Goal: Information Seeking & Learning: Learn about a topic

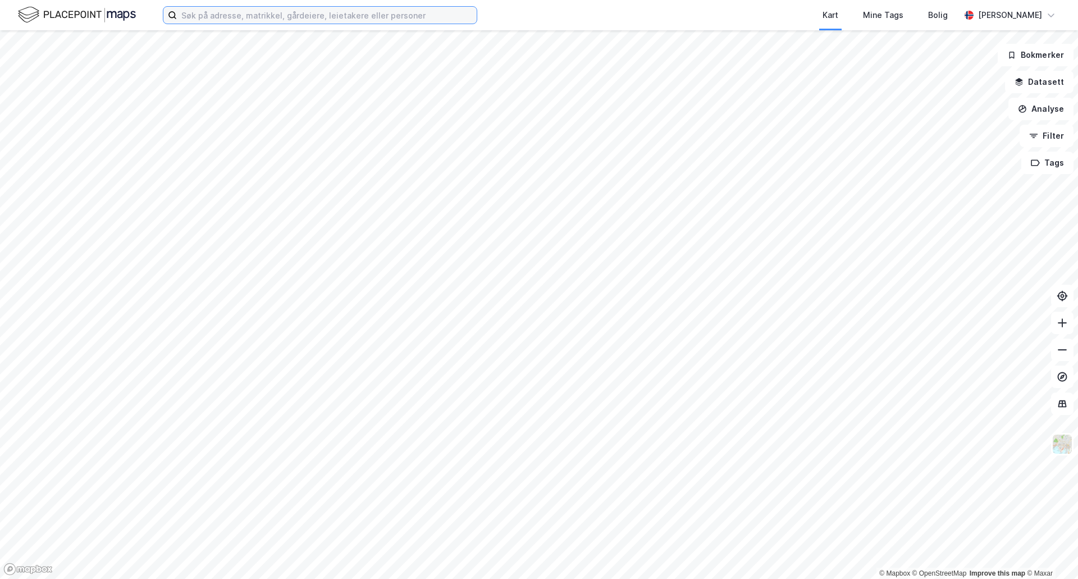
click at [232, 18] on input at bounding box center [327, 15] width 300 height 17
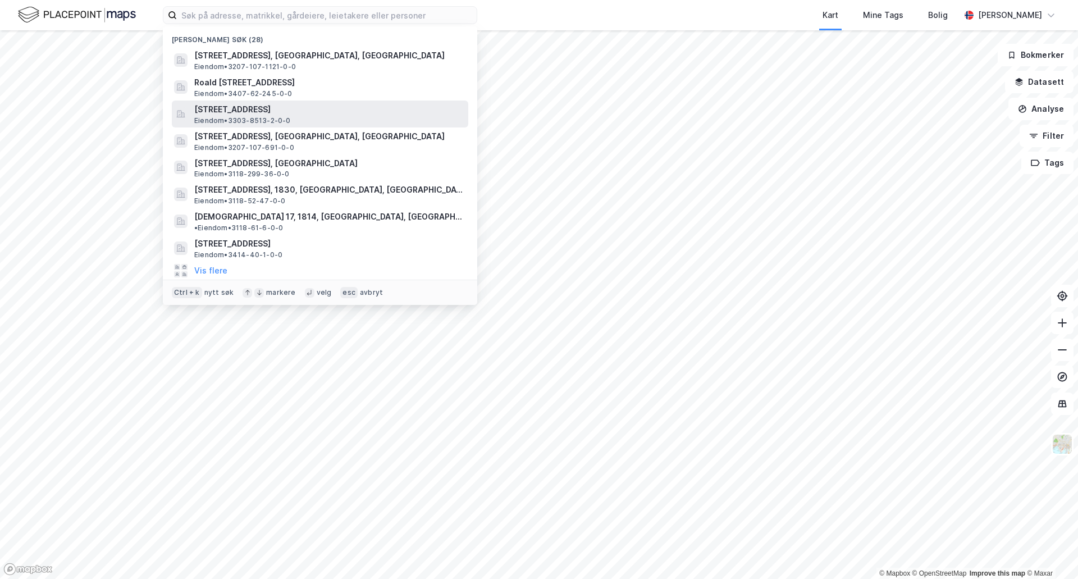
click at [227, 112] on span "[STREET_ADDRESS]" at bounding box center [328, 109] width 269 height 13
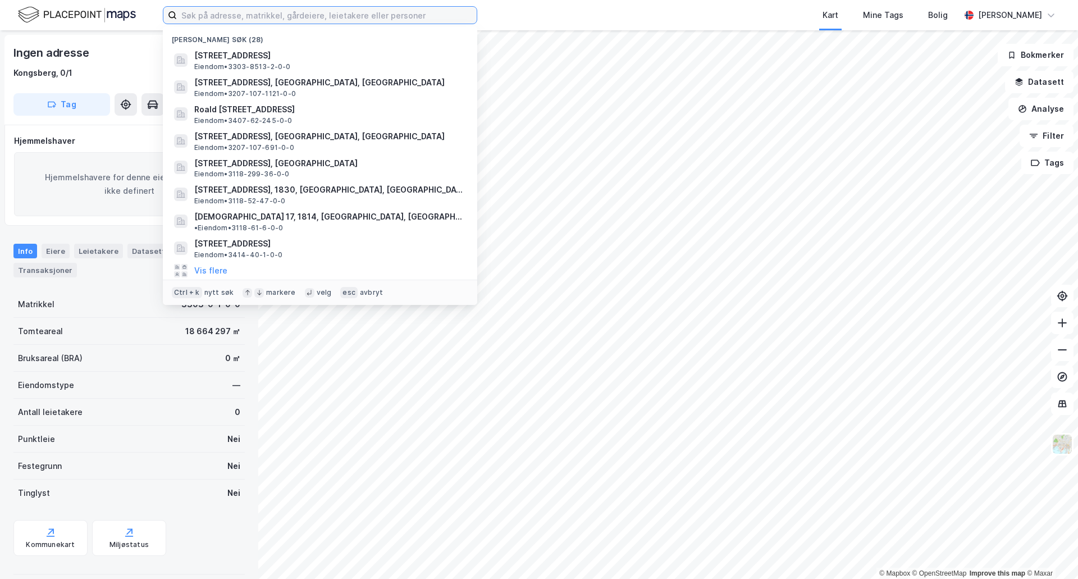
click at [224, 19] on input at bounding box center [327, 15] width 300 height 17
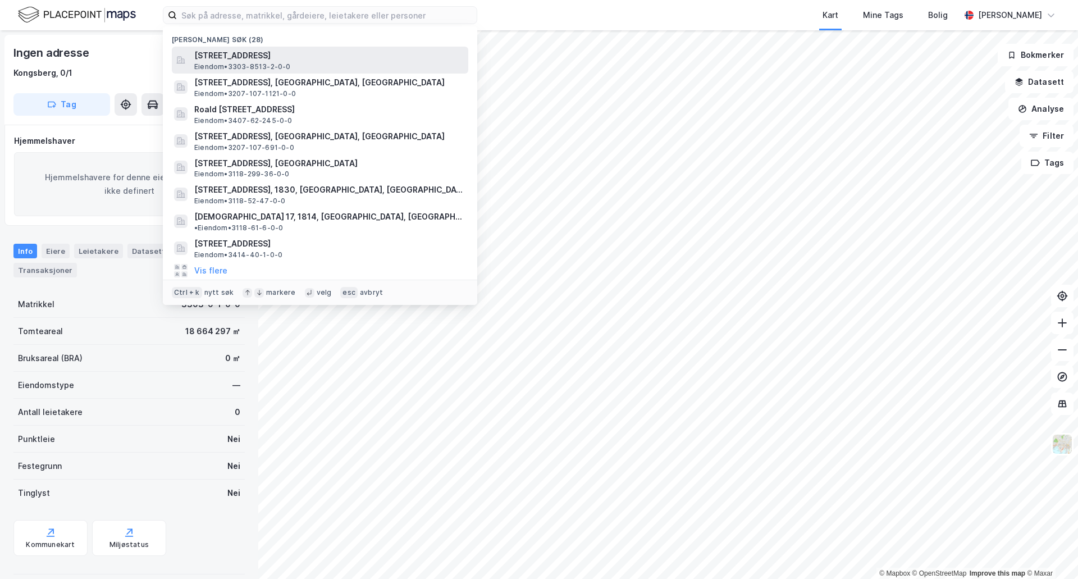
click at [255, 64] on span "Eiendom • 3303-8513-2-0-0" at bounding box center [242, 66] width 97 height 9
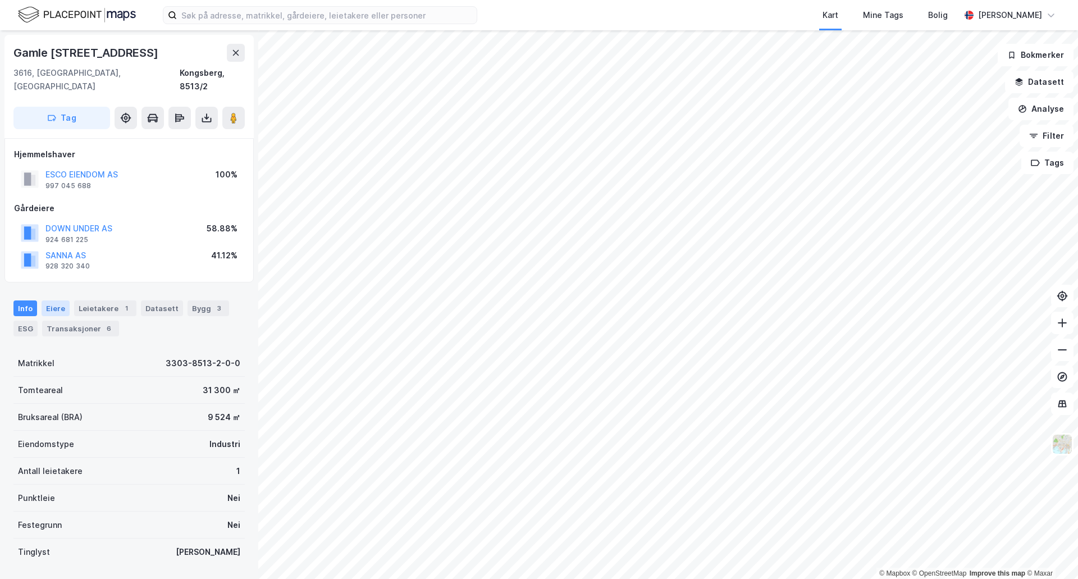
click at [58, 300] on div "Eiere" at bounding box center [56, 308] width 28 height 16
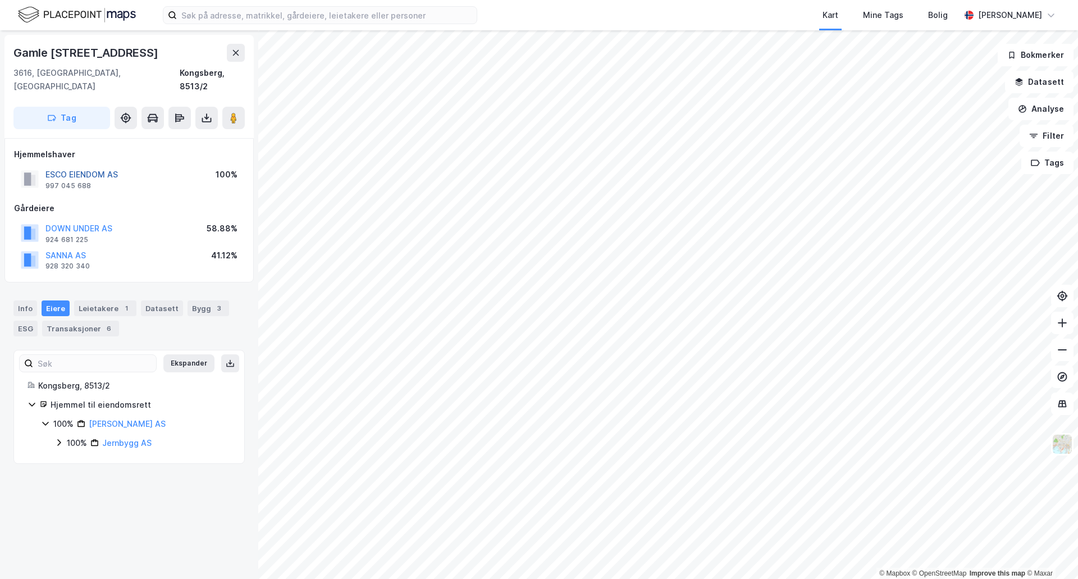
click at [0, 0] on button "ESCO EIENDOM AS" at bounding box center [0, 0] width 0 height 0
click at [0, 0] on button "DOWN UNDER AS" at bounding box center [0, 0] width 0 height 0
click at [24, 321] on div "ESG" at bounding box center [25, 329] width 24 height 16
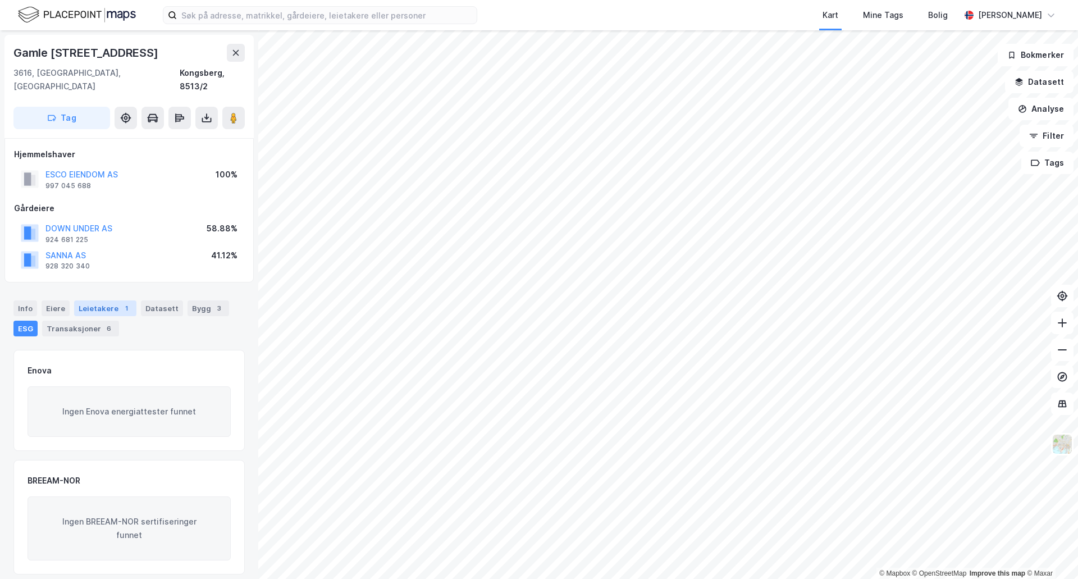
click at [101, 300] on div "Leietakere 1" at bounding box center [105, 308] width 62 height 16
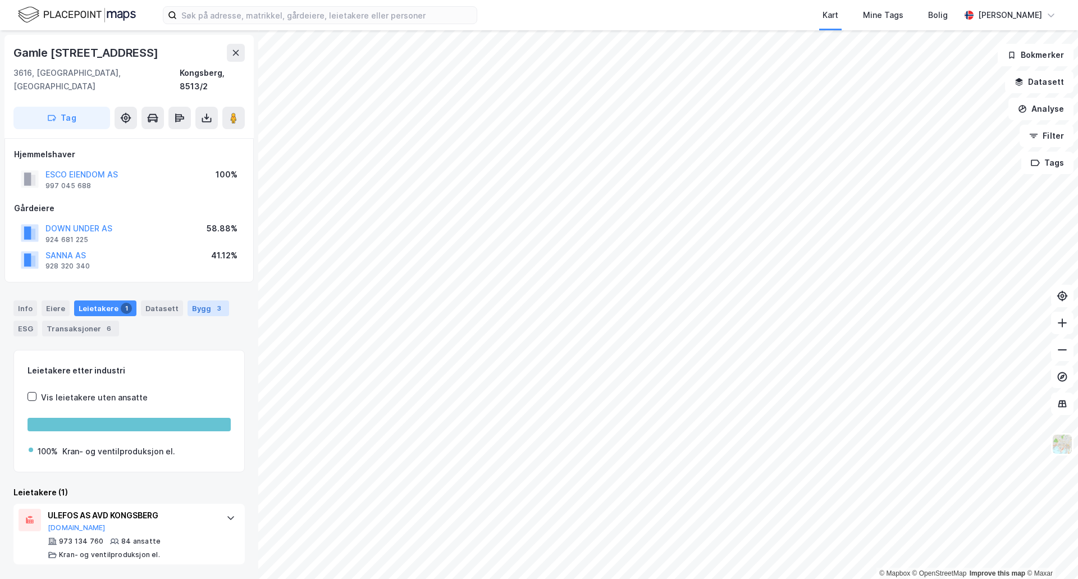
click at [213, 303] on div "3" at bounding box center [218, 308] width 11 height 11
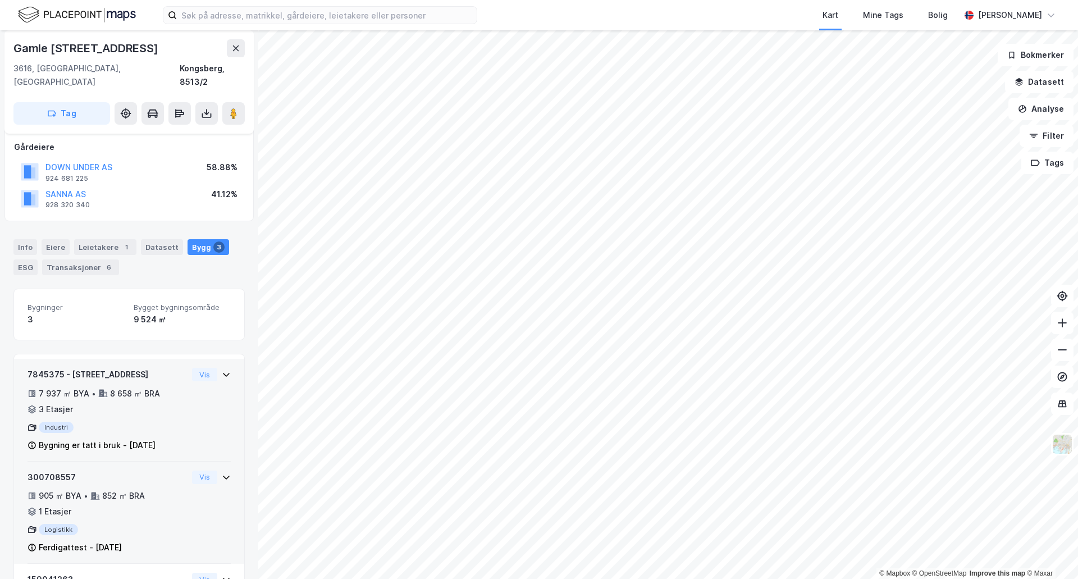
scroll to position [138, 0]
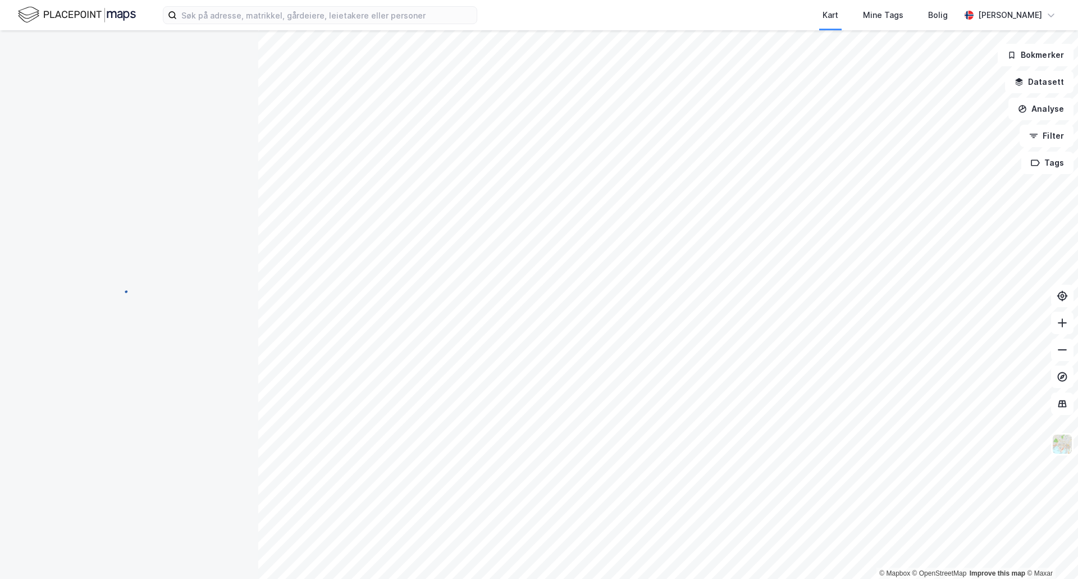
scroll to position [138, 0]
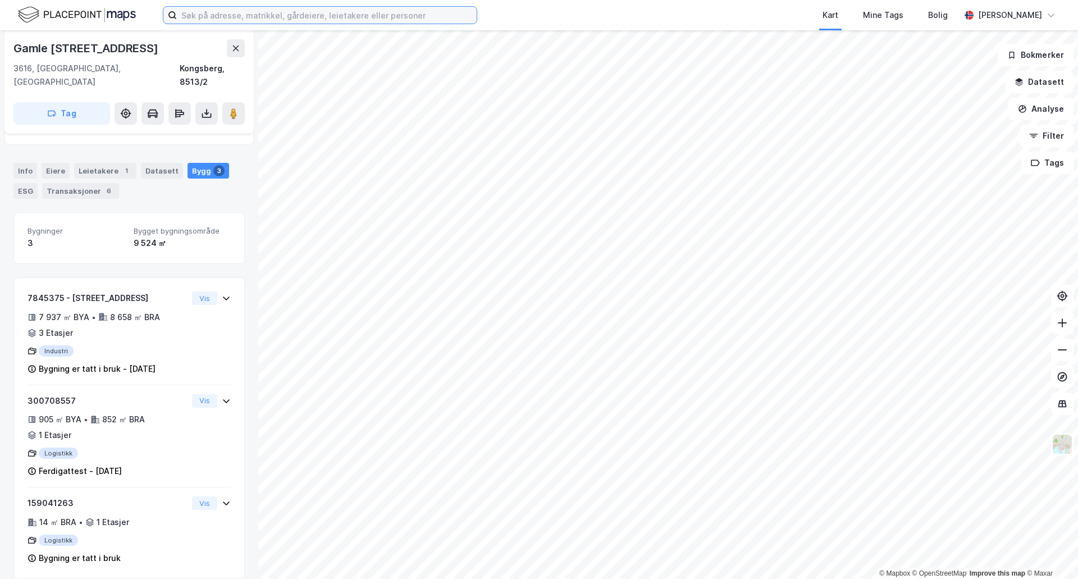
click at [246, 16] on input at bounding box center [327, 15] width 300 height 17
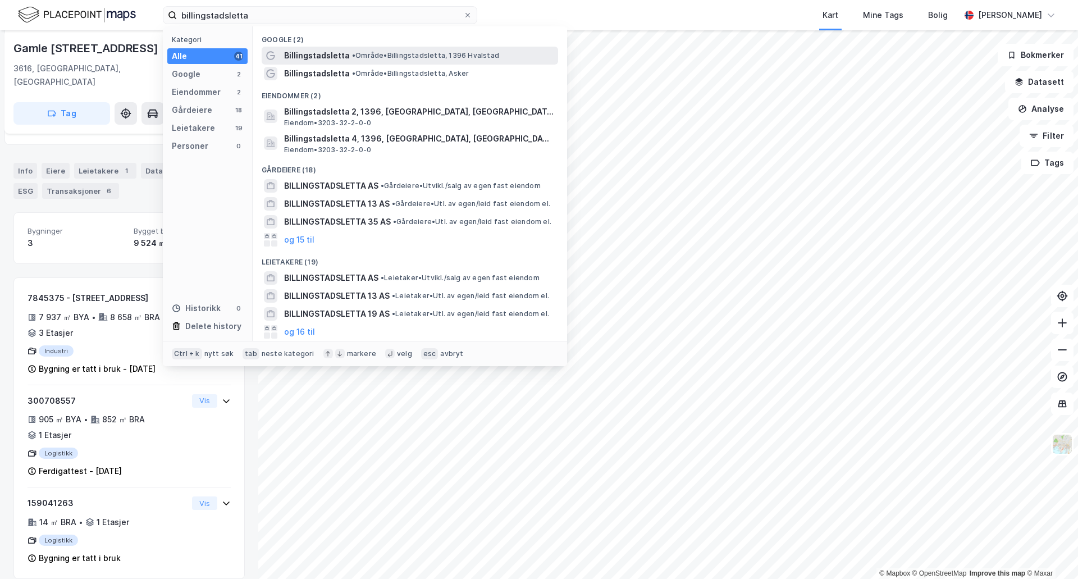
click at [327, 54] on span "Billingstadsletta" at bounding box center [317, 55] width 66 height 13
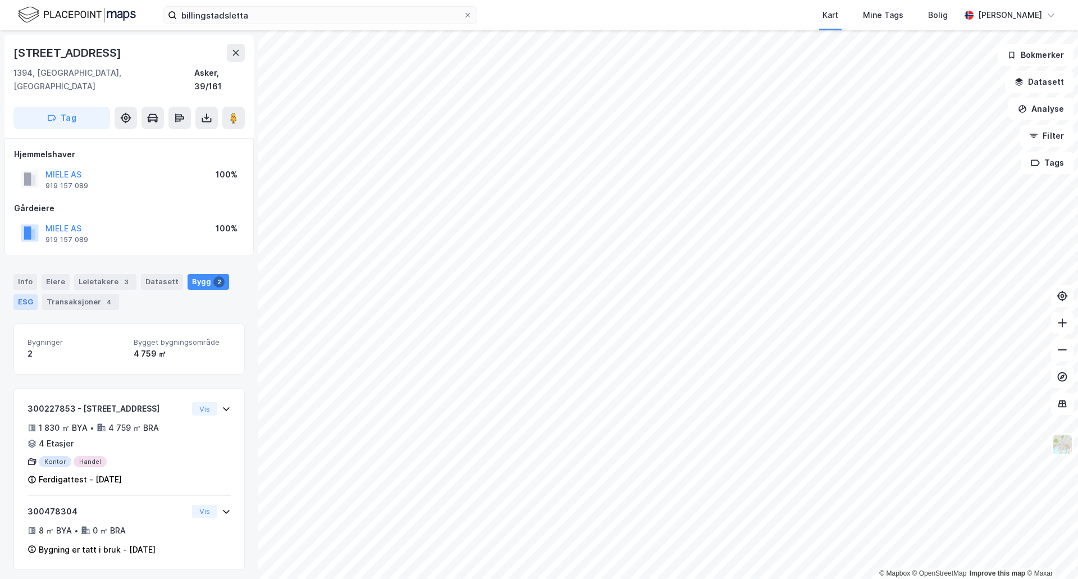
click at [19, 294] on div "ESG" at bounding box center [25, 302] width 24 height 16
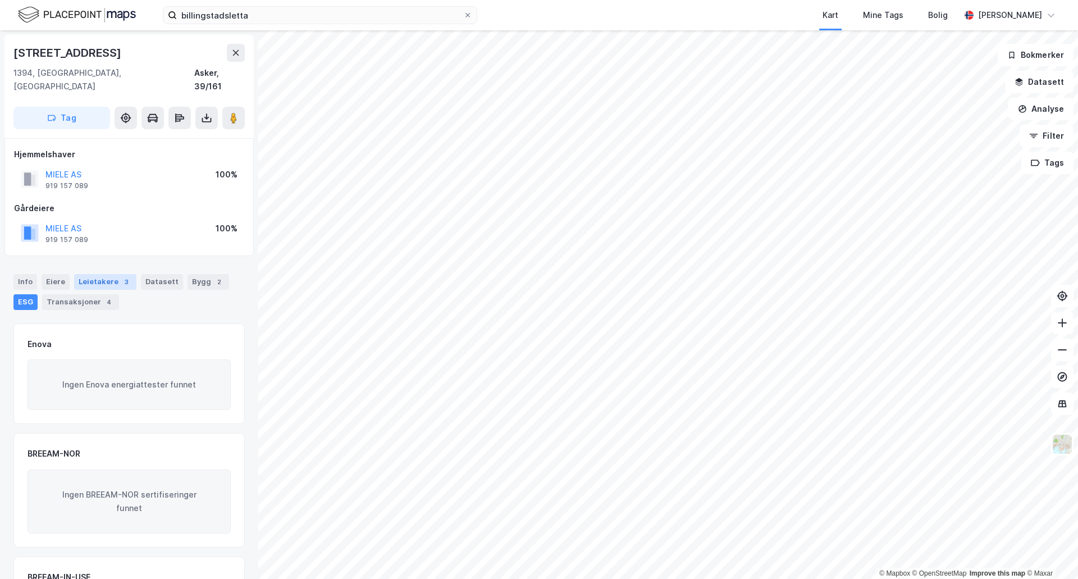
click at [107, 274] on div "Leietakere 3" at bounding box center [105, 282] width 62 height 16
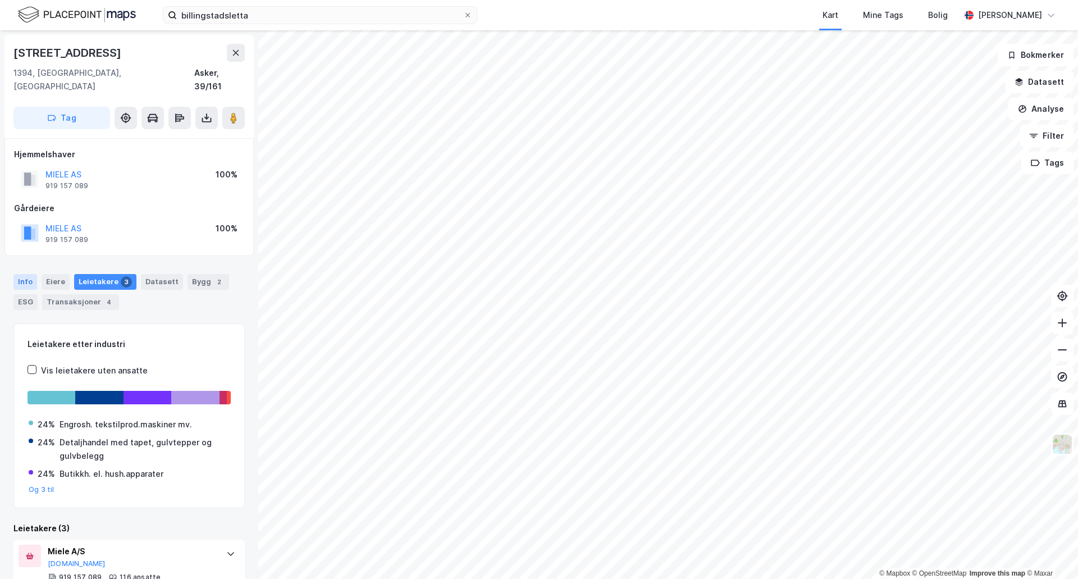
click at [22, 274] on div "Info" at bounding box center [25, 282] width 24 height 16
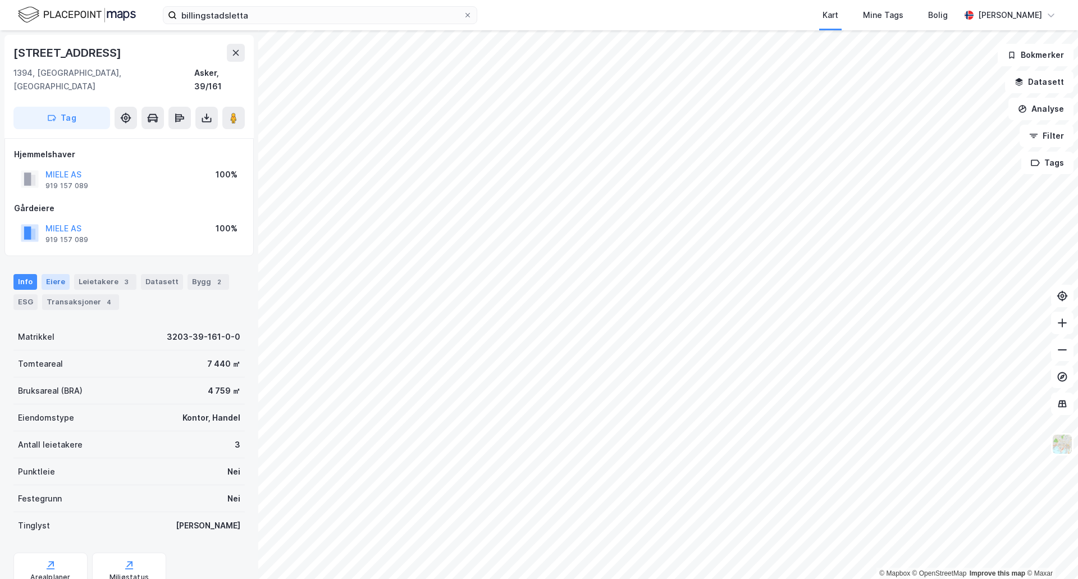
click at [56, 274] on div "Eiere" at bounding box center [56, 282] width 28 height 16
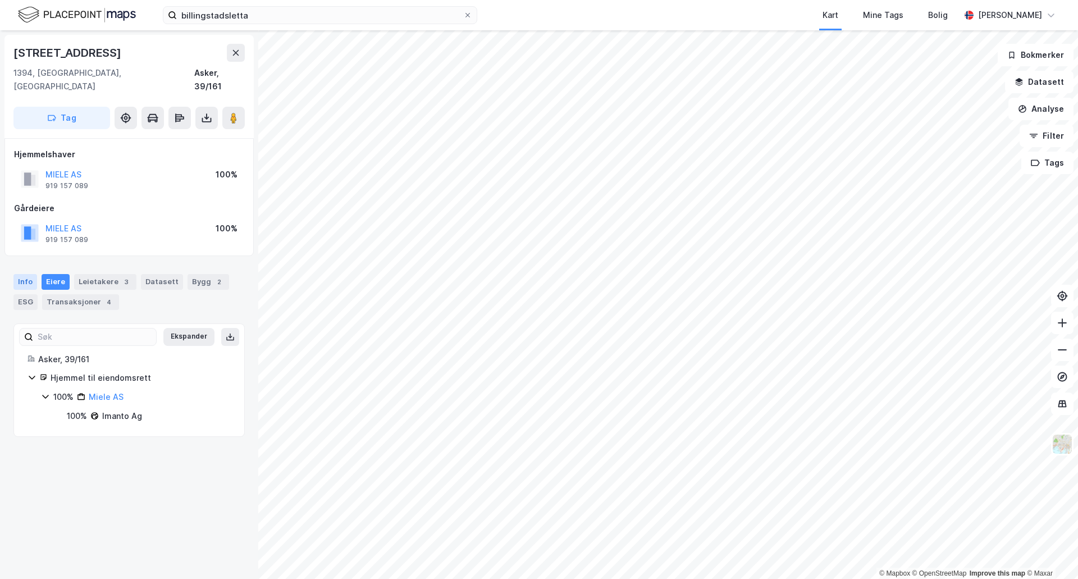
click at [31, 274] on div "Info" at bounding box center [25, 282] width 24 height 16
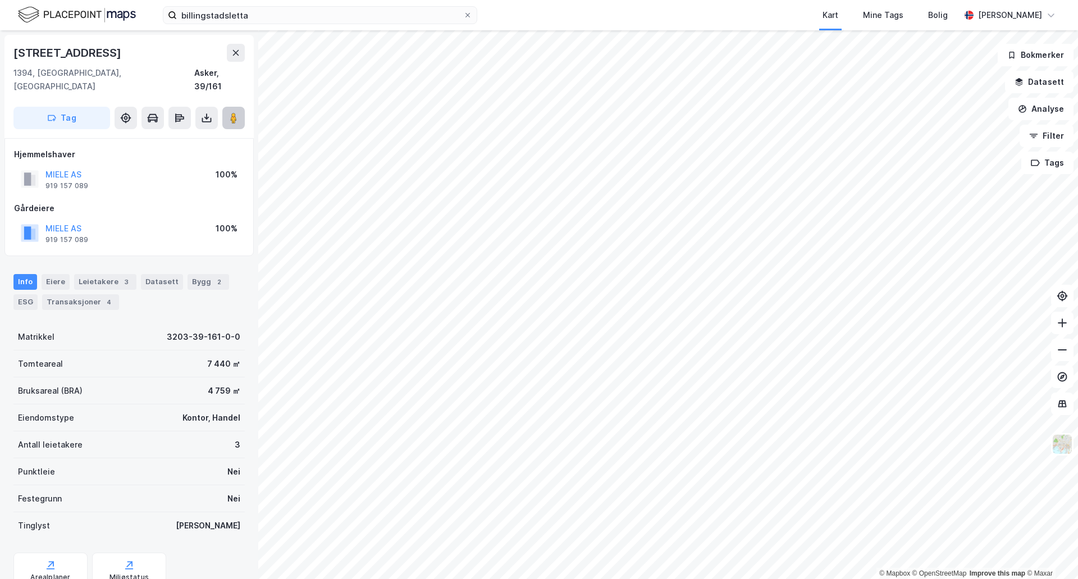
click at [236, 112] on image at bounding box center [233, 117] width 7 height 11
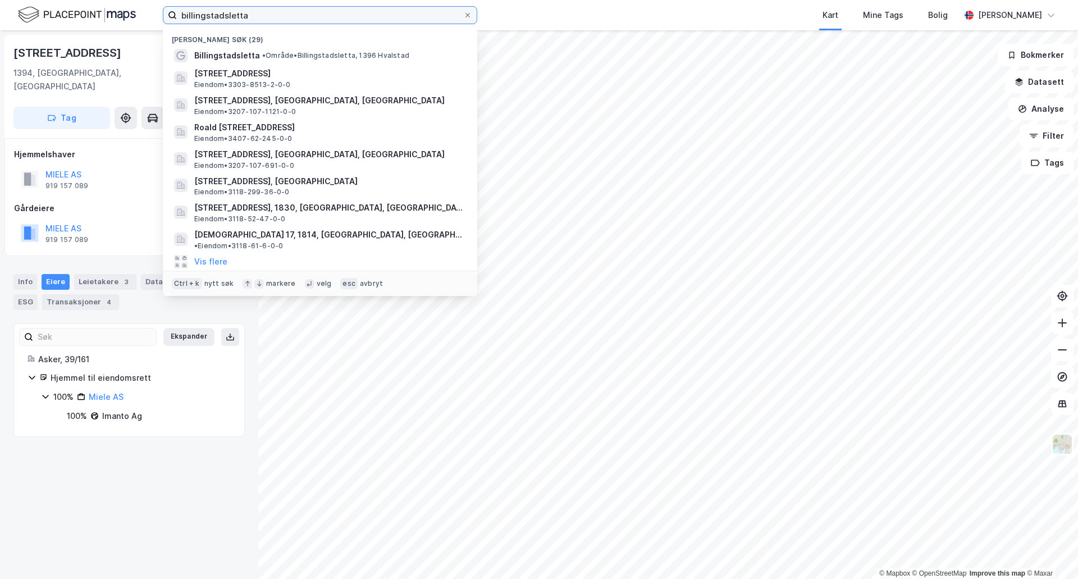
click at [252, 18] on input "billingstadsletta" at bounding box center [320, 15] width 286 height 17
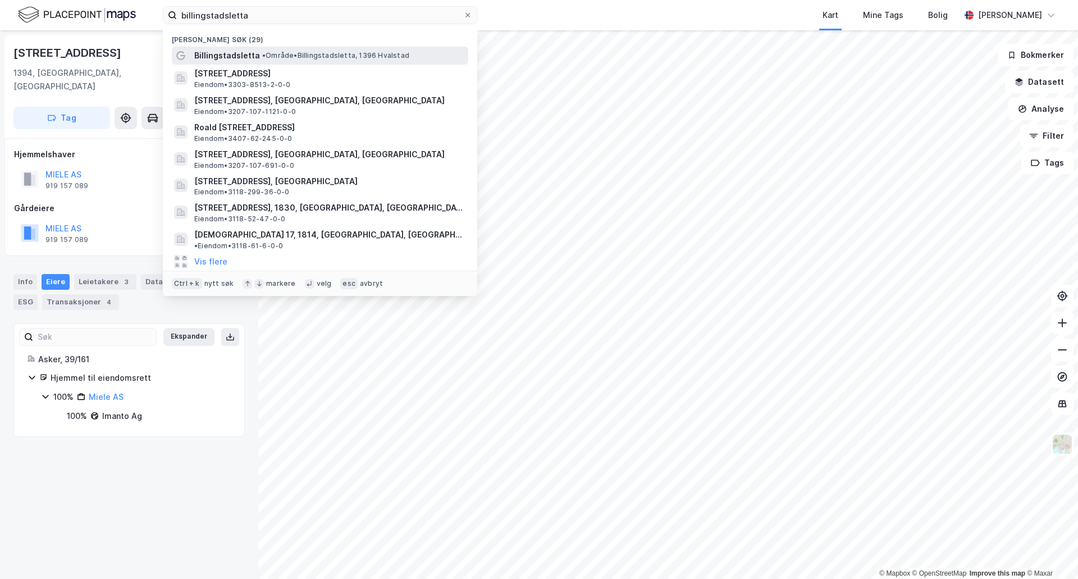
click at [255, 52] on span "Billingstadsletta" at bounding box center [227, 55] width 66 height 13
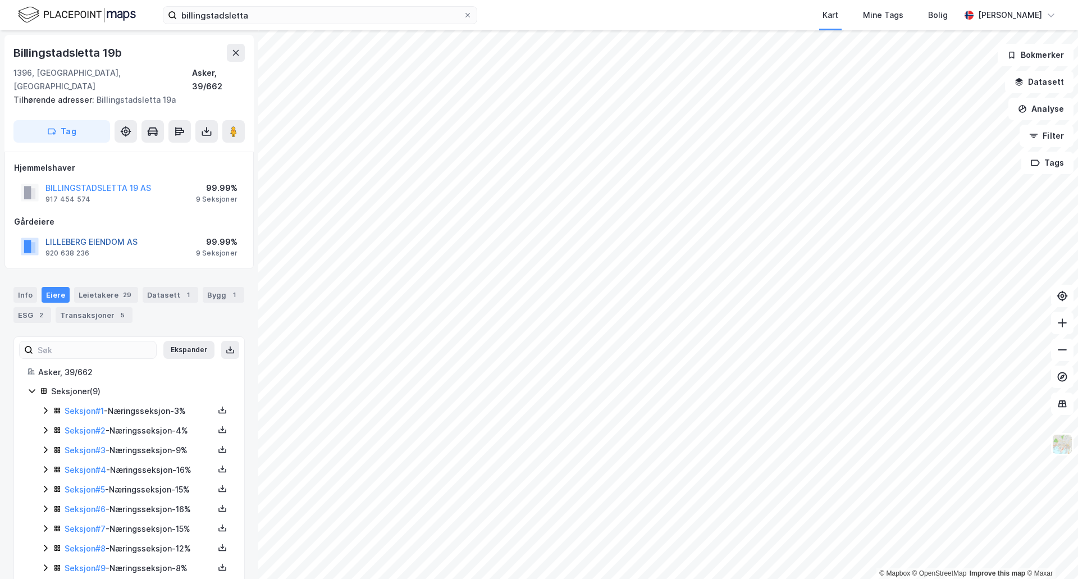
scroll to position [11, 0]
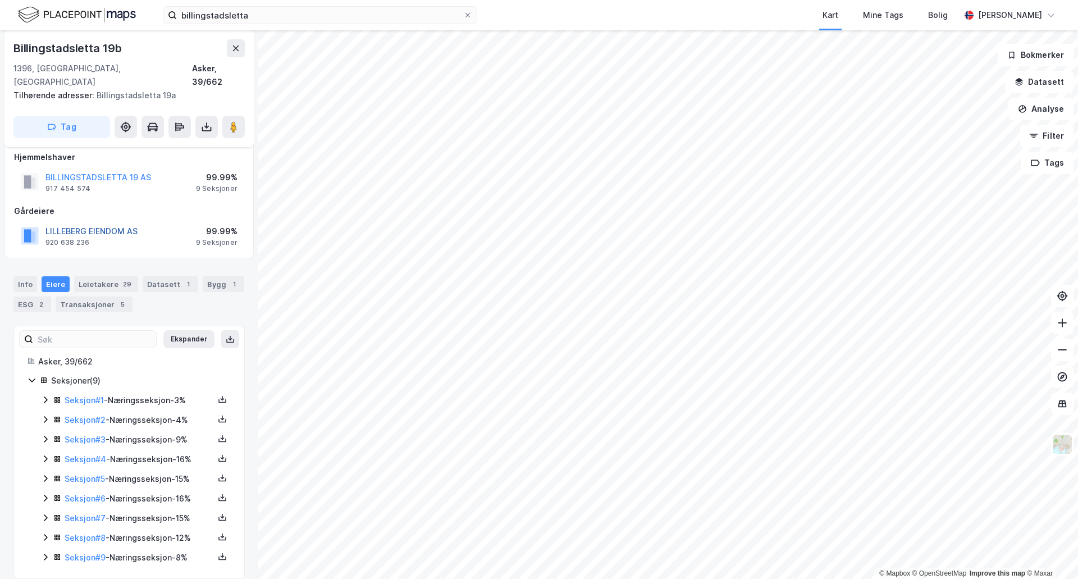
click at [0, 0] on button "LILLEBERG EIENDOM AS" at bounding box center [0, 0] width 0 height 0
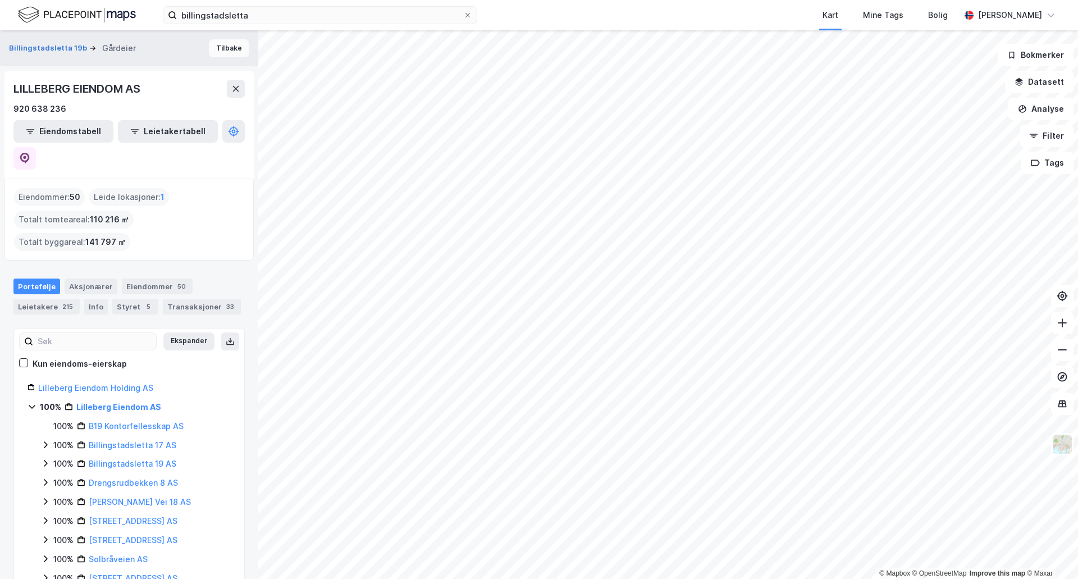
click at [222, 48] on button "Tilbake" at bounding box center [229, 48] width 40 height 18
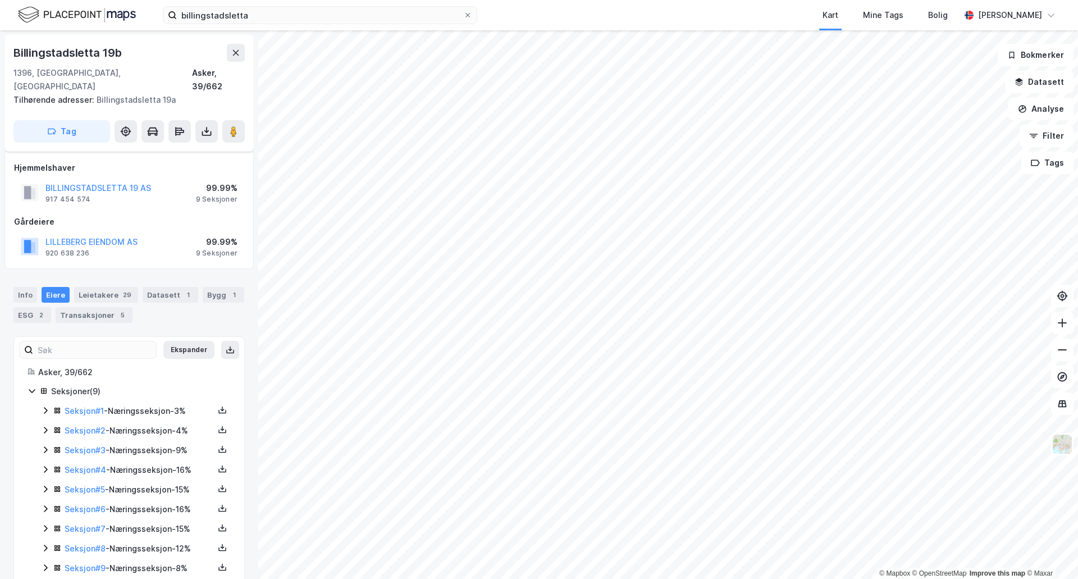
scroll to position [11, 0]
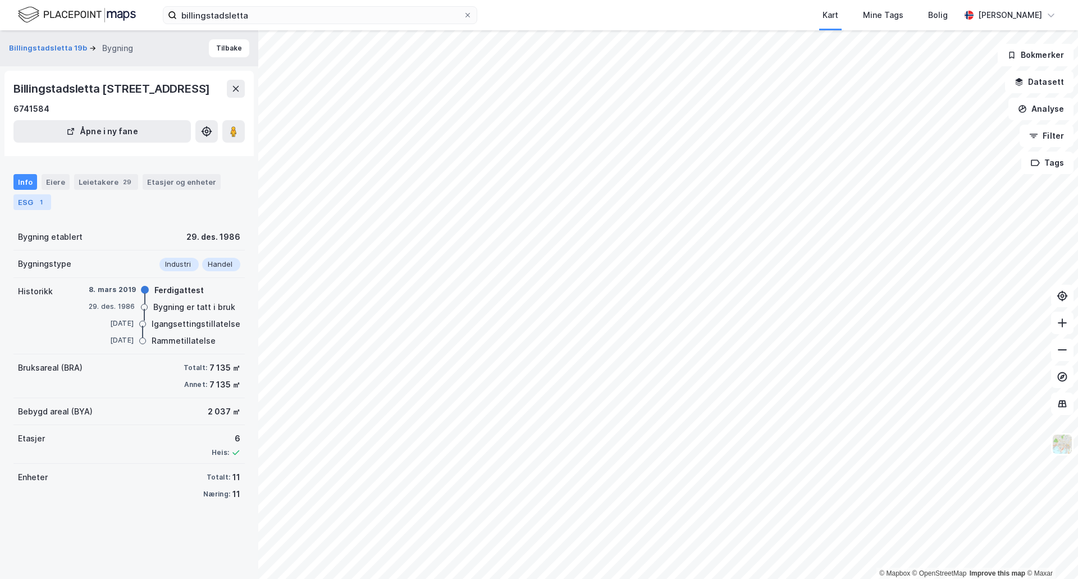
click at [14, 204] on div "ESG 1" at bounding box center [32, 202] width 38 height 16
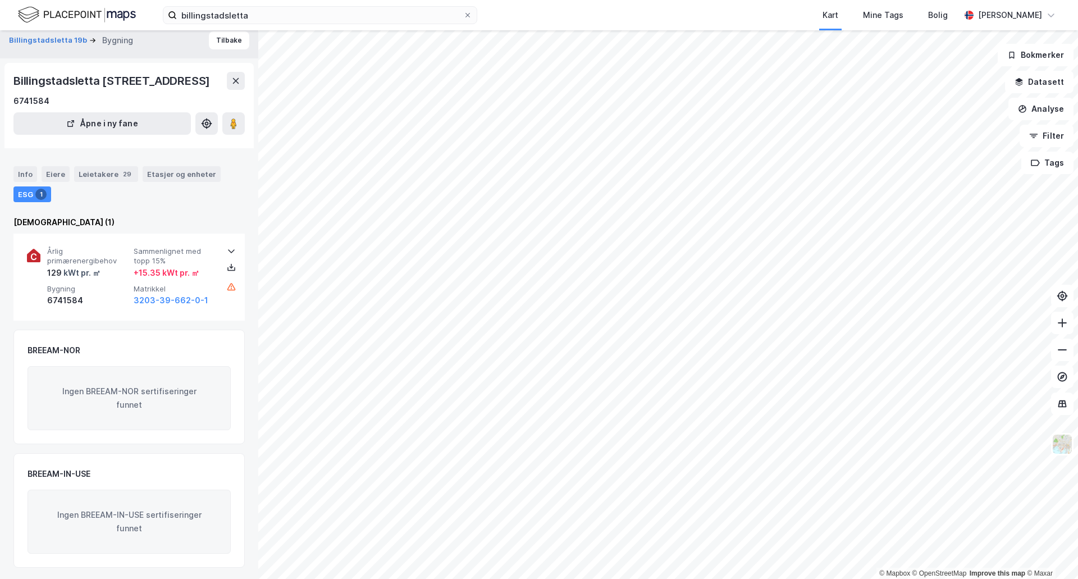
scroll to position [10, 0]
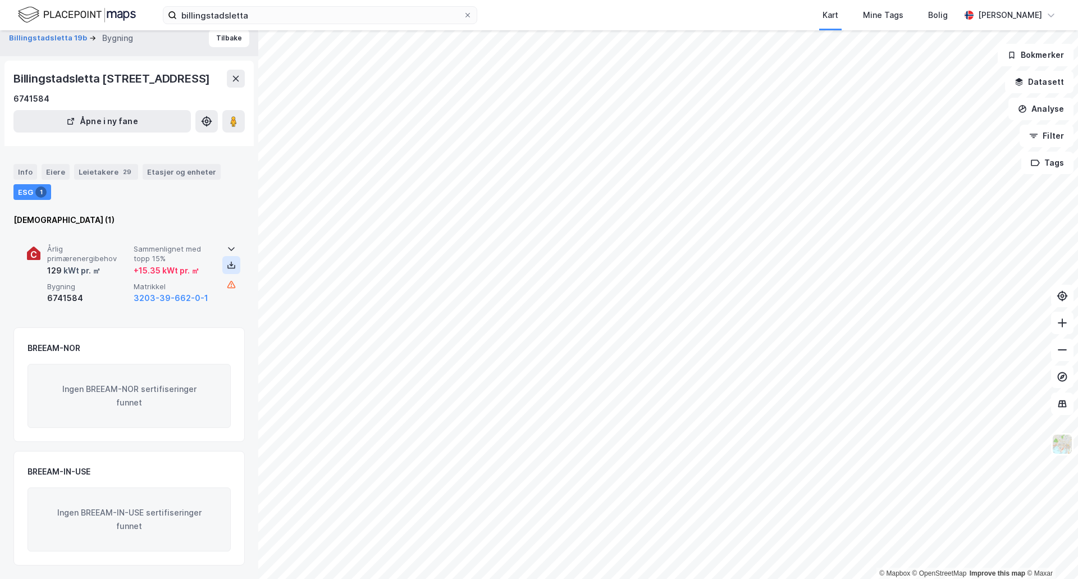
click at [230, 264] on icon at bounding box center [232, 265] width 4 height 2
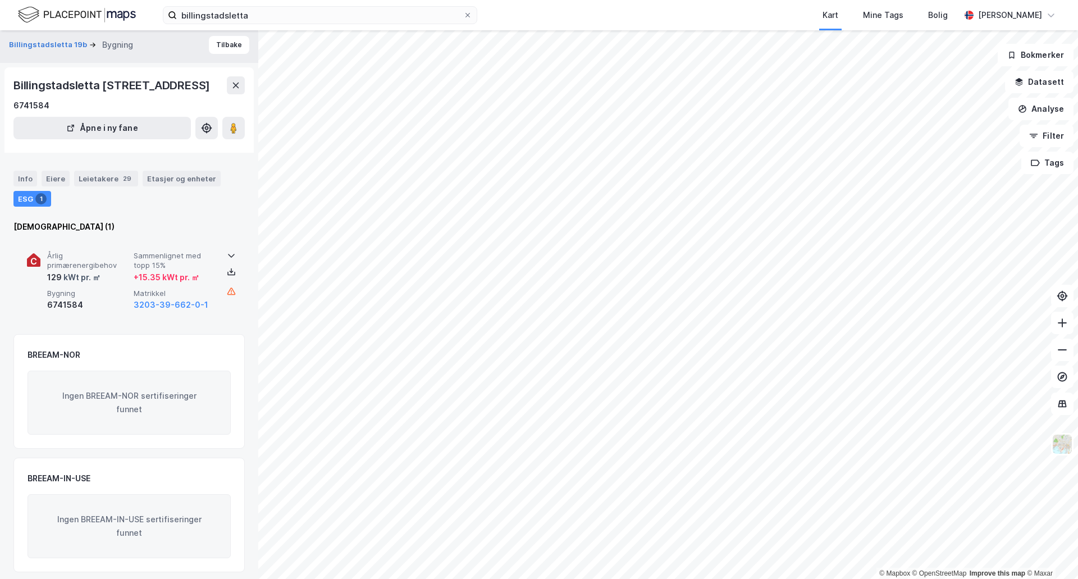
scroll to position [0, 0]
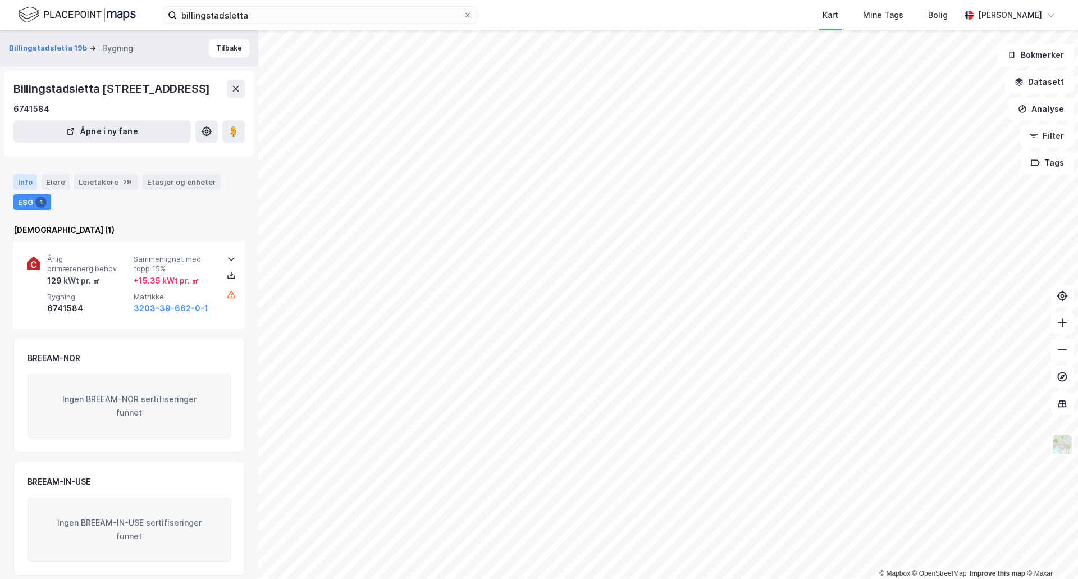
click at [28, 179] on div "Info" at bounding box center [25, 182] width 24 height 16
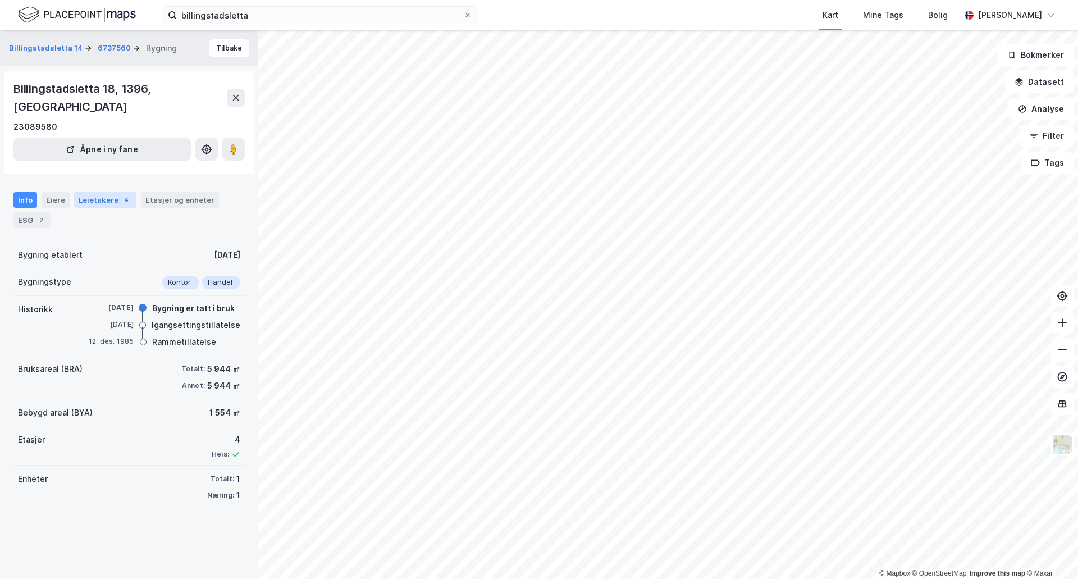
click at [88, 192] on div "Leietakere 4" at bounding box center [105, 200] width 62 height 16
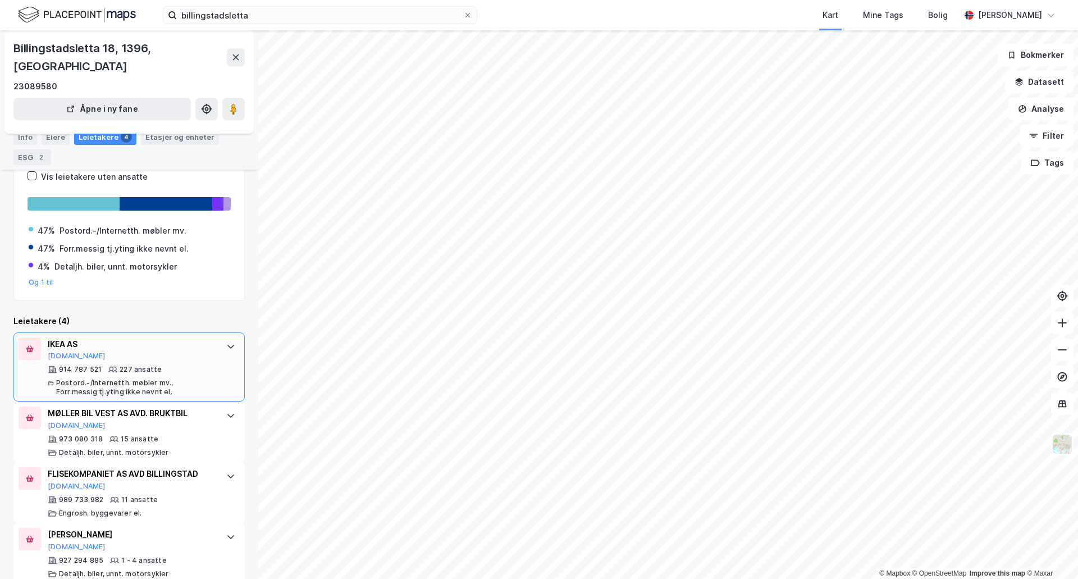
scroll to position [113, 0]
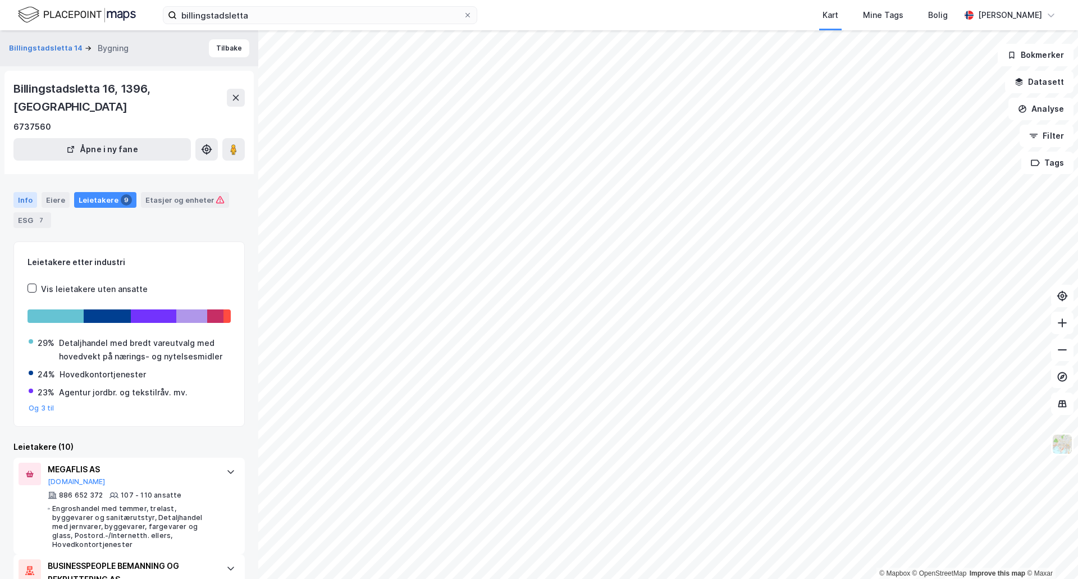
click at [19, 192] on div "Info" at bounding box center [25, 200] width 24 height 16
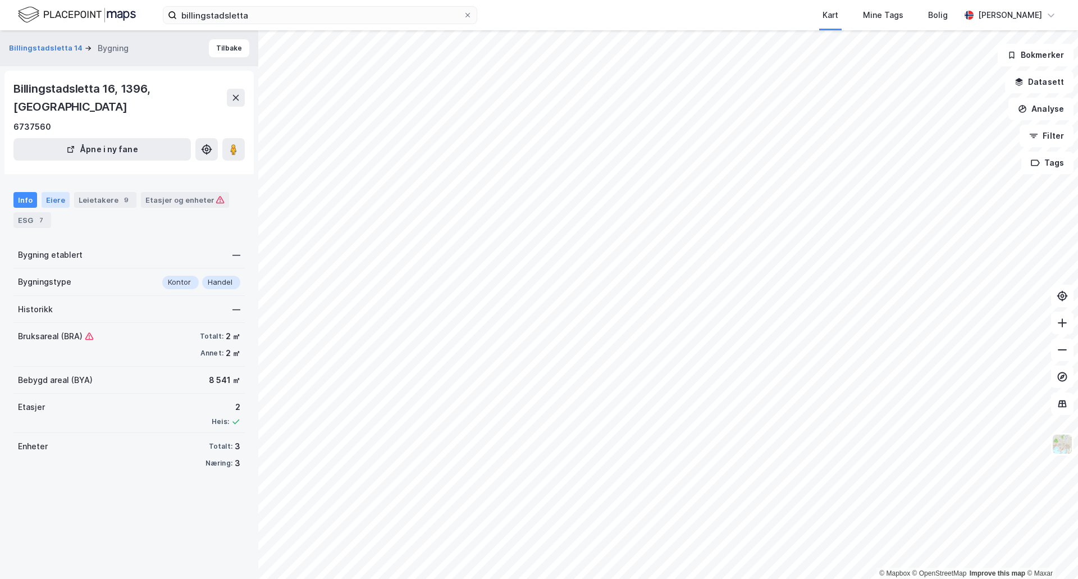
click at [54, 192] on div "Eiere" at bounding box center [56, 200] width 28 height 16
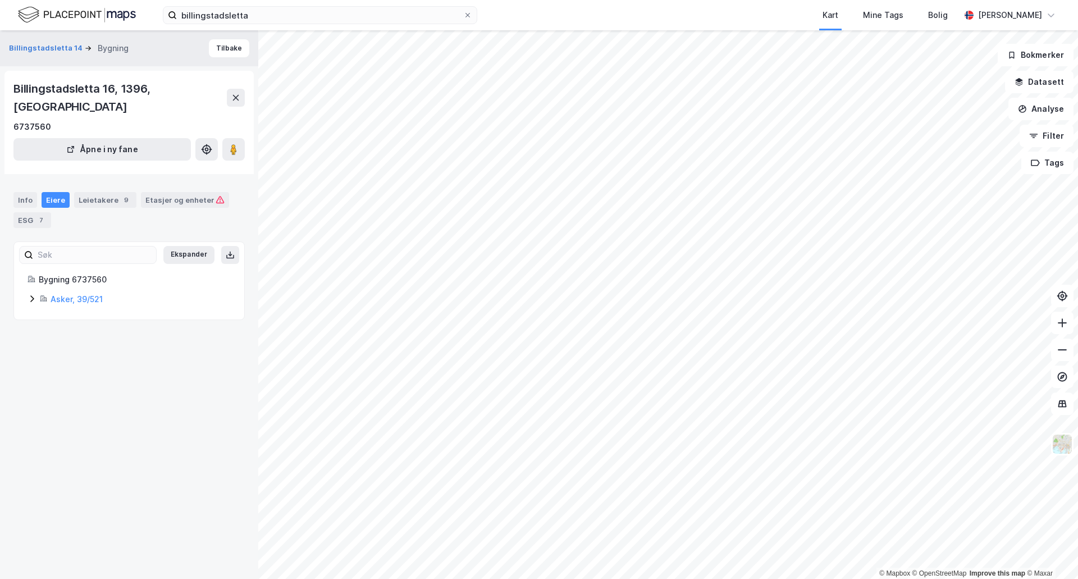
click at [30, 294] on icon at bounding box center [32, 298] width 9 height 9
click at [121, 332] on link "Billingstadsletta 14-18 AS" at bounding box center [152, 337] width 100 height 10
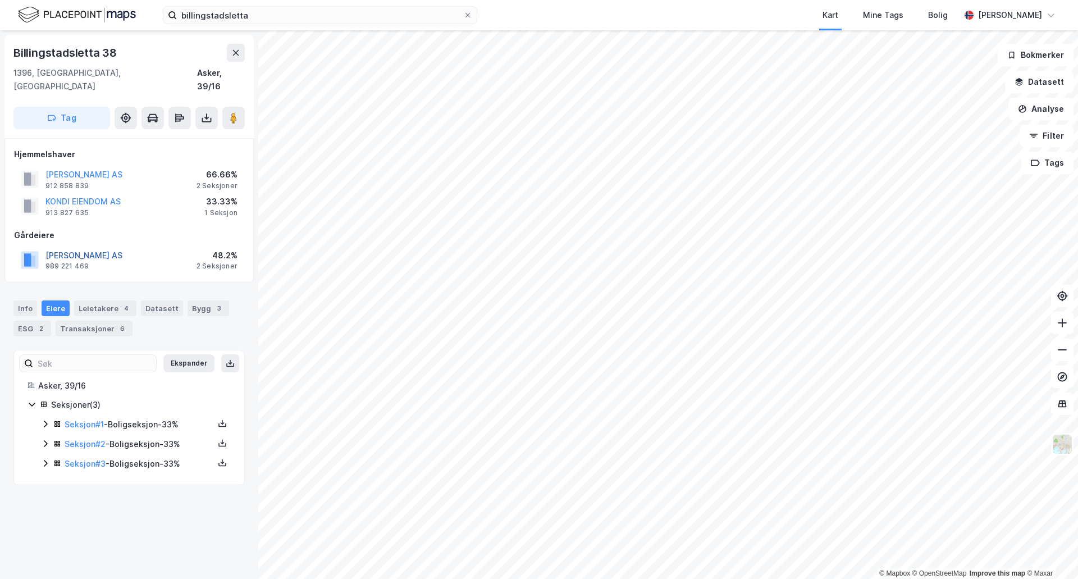
click at [0, 0] on button "[PERSON_NAME] AS" at bounding box center [0, 0] width 0 height 0
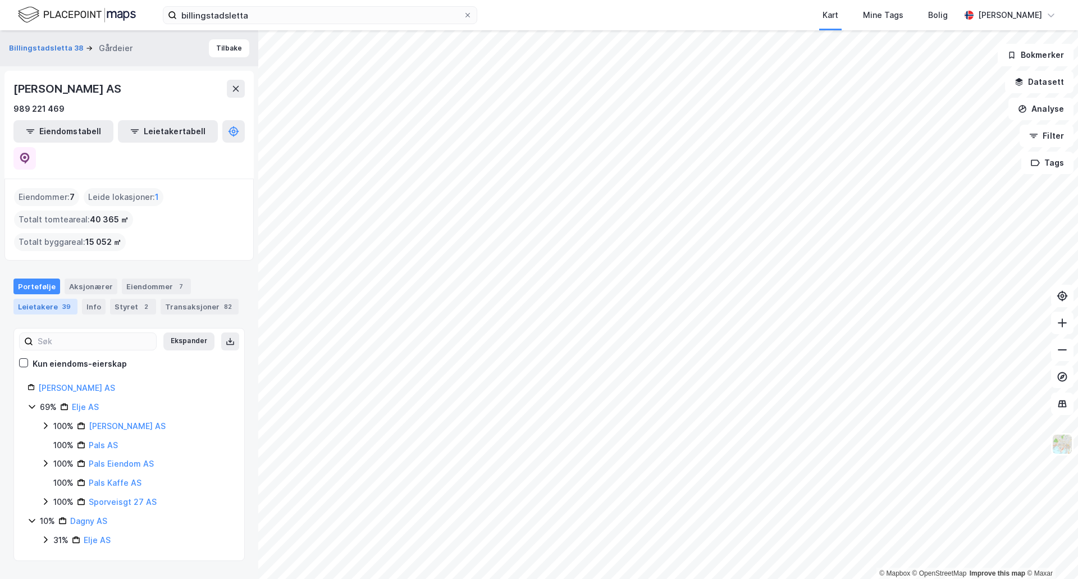
click at [46, 299] on div "Leietakere 39" at bounding box center [45, 307] width 64 height 16
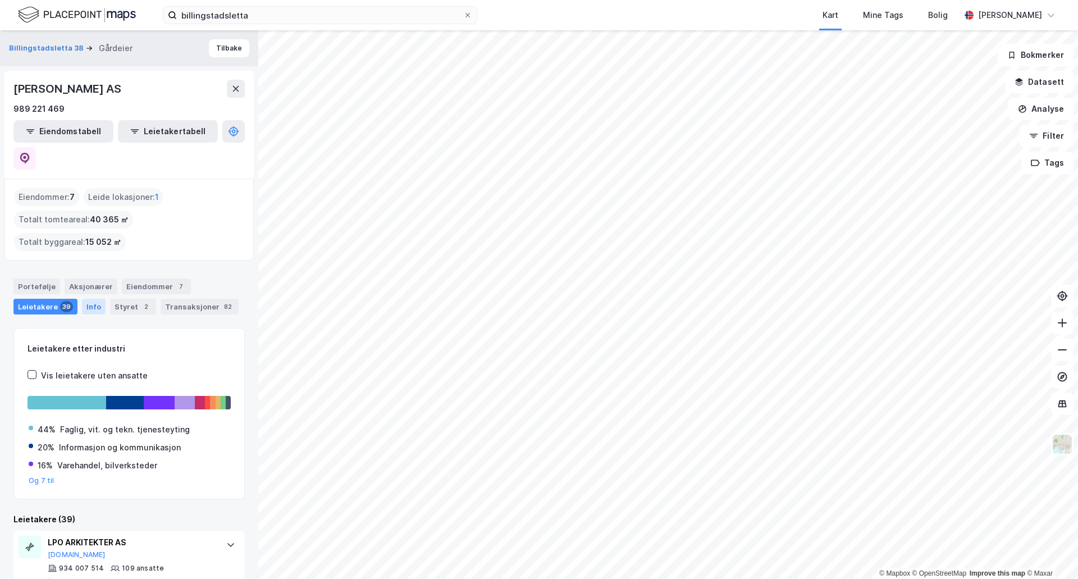
click at [84, 299] on div "Info" at bounding box center [94, 307] width 24 height 16
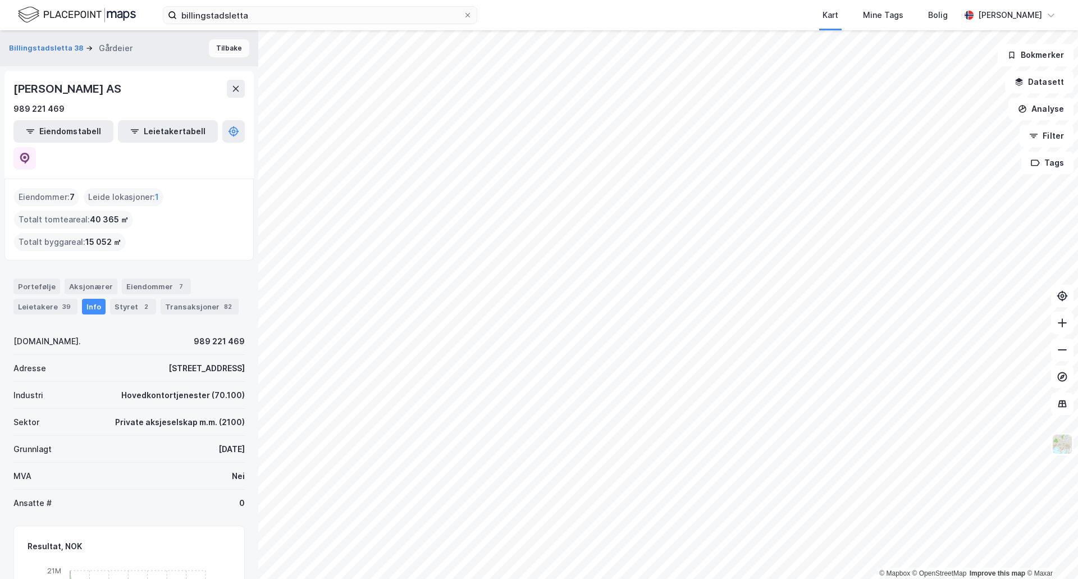
click at [211, 47] on button "Tilbake" at bounding box center [229, 48] width 40 height 18
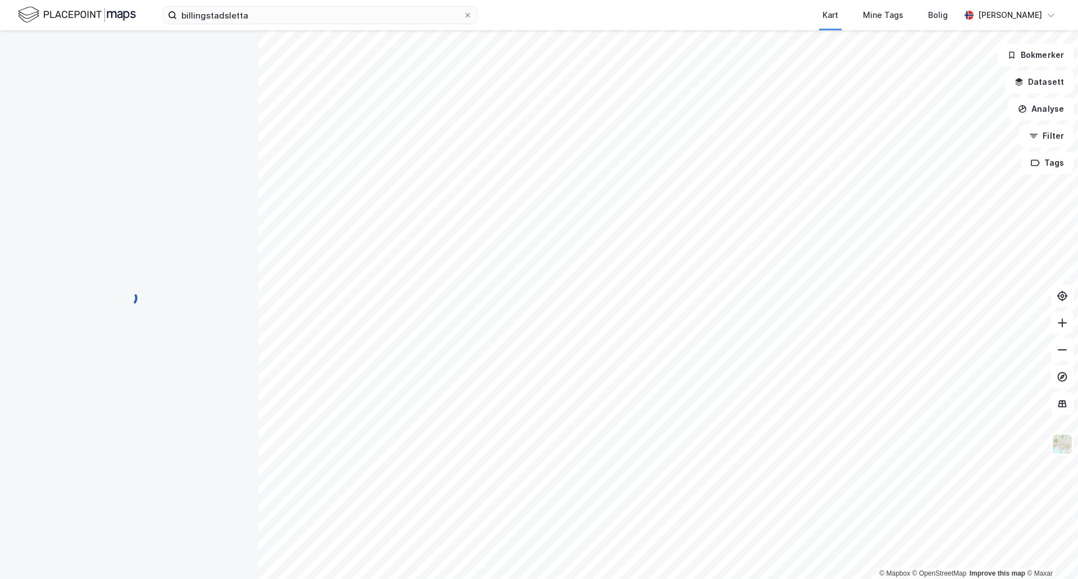
scroll to position [11, 0]
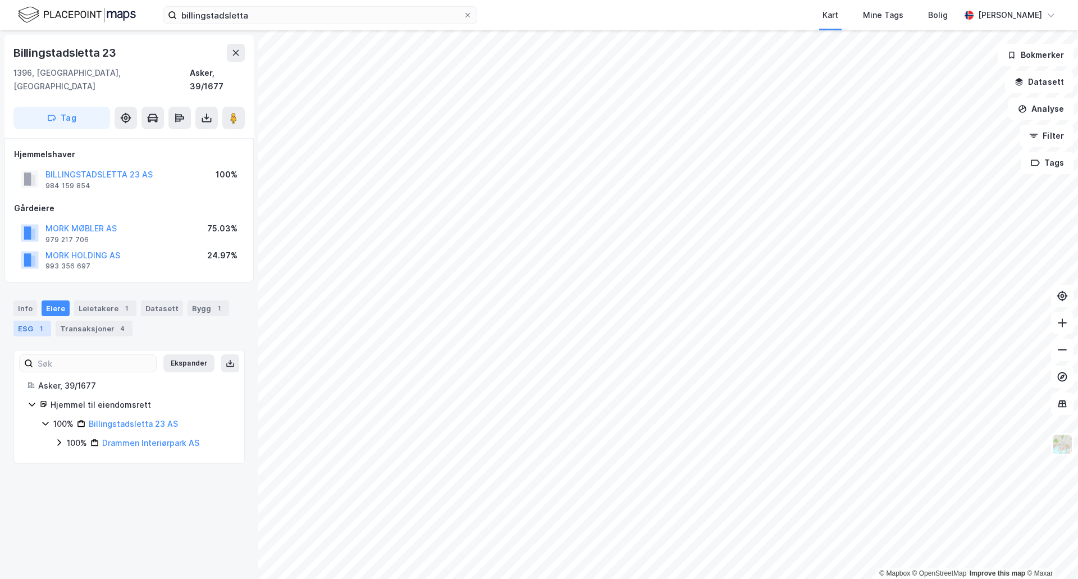
click at [38, 323] on div "1" at bounding box center [40, 328] width 11 height 11
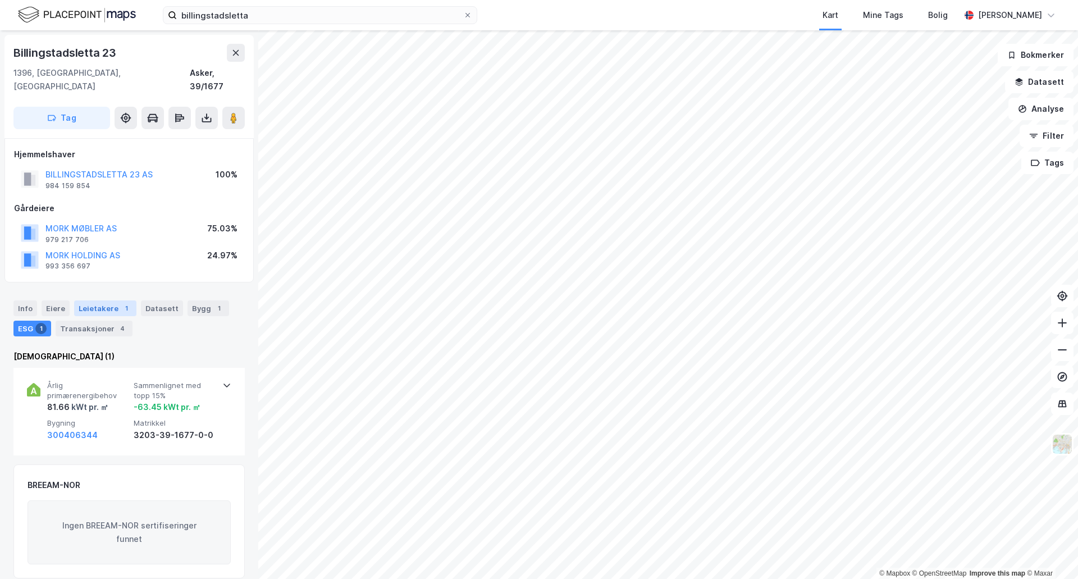
click at [101, 300] on div "Leietakere 1" at bounding box center [105, 308] width 62 height 16
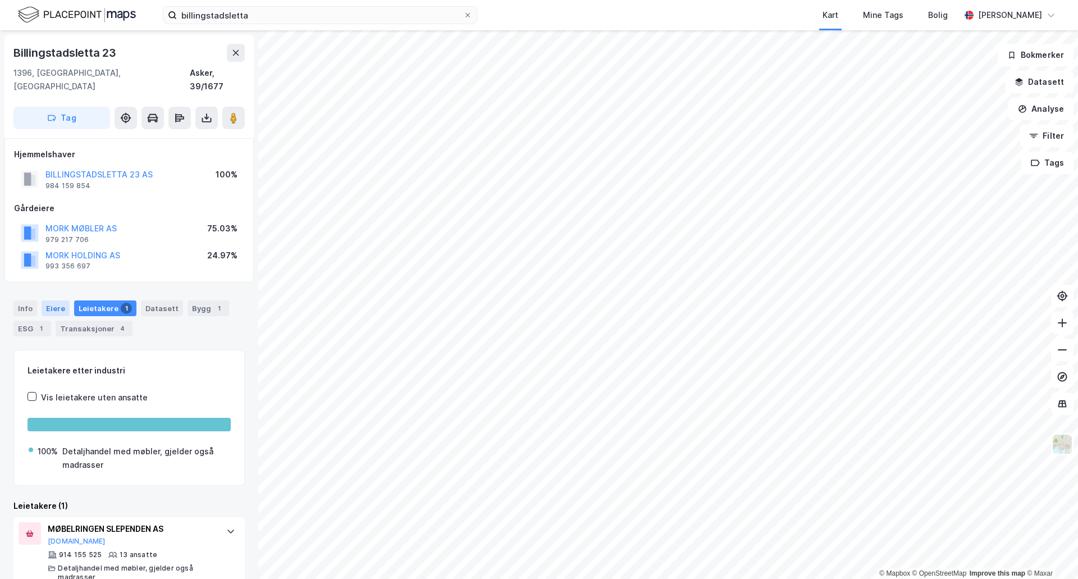
click at [58, 300] on div "Eiere" at bounding box center [56, 308] width 28 height 16
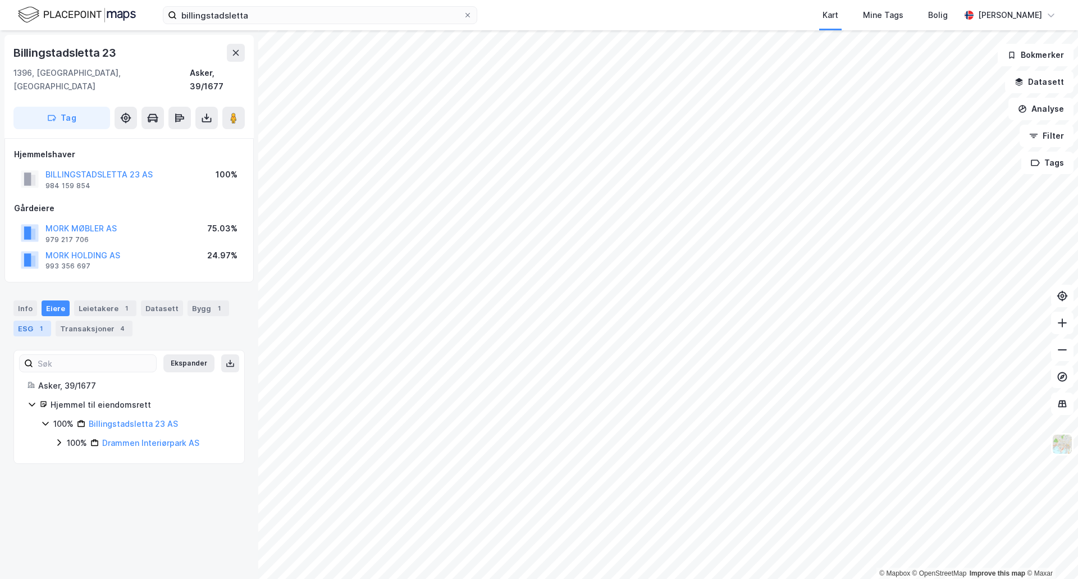
click at [30, 321] on div "ESG 1" at bounding box center [32, 329] width 38 height 16
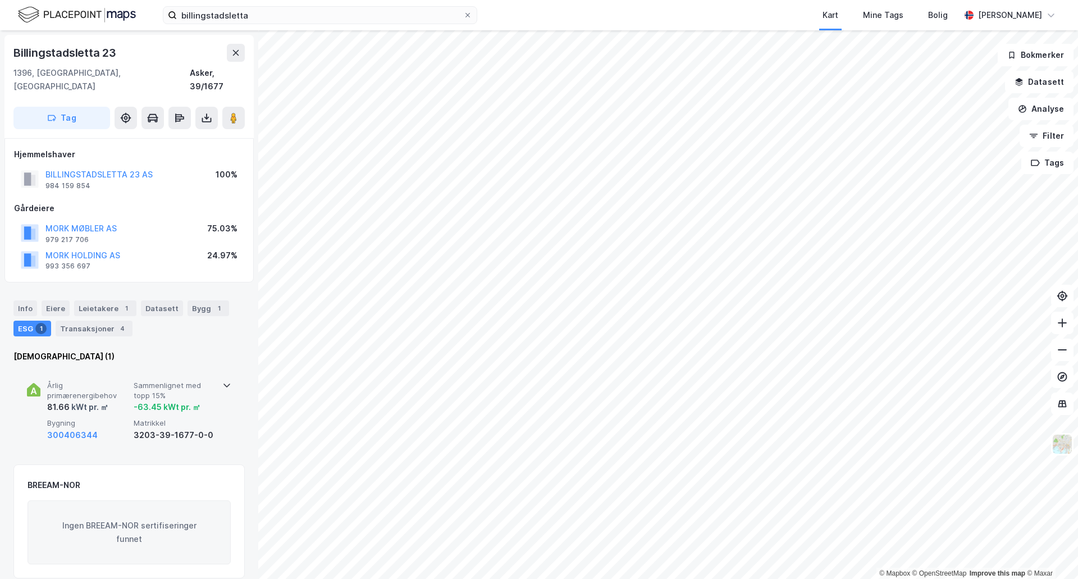
click at [190, 400] on div "-63.45 kWt pr. ㎡" at bounding box center [167, 406] width 67 height 13
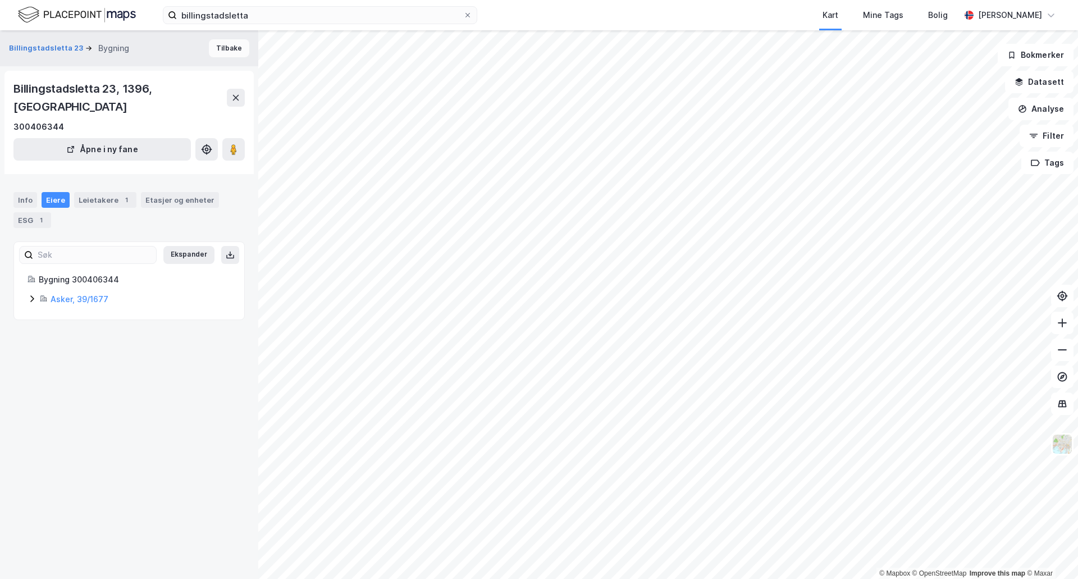
click at [219, 51] on button "Tilbake" at bounding box center [229, 48] width 40 height 18
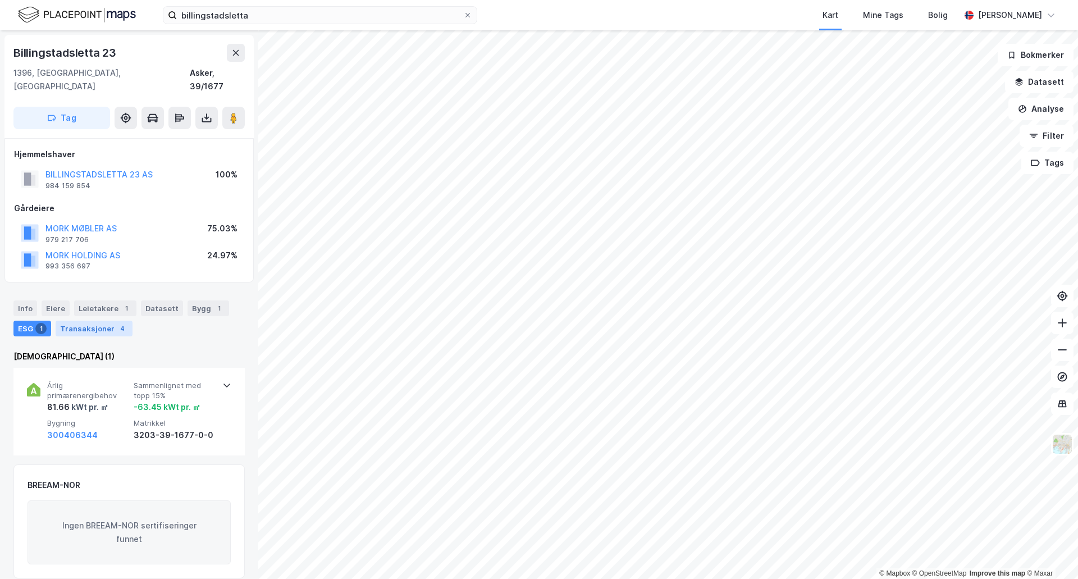
click at [90, 321] on div "Transaksjoner 4" at bounding box center [94, 329] width 77 height 16
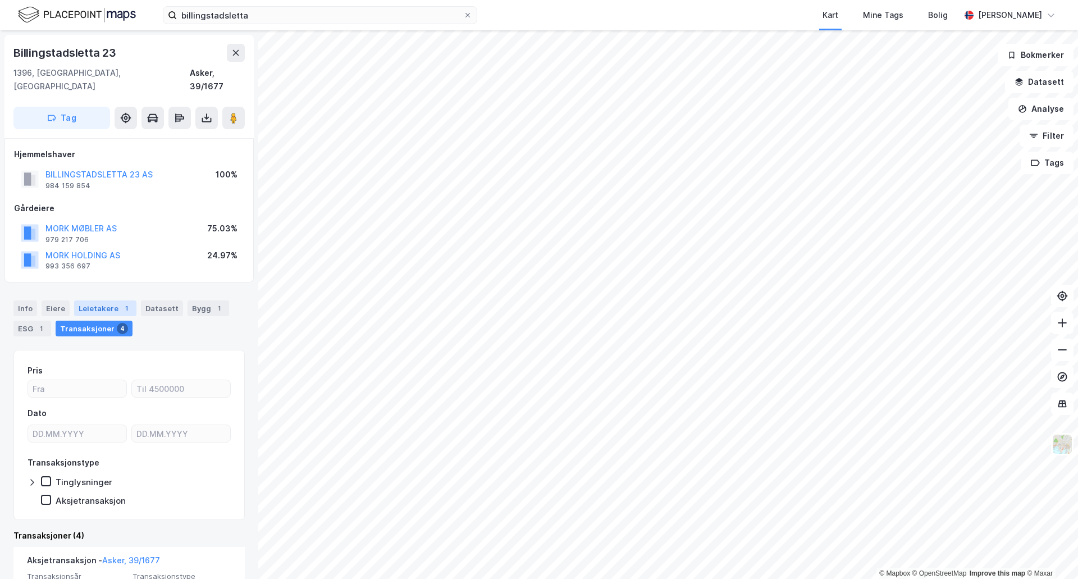
click at [96, 300] on div "Leietakere 1" at bounding box center [105, 308] width 62 height 16
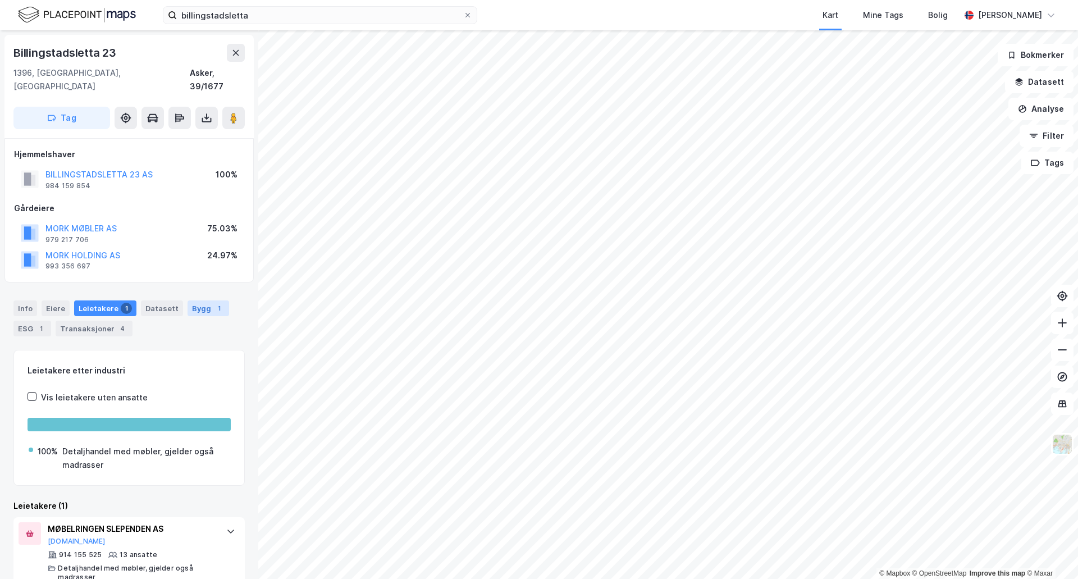
click at [191, 300] on div "Bygg 1" at bounding box center [209, 308] width 42 height 16
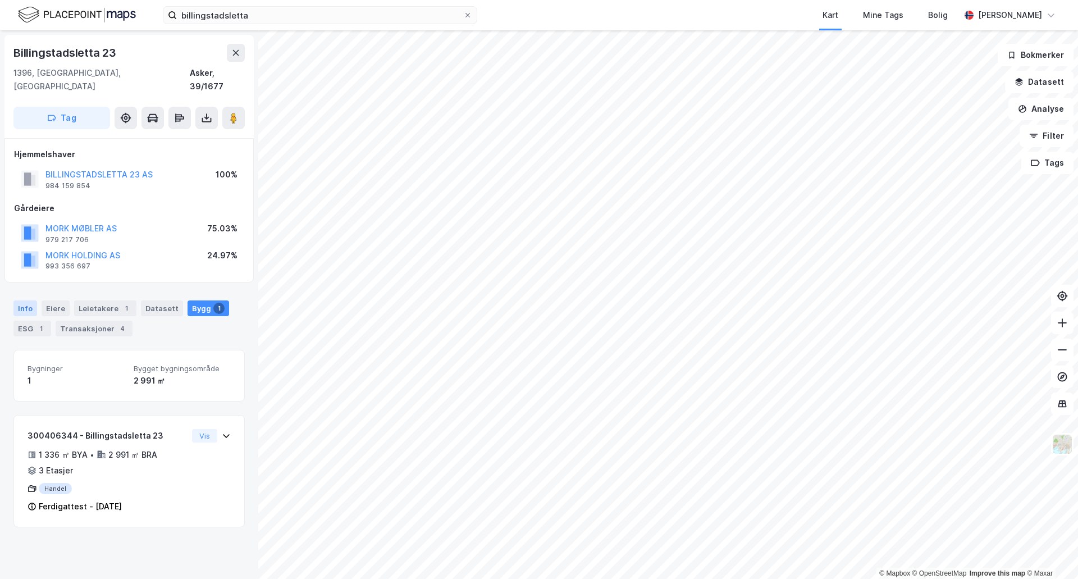
click at [31, 300] on div "Info" at bounding box center [25, 308] width 24 height 16
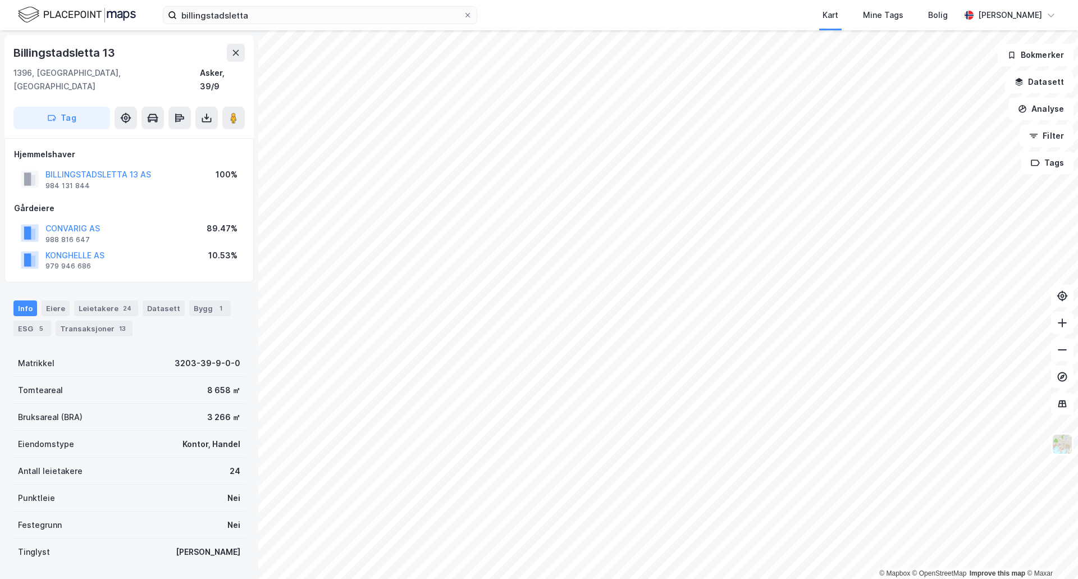
scroll to position [1, 0]
click at [31, 320] on div "ESG 5" at bounding box center [32, 328] width 38 height 16
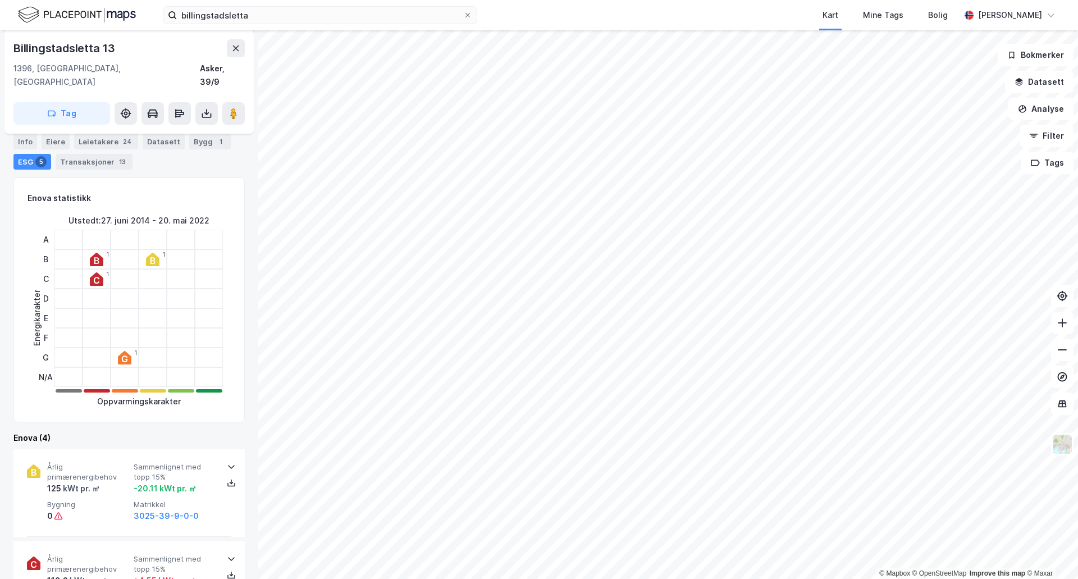
scroll to position [153, 0]
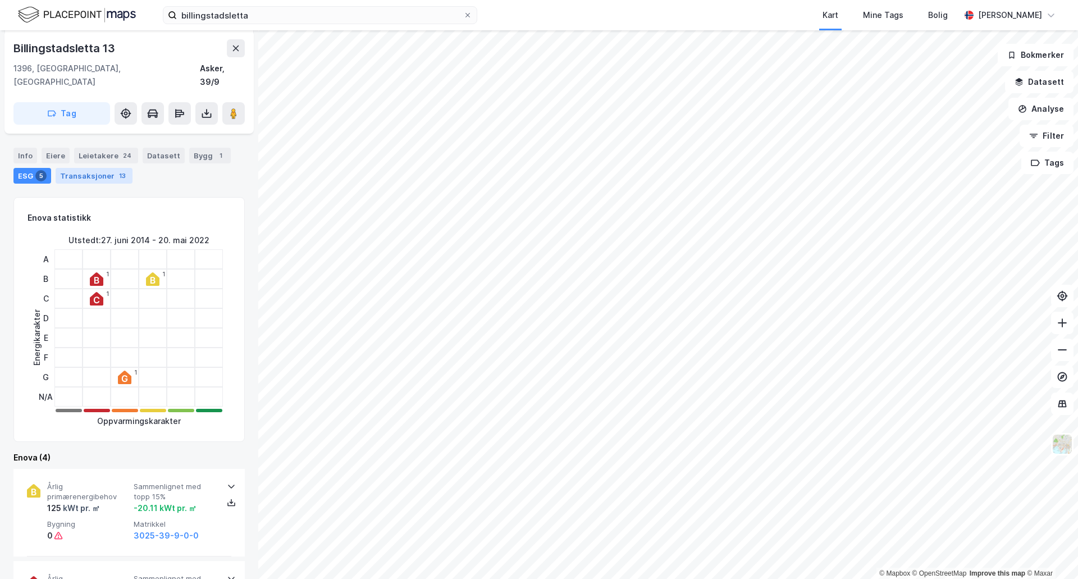
click at [88, 168] on div "Transaksjoner 13" at bounding box center [94, 176] width 77 height 16
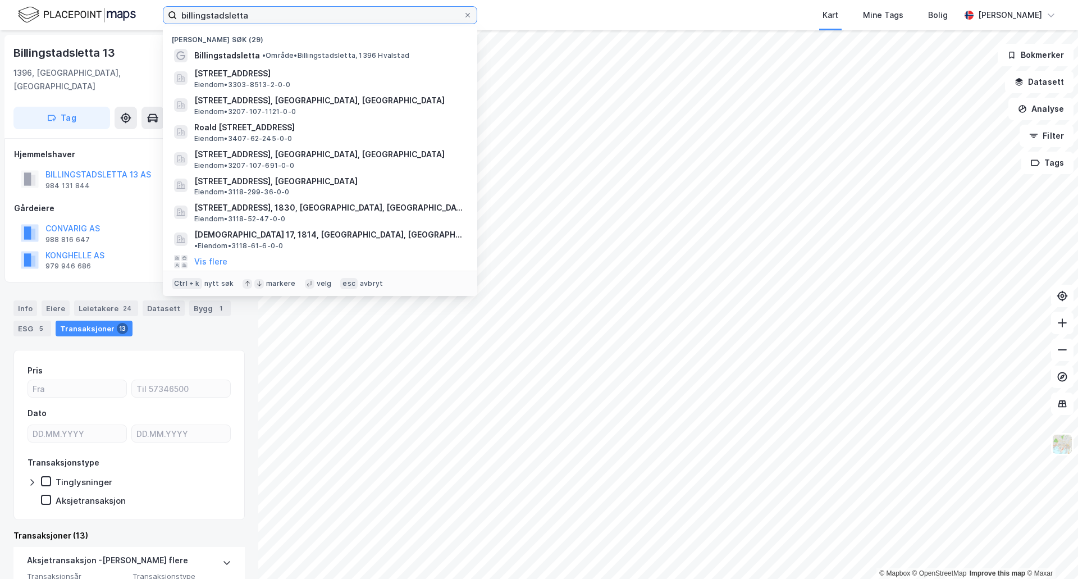
click at [303, 21] on input "billingstadsletta" at bounding box center [320, 15] width 286 height 17
click at [303, 22] on input "billingstadsletta" at bounding box center [320, 15] width 286 height 17
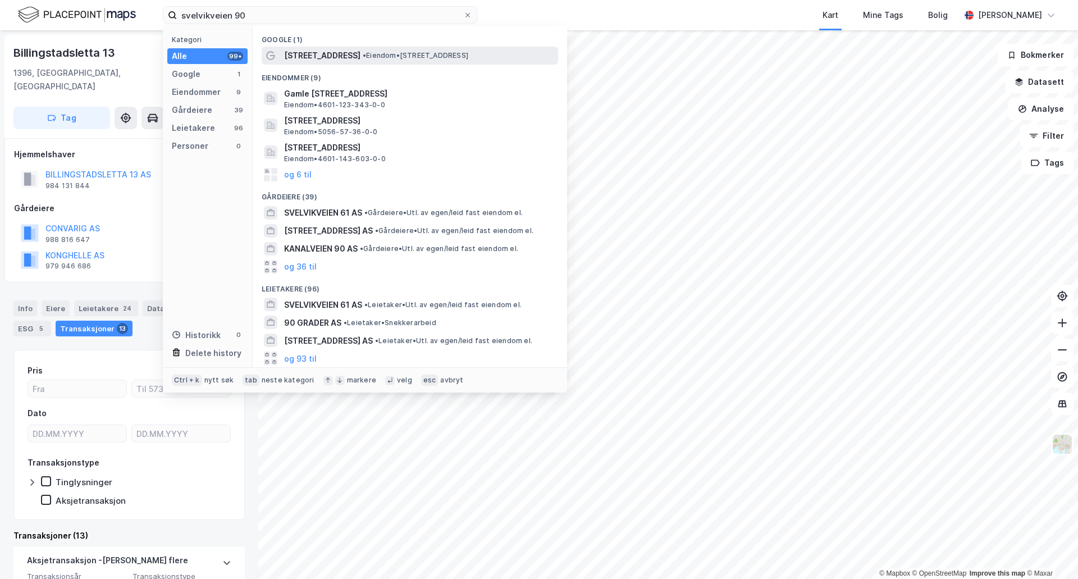
click at [330, 57] on span "[STREET_ADDRESS]" at bounding box center [322, 55] width 76 height 13
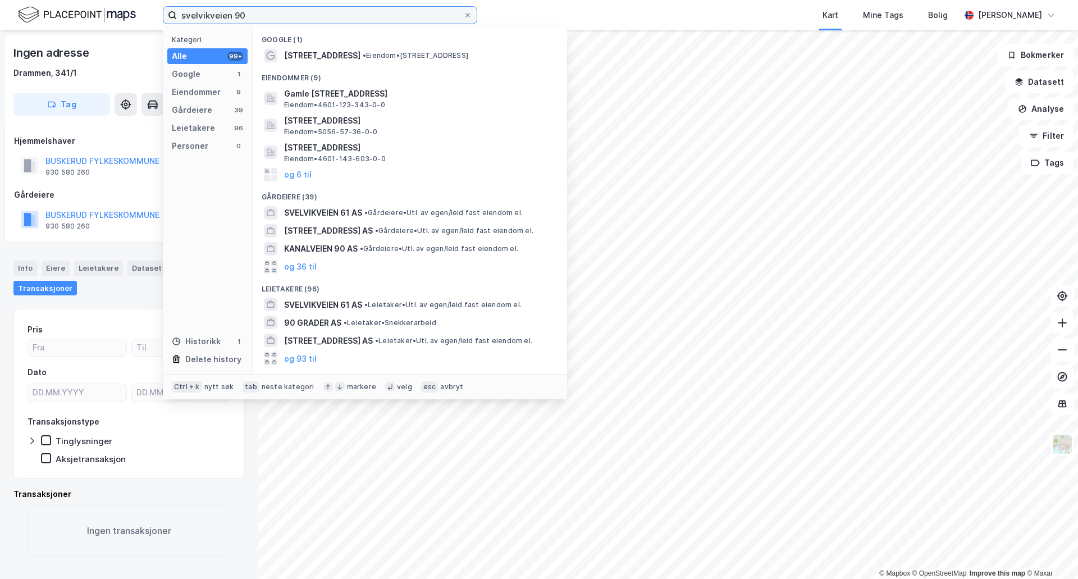
drag, startPoint x: 253, startPoint y: 11, endPoint x: 234, endPoint y: 12, distance: 19.1
click at [234, 12] on input "svelvikveien 90" at bounding box center [320, 15] width 286 height 17
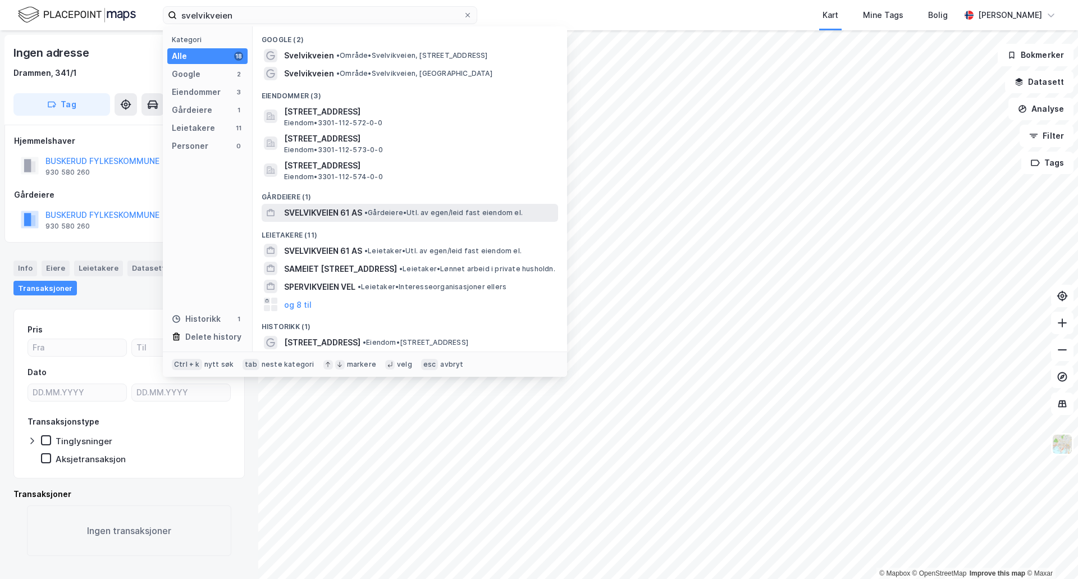
click at [338, 216] on span "SVELVIKVEIEN 61 AS" at bounding box center [323, 212] width 78 height 13
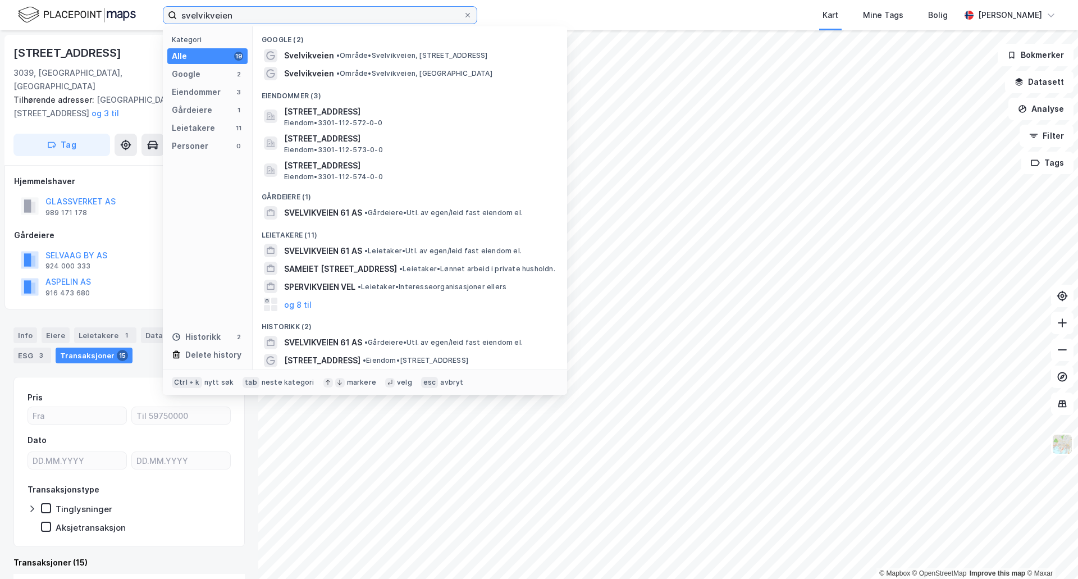
click at [264, 14] on input "svelvikveien" at bounding box center [320, 15] width 286 height 17
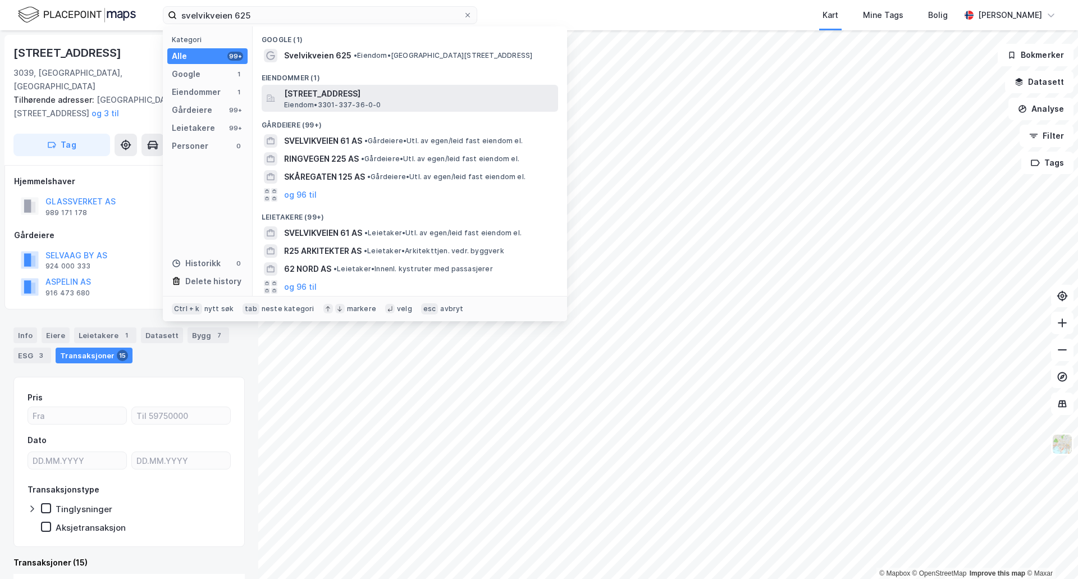
click at [322, 104] on span "Eiendom • 3301-337-36-0-0" at bounding box center [332, 104] width 97 height 9
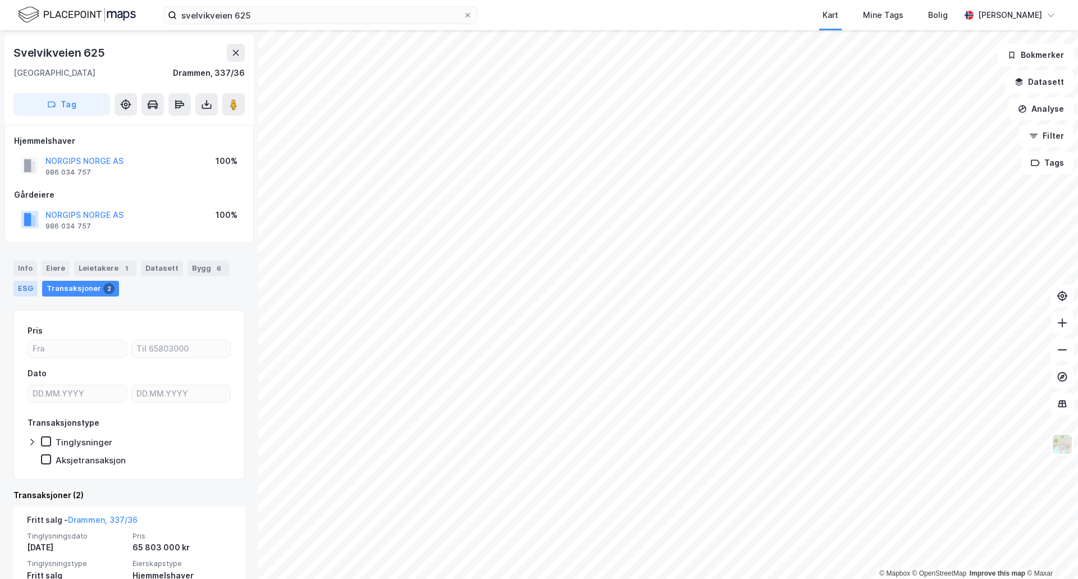
click at [30, 286] on div "ESG" at bounding box center [25, 289] width 24 height 16
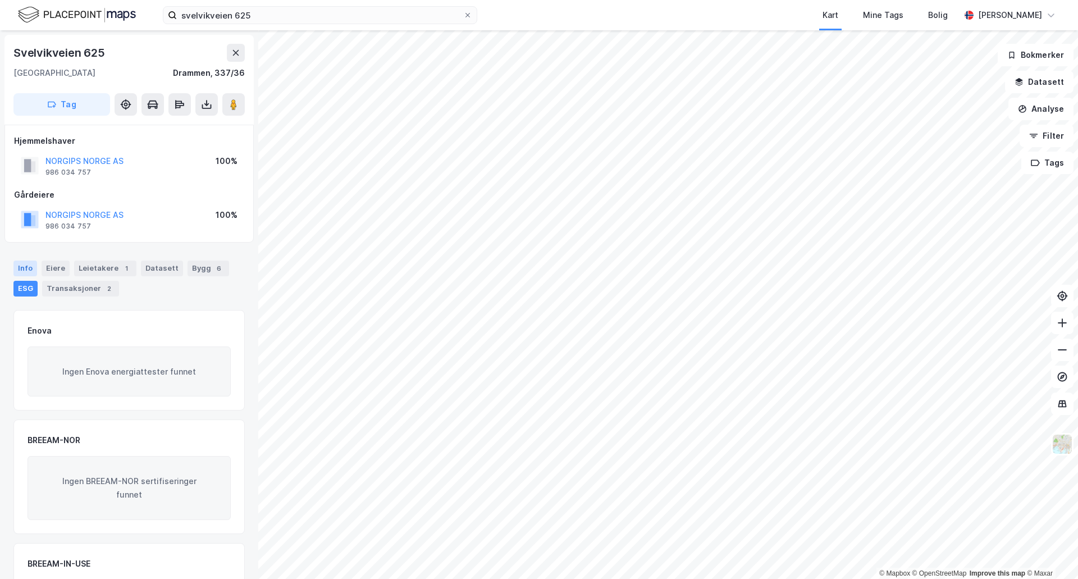
click at [26, 268] on div "Info" at bounding box center [25, 269] width 24 height 16
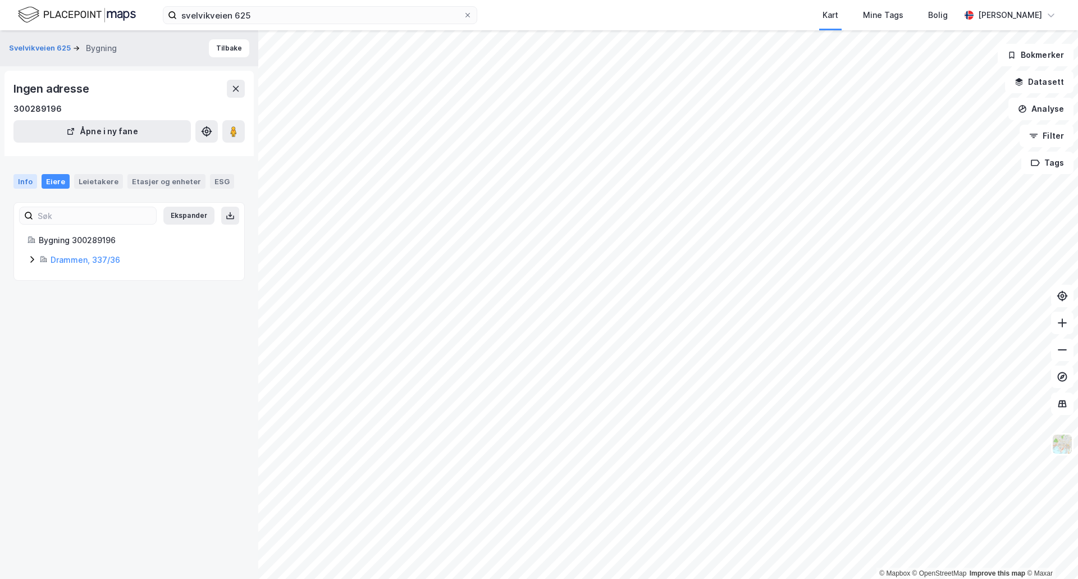
click at [14, 180] on div "Info" at bounding box center [25, 181] width 24 height 15
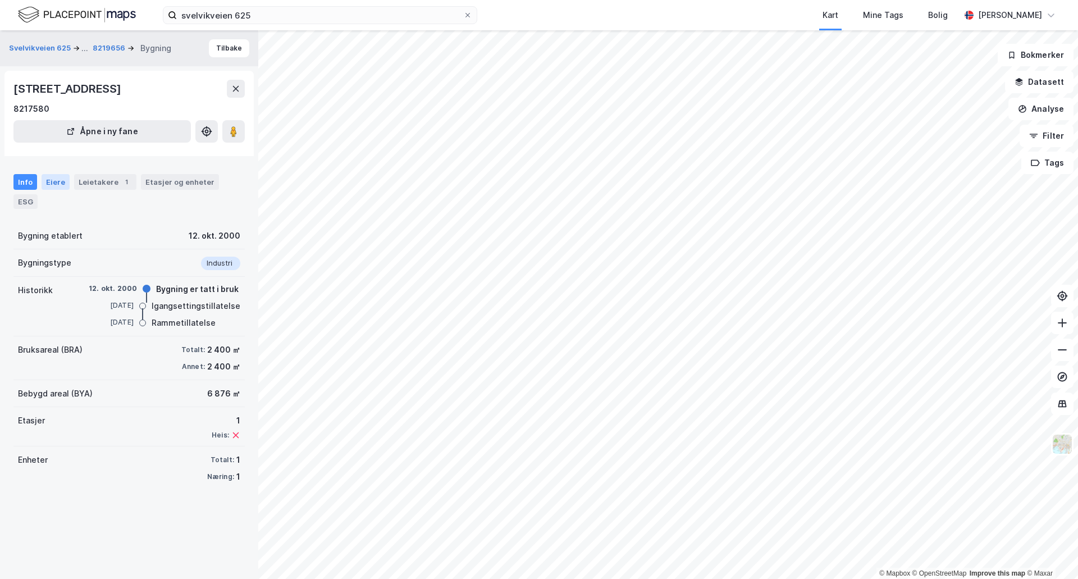
click at [46, 177] on div "Eiere" at bounding box center [56, 182] width 28 height 16
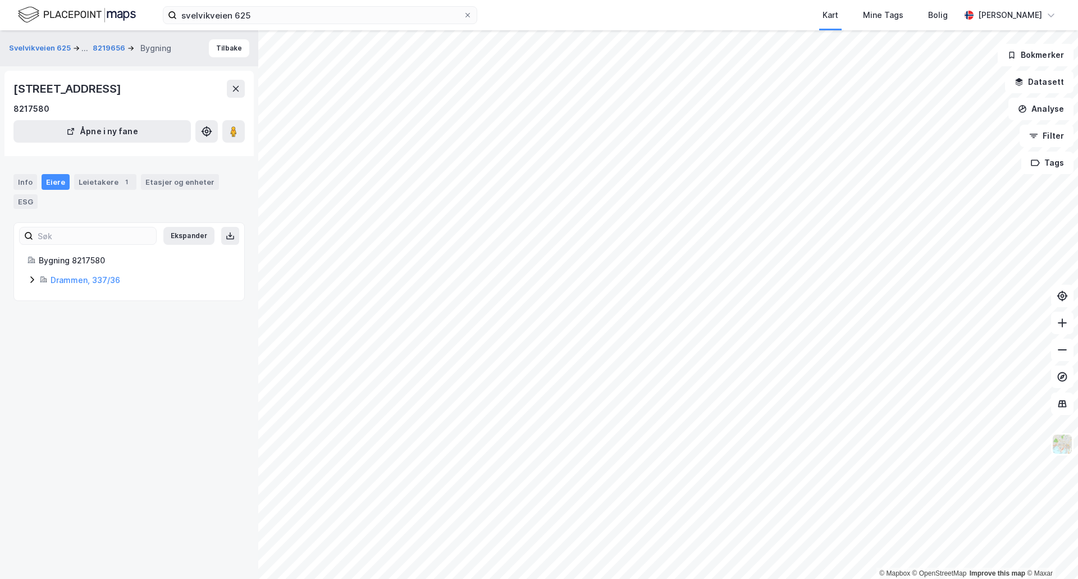
click at [33, 281] on icon at bounding box center [31, 279] width 3 height 7
click at [126, 314] on link "Norgips Norge AS" at bounding box center [136, 318] width 69 height 10
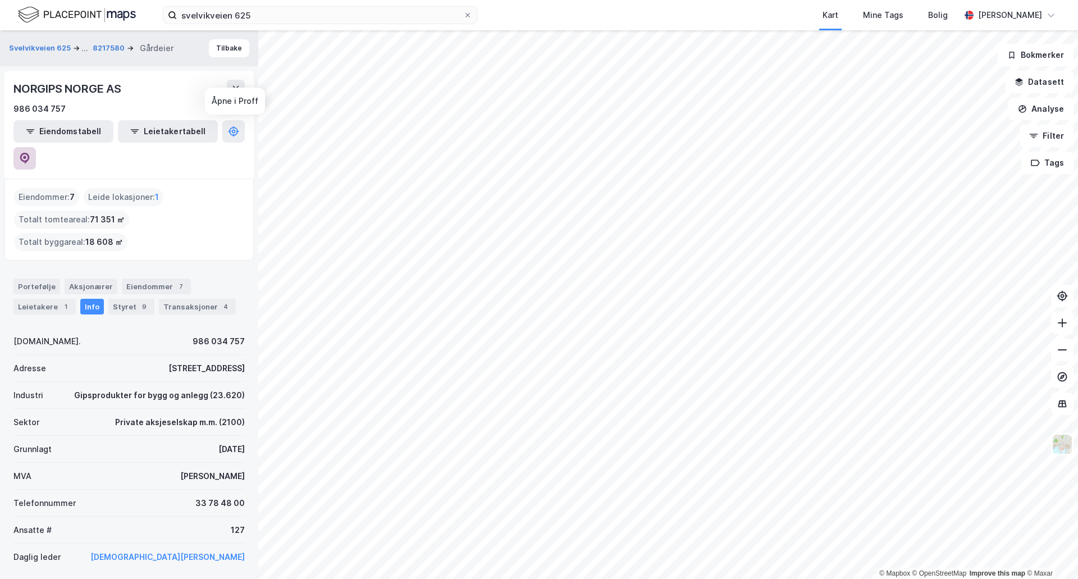
click at [30, 153] on icon at bounding box center [25, 158] width 10 height 11
click at [164, 278] on div "Eiendommer 7" at bounding box center [156, 286] width 69 height 16
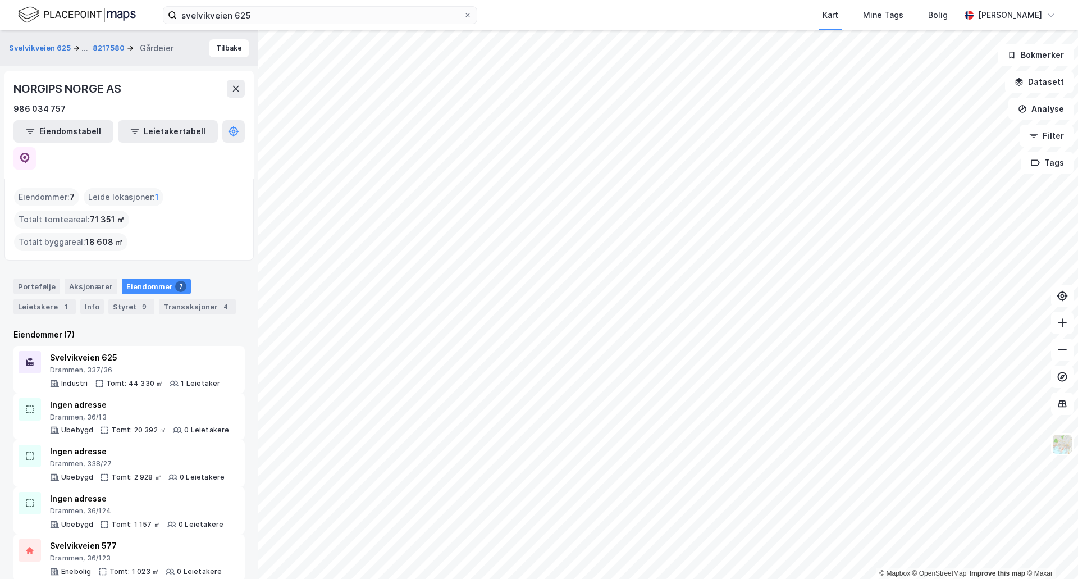
click at [52, 188] on div "Eiendommer : 7" at bounding box center [46, 197] width 65 height 18
click at [225, 48] on button "Tilbake" at bounding box center [229, 48] width 40 height 18
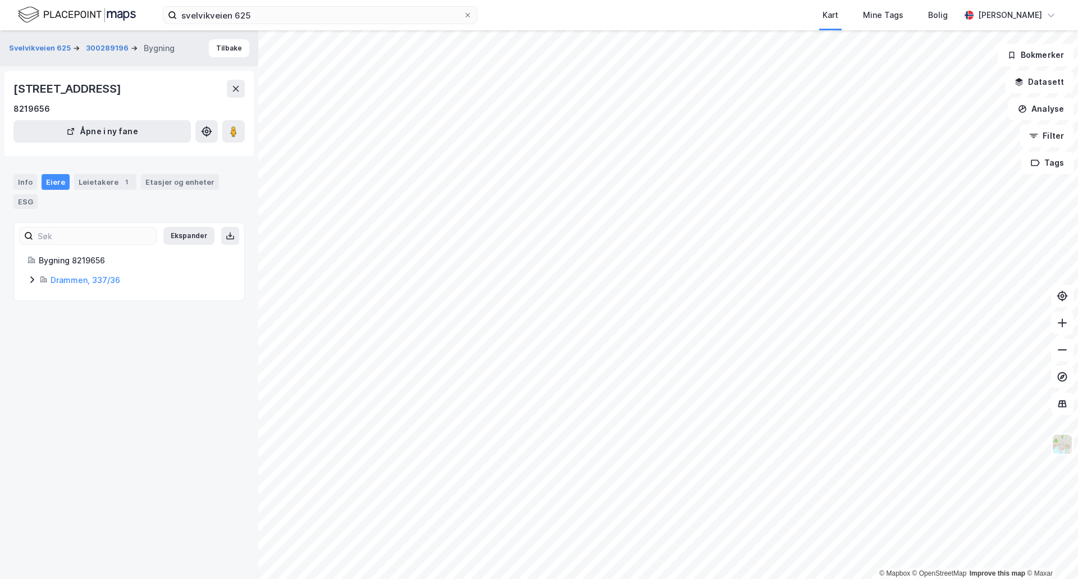
click at [51, 183] on div "Eiere" at bounding box center [56, 182] width 28 height 16
click at [30, 282] on icon at bounding box center [32, 279] width 9 height 9
click at [132, 317] on link "Norgips Norge AS" at bounding box center [136, 318] width 69 height 10
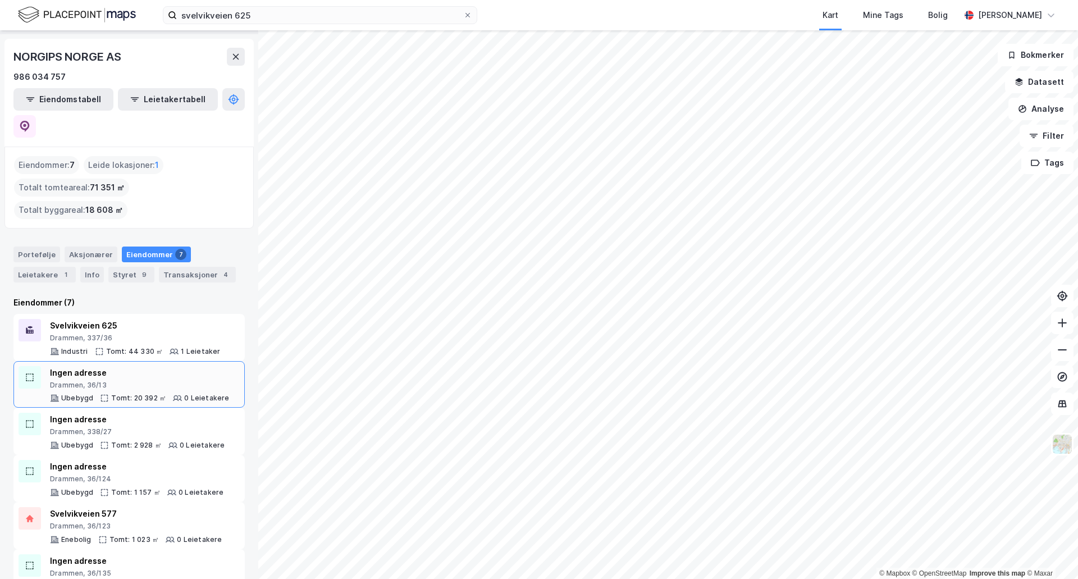
scroll to position [61, 0]
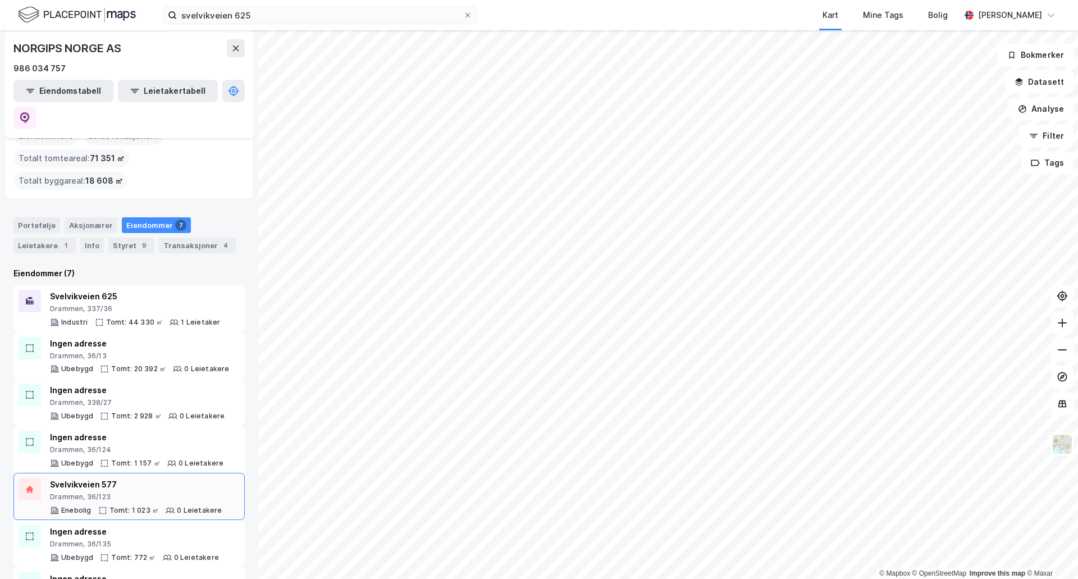
click at [90, 492] on div "Drammen, 36/123" at bounding box center [136, 496] width 172 height 9
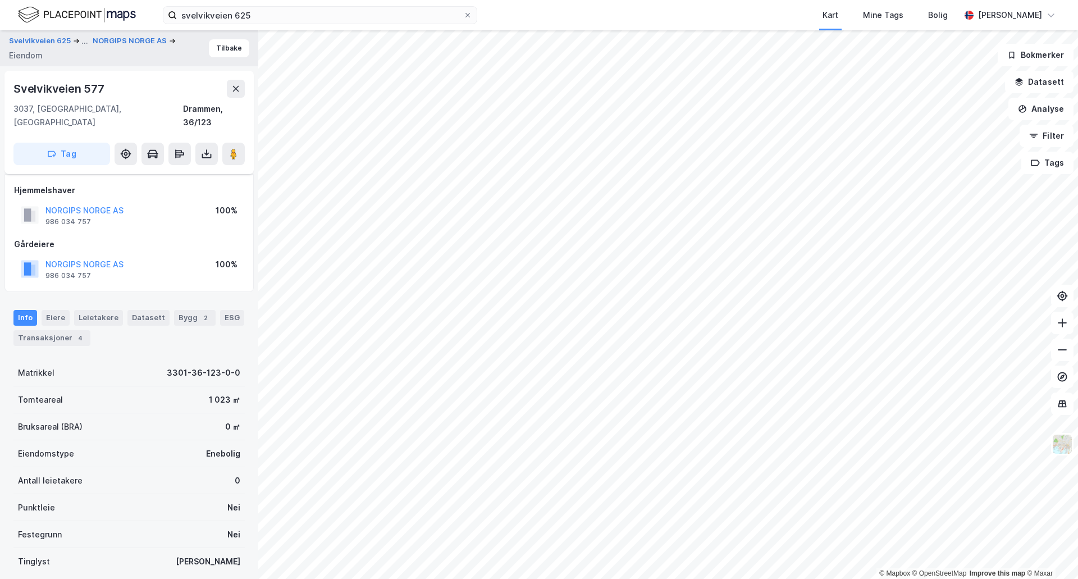
scroll to position [68, 0]
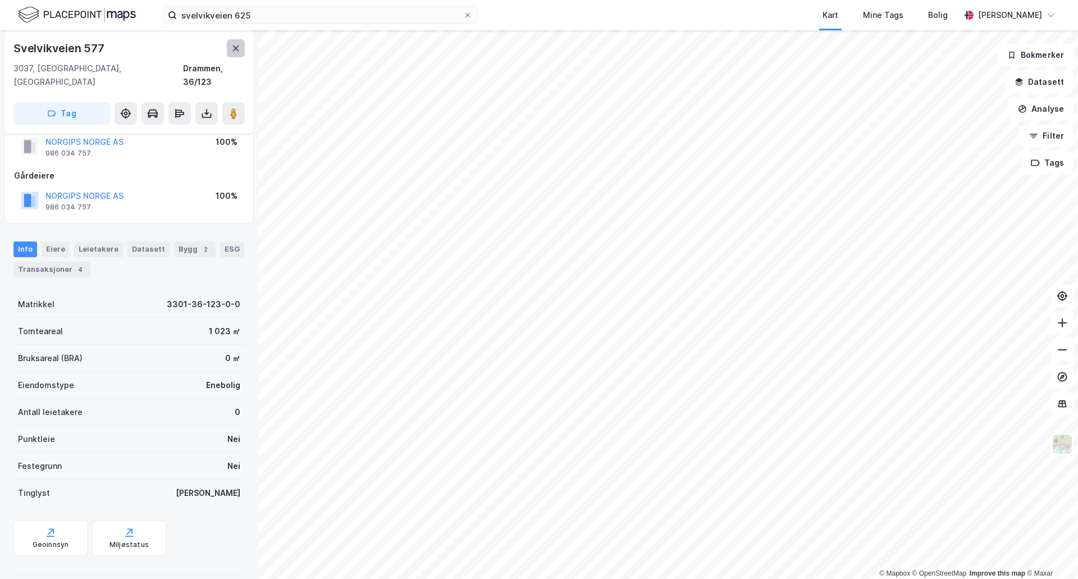
click at [236, 51] on icon at bounding box center [235, 48] width 9 height 9
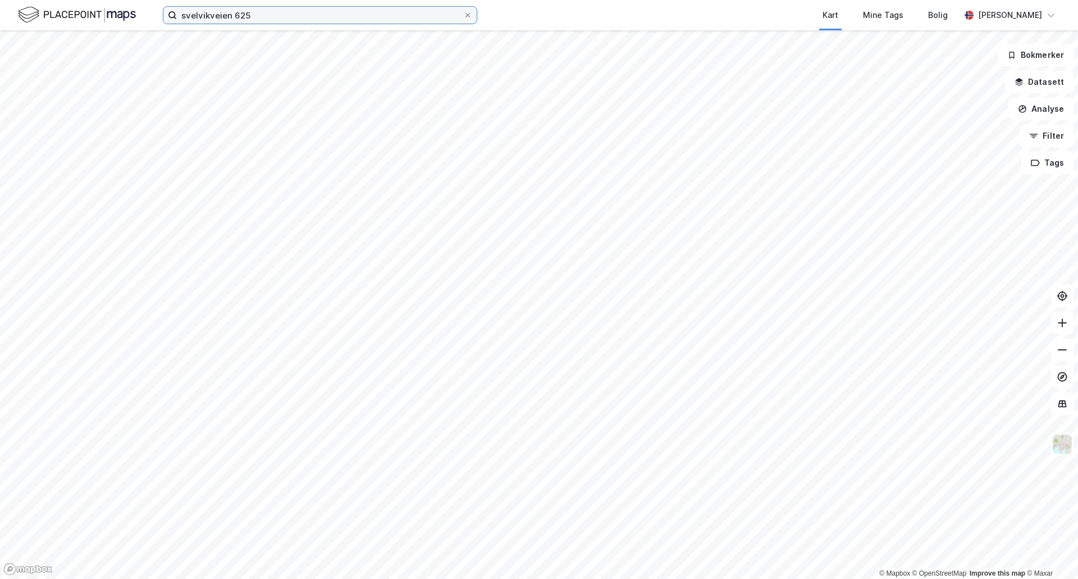
click at [277, 21] on input "svelvikveien 625" at bounding box center [320, 15] width 286 height 17
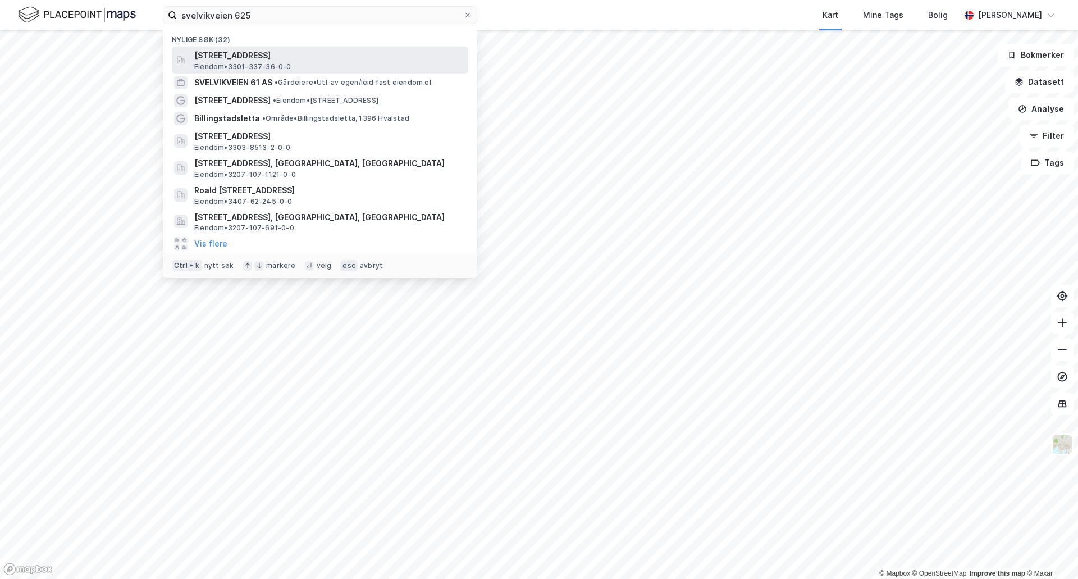
click at [249, 60] on span "[STREET_ADDRESS]" at bounding box center [328, 55] width 269 height 13
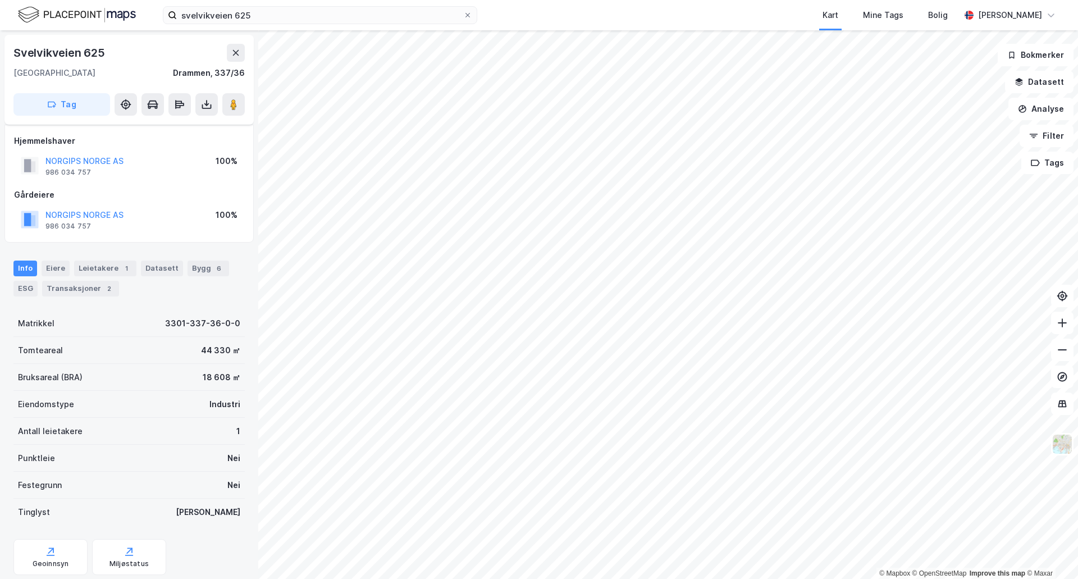
scroll to position [33, 0]
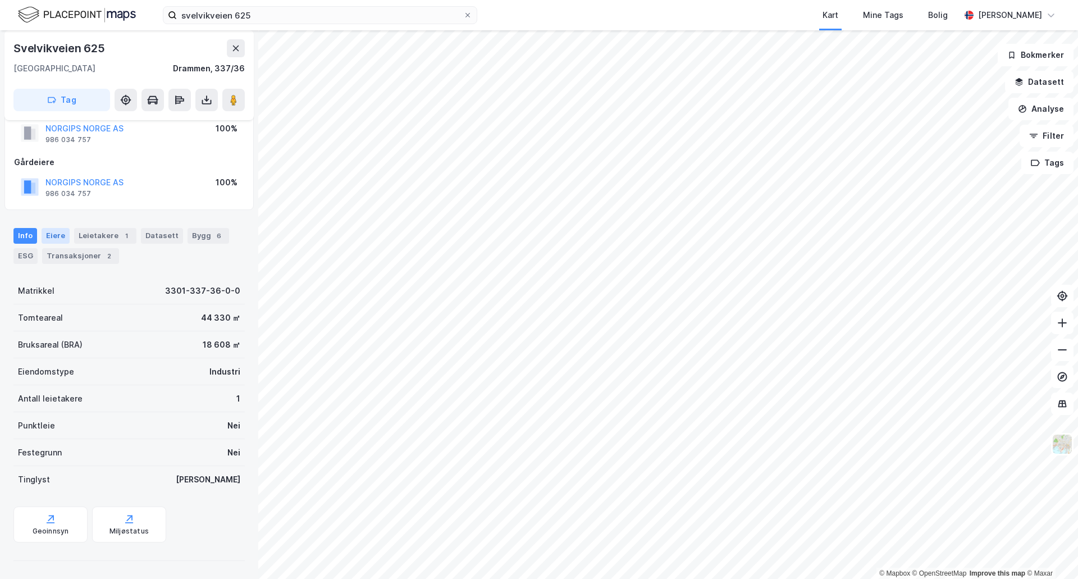
click at [57, 235] on div "Eiere" at bounding box center [56, 236] width 28 height 16
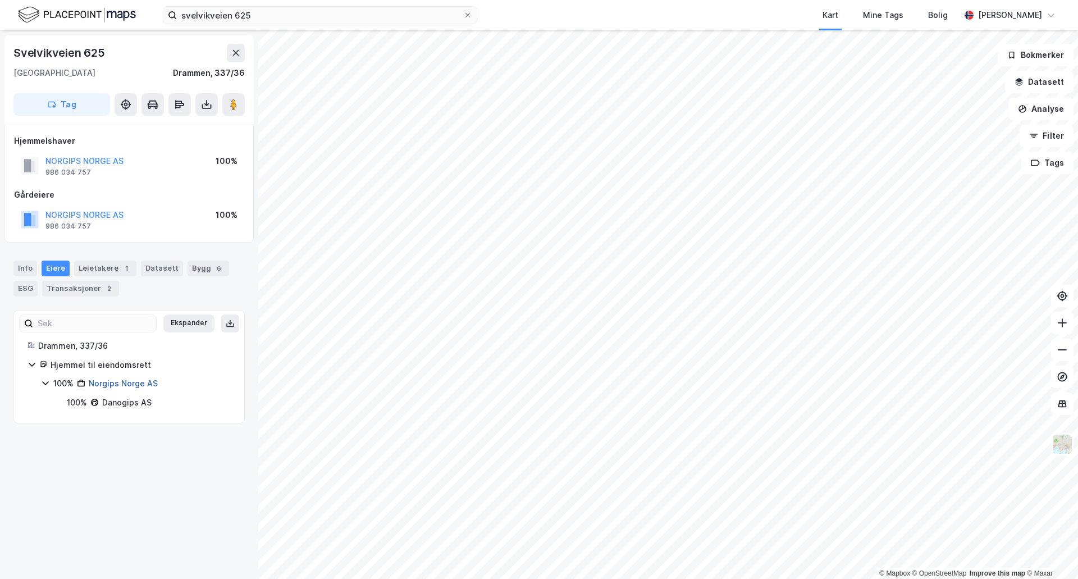
click at [111, 384] on link "Norgips Norge AS" at bounding box center [123, 383] width 69 height 10
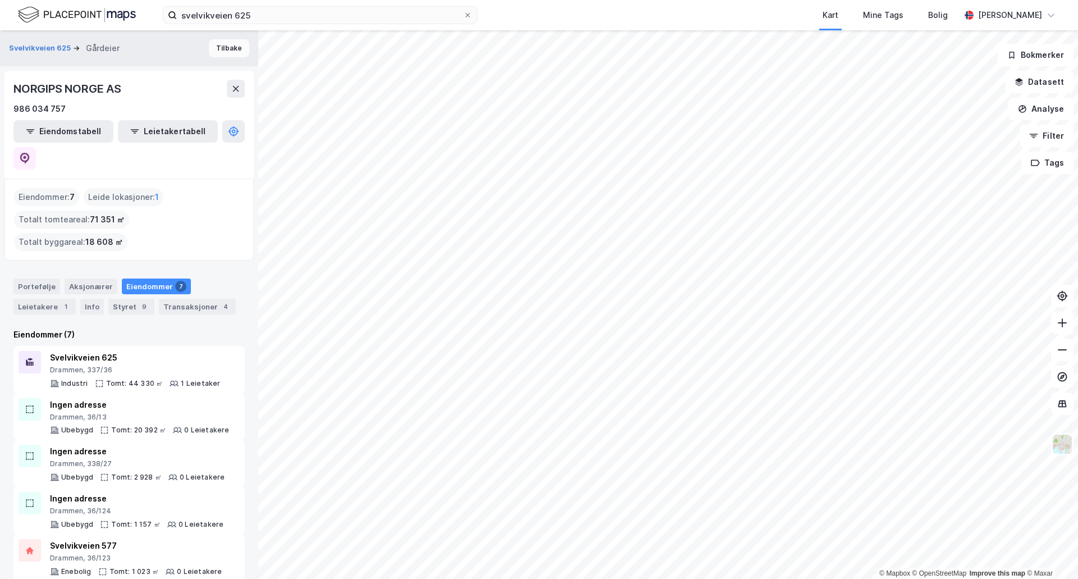
click at [224, 45] on button "Tilbake" at bounding box center [229, 48] width 40 height 18
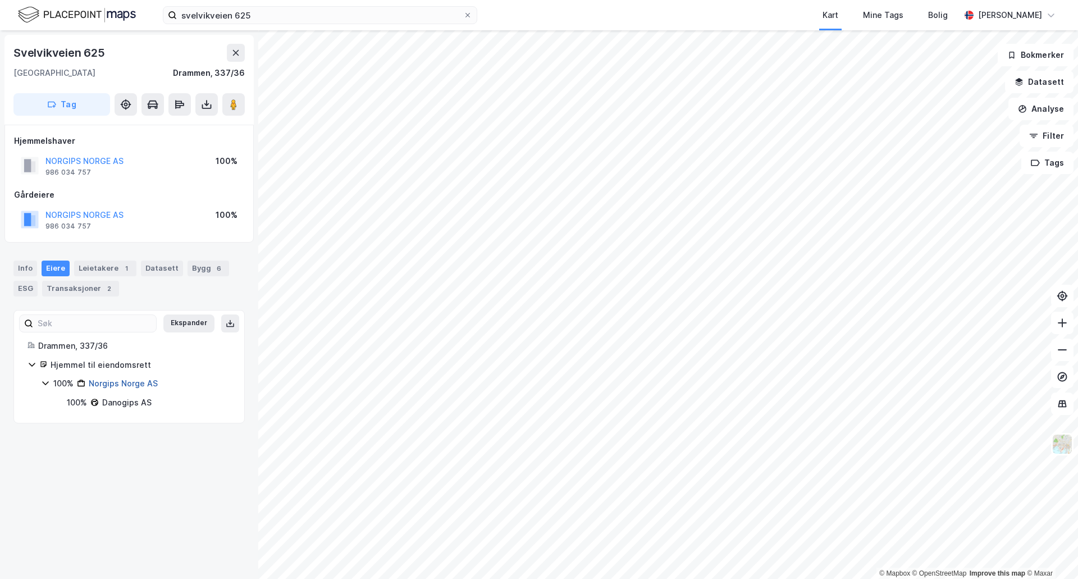
click at [119, 386] on link "Norgips Norge AS" at bounding box center [123, 383] width 69 height 10
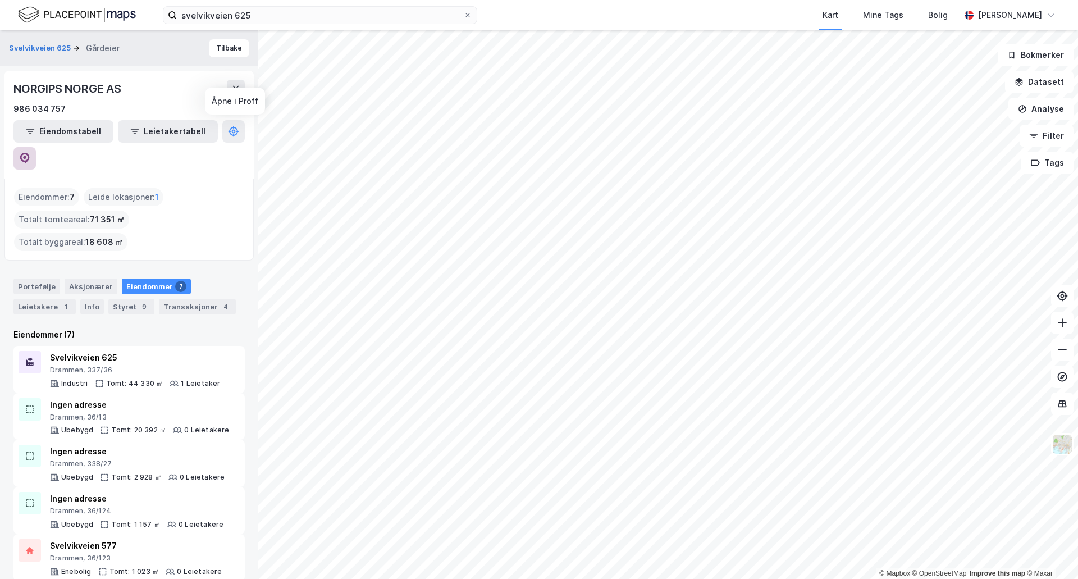
click at [30, 153] on icon at bounding box center [25, 158] width 10 height 11
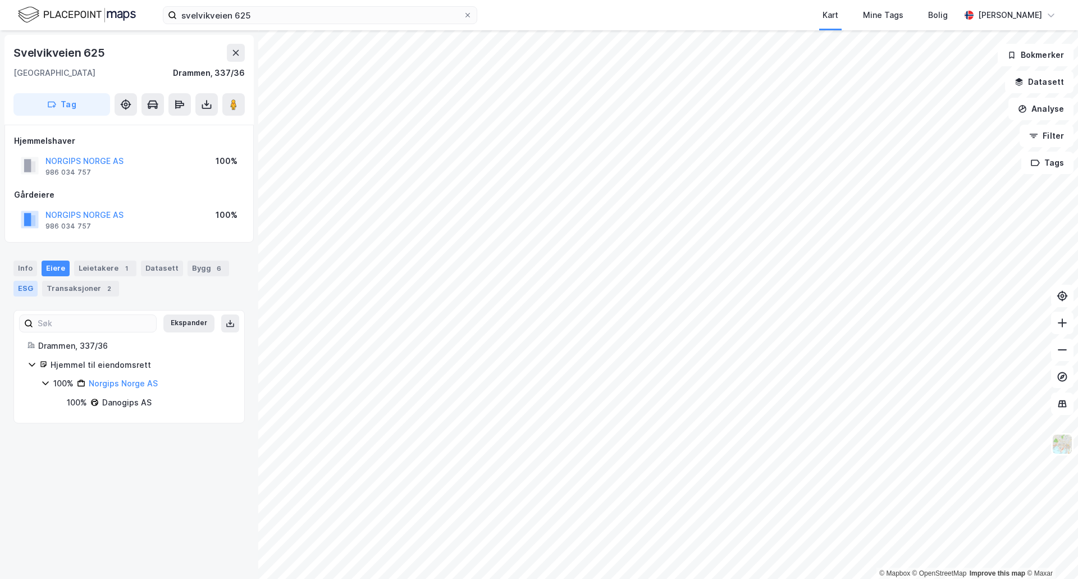
click at [26, 284] on div "ESG" at bounding box center [25, 289] width 24 height 16
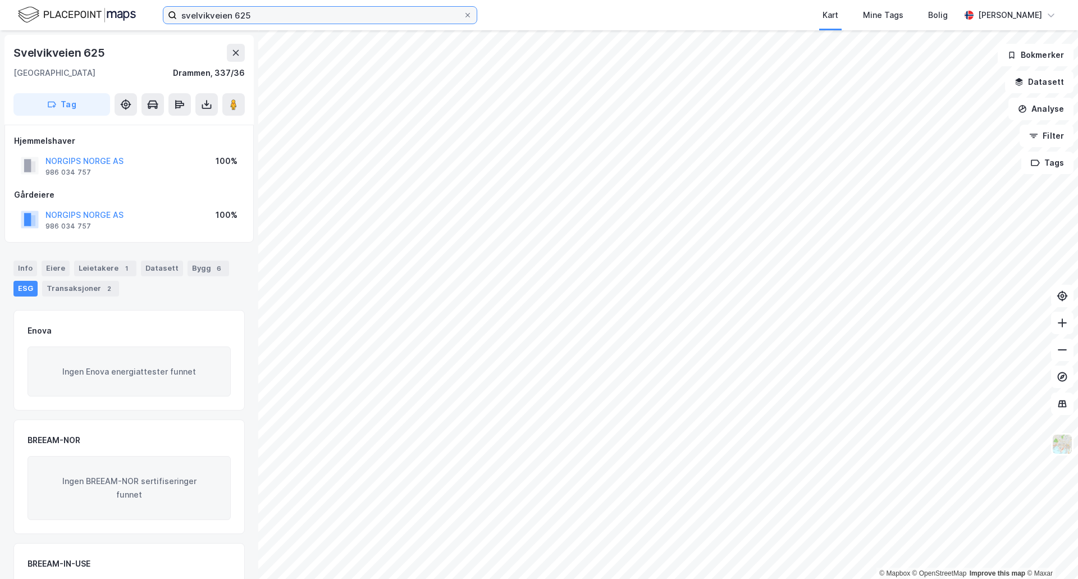
click at [298, 15] on input "svelvikveien 625" at bounding box center [320, 15] width 286 height 17
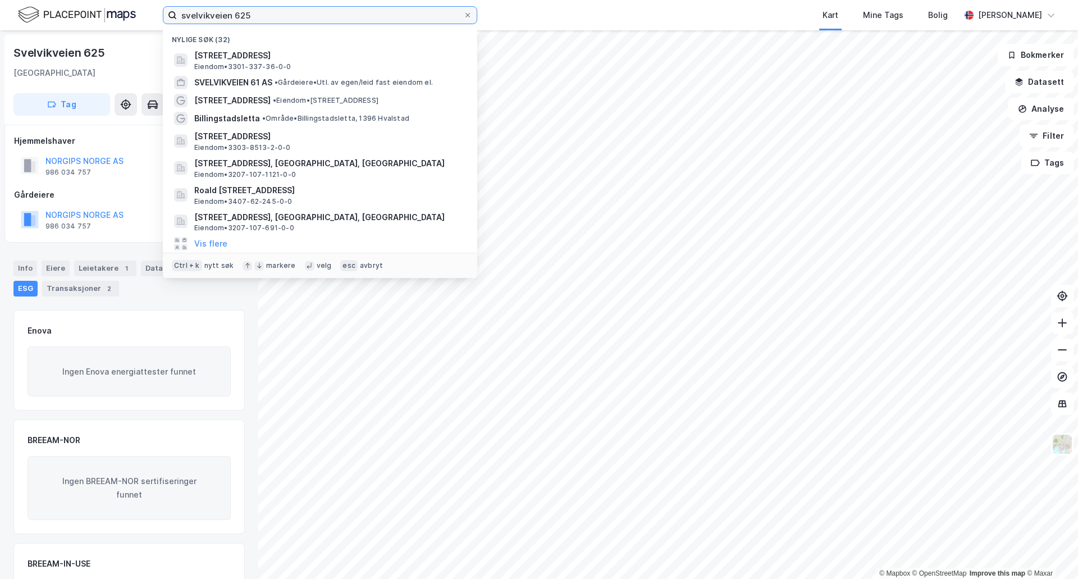
click at [298, 15] on input "svelvikveien 625" at bounding box center [320, 15] width 286 height 17
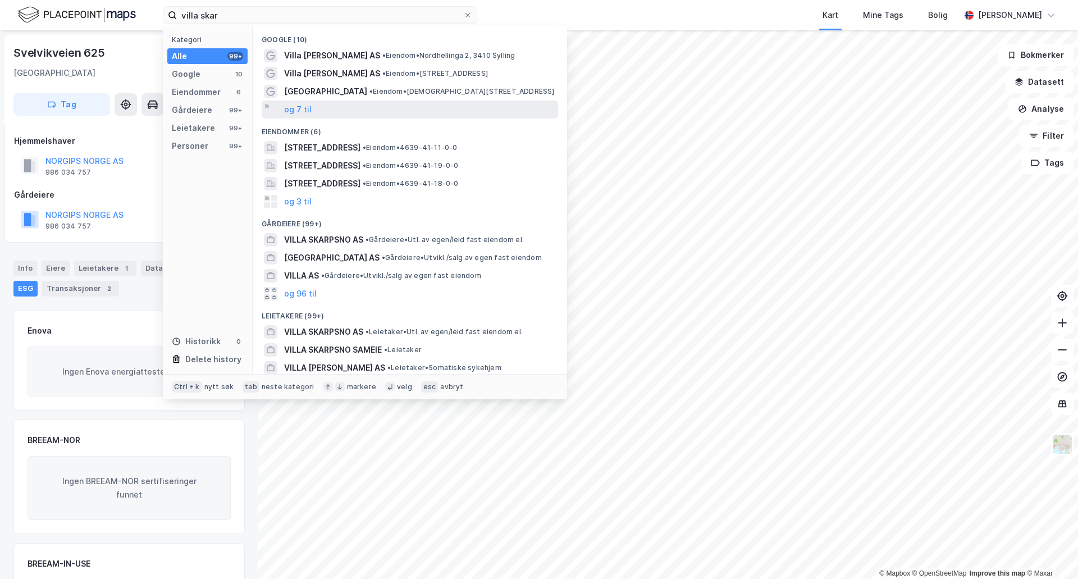
click at [311, 109] on div "og 7 til" at bounding box center [410, 109] width 296 height 18
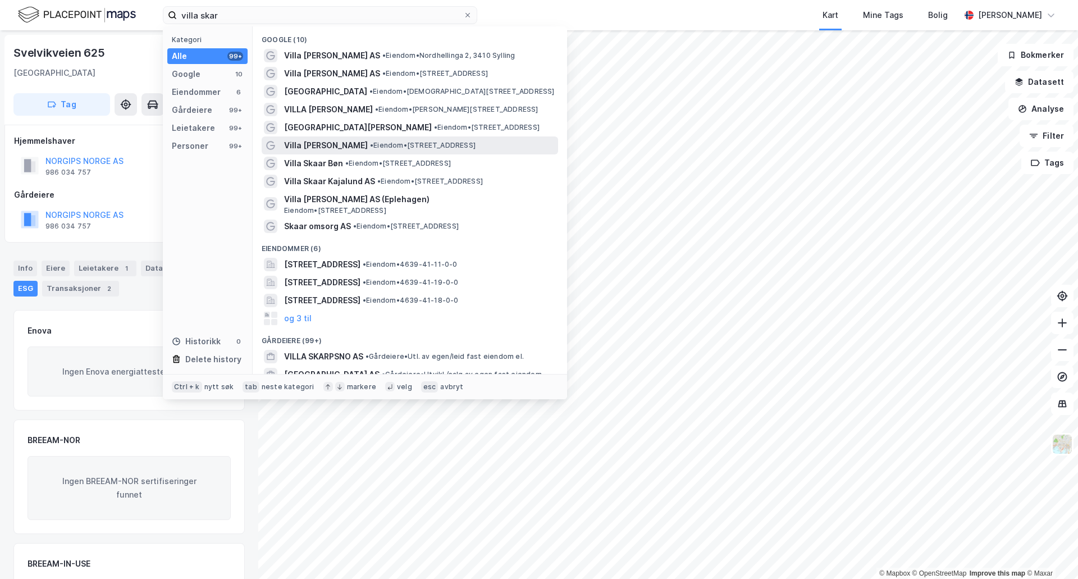
click at [350, 145] on span "Villa [PERSON_NAME]" at bounding box center [326, 145] width 84 height 13
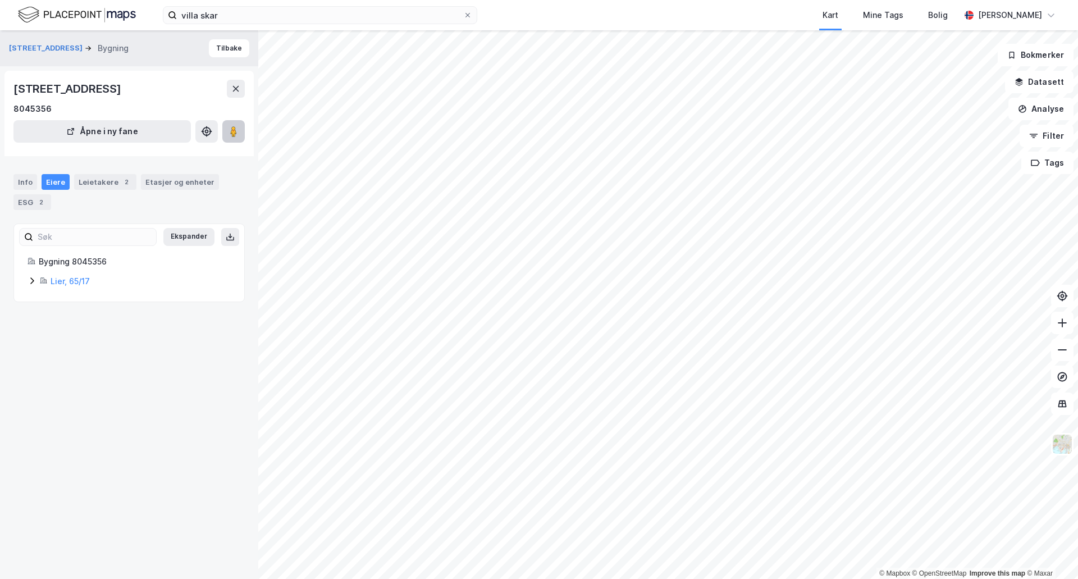
click at [232, 138] on button at bounding box center [233, 131] width 22 height 22
click at [31, 203] on div "ESG 2" at bounding box center [32, 202] width 38 height 16
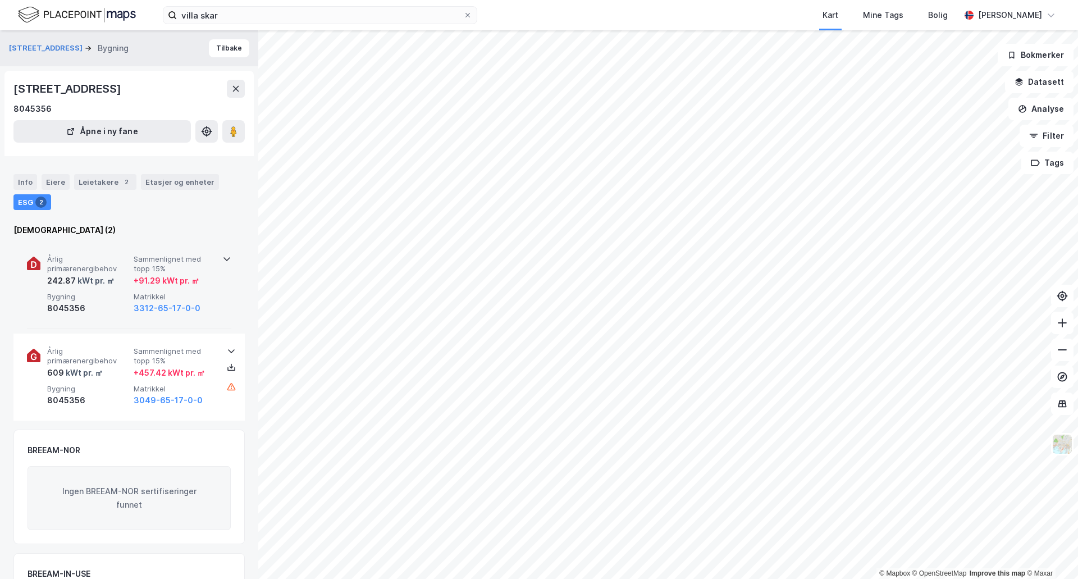
click at [223, 260] on icon at bounding box center [226, 259] width 7 height 4
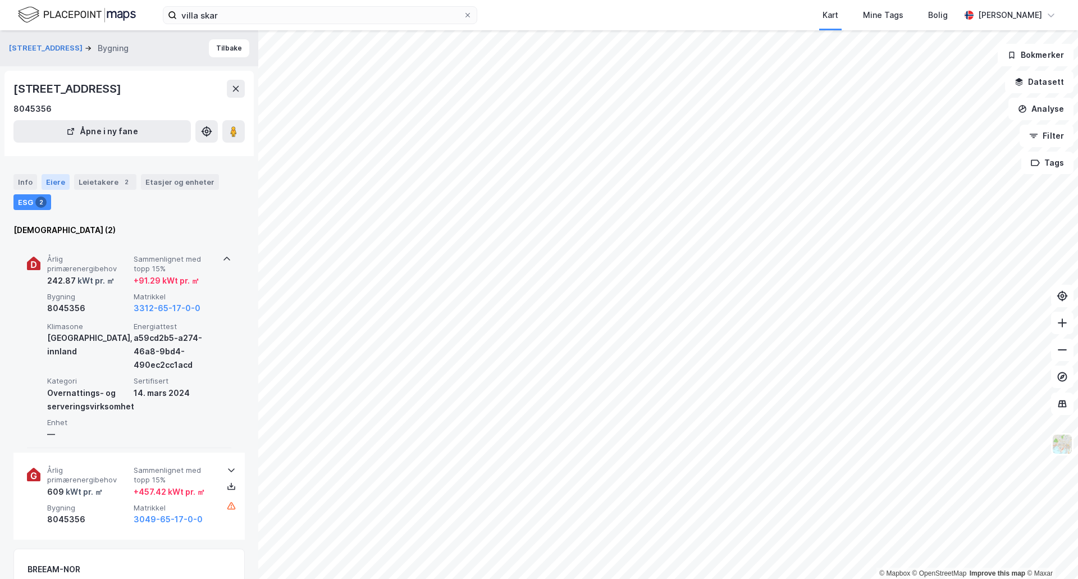
click at [47, 183] on div "Eiere" at bounding box center [56, 182] width 28 height 16
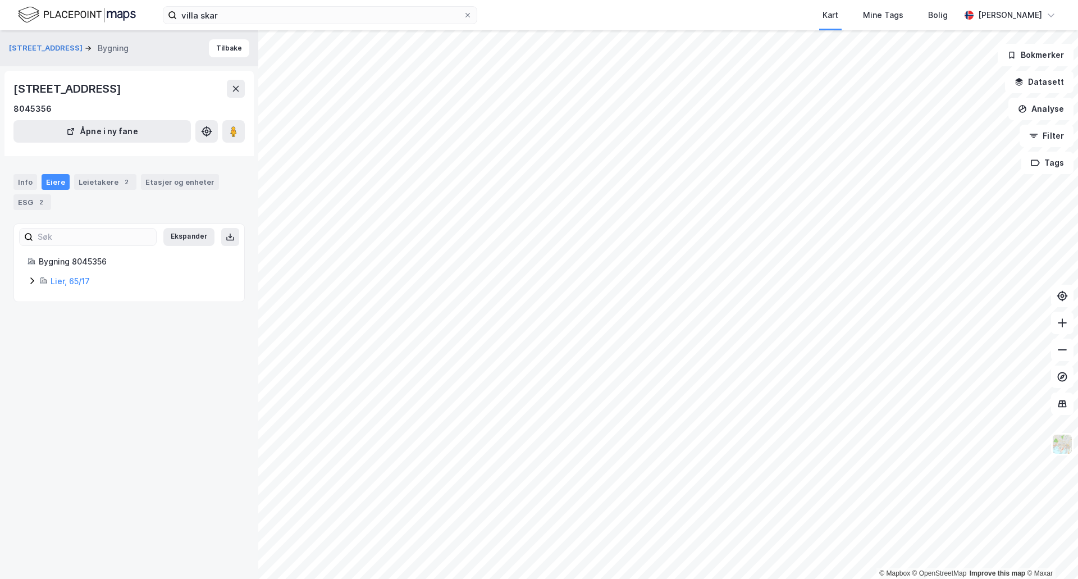
click at [27, 281] on div "Bygning 8045356 Lier, 65/17" at bounding box center [129, 271] width 230 height 33
click at [29, 280] on icon at bounding box center [32, 280] width 9 height 9
click at [121, 340] on link "Solicitu AS" at bounding box center [137, 338] width 43 height 10
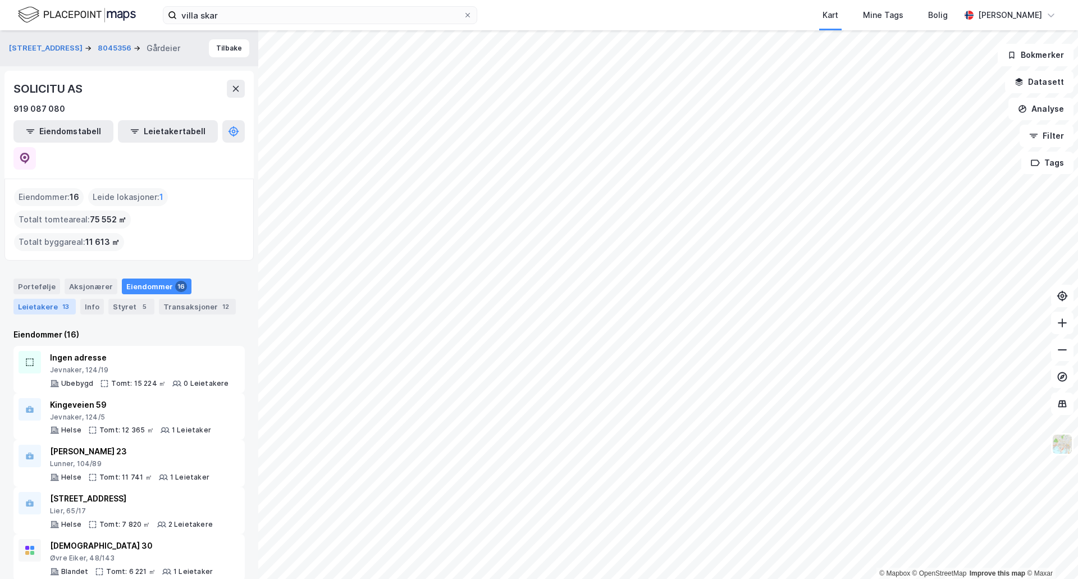
click at [31, 299] on div "Leietakere 13" at bounding box center [44, 307] width 62 height 16
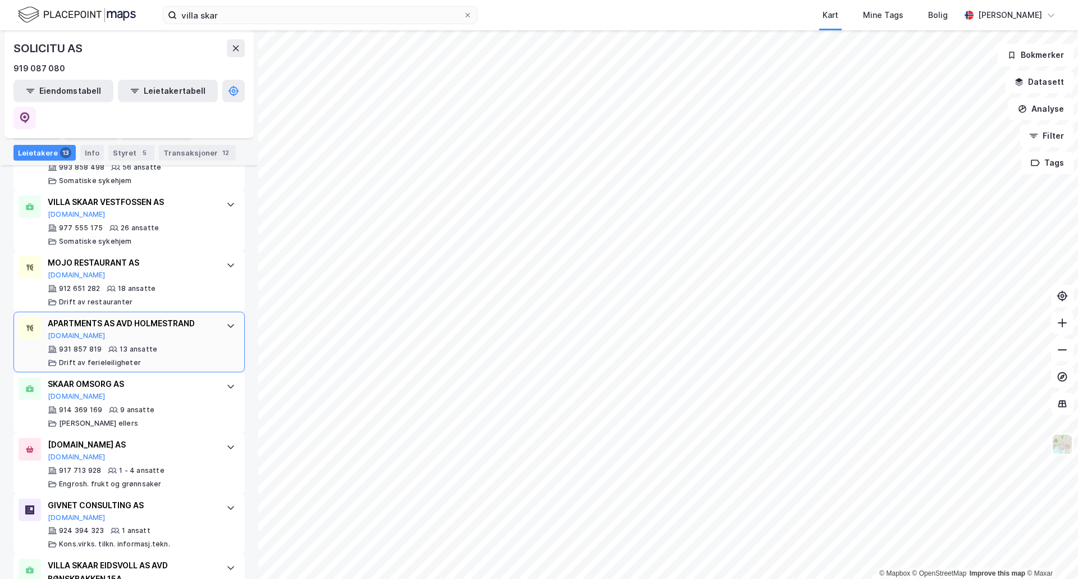
scroll to position [717, 0]
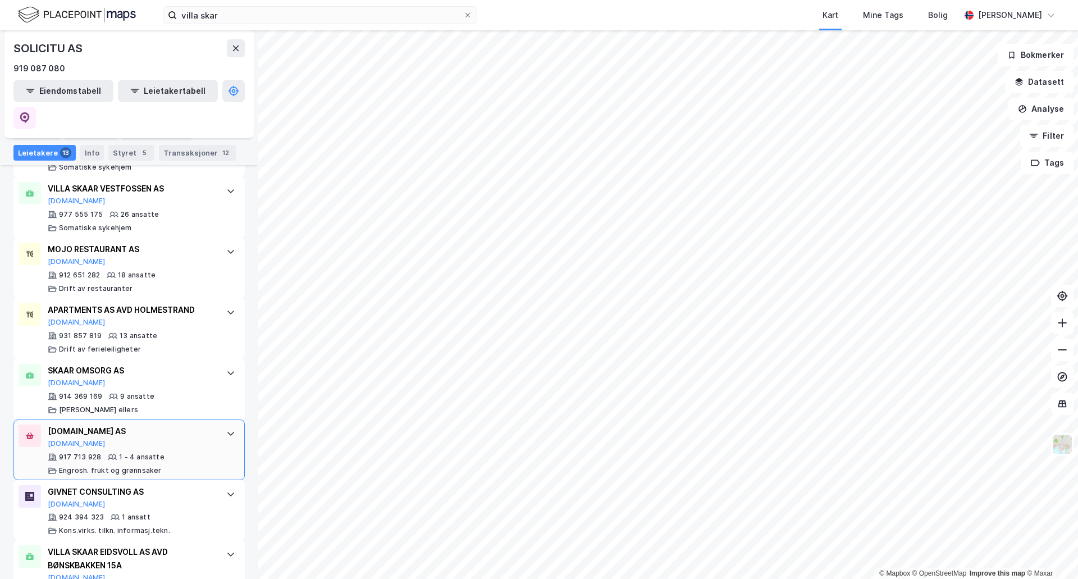
click at [139, 453] on div "1 - 4 ansatte" at bounding box center [141, 457] width 45 height 9
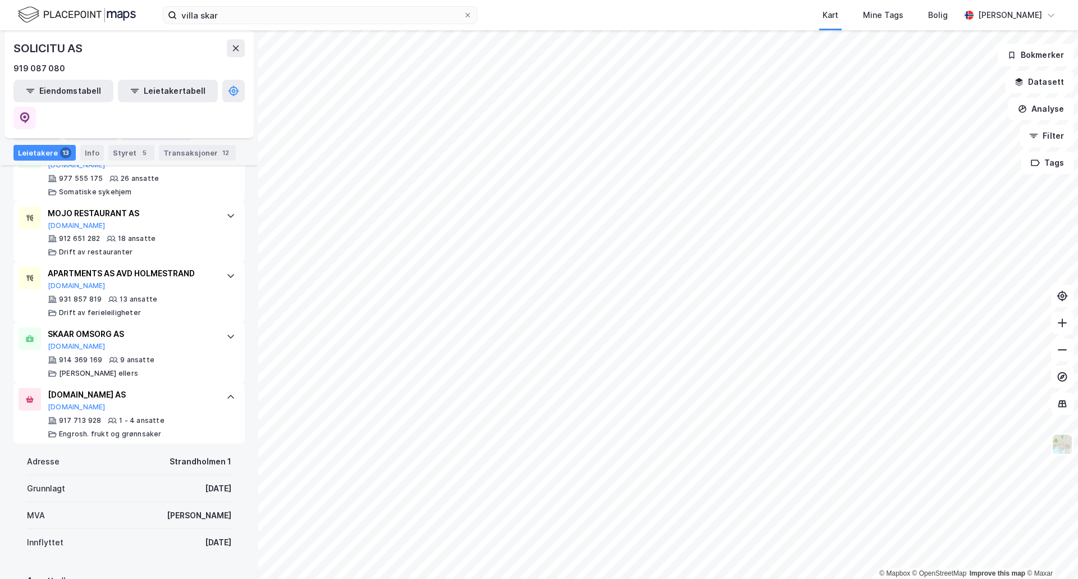
scroll to position [661, 0]
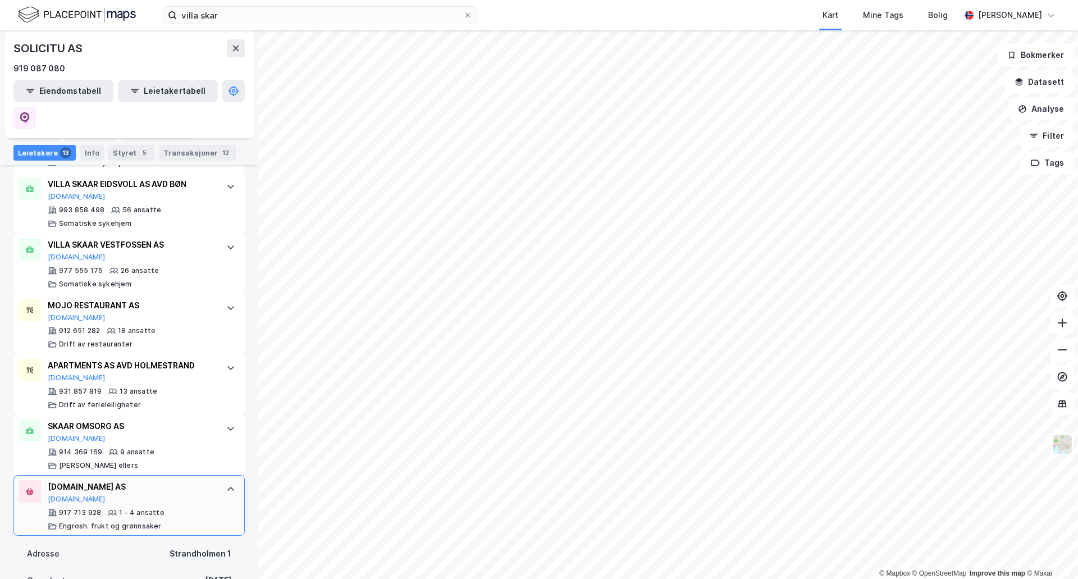
click at [102, 480] on div "[DOMAIN_NAME] AS" at bounding box center [131, 486] width 167 height 13
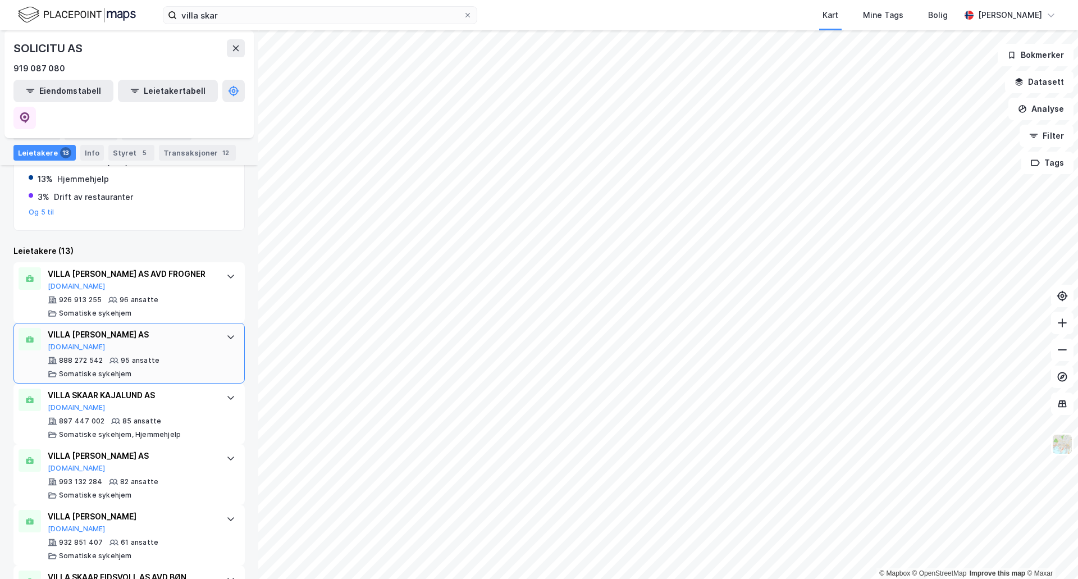
scroll to position [100, 0]
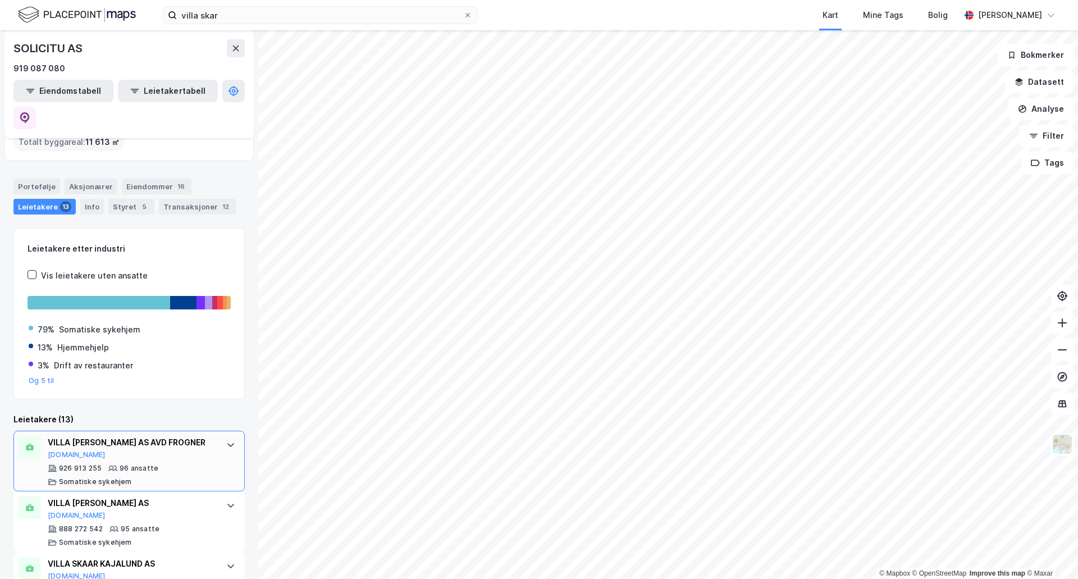
click at [136, 436] on div "VILLA [PERSON_NAME] AS AVD FROGNER" at bounding box center [131, 442] width 167 height 13
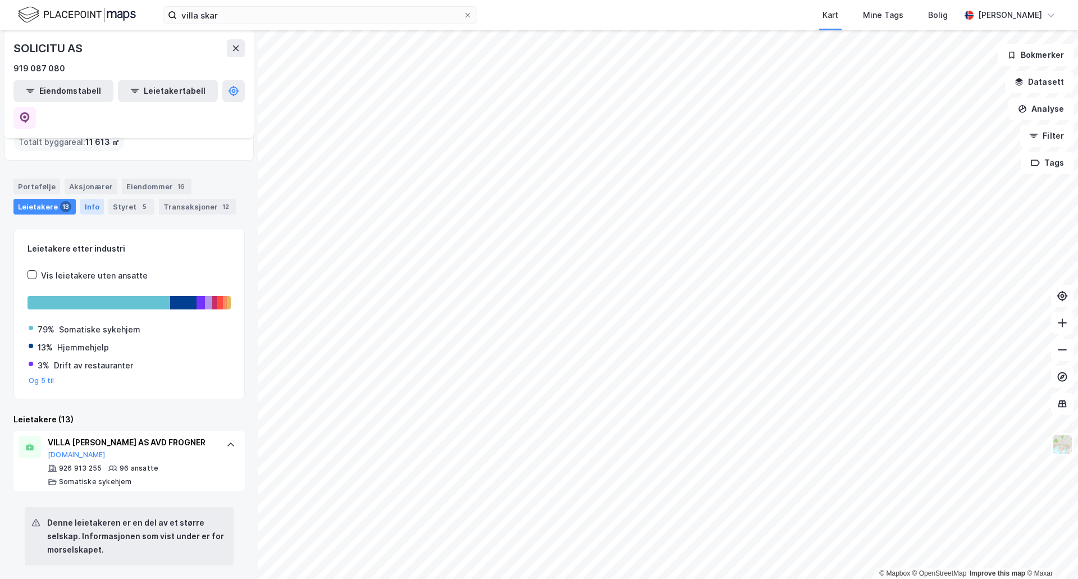
click at [86, 199] on div "Info" at bounding box center [92, 207] width 24 height 16
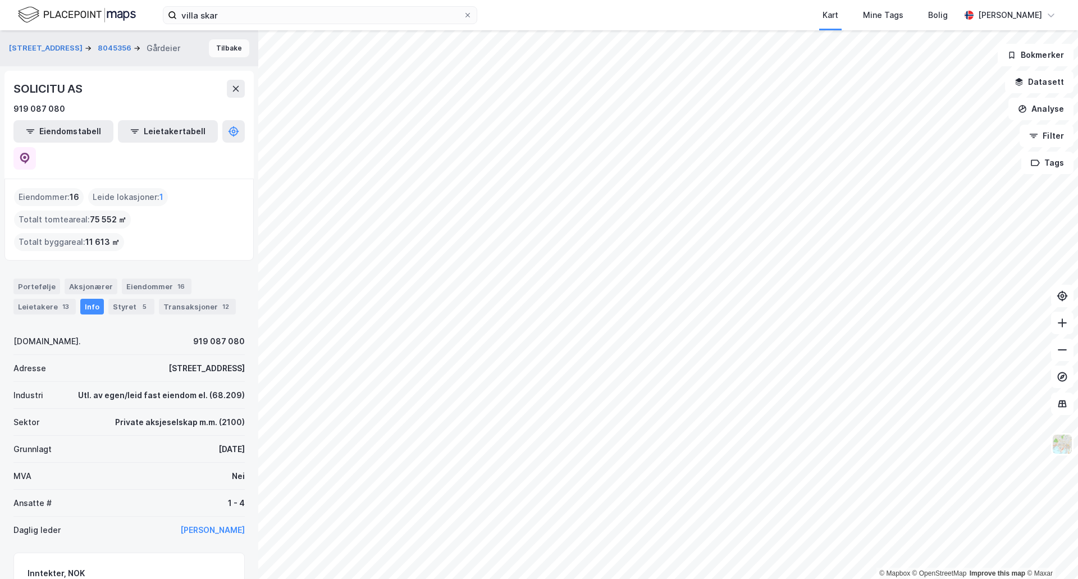
click at [226, 53] on button "Tilbake" at bounding box center [229, 48] width 40 height 18
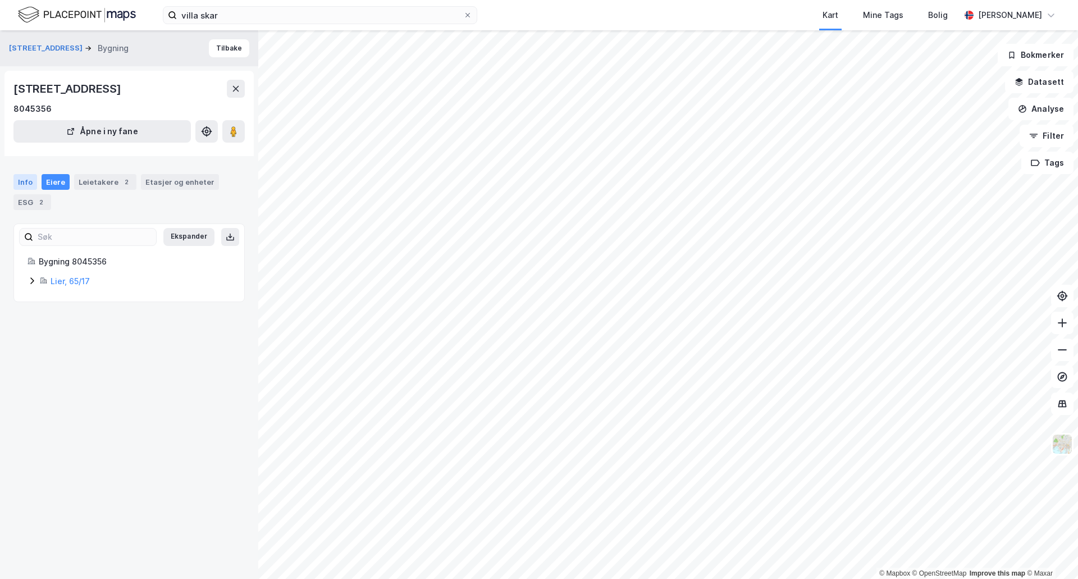
click at [24, 184] on div "Info" at bounding box center [25, 182] width 24 height 16
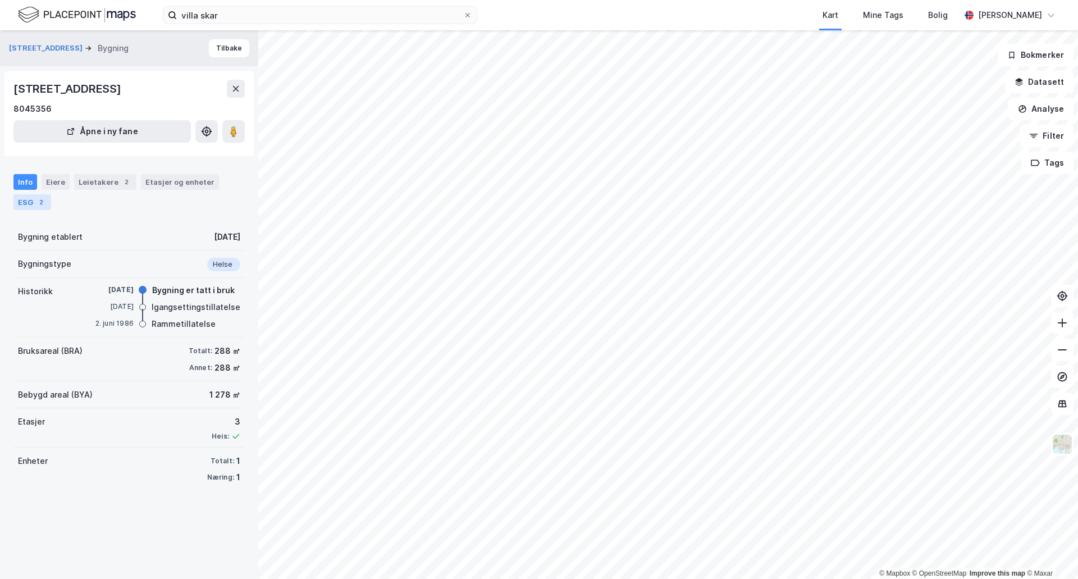
click at [30, 202] on div "ESG 2" at bounding box center [32, 202] width 38 height 16
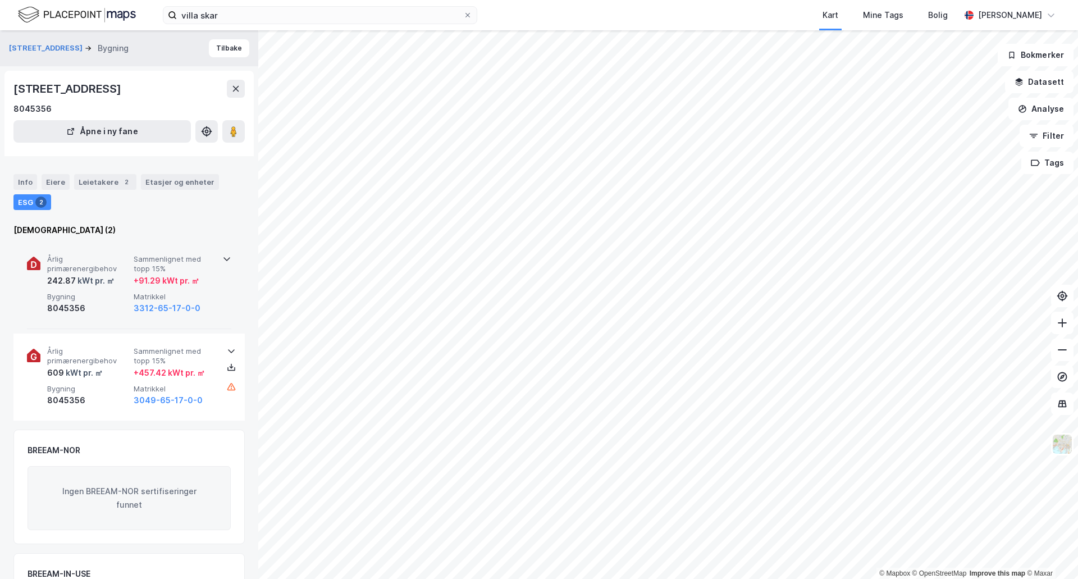
click at [225, 258] on icon at bounding box center [226, 258] width 9 height 9
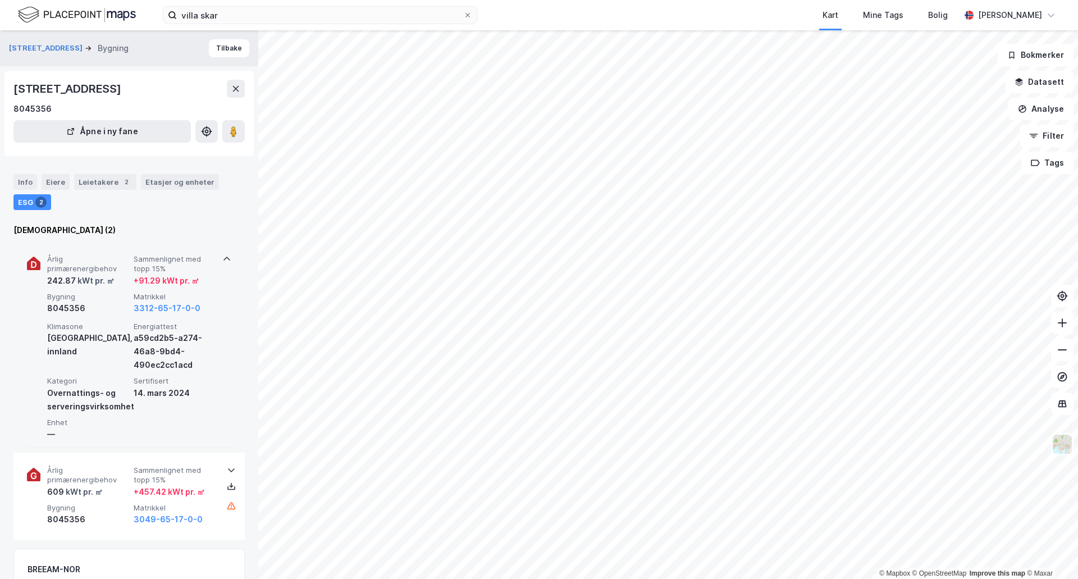
scroll to position [112, 0]
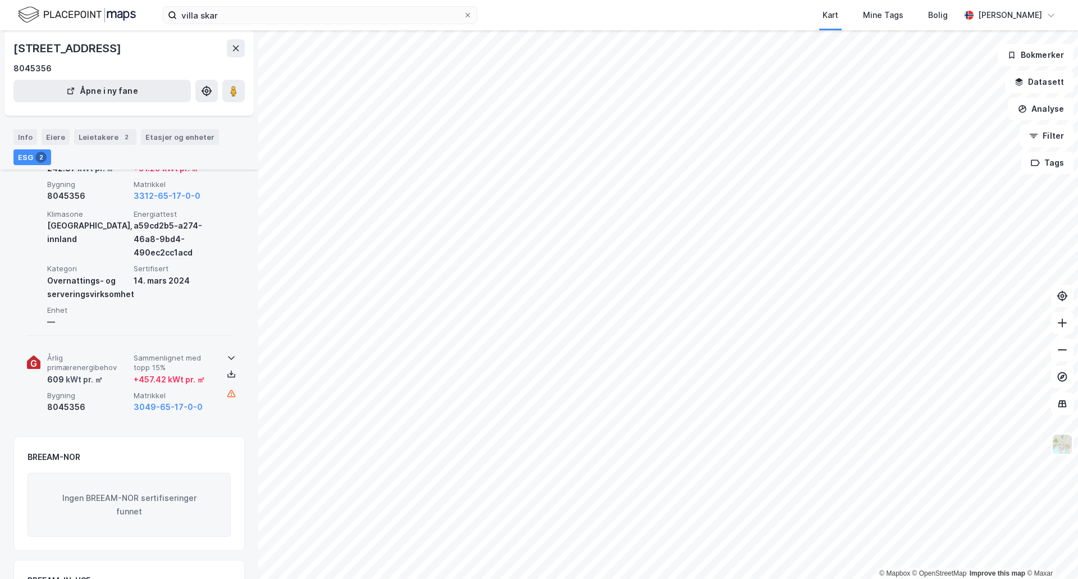
click at [227, 355] on icon at bounding box center [231, 357] width 9 height 9
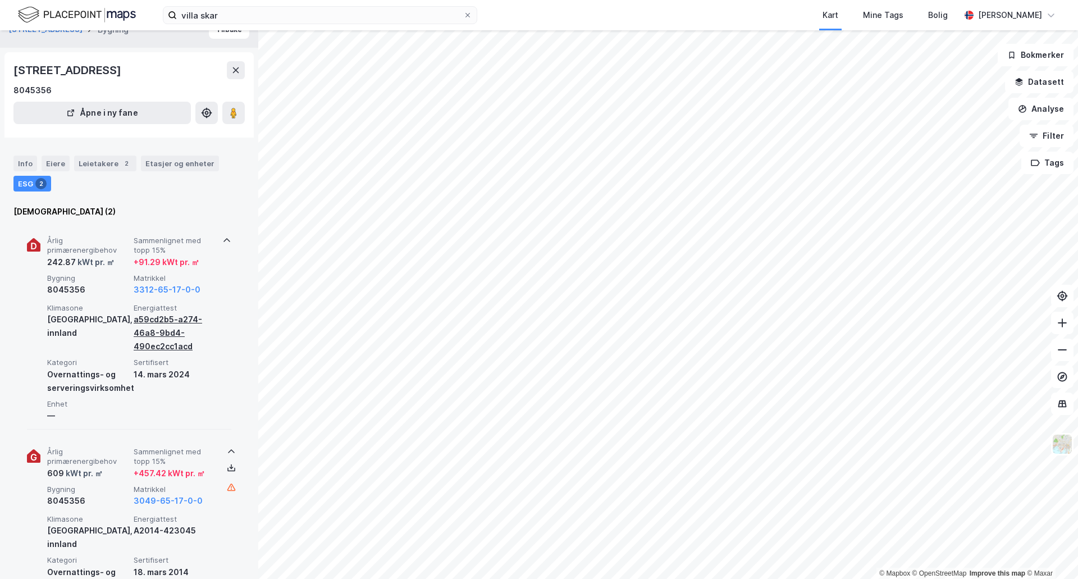
scroll to position [0, 0]
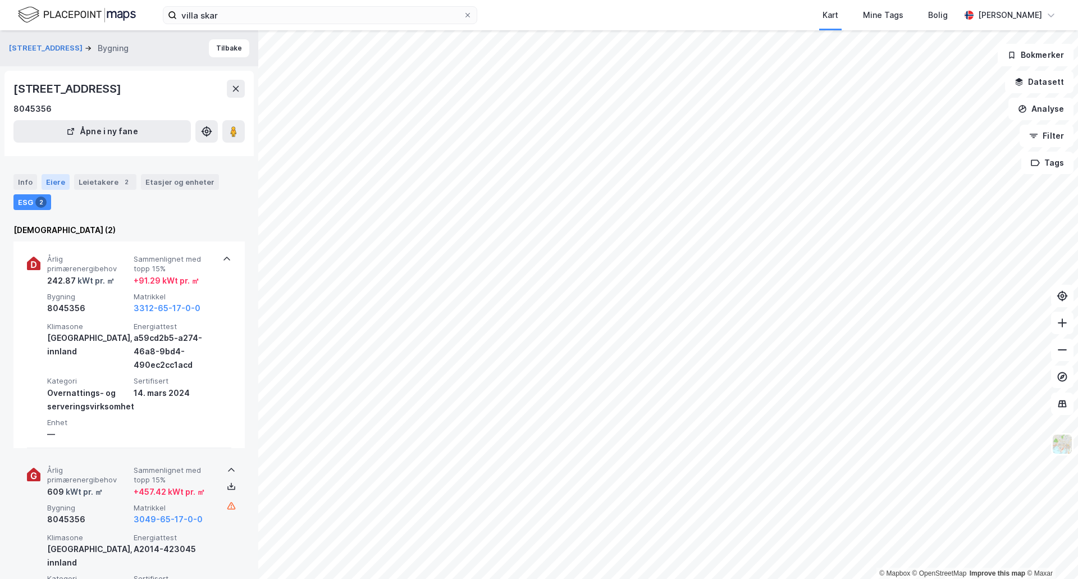
click at [44, 180] on div "Eiere" at bounding box center [56, 182] width 28 height 16
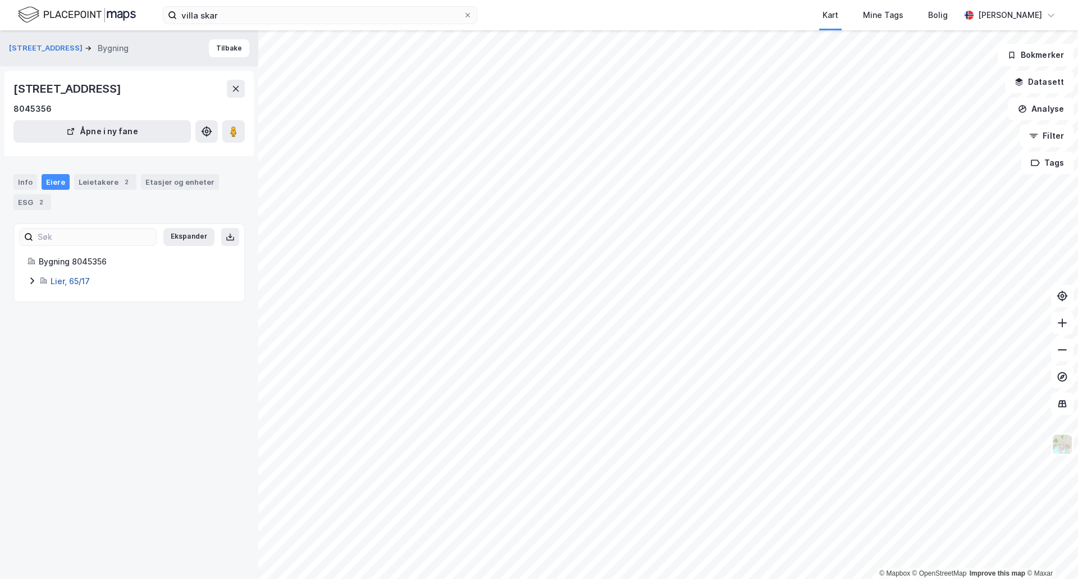
click at [62, 283] on link "Lier, 65/17" at bounding box center [70, 281] width 39 height 10
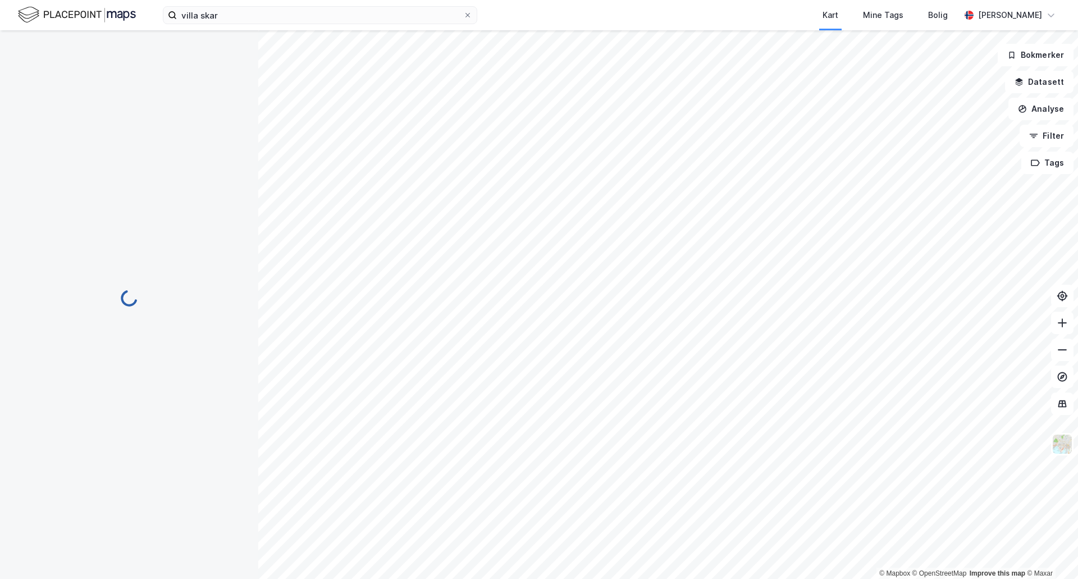
scroll to position [1, 0]
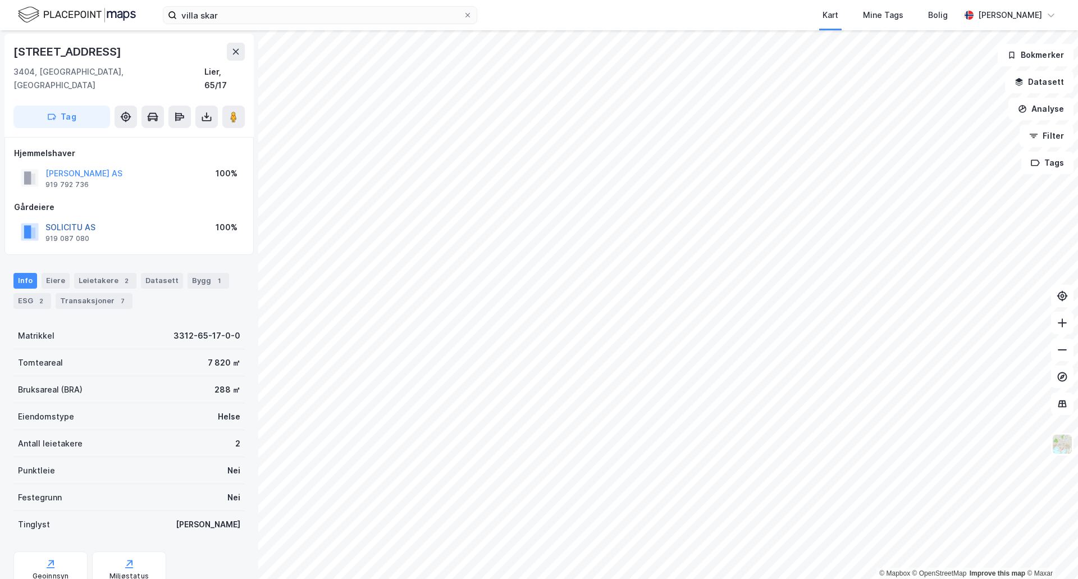
click at [0, 0] on button "SOLICITU AS" at bounding box center [0, 0] width 0 height 0
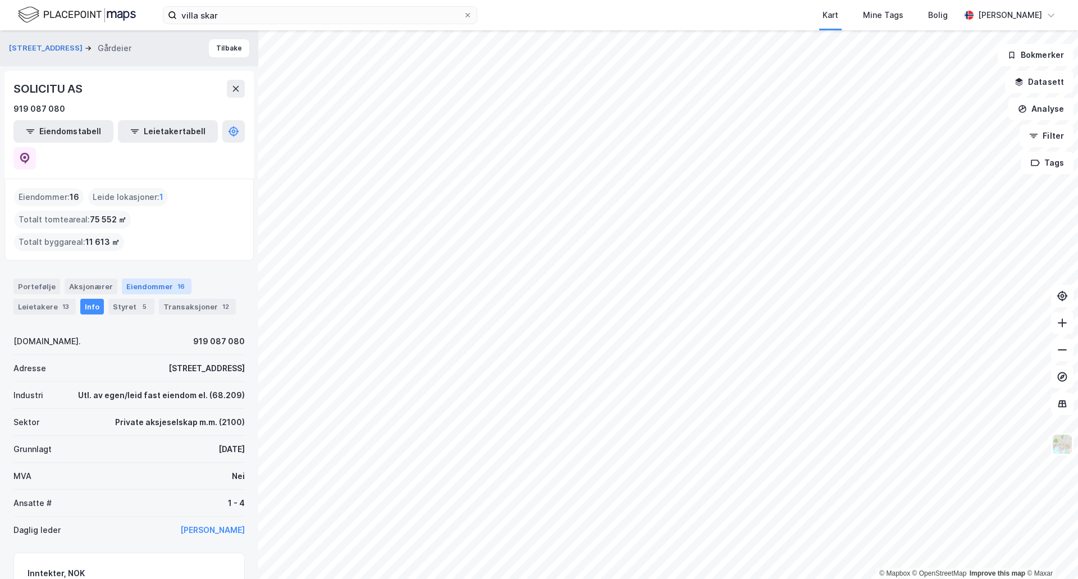
click at [145, 278] on div "Eiendommer 16" at bounding box center [157, 286] width 70 height 16
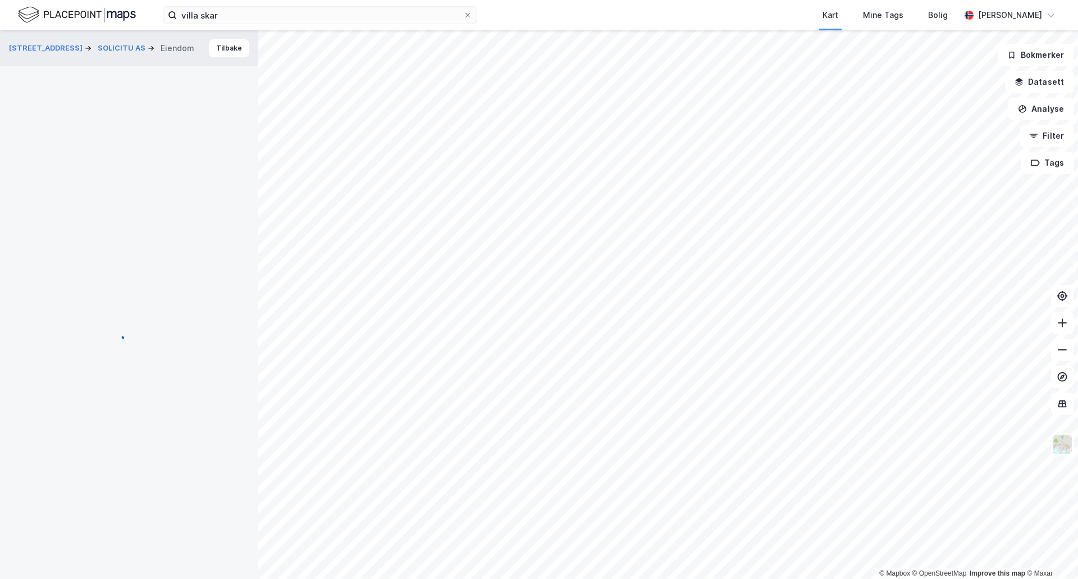
scroll to position [1, 0]
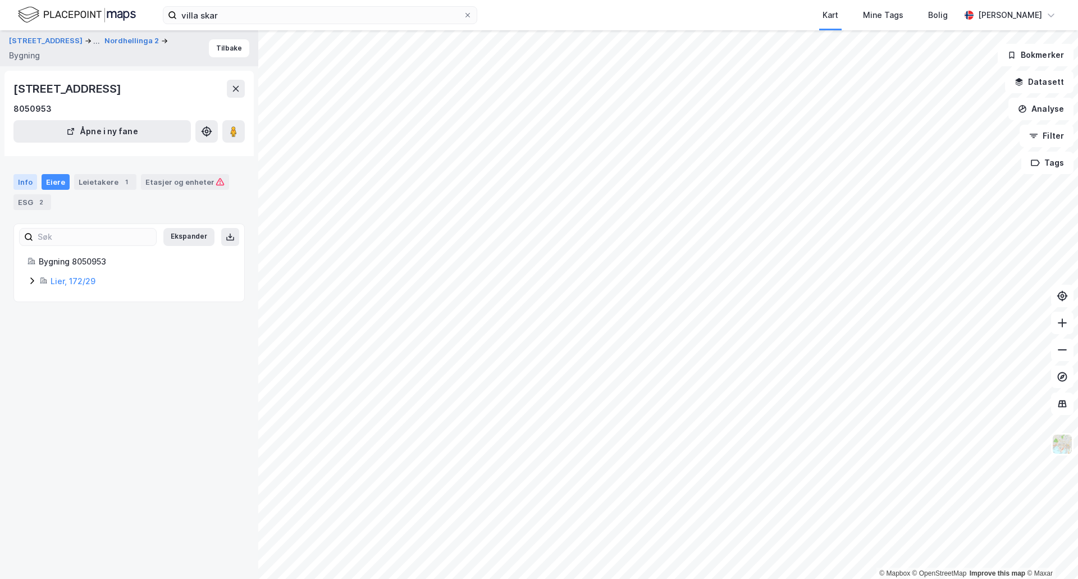
click at [24, 183] on div "Info" at bounding box center [25, 182] width 24 height 16
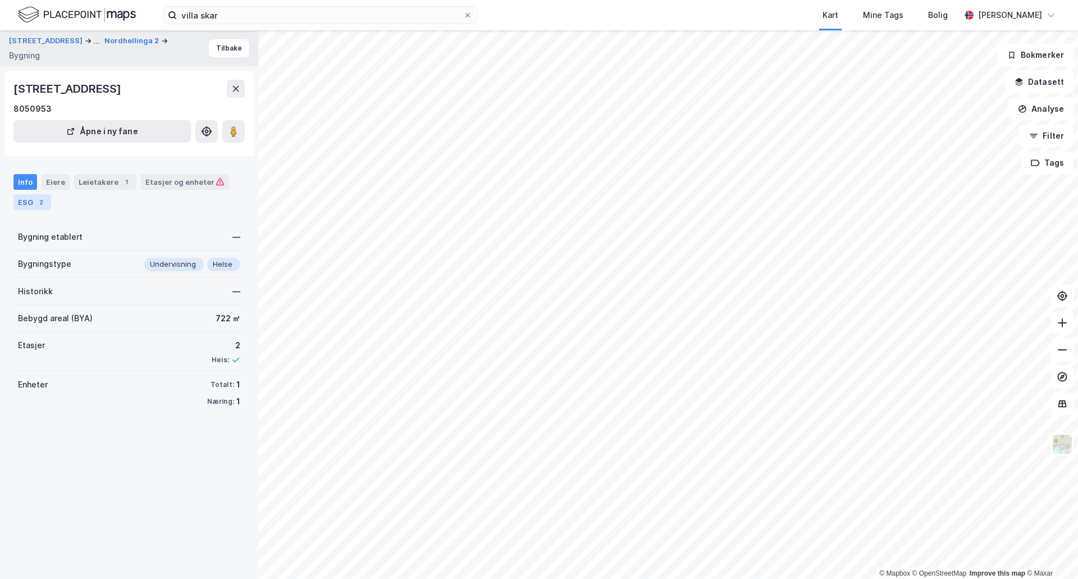
click at [28, 199] on div "ESG 2" at bounding box center [32, 202] width 38 height 16
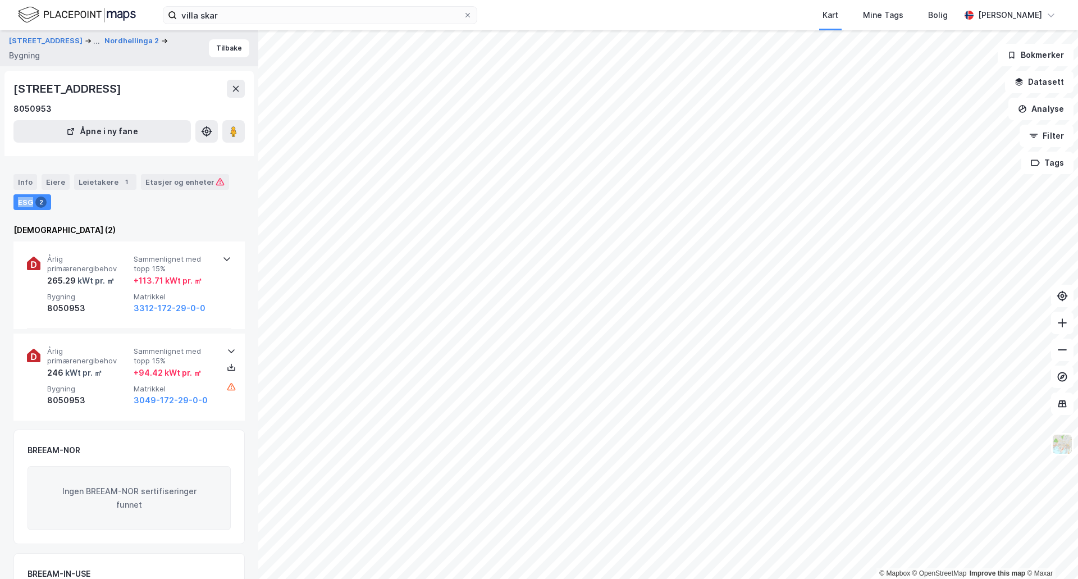
click at [28, 200] on div "ESG 2" at bounding box center [32, 202] width 38 height 16
click at [231, 132] on image at bounding box center [233, 131] width 7 height 11
click at [45, 190] on div "Info Eiere Leietakere 1 Etasjer og enheter ESG 2" at bounding box center [128, 192] width 231 height 36
click at [47, 180] on div "Eiere" at bounding box center [56, 182] width 28 height 16
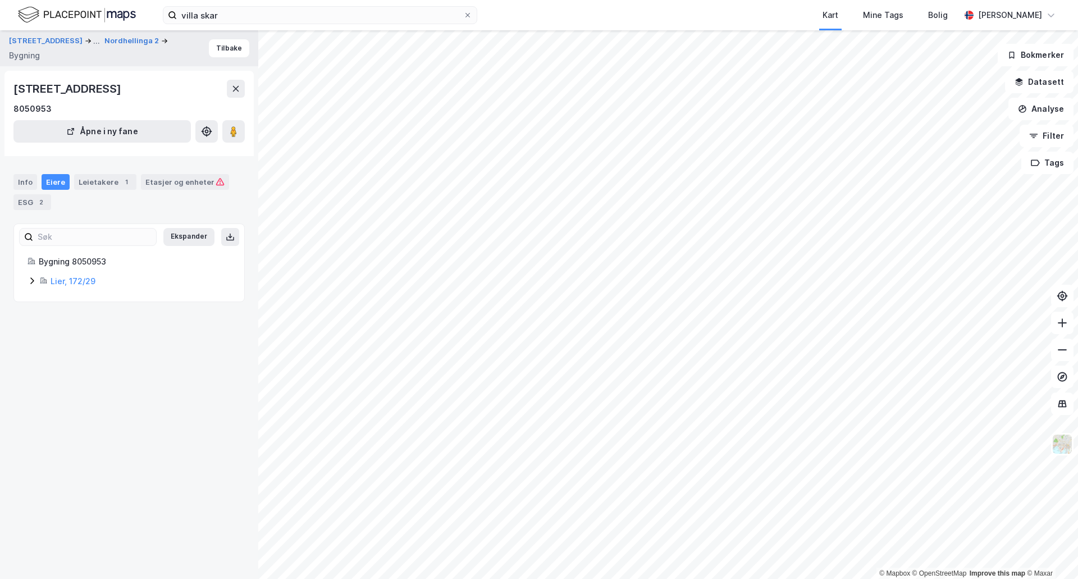
click at [28, 285] on icon at bounding box center [32, 280] width 9 height 9
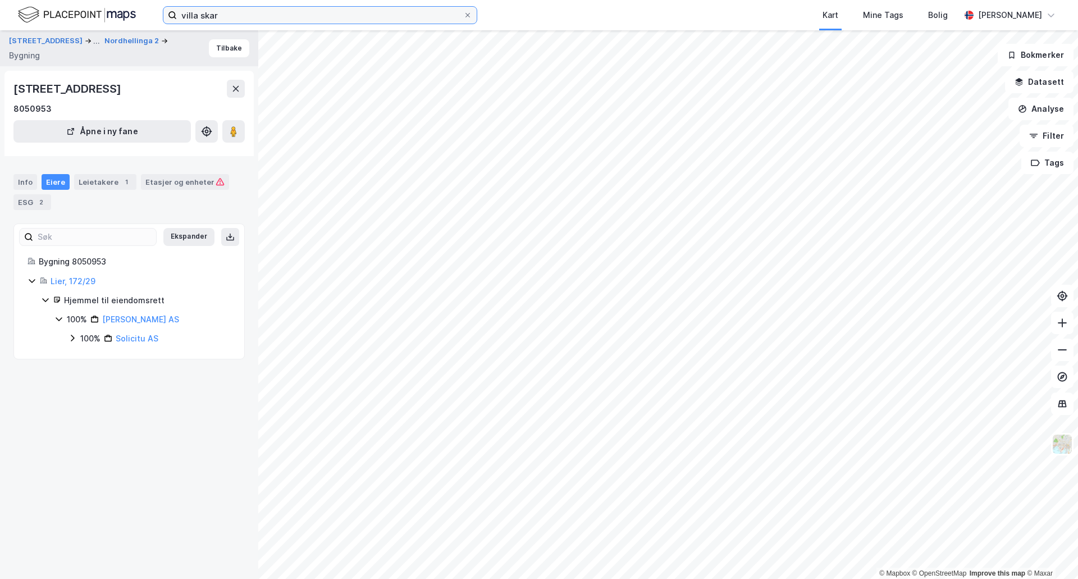
click at [228, 19] on input "villa skar" at bounding box center [320, 15] width 286 height 17
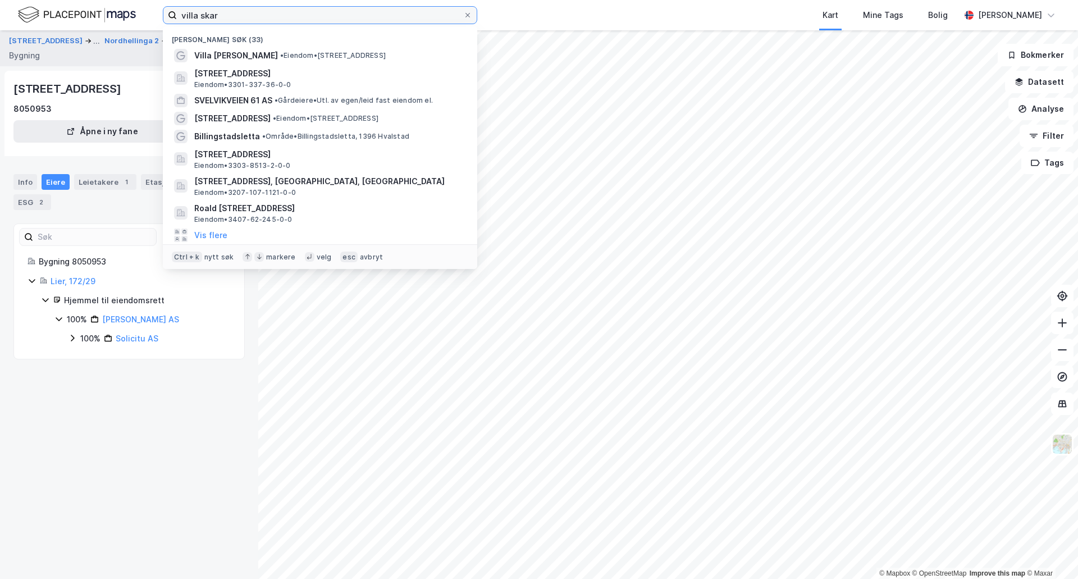
click at [228, 19] on input "villa skar" at bounding box center [320, 15] width 286 height 17
click at [223, 16] on input "villa skar" at bounding box center [320, 15] width 286 height 17
drag, startPoint x: 223, startPoint y: 16, endPoint x: 170, endPoint y: 13, distance: 53.4
click at [170, 13] on label "villa skar" at bounding box center [320, 15] width 314 height 18
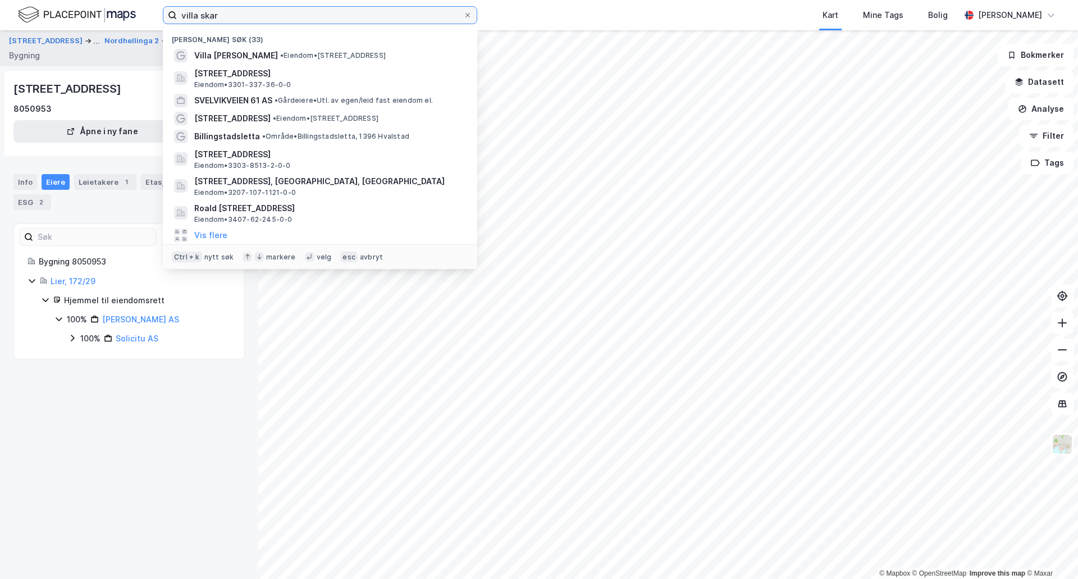
click at [177, 13] on input "villa skar" at bounding box center [320, 15] width 286 height 17
paste input "[STREET_ADDRESS]"
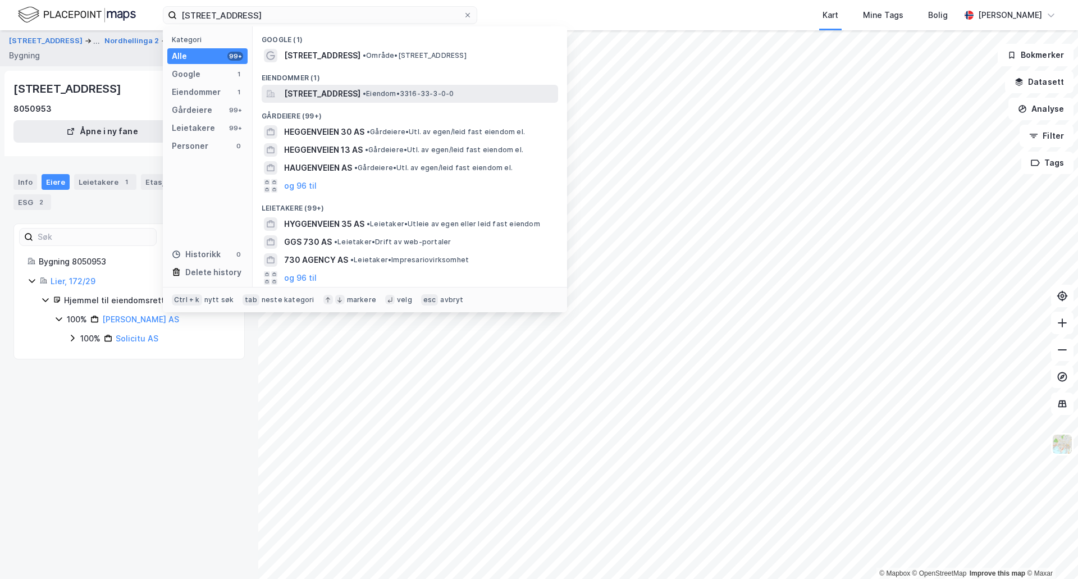
click at [333, 97] on span "[STREET_ADDRESS]" at bounding box center [322, 93] width 76 height 13
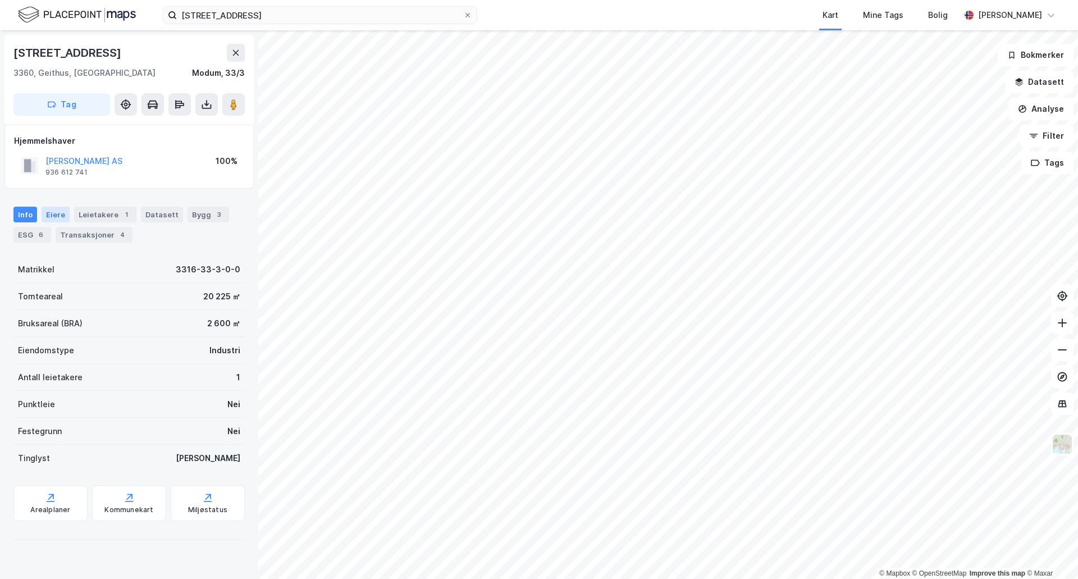
click at [57, 217] on div "Eiere" at bounding box center [56, 215] width 28 height 16
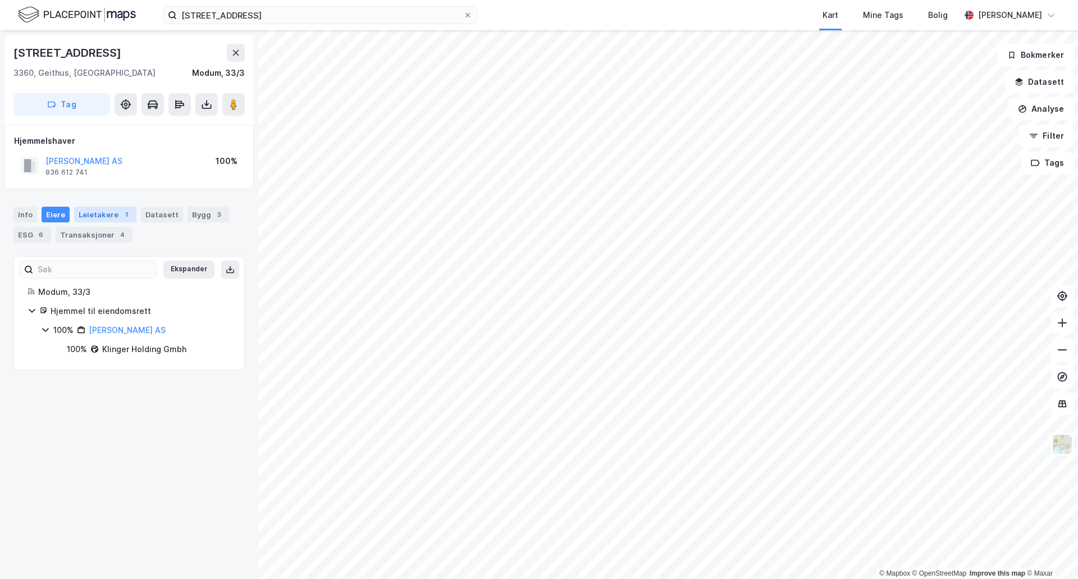
click at [91, 214] on div "Leietakere 1" at bounding box center [105, 215] width 62 height 16
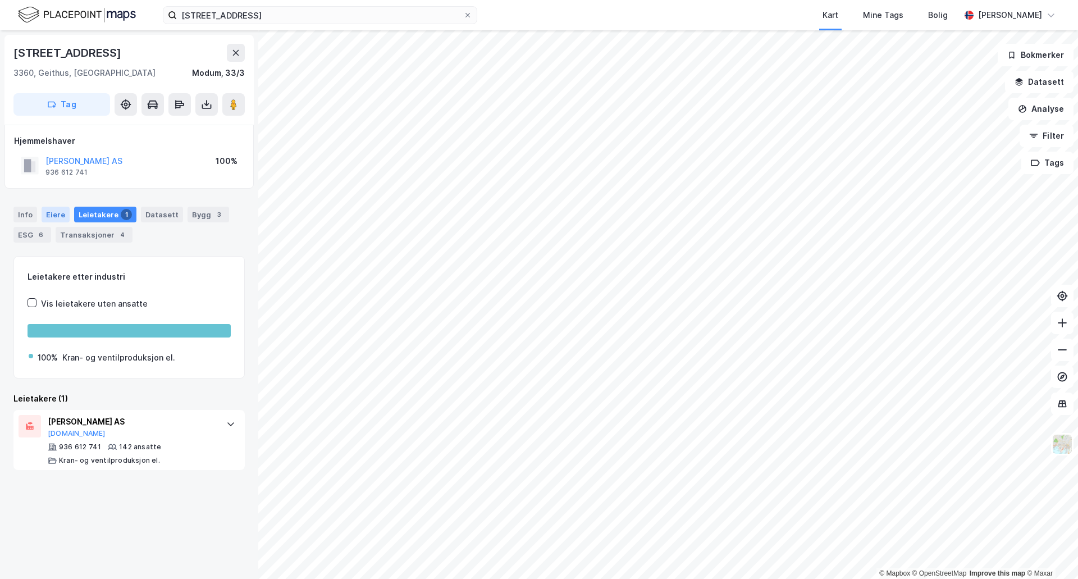
click at [56, 217] on div "Eiere" at bounding box center [56, 215] width 28 height 16
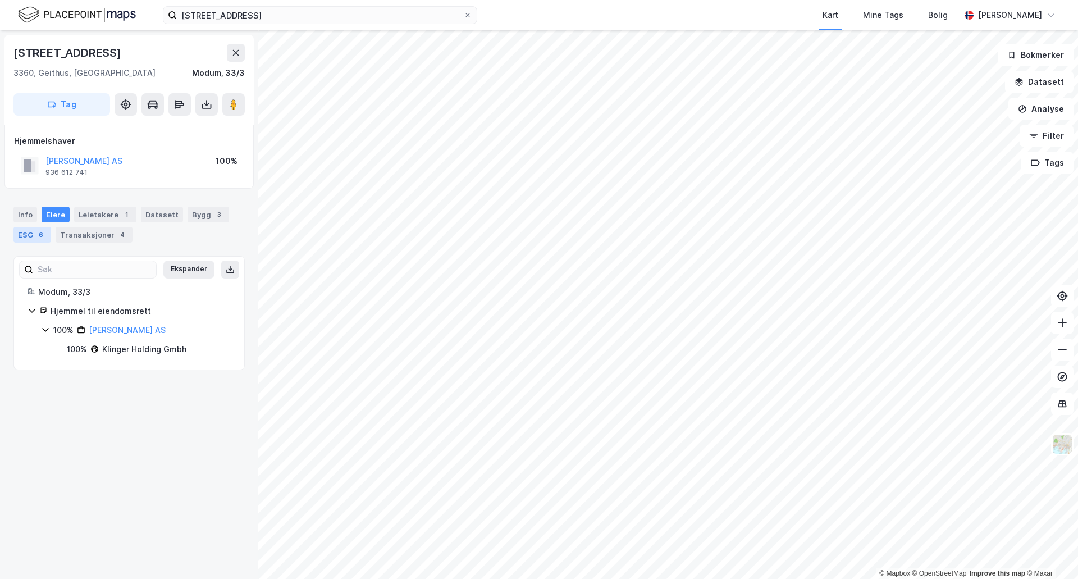
click at [31, 236] on div "ESG 6" at bounding box center [32, 235] width 38 height 16
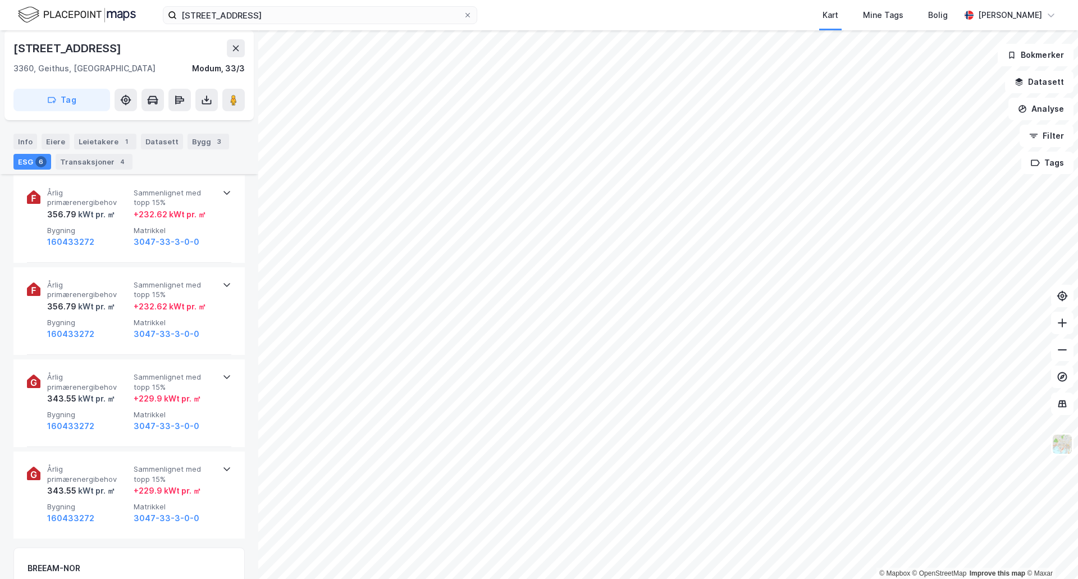
scroll to position [618, 0]
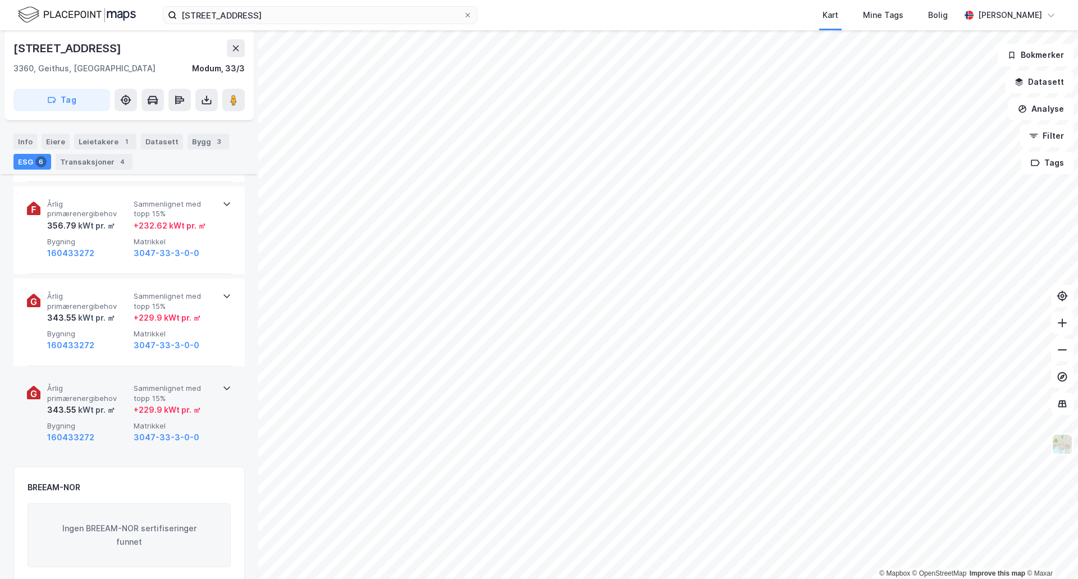
click at [222, 392] on icon at bounding box center [226, 387] width 9 height 9
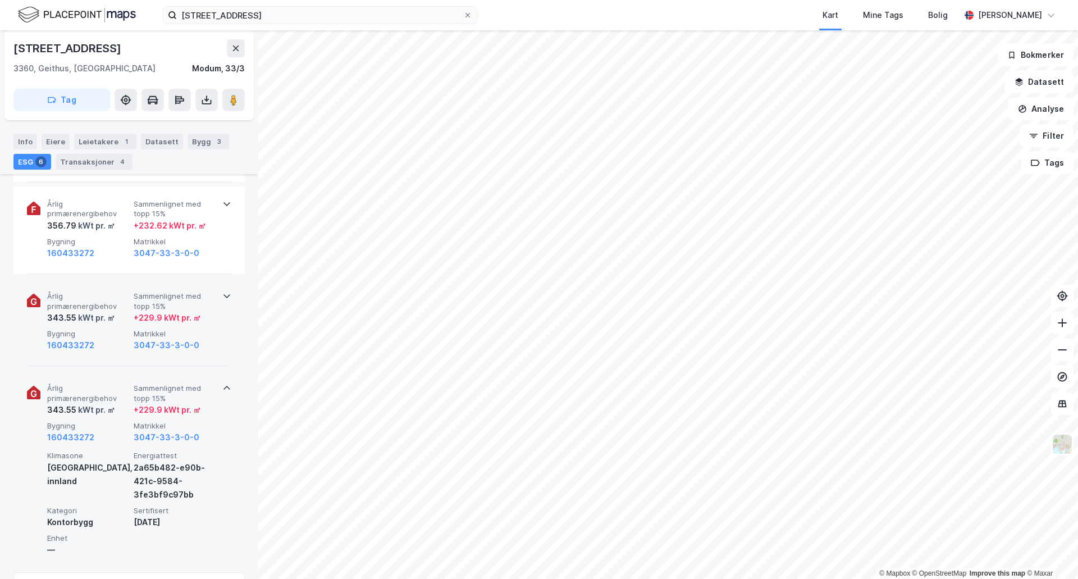
click at [222, 303] on div "Årlig primærenergibehov 343.55 kWt pr. ㎡ Sammenlignet med topp 15% + 229.9 kWt …" at bounding box center [129, 322] width 204 height 88
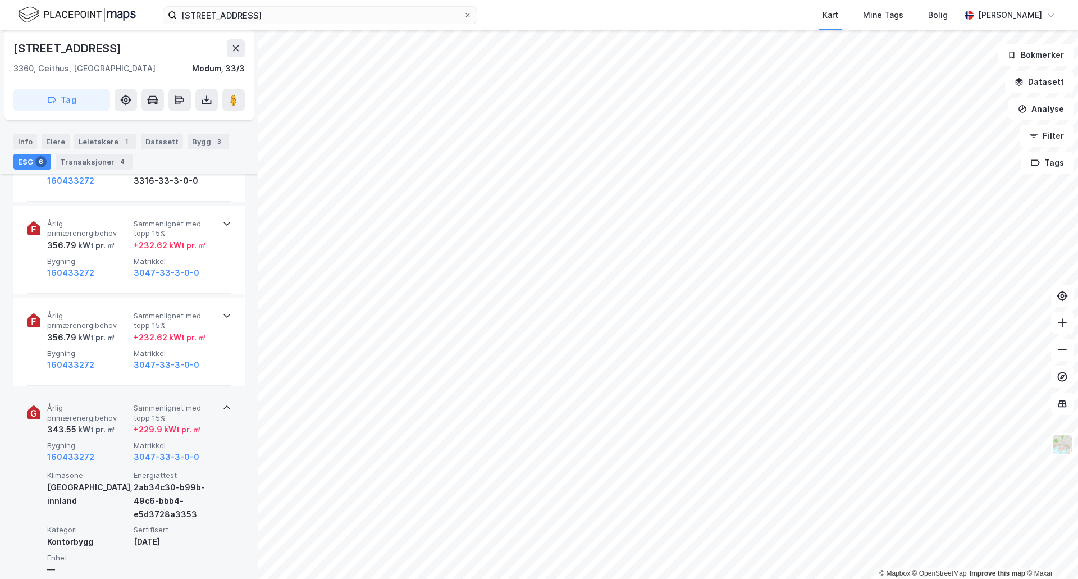
scroll to position [505, 0]
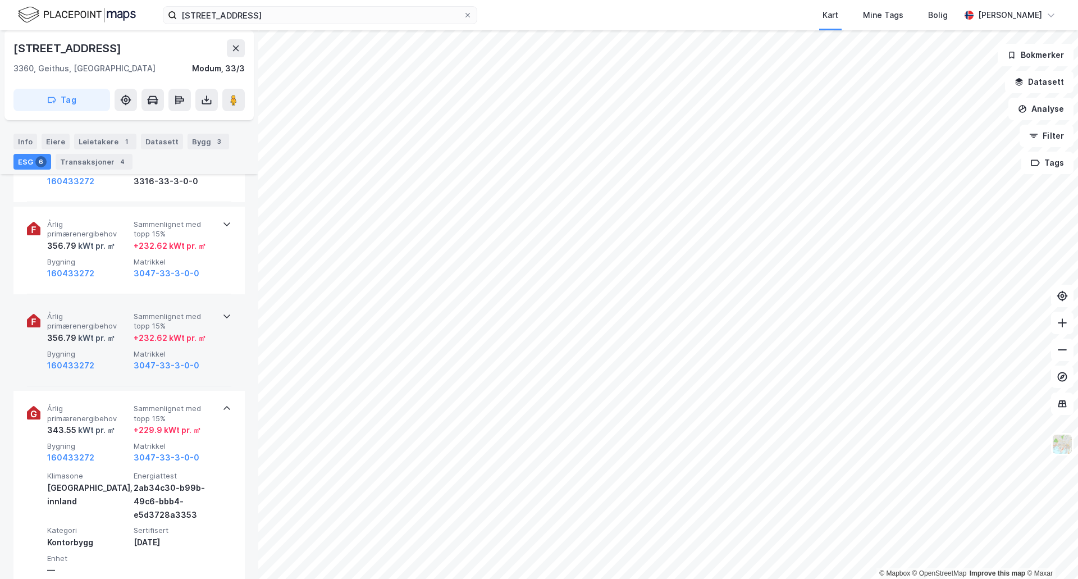
click at [222, 313] on icon at bounding box center [226, 316] width 9 height 9
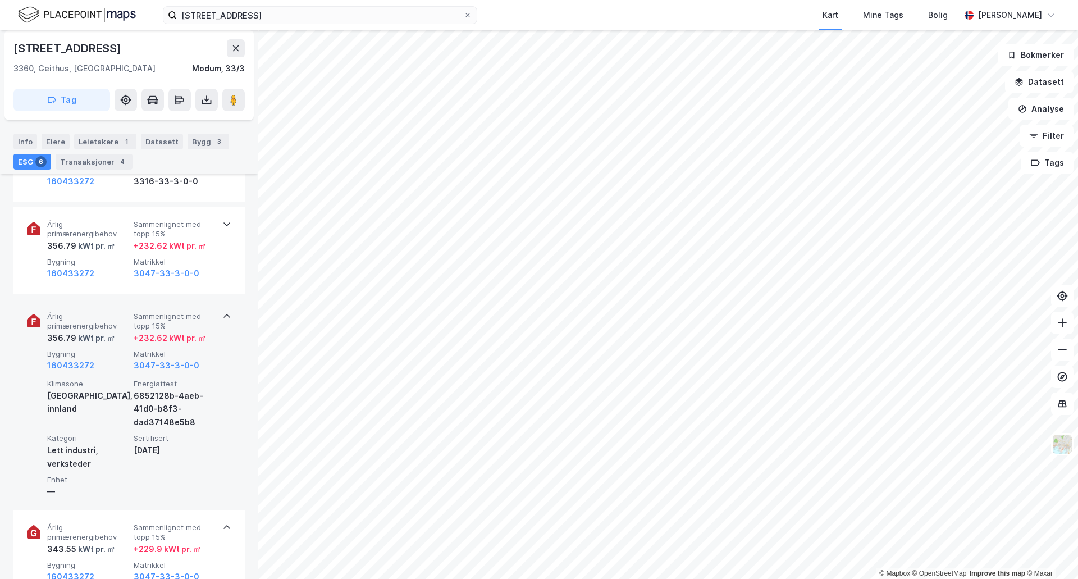
scroll to position [449, 0]
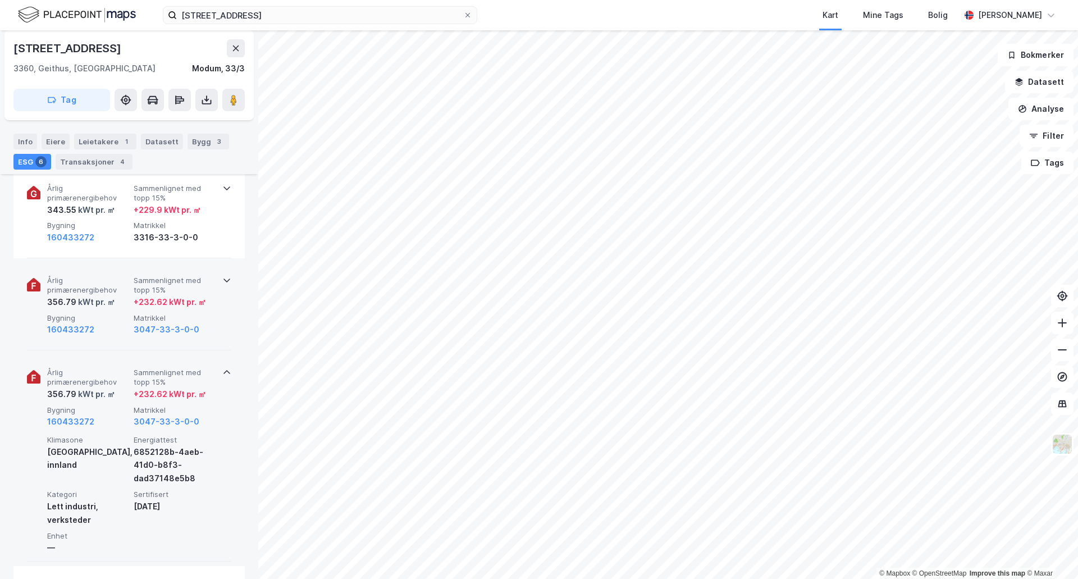
click at [224, 282] on icon at bounding box center [226, 280] width 9 height 9
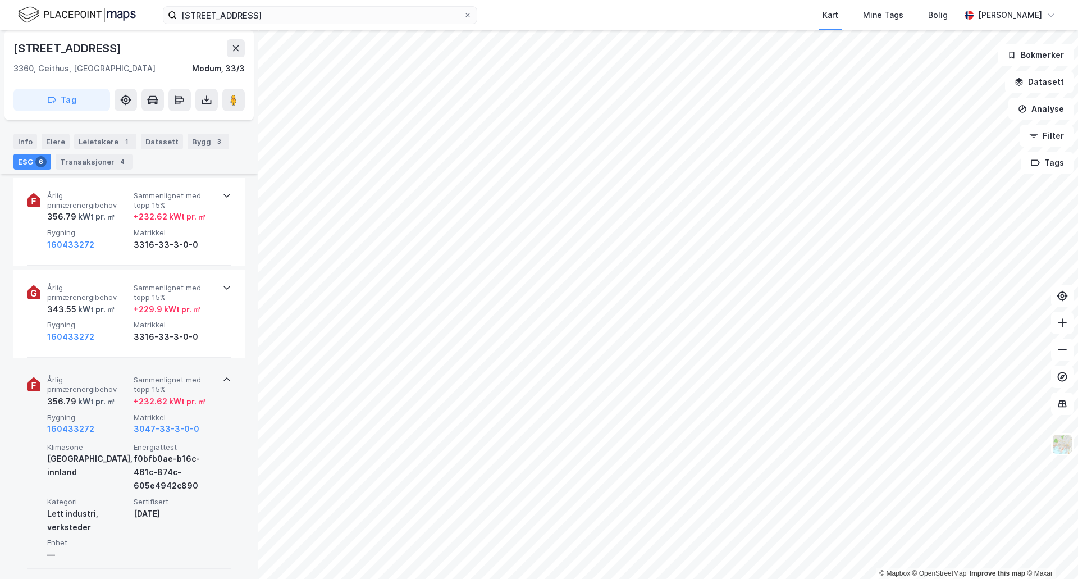
scroll to position [281, 0]
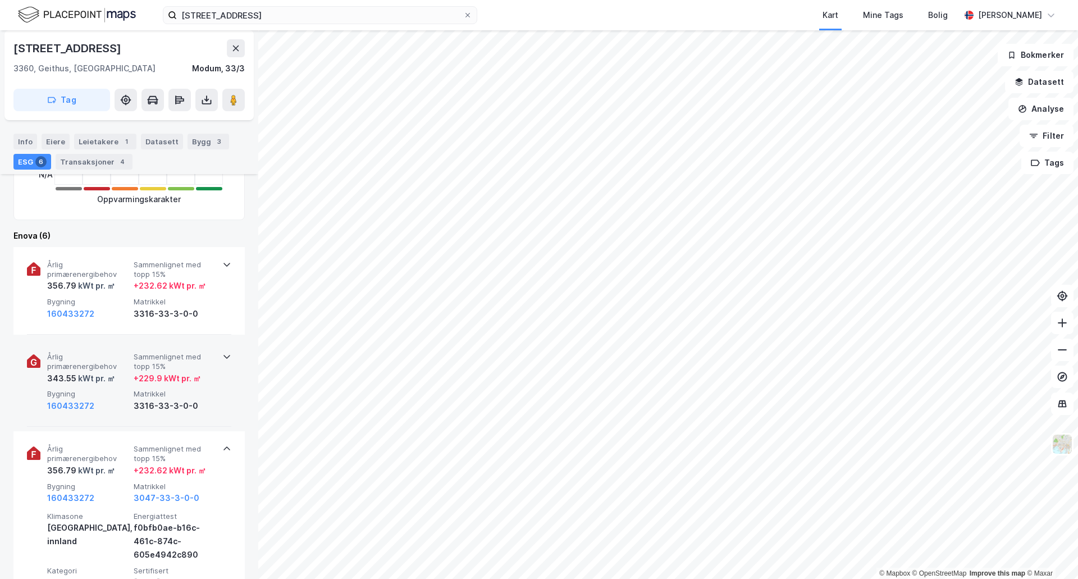
click at [220, 361] on div "Årlig primærenergibehov 343.55 kWt pr. ㎡ Sammenlignet med topp 15% + 229.9 kWt …" at bounding box center [129, 383] width 204 height 88
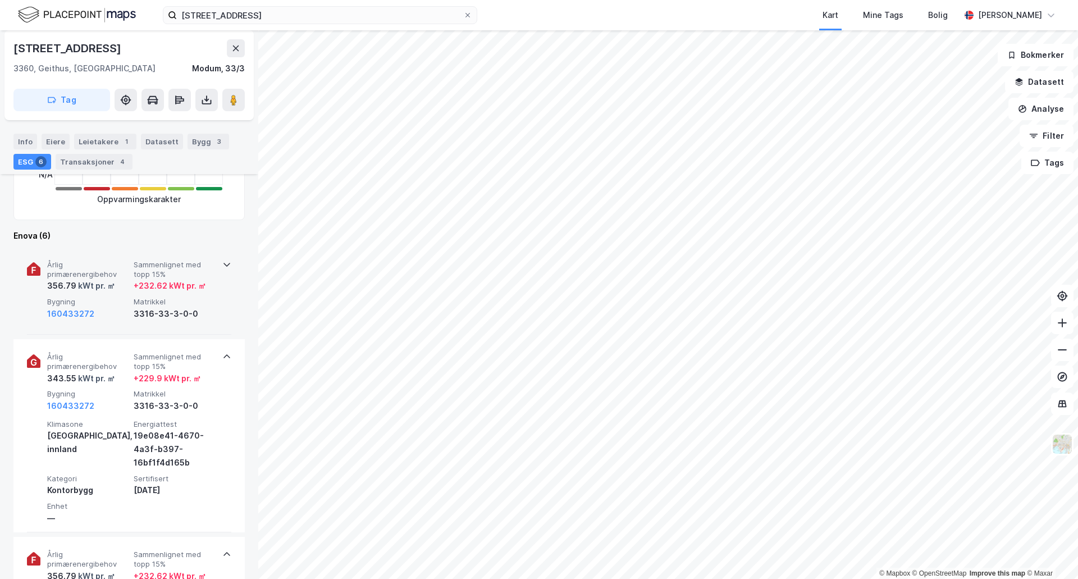
click at [222, 269] on div "Årlig primærenergibehov 356.79 kWt pr. ㎡ Sammenlignet med topp 15% + 232.62 kWt…" at bounding box center [129, 291] width 204 height 88
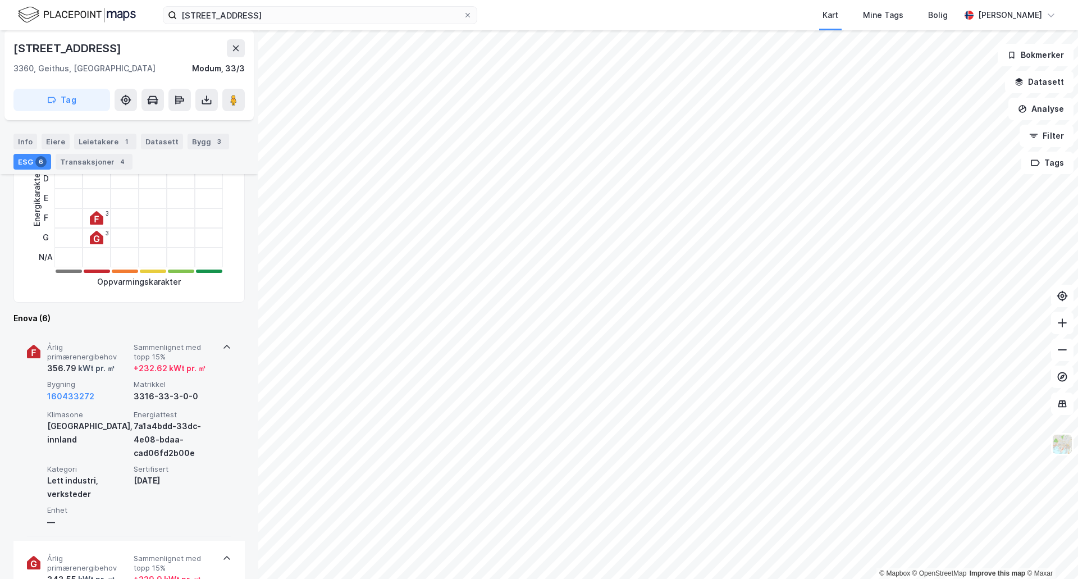
scroll to position [225, 0]
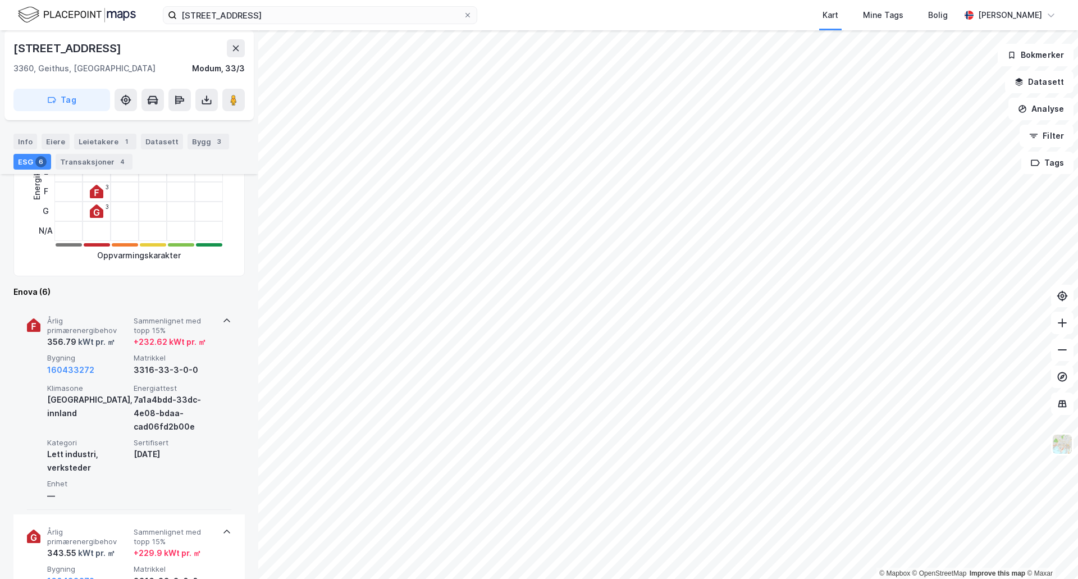
click at [88, 332] on span "Årlig primærenergibehov" at bounding box center [88, 326] width 82 height 20
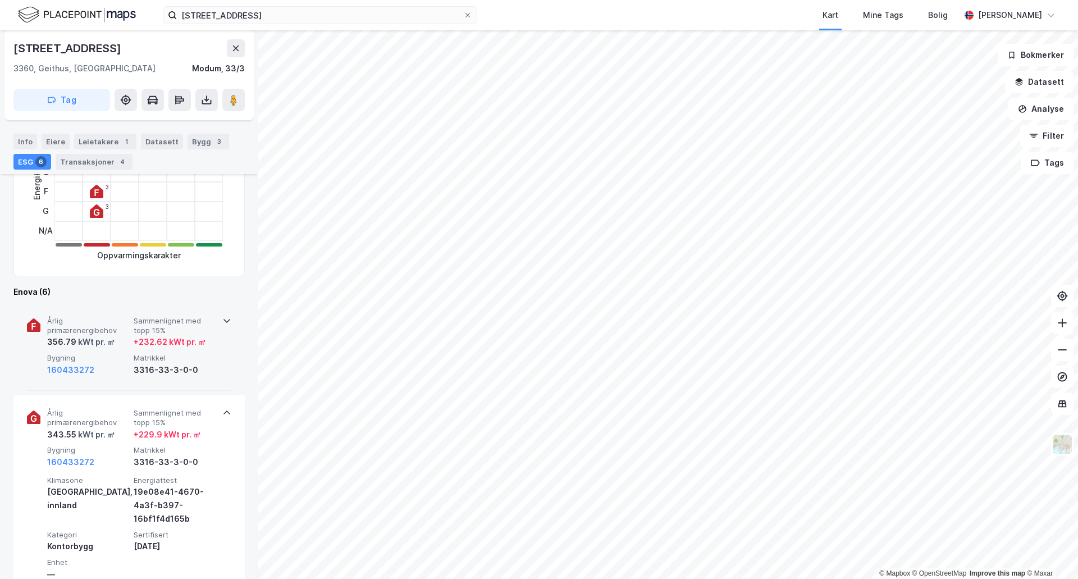
click at [88, 332] on span "Årlig primærenergibehov" at bounding box center [88, 326] width 82 height 20
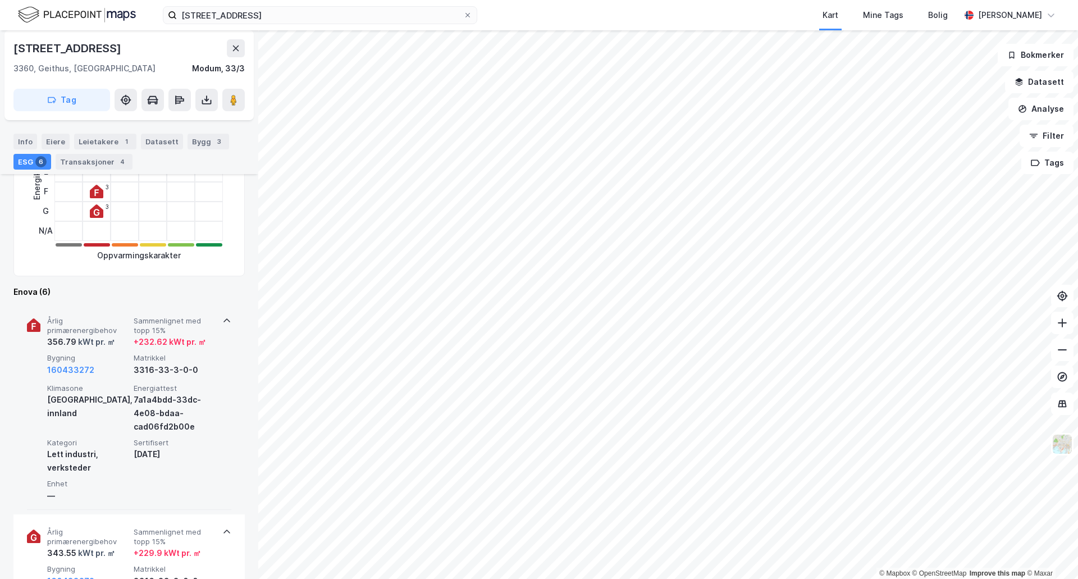
click at [167, 324] on span "Sammenlignet med topp 15%" at bounding box center [175, 326] width 82 height 20
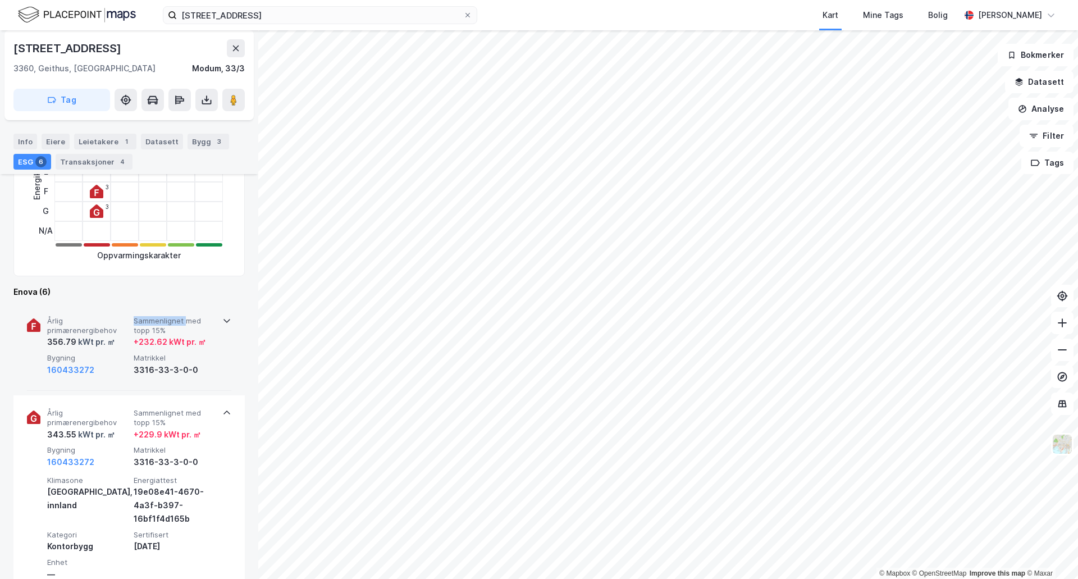
click at [167, 324] on span "Sammenlignet med topp 15%" at bounding box center [175, 326] width 82 height 20
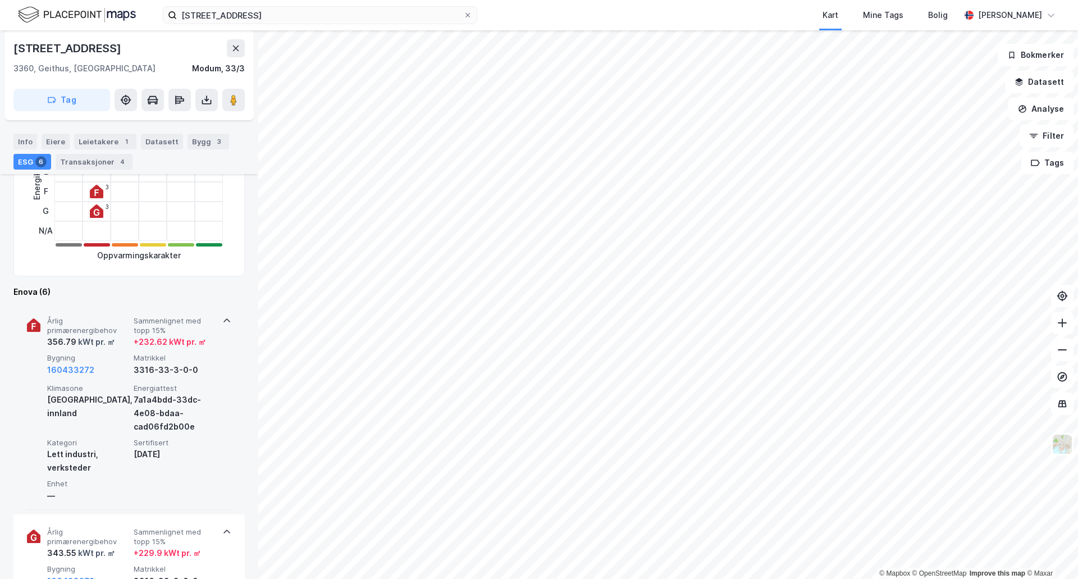
click at [61, 342] on div "356.79 kWt pr. ㎡" at bounding box center [81, 341] width 68 height 13
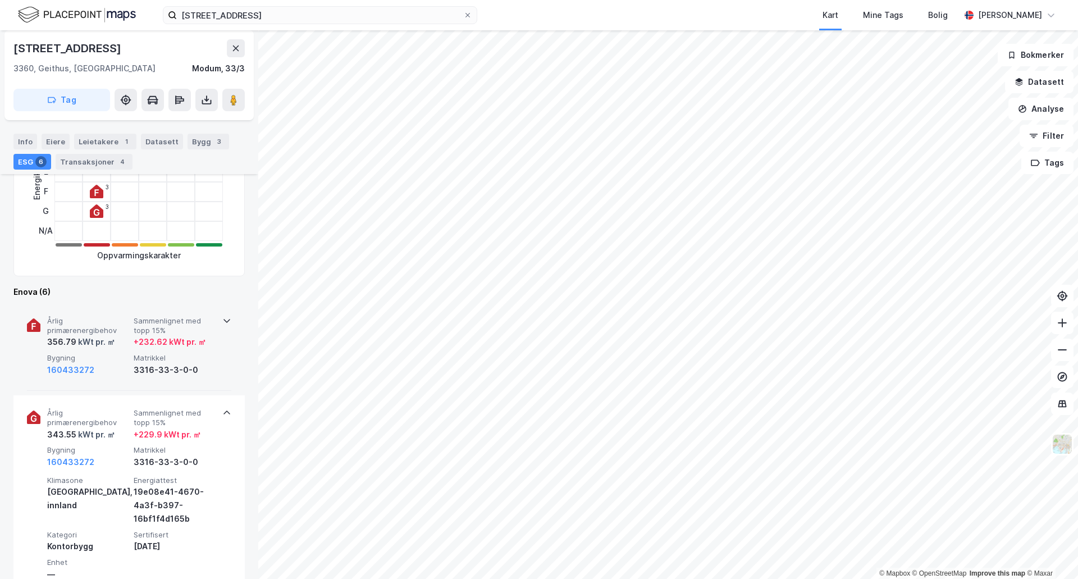
click at [227, 322] on icon at bounding box center [226, 320] width 9 height 9
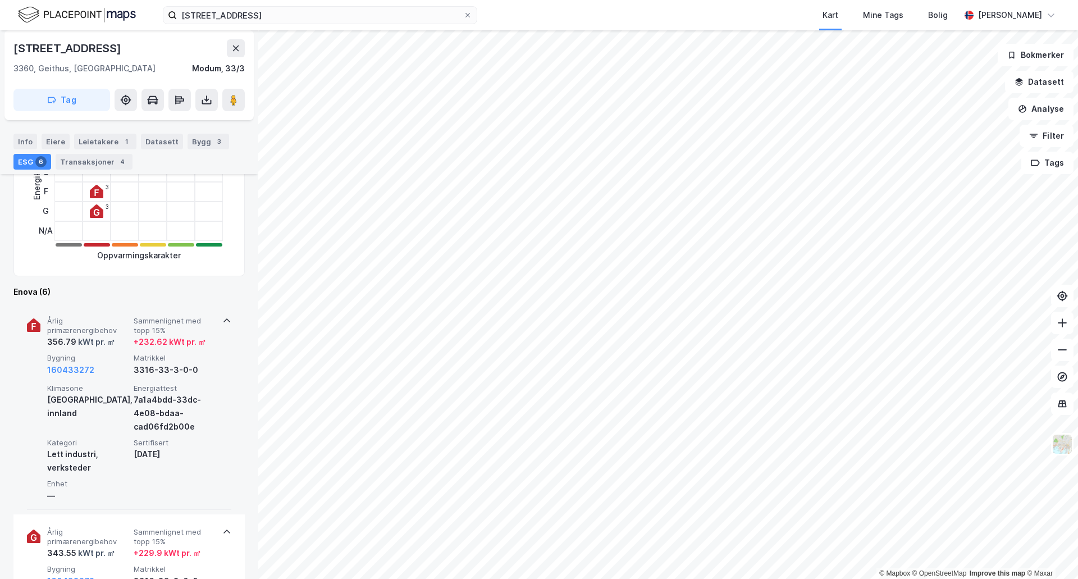
click at [181, 333] on span "Sammenlignet med topp 15%" at bounding box center [175, 326] width 82 height 20
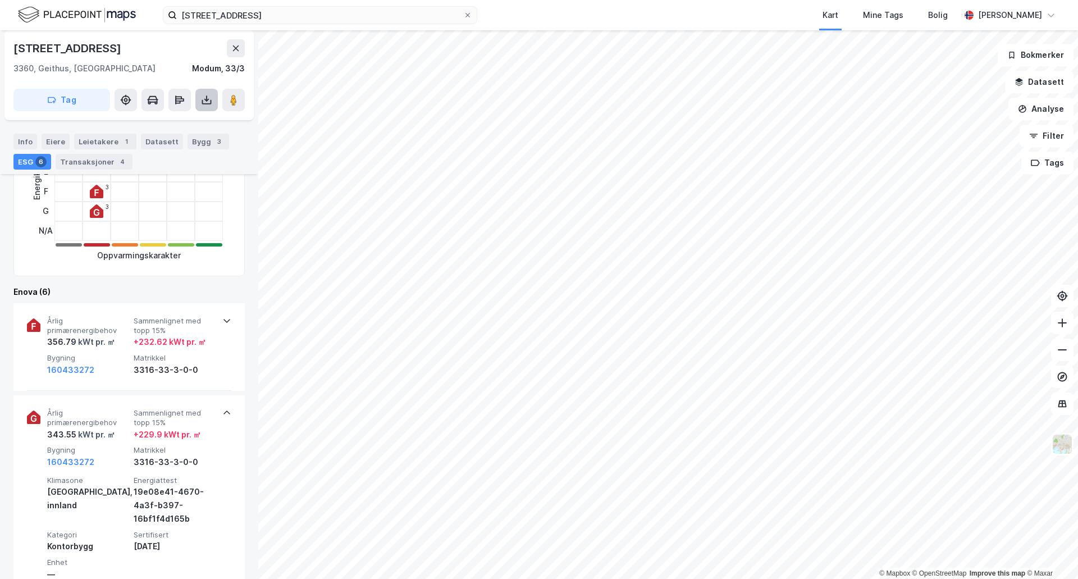
click at [206, 102] on icon at bounding box center [206, 99] width 11 height 11
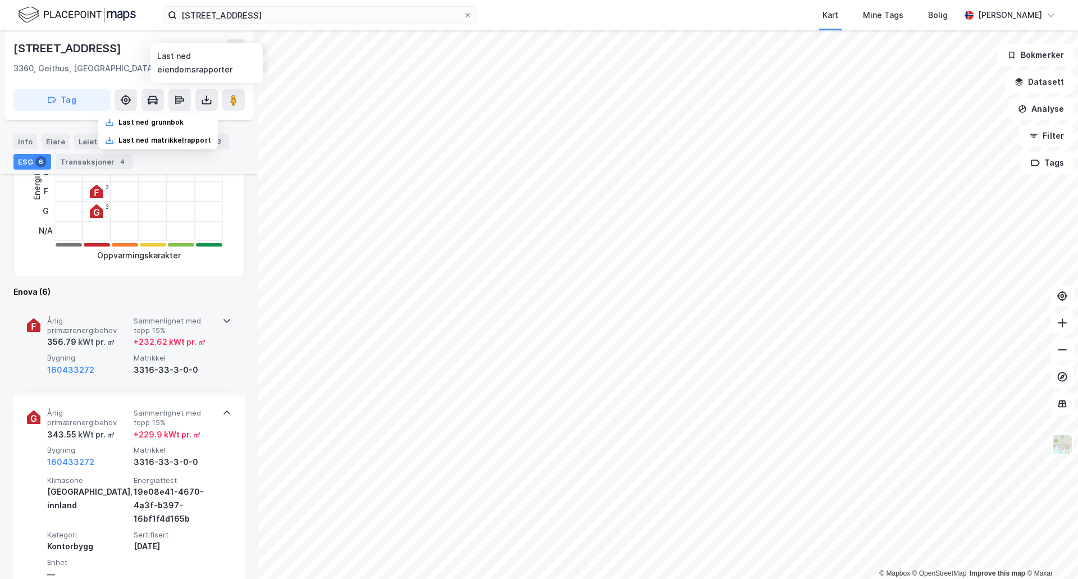
click at [149, 342] on div "+ 232.62 kWt pr. ㎡" at bounding box center [170, 341] width 72 height 13
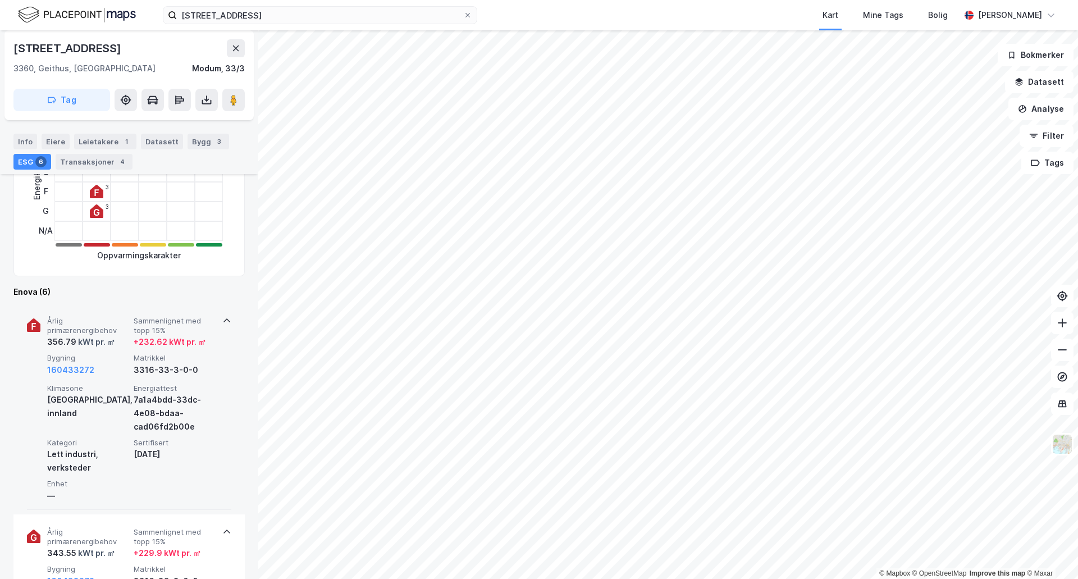
click at [115, 443] on span "Kategori" at bounding box center [88, 443] width 82 height 10
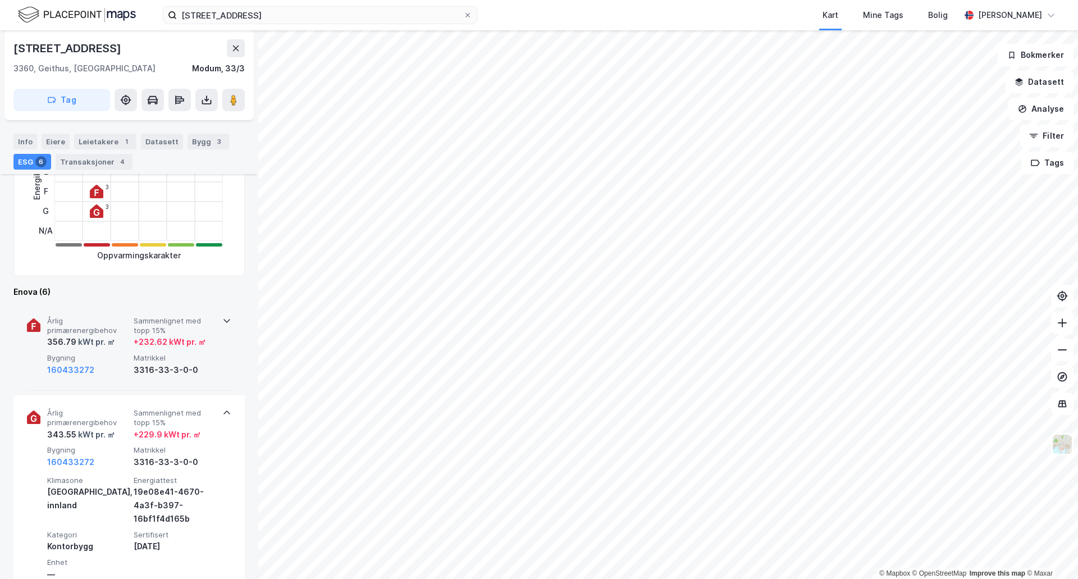
click at [115, 443] on div "Årlig primærenergibehov 343.55 kWt pr. ㎡ Sammenlignet med topp 15% + 229.9 kWt …" at bounding box center [131, 438] width 168 height 61
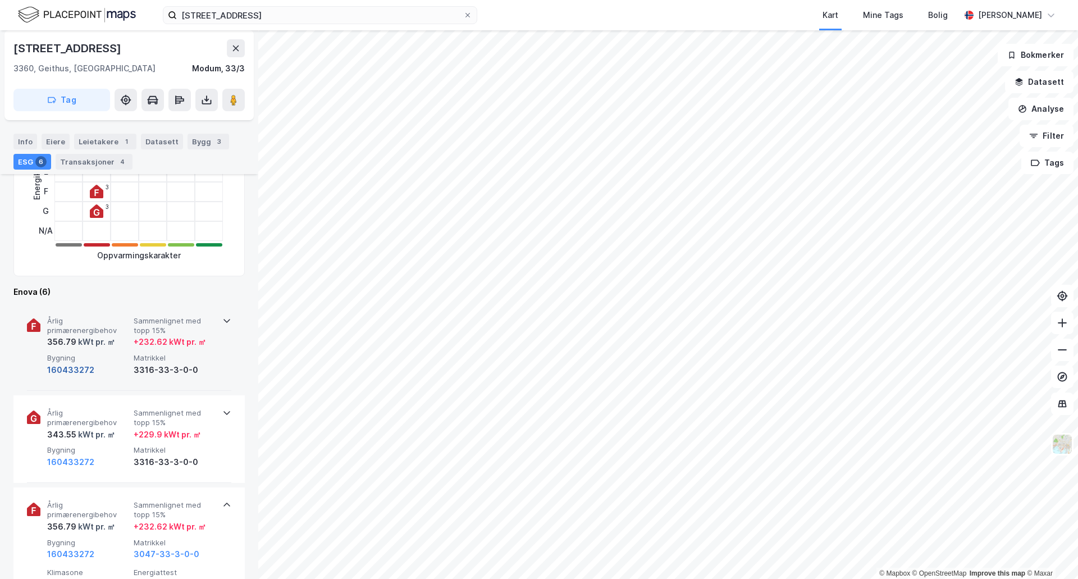
click at [68, 365] on button "160433272" at bounding box center [70, 369] width 47 height 13
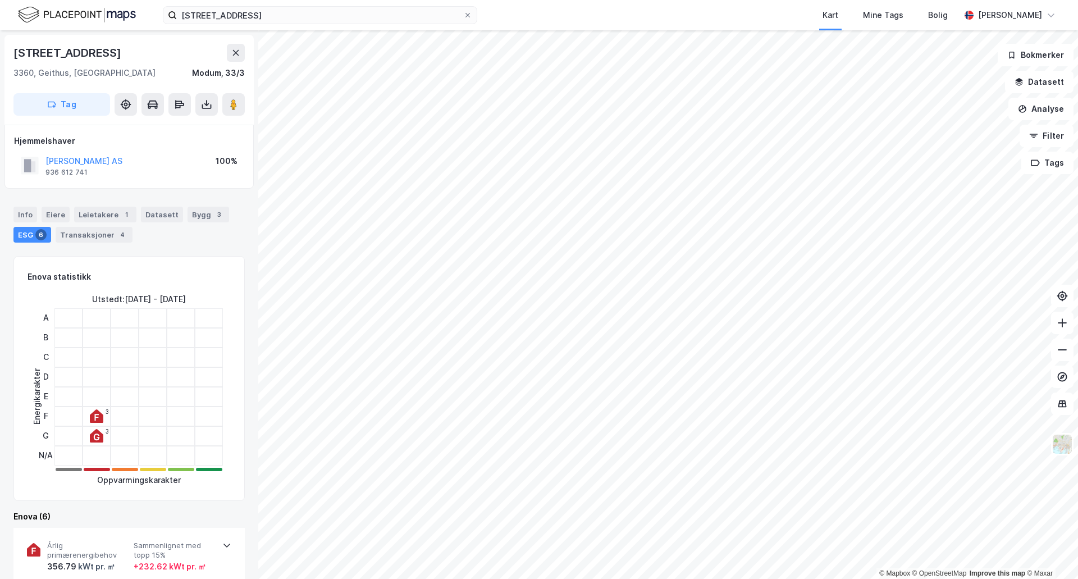
click at [35, 234] on div "6" at bounding box center [40, 234] width 11 height 11
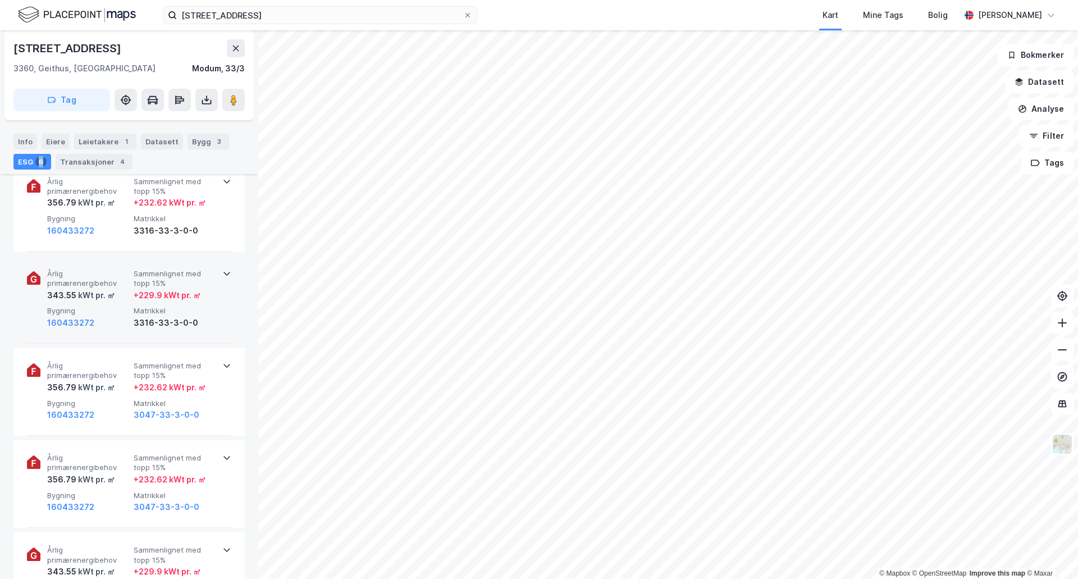
scroll to position [195, 0]
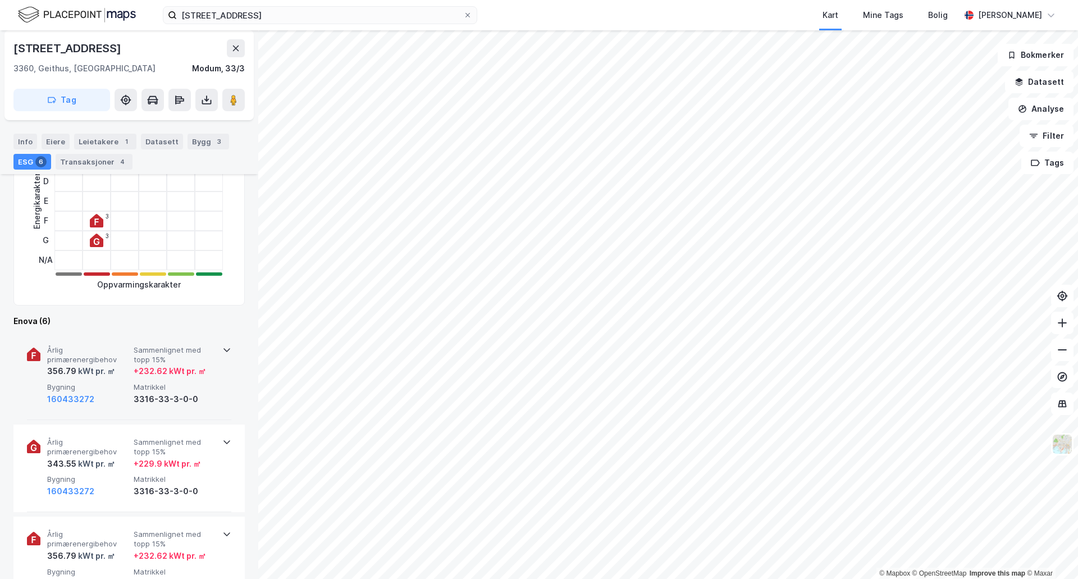
click at [161, 355] on span "Sammenlignet med topp 15%" at bounding box center [175, 355] width 82 height 20
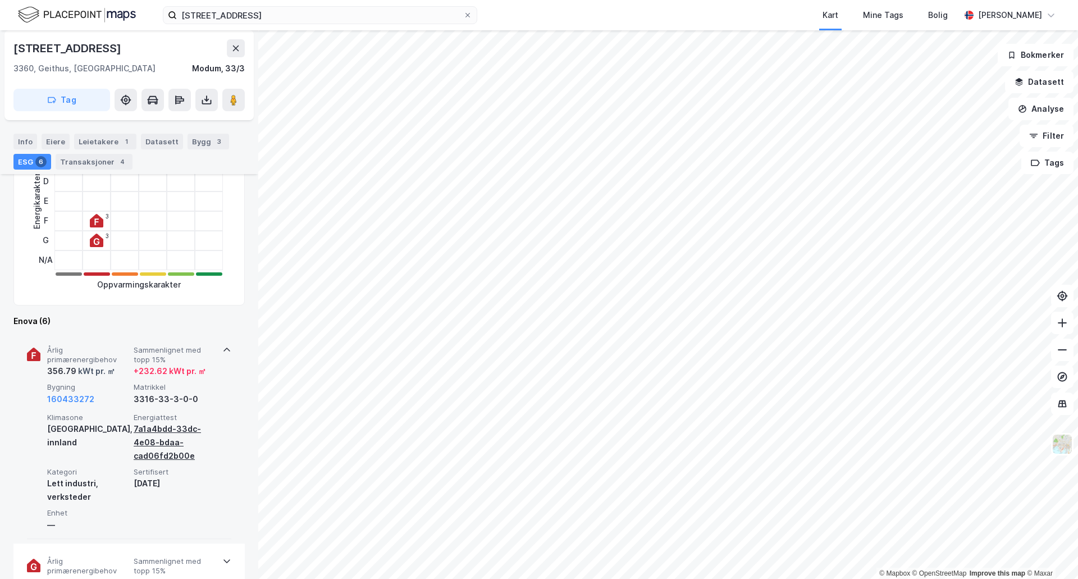
click at [153, 422] on div "7a1a4bdd-33dc-4e08-bdaa-cad06fd2b00e" at bounding box center [175, 442] width 82 height 40
click at [152, 436] on div "7a1a4bdd-33dc-4e08-bdaa-cad06fd2b00e" at bounding box center [175, 442] width 82 height 40
click at [152, 431] on div "7a1a4bdd-33dc-4e08-bdaa-cad06fd2b00e" at bounding box center [175, 442] width 82 height 40
click at [157, 457] on div "7a1a4bdd-33dc-4e08-bdaa-cad06fd2b00e" at bounding box center [175, 442] width 82 height 40
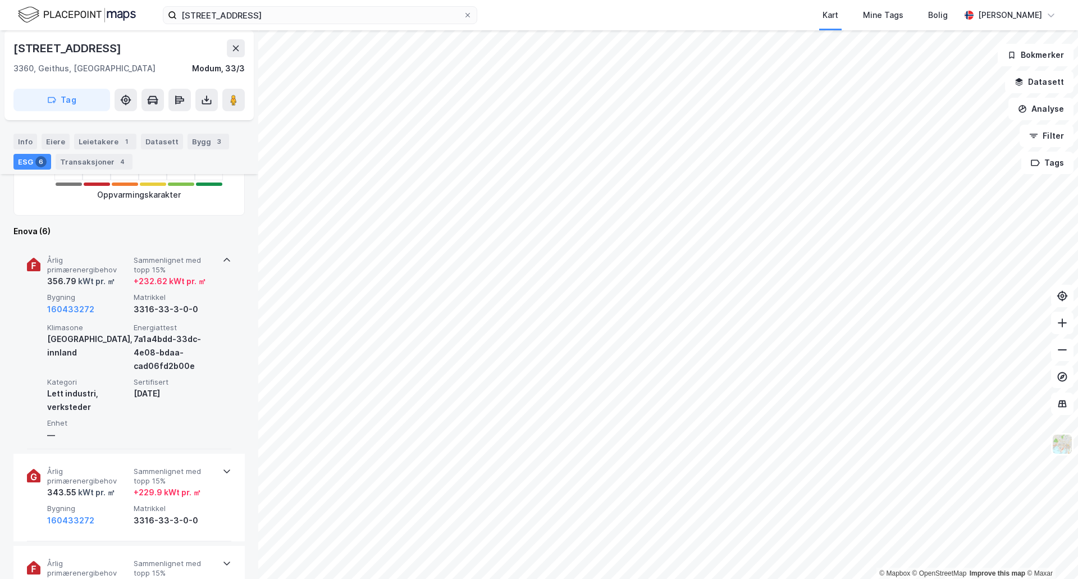
scroll to position [364, 0]
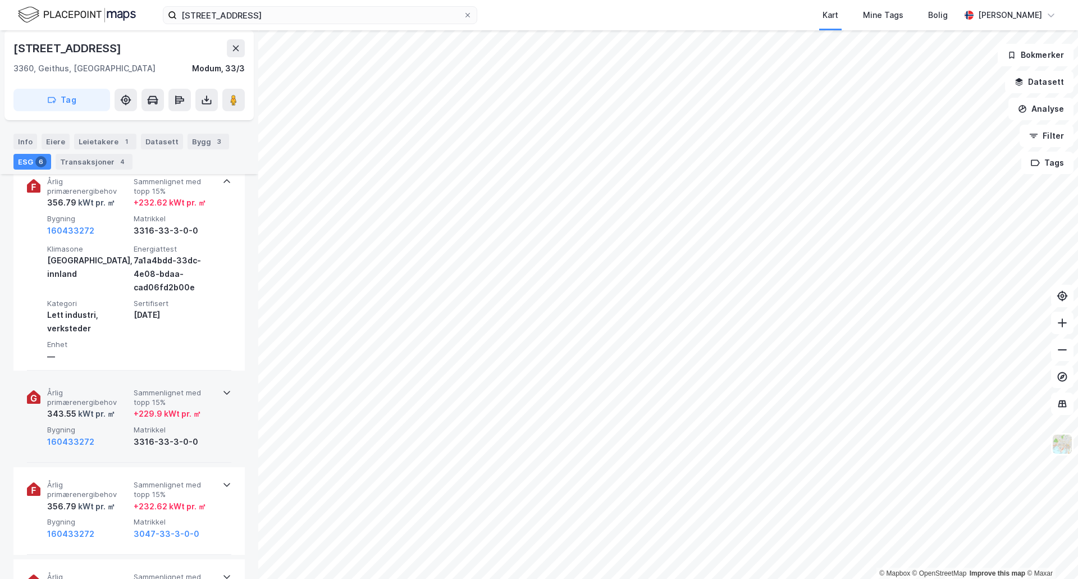
click at [222, 395] on icon at bounding box center [226, 392] width 9 height 9
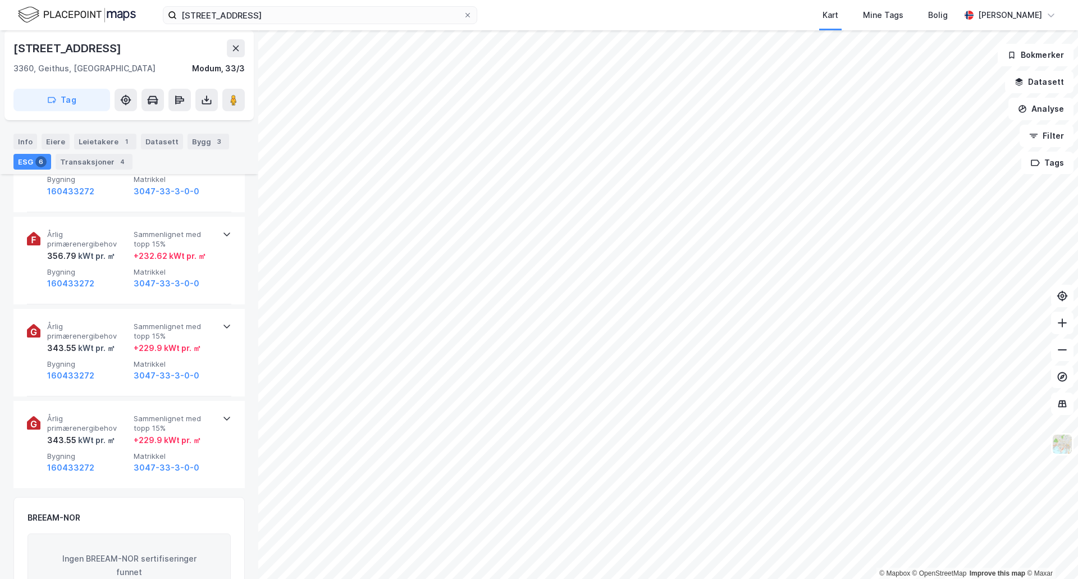
scroll to position [981, 0]
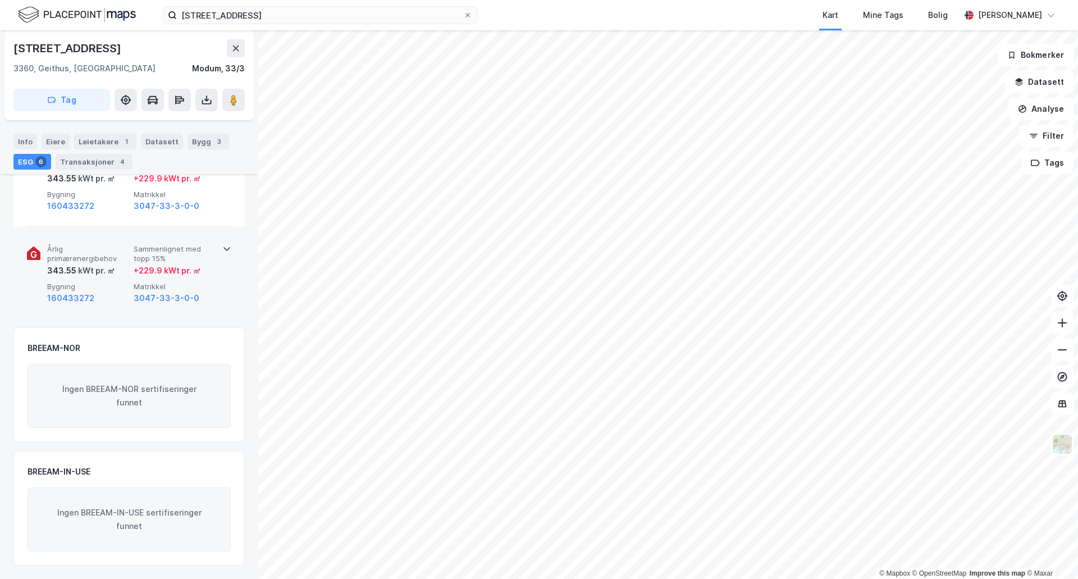
click at [222, 249] on icon at bounding box center [226, 248] width 9 height 9
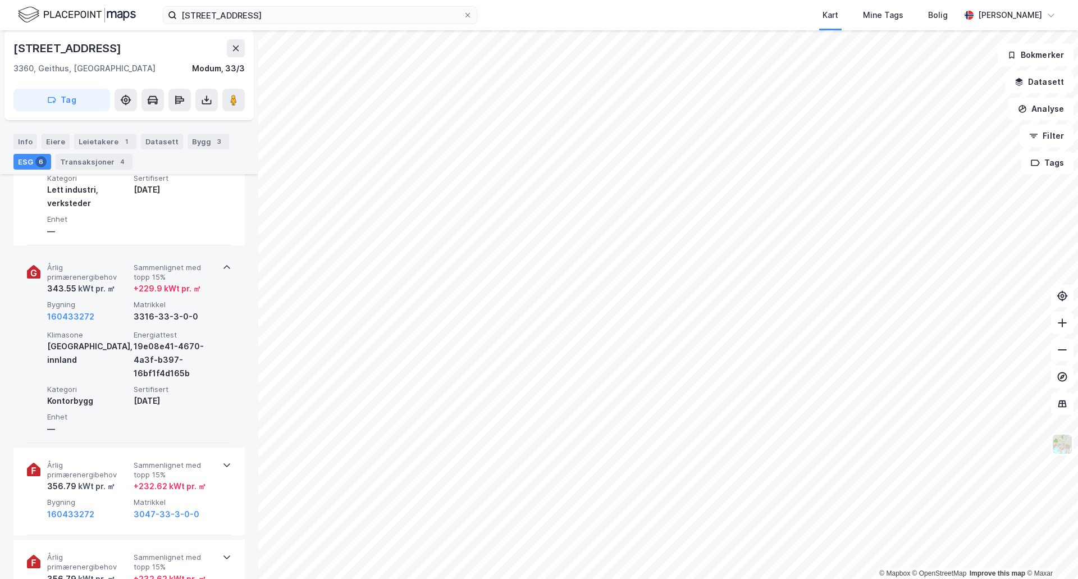
scroll to position [469, 0]
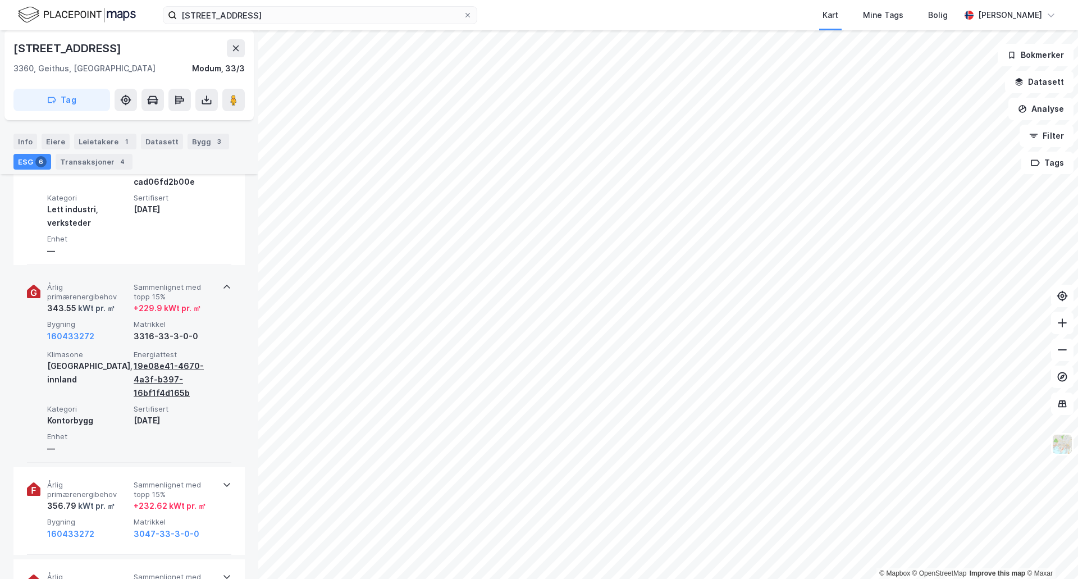
click at [157, 381] on div "19e08e41-4670-4a3f-b397-16bf1f4d165b" at bounding box center [175, 379] width 82 height 40
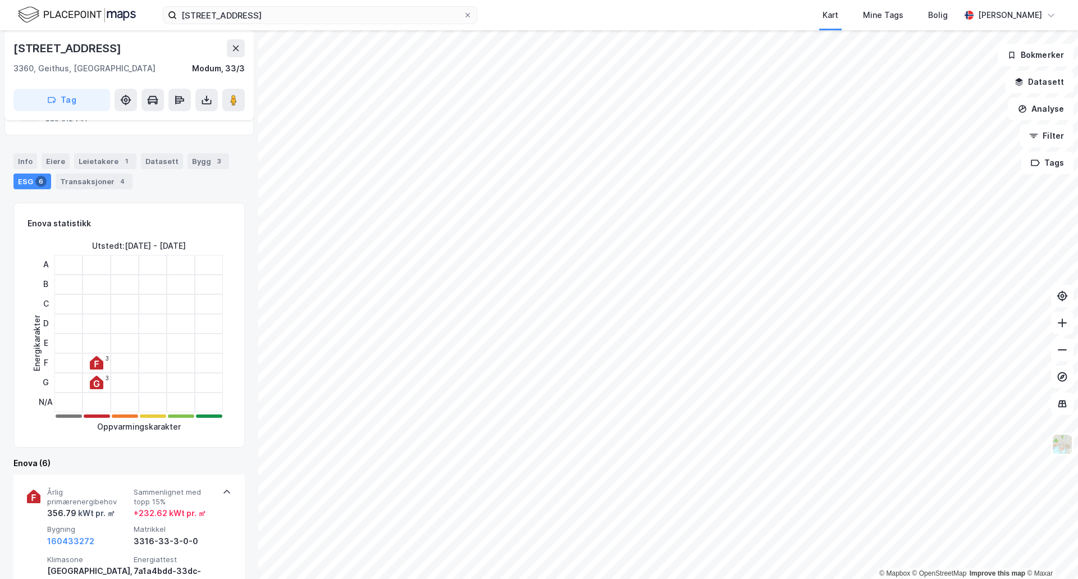
scroll to position [0, 0]
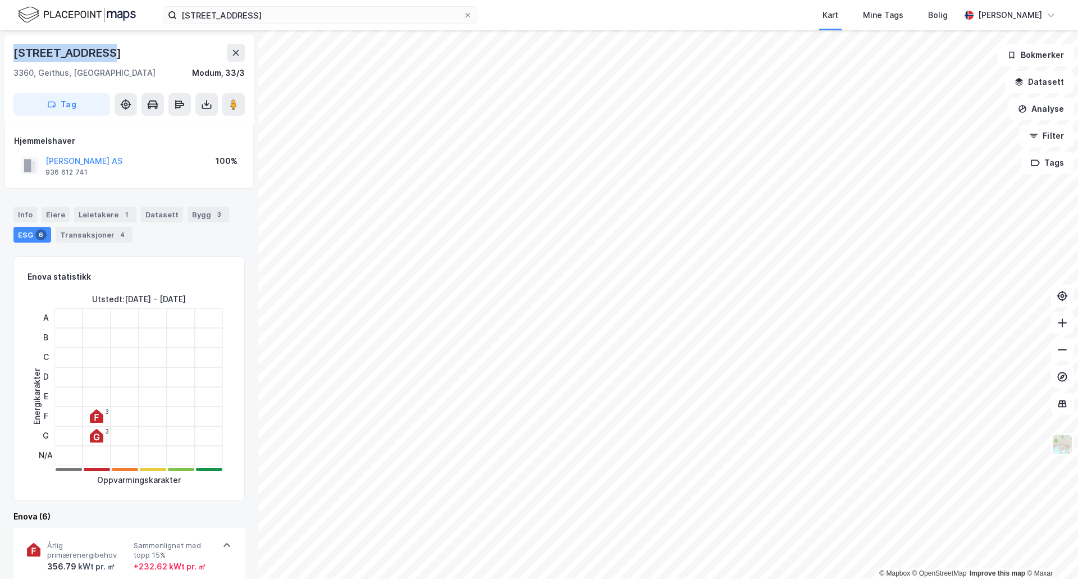
drag, startPoint x: 107, startPoint y: 55, endPoint x: 7, endPoint y: 58, distance: 99.4
click at [7, 58] on div "[STREET_ADDRESS]" at bounding box center [128, 80] width 249 height 90
copy div "[STREET_ADDRESS]"
click at [21, 211] on div "Info" at bounding box center [25, 215] width 24 height 16
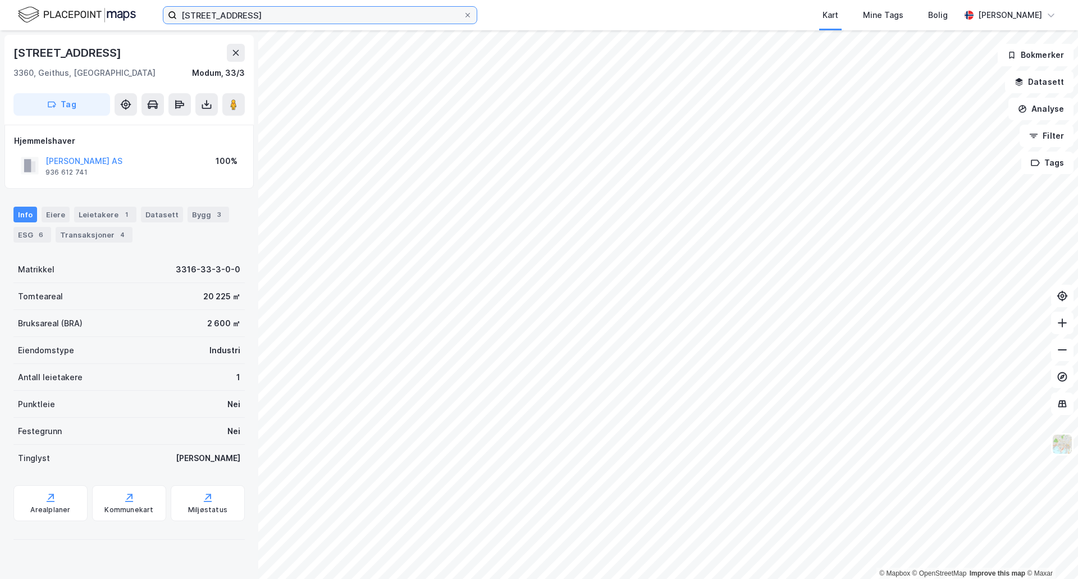
click at [271, 17] on input "[STREET_ADDRESS]" at bounding box center [320, 15] width 286 height 17
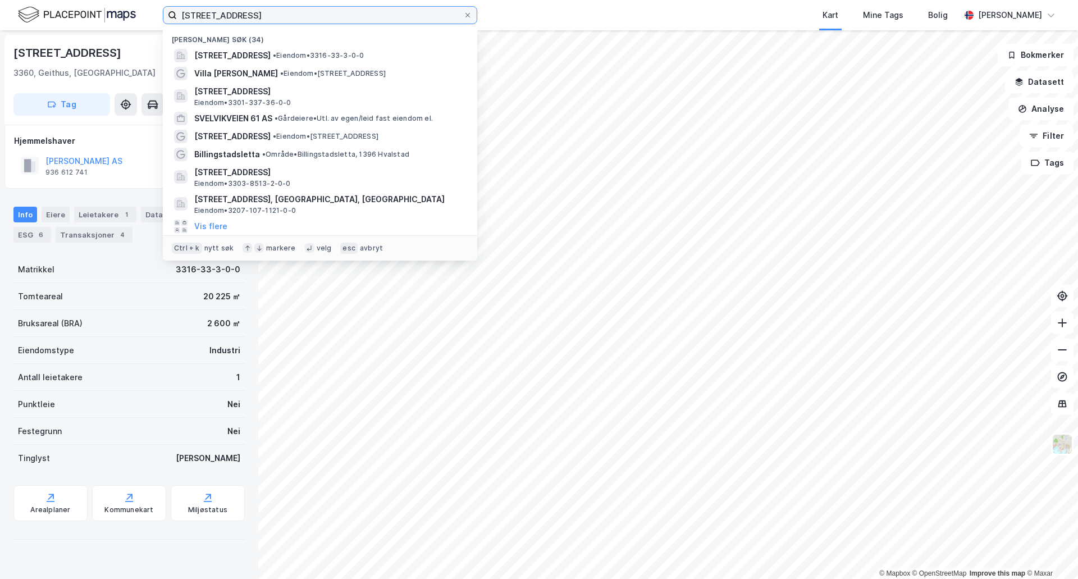
click at [271, 17] on input "[STREET_ADDRESS]" at bounding box center [320, 15] width 286 height 17
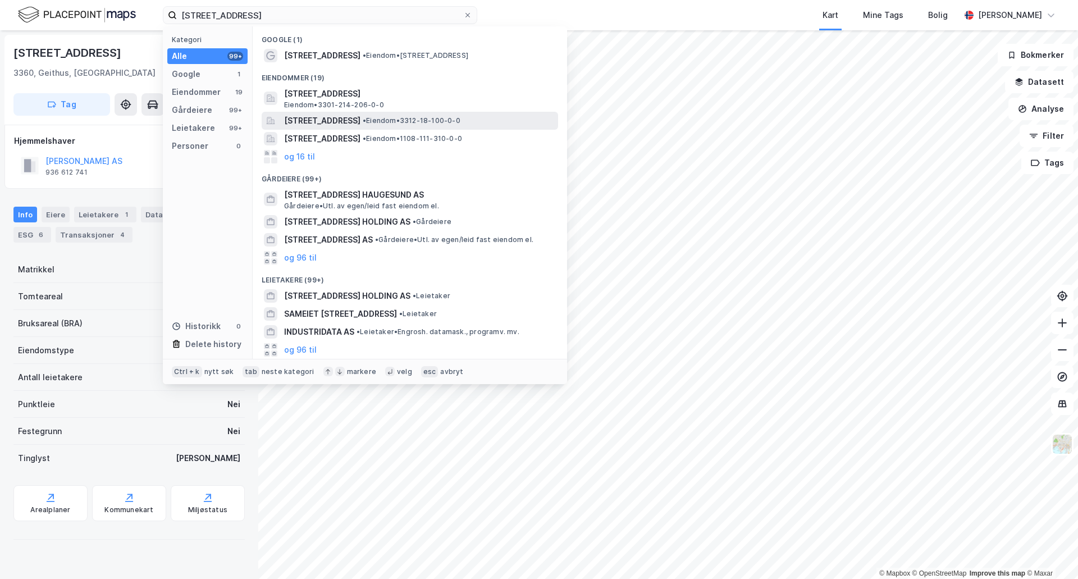
click at [355, 118] on span "[STREET_ADDRESS]" at bounding box center [322, 120] width 76 height 13
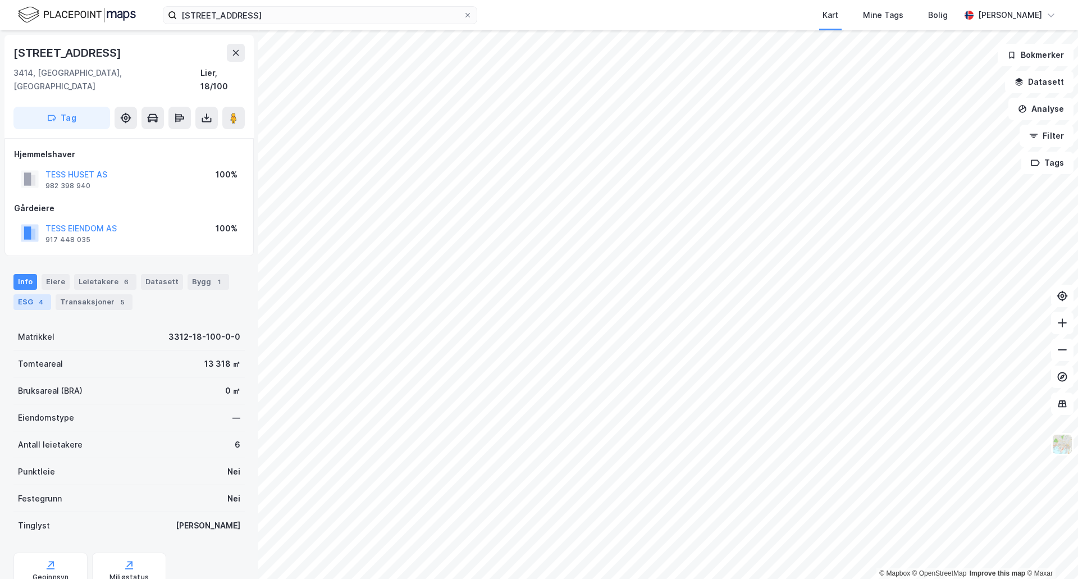
click at [29, 294] on div "ESG 4" at bounding box center [32, 302] width 38 height 16
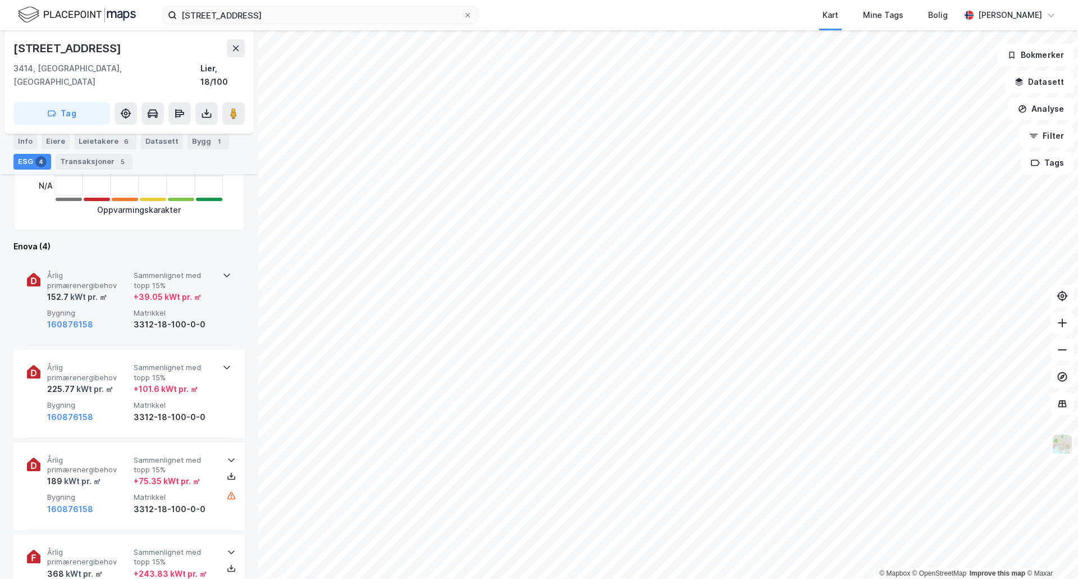
scroll to position [393, 0]
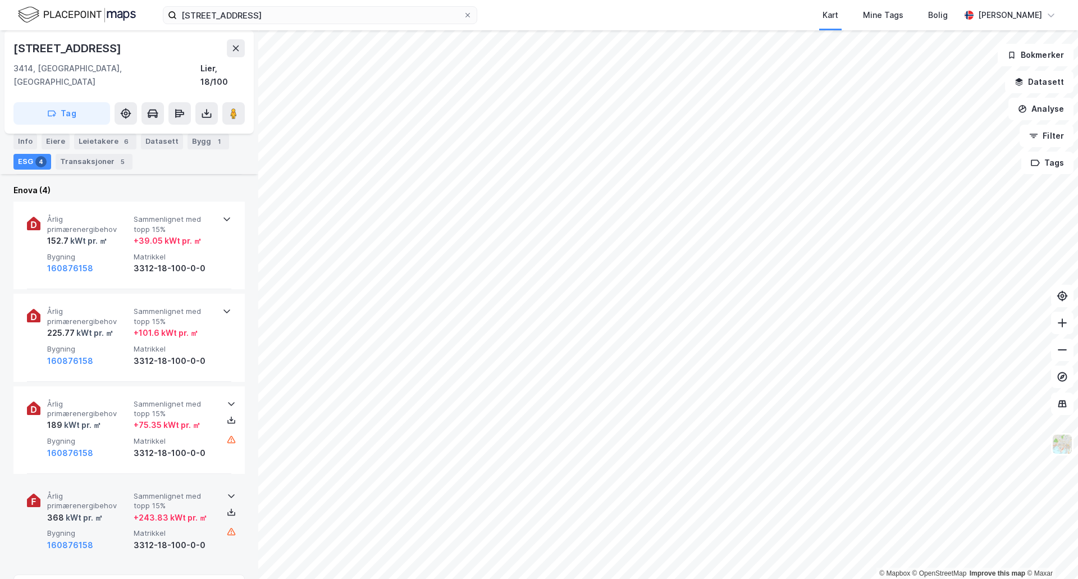
click at [227, 491] on icon at bounding box center [231, 495] width 9 height 9
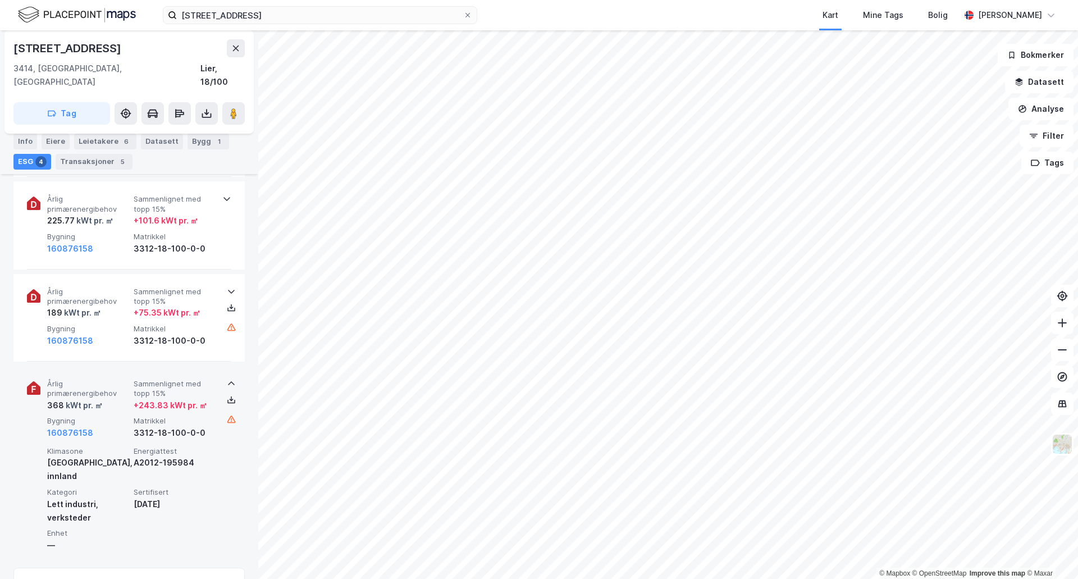
scroll to position [449, 0]
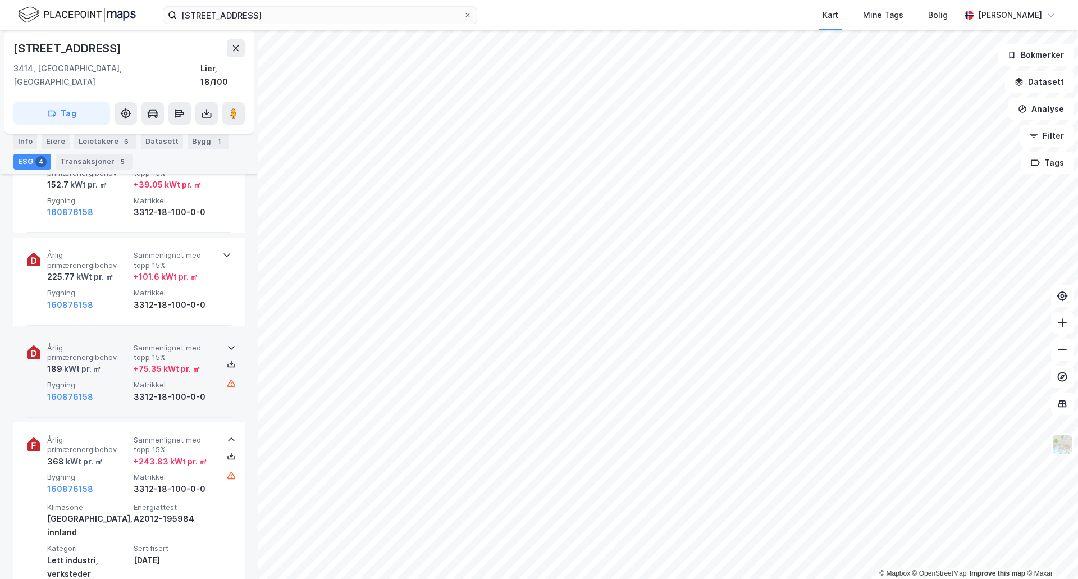
click at [227, 343] on icon at bounding box center [231, 347] width 9 height 9
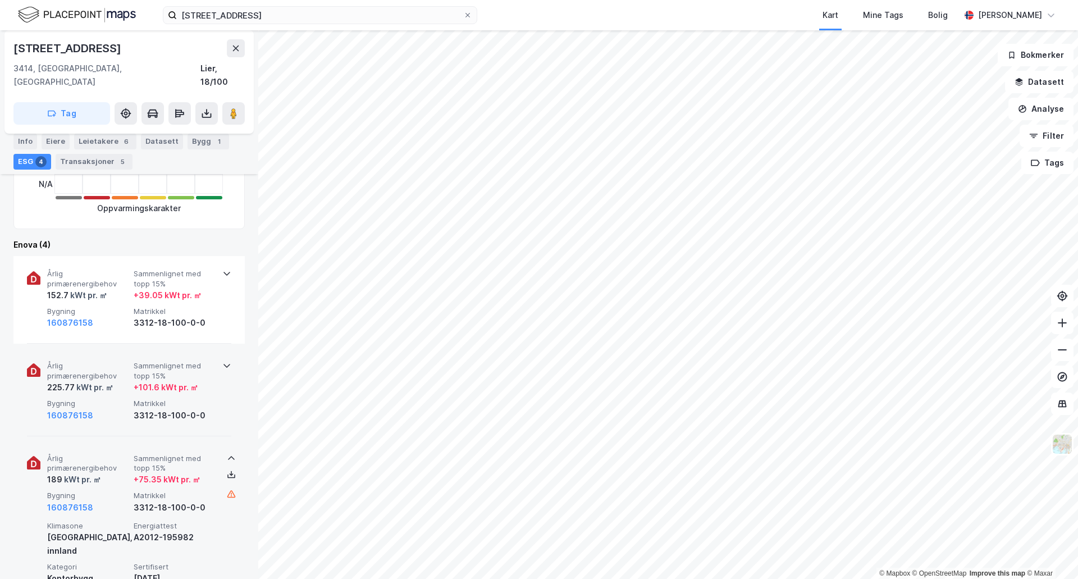
scroll to position [337, 0]
click at [223, 366] on icon at bounding box center [226, 368] width 7 height 4
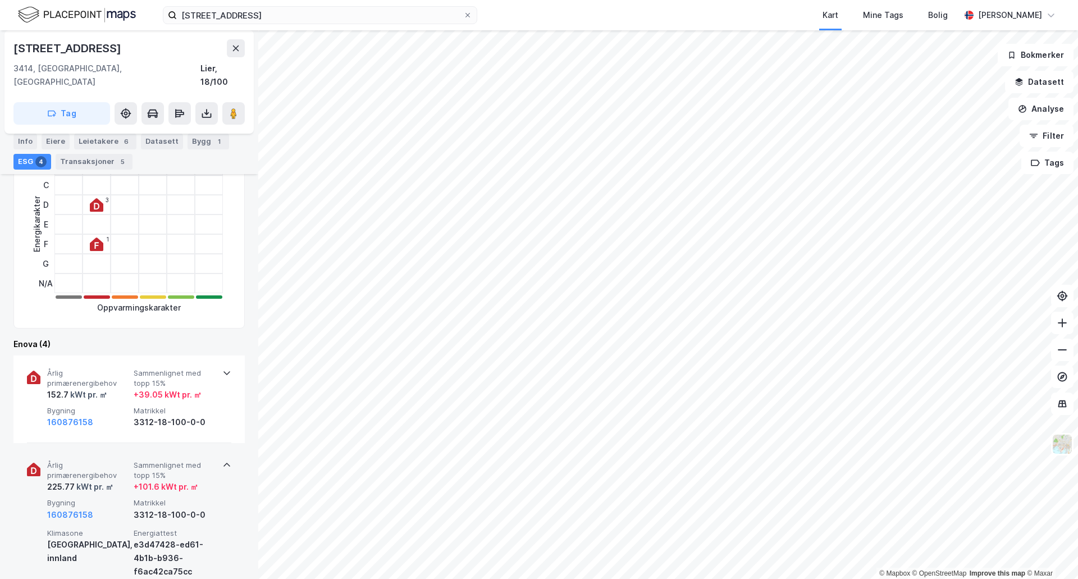
scroll to position [225, 0]
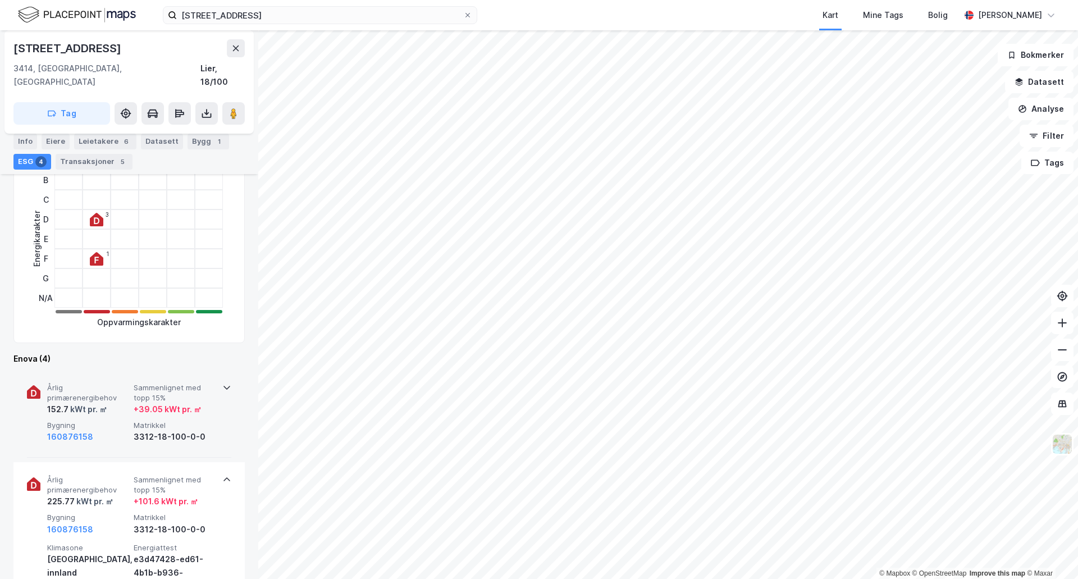
click at [222, 383] on icon at bounding box center [226, 387] width 9 height 9
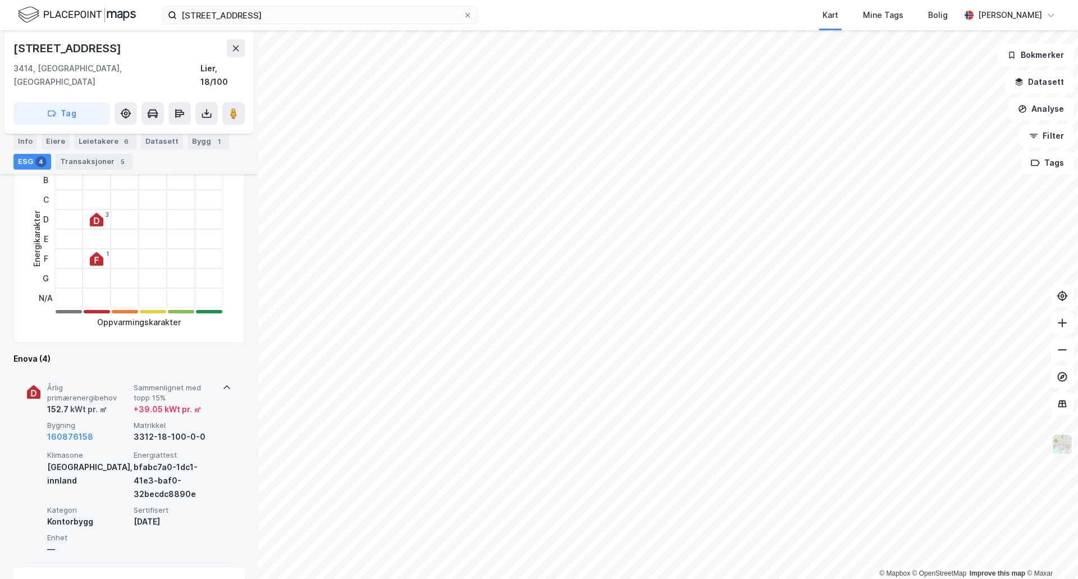
scroll to position [0, 0]
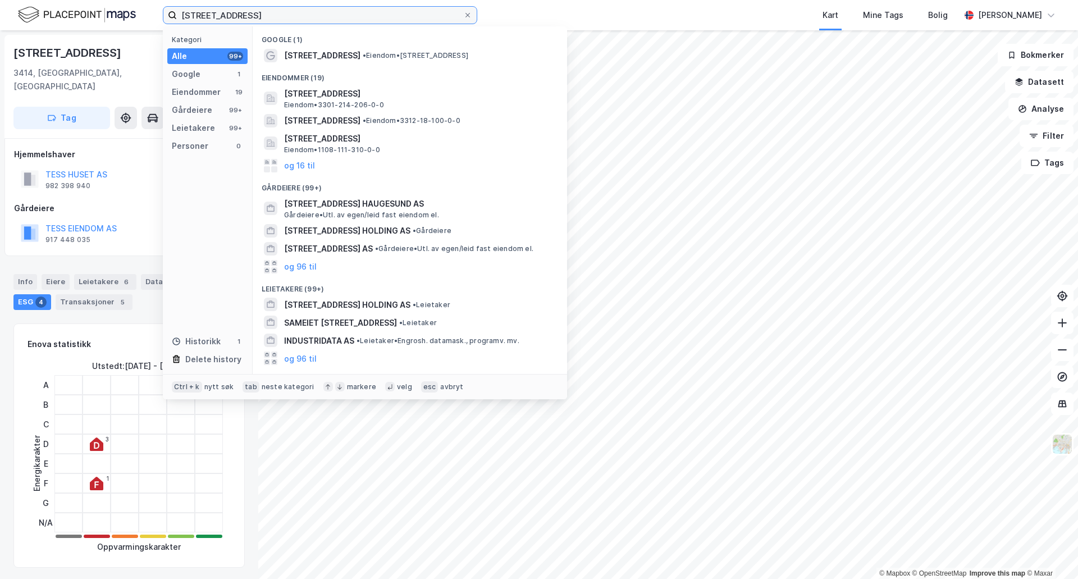
drag, startPoint x: 245, startPoint y: 14, endPoint x: 234, endPoint y: 14, distance: 11.2
click at [234, 14] on input "[STREET_ADDRESS]" at bounding box center [320, 15] width 286 height 17
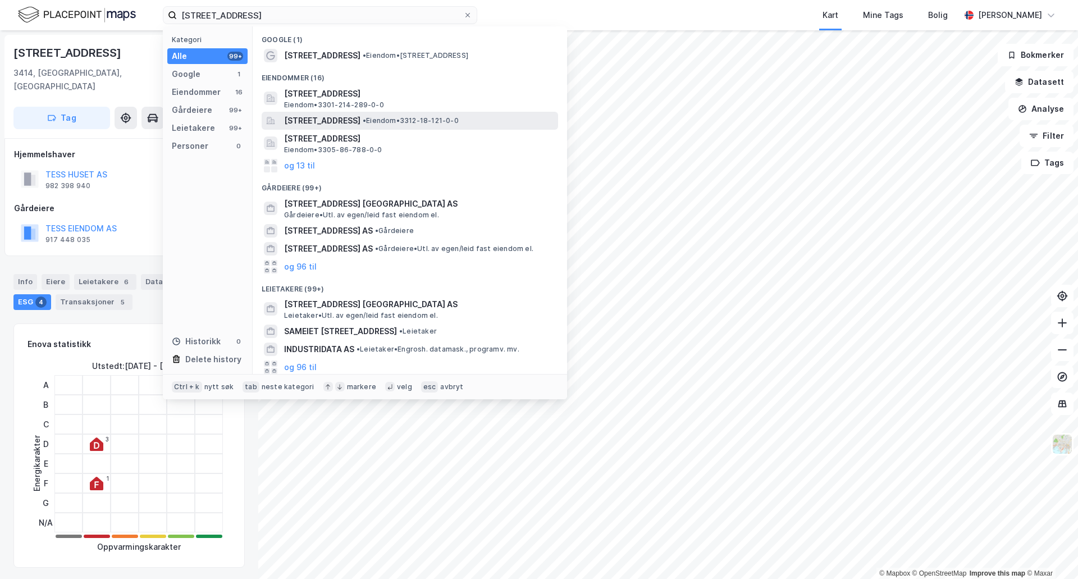
click at [342, 121] on span "[STREET_ADDRESS]" at bounding box center [322, 120] width 76 height 13
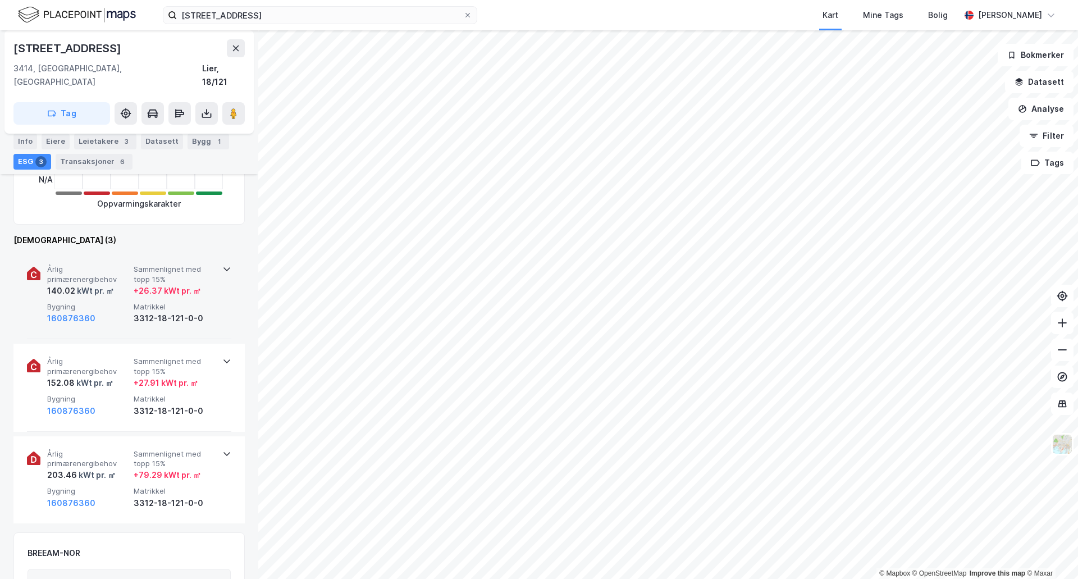
scroll to position [393, 0]
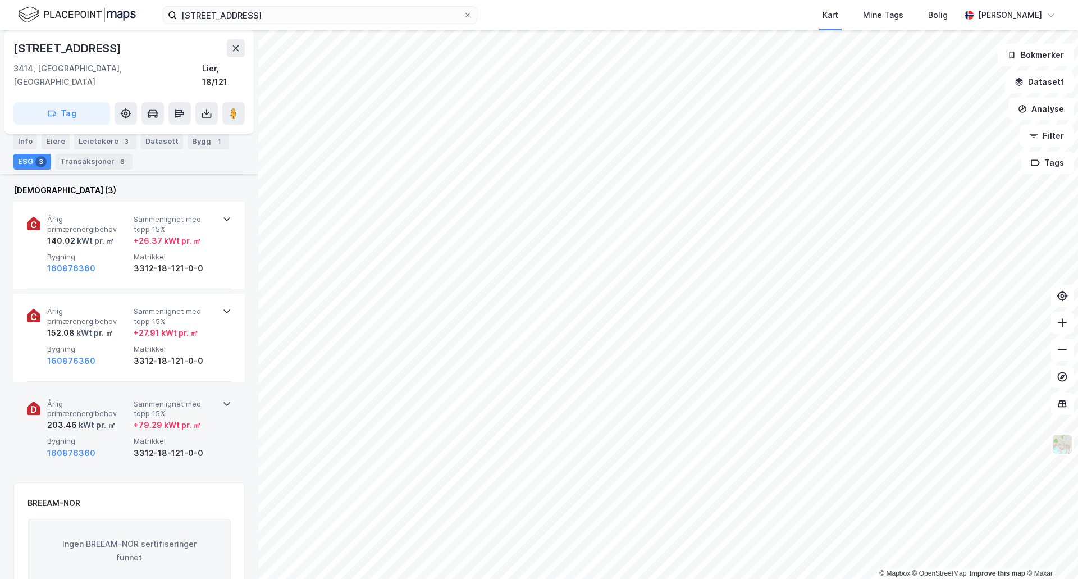
click at [223, 399] on icon at bounding box center [226, 403] width 9 height 9
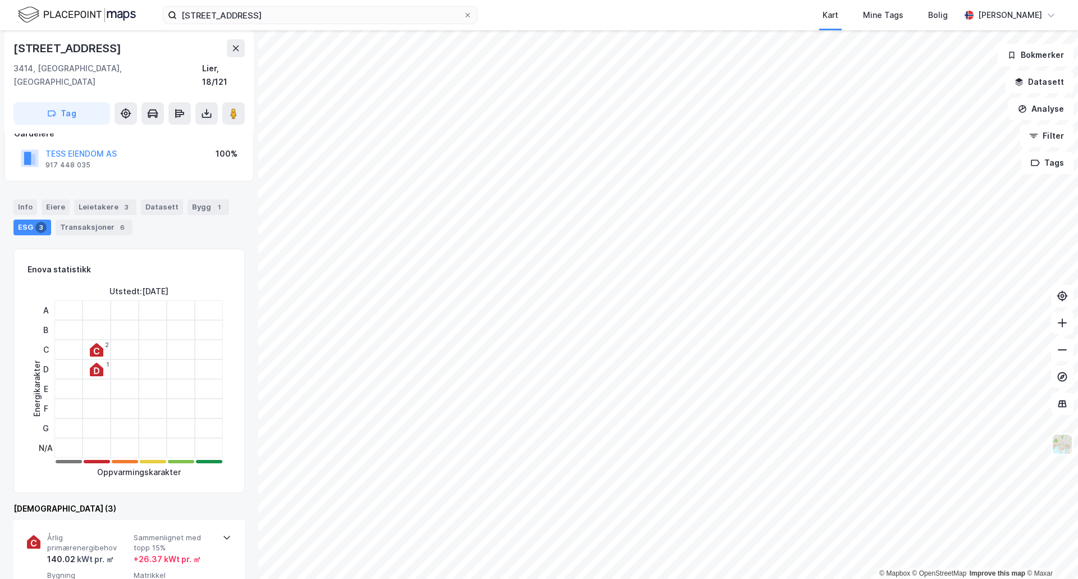
scroll to position [0, 0]
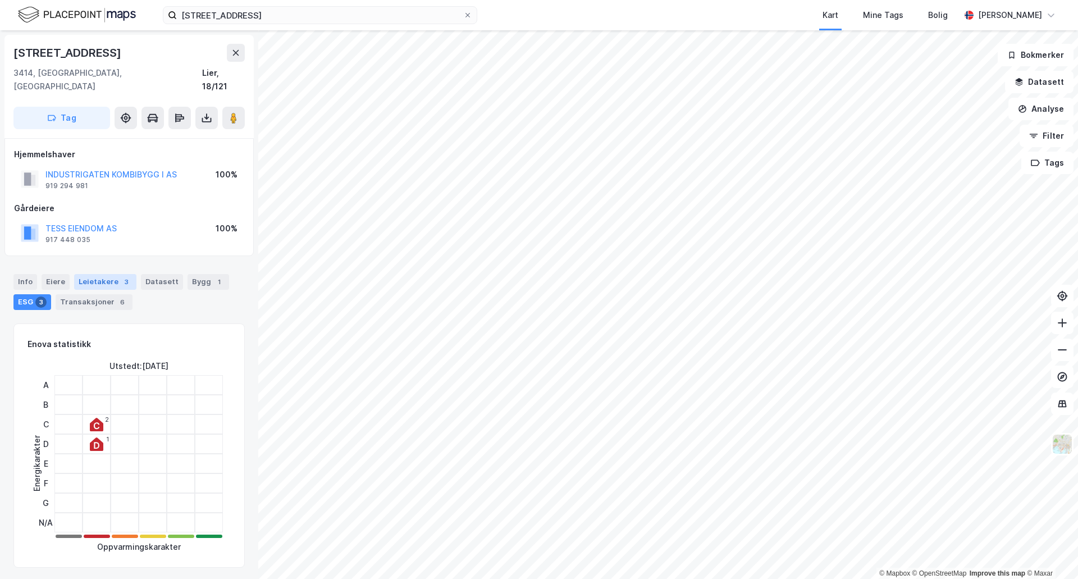
click at [102, 274] on div "Leietakere 3" at bounding box center [105, 282] width 62 height 16
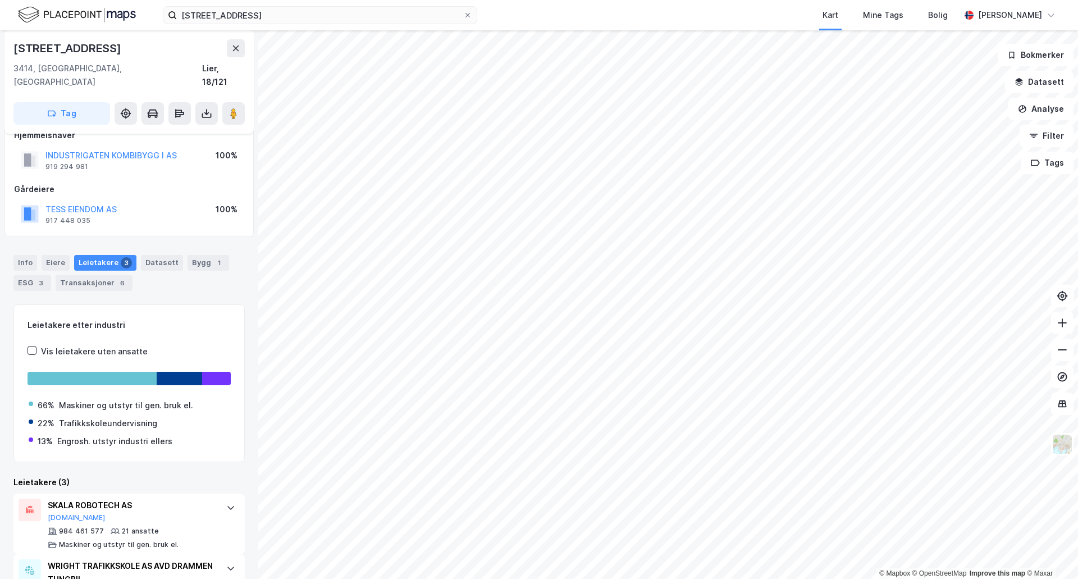
scroll to position [17, 0]
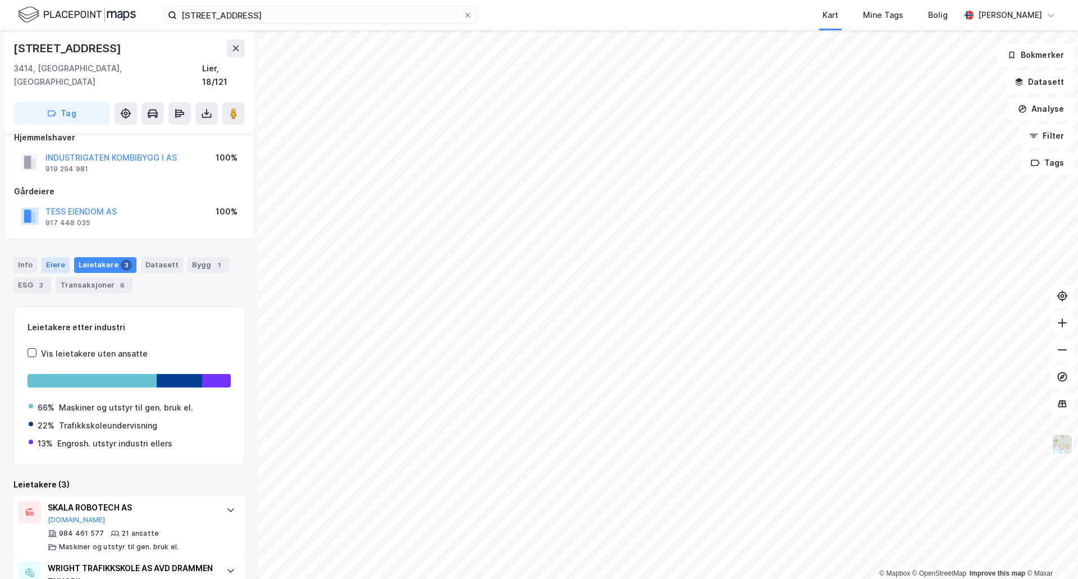
click at [57, 257] on div "Eiere" at bounding box center [56, 265] width 28 height 16
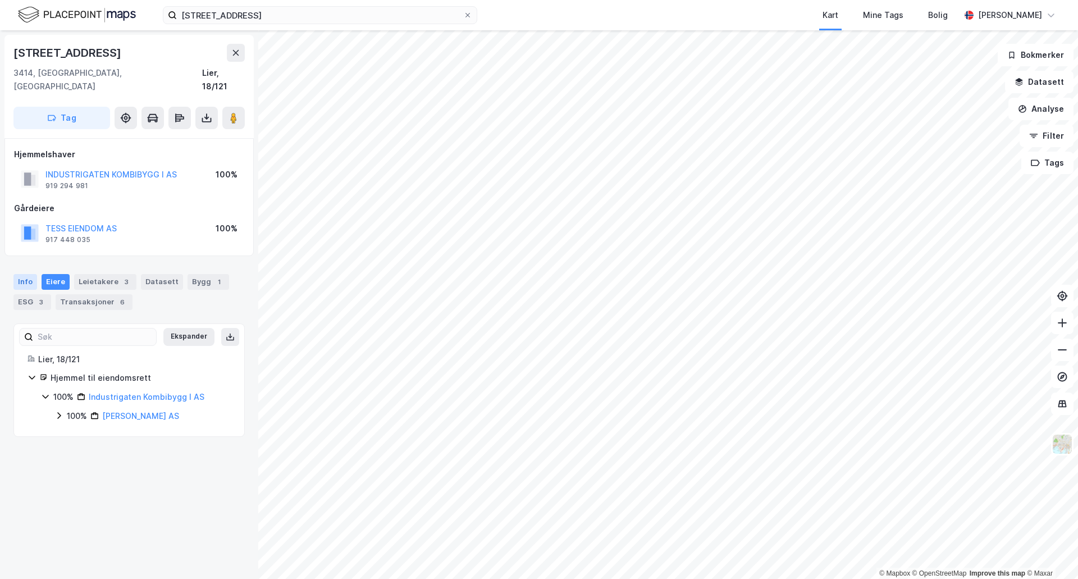
click at [20, 274] on div "Info" at bounding box center [25, 282] width 24 height 16
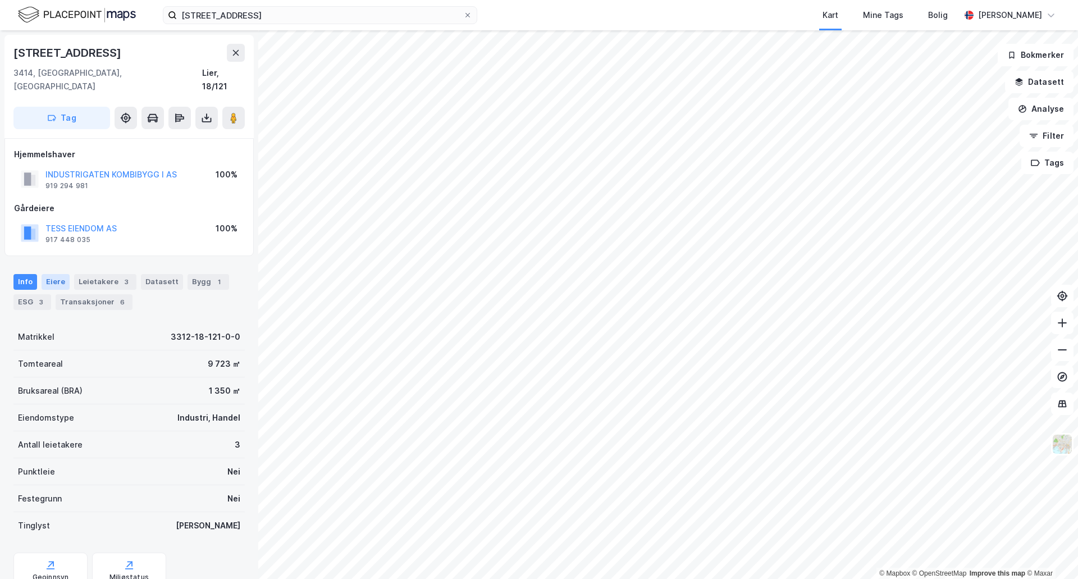
click at [47, 274] on div "Eiere" at bounding box center [56, 282] width 28 height 16
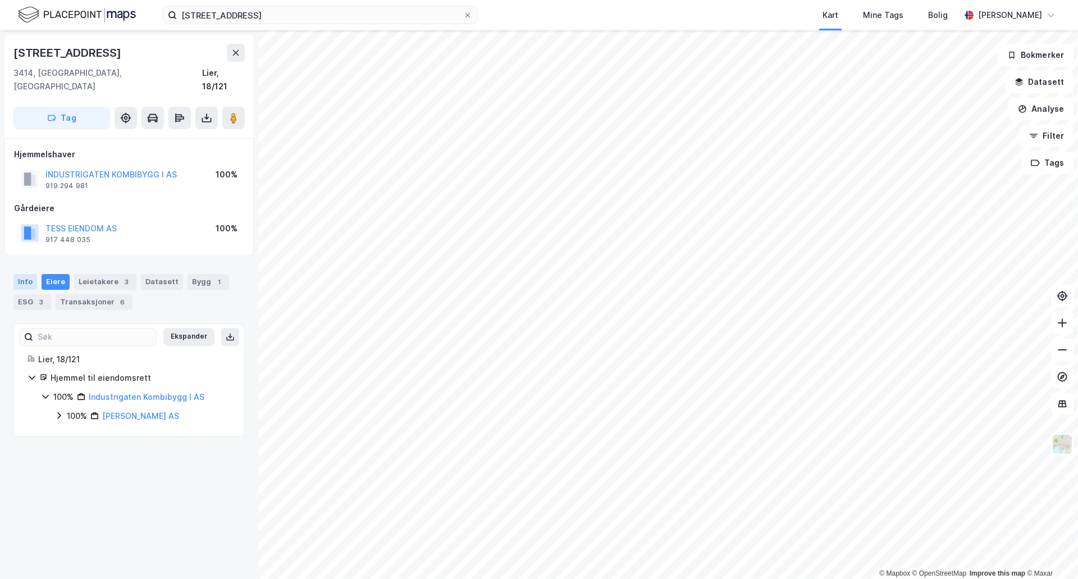
click at [25, 274] on div "Info" at bounding box center [25, 282] width 24 height 16
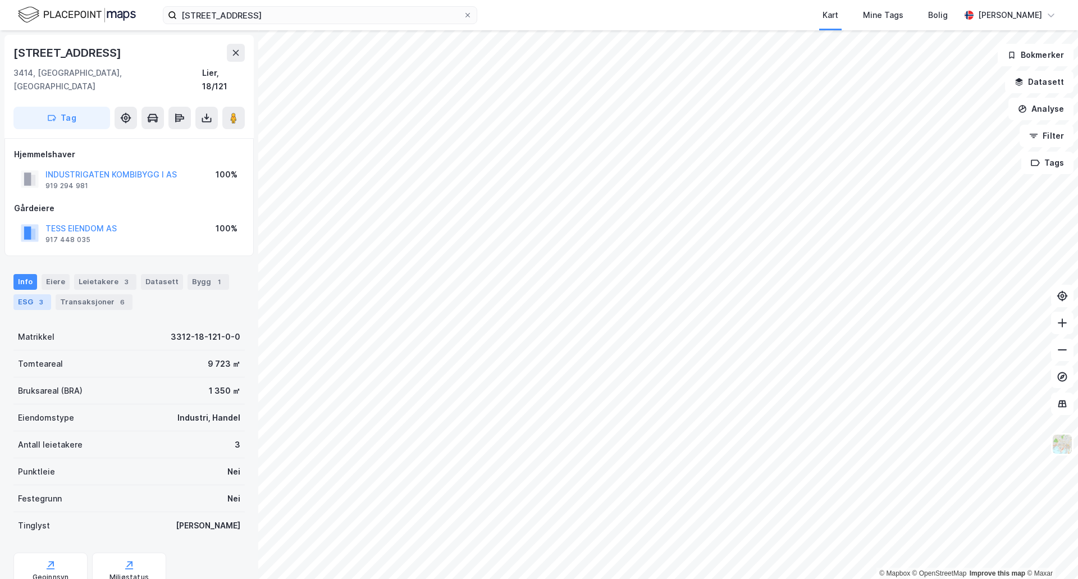
click at [25, 294] on div "ESG 3" at bounding box center [32, 302] width 38 height 16
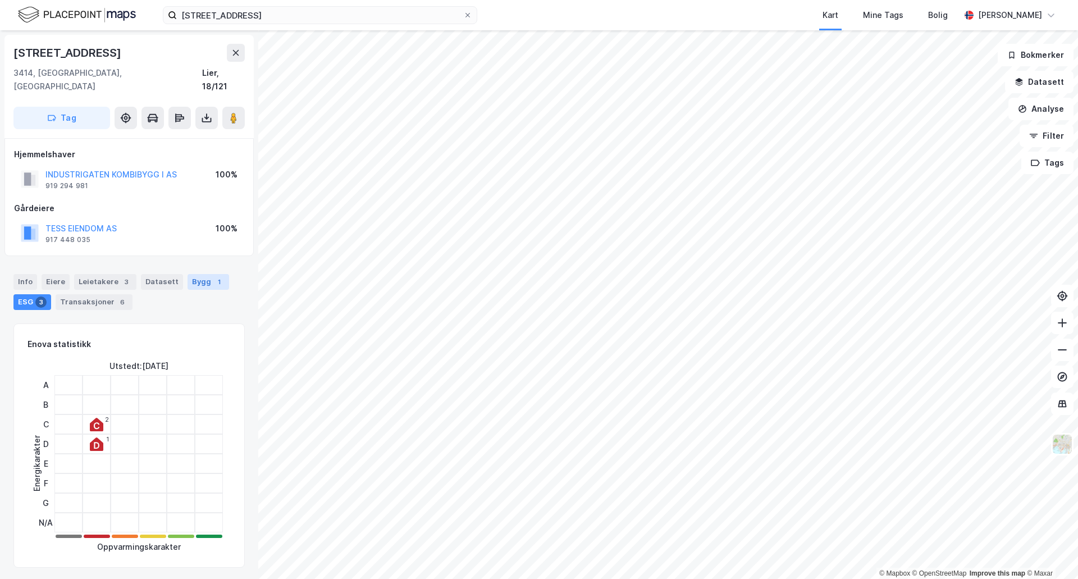
click at [213, 276] on div "1" at bounding box center [218, 281] width 11 height 11
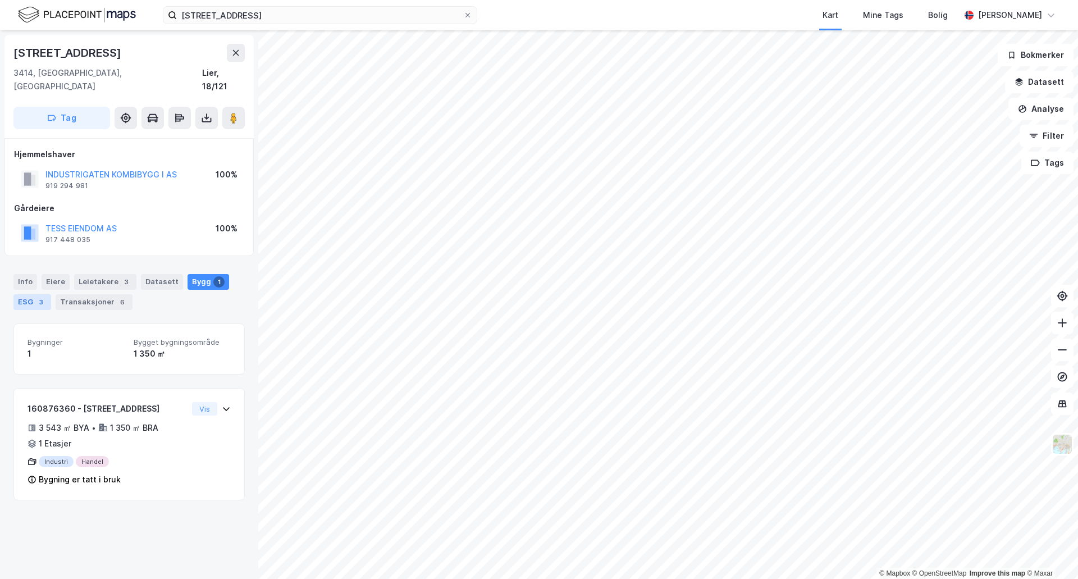
click at [31, 294] on div "ESG 3" at bounding box center [32, 302] width 38 height 16
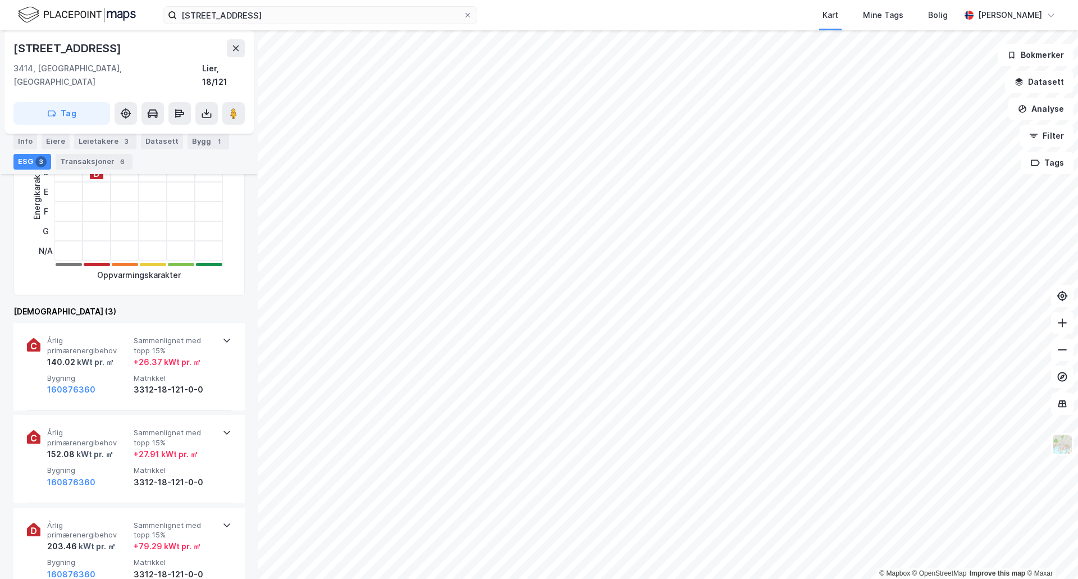
scroll to position [253, 0]
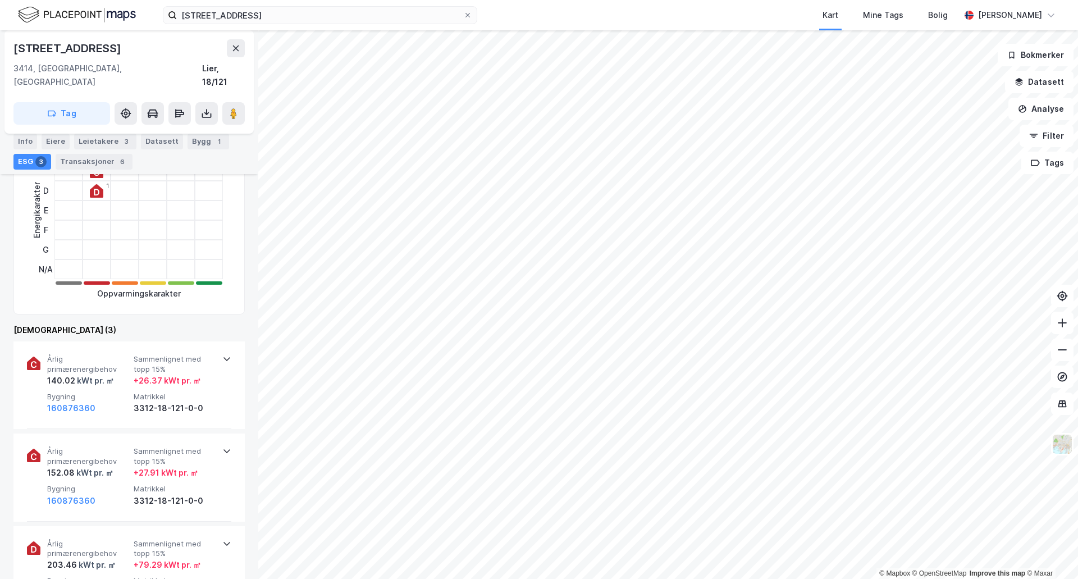
click at [231, 3] on div "[STREET_ADDRESS] Kart Mine Tags Bolig [PERSON_NAME]" at bounding box center [539, 15] width 1078 height 30
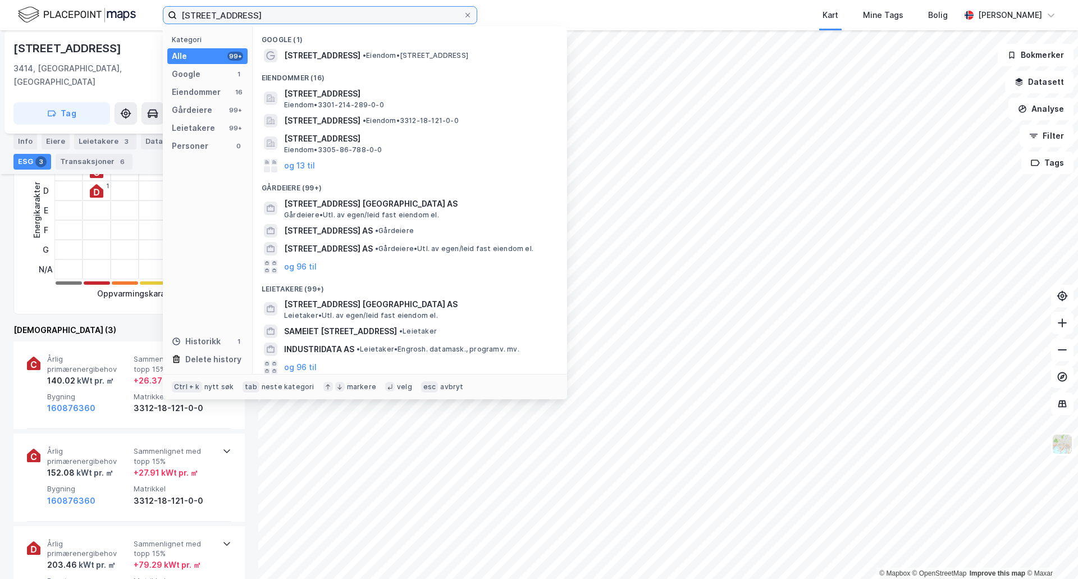
drag, startPoint x: 237, startPoint y: 8, endPoint x: 232, endPoint y: 12, distance: 6.0
click at [232, 12] on input "[STREET_ADDRESS]" at bounding box center [320, 15] width 286 height 17
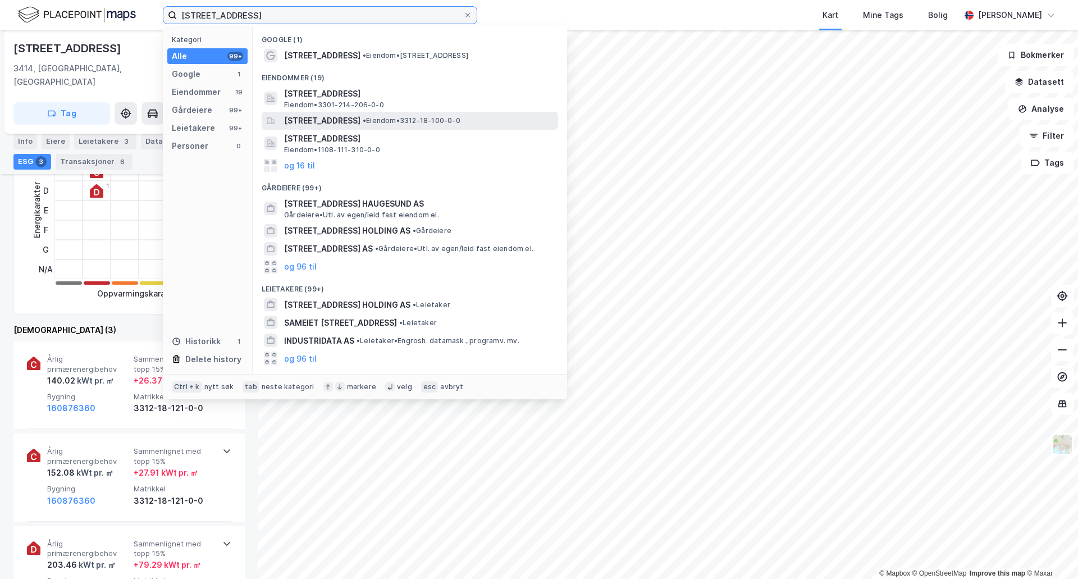
type input "[STREET_ADDRESS]"
click at [339, 122] on span "[STREET_ADDRESS]" at bounding box center [322, 120] width 76 height 13
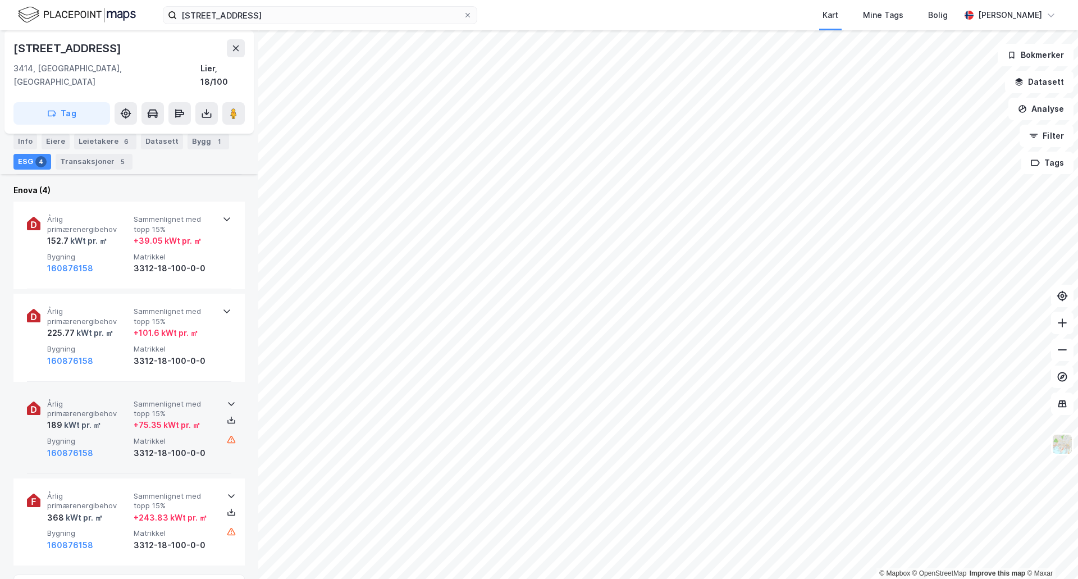
scroll to position [561, 0]
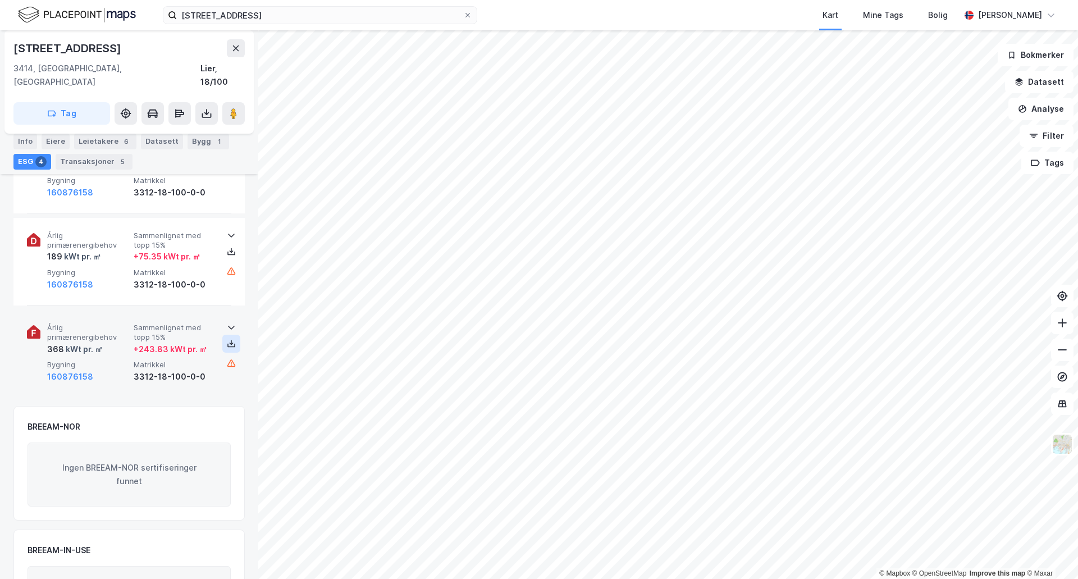
click at [227, 343] on icon at bounding box center [231, 345] width 8 height 4
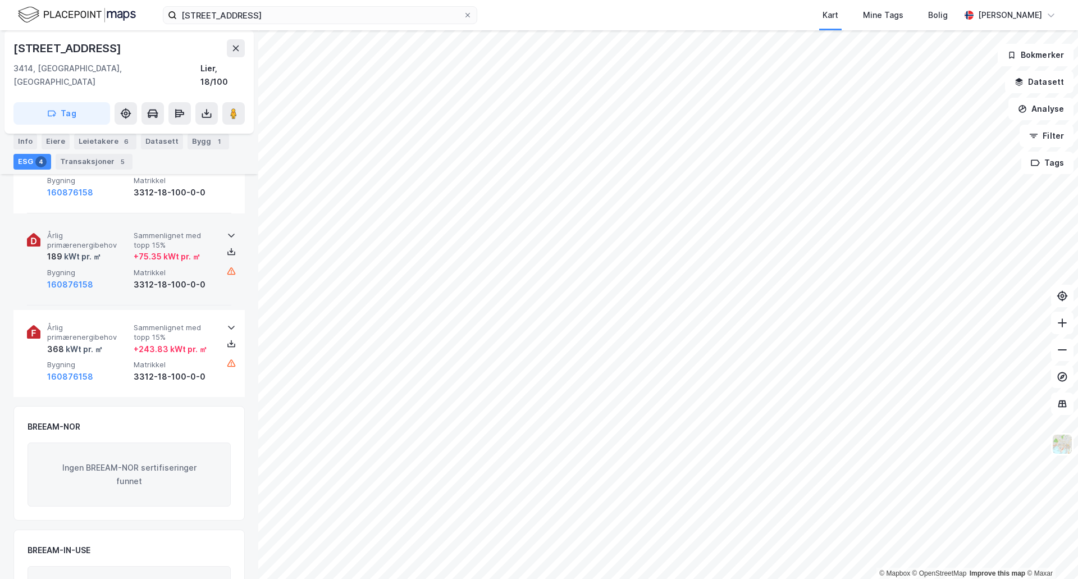
scroll to position [337, 0]
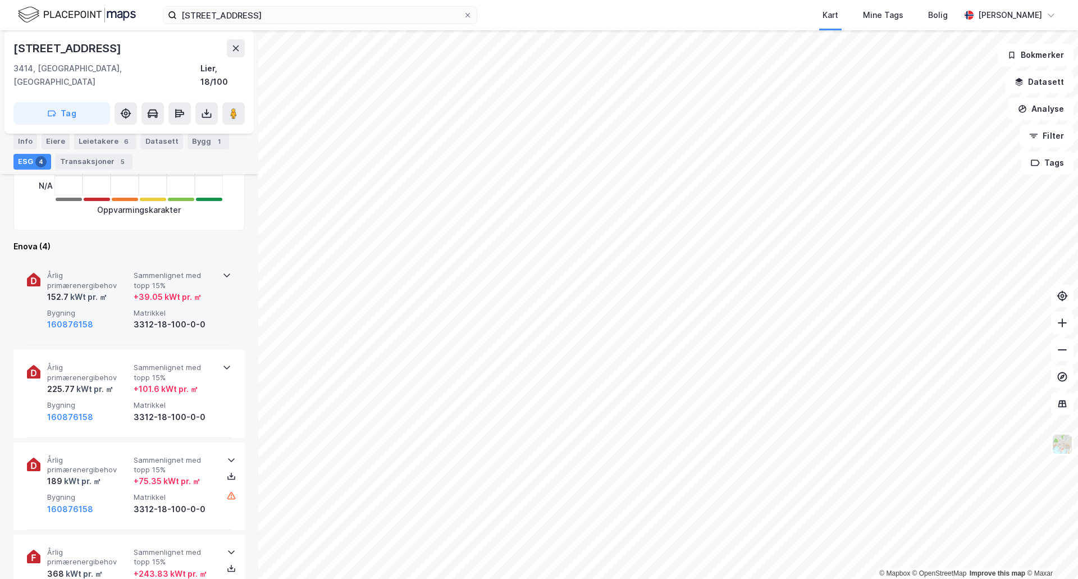
click at [164, 308] on span "Matrikkel" at bounding box center [175, 313] width 82 height 10
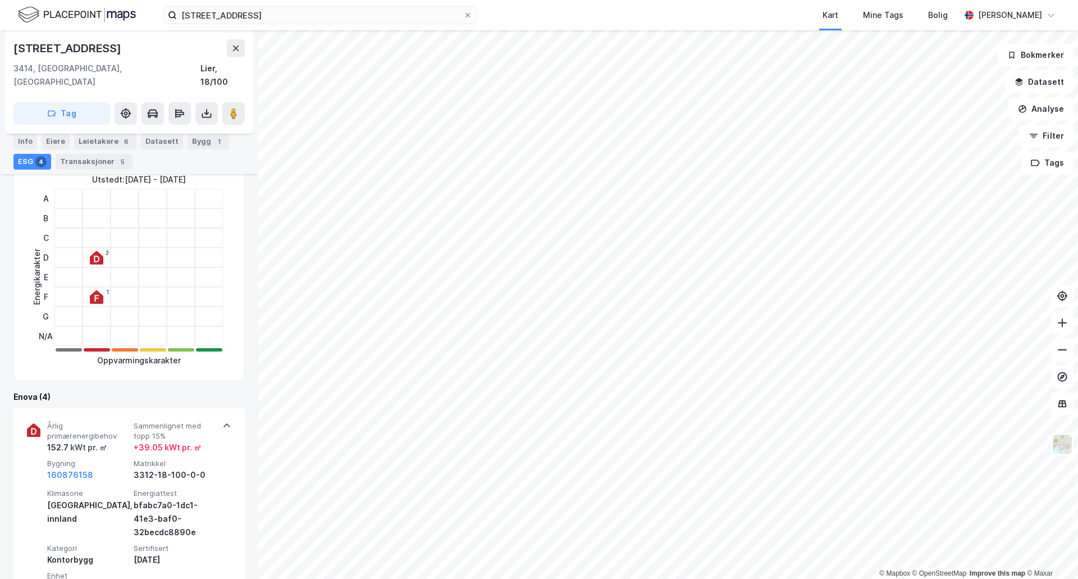
scroll to position [56, 0]
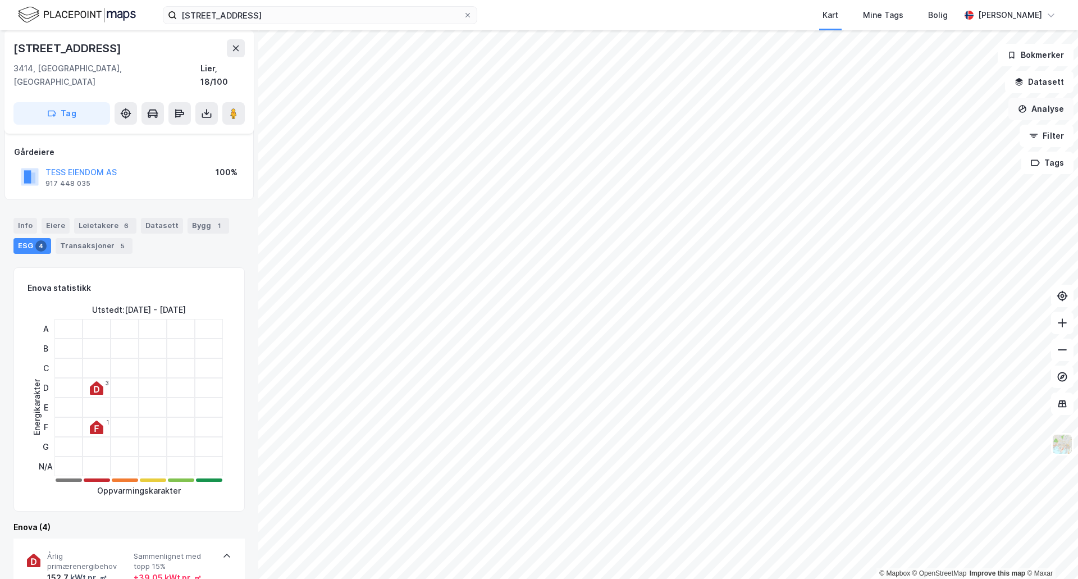
click at [1045, 116] on button "Analyse" at bounding box center [1040, 109] width 65 height 22
click at [993, 13] on div "[PERSON_NAME]" at bounding box center [1010, 14] width 64 height 13
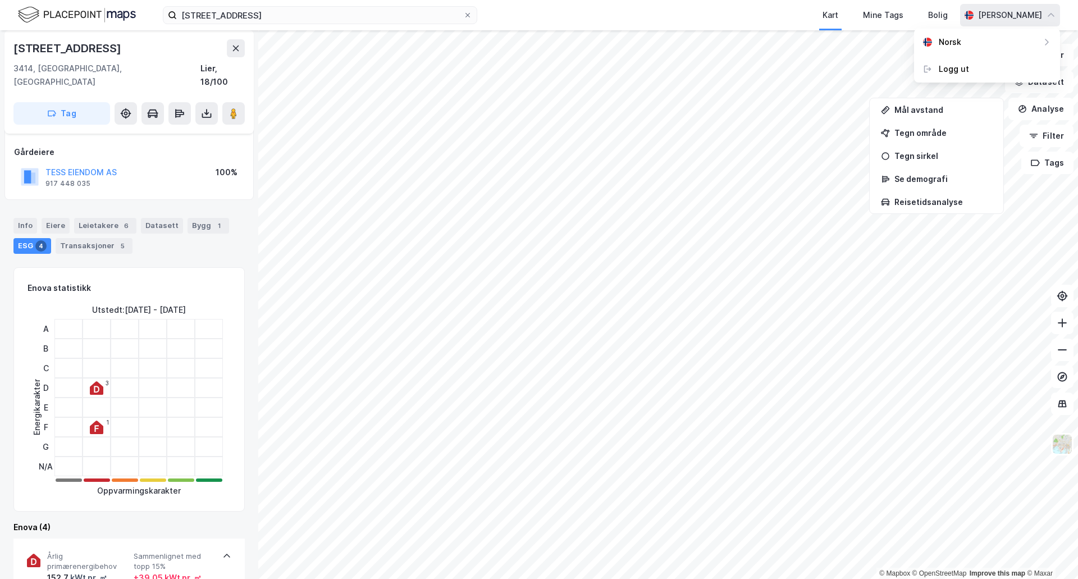
click at [36, 15] on img at bounding box center [77, 15] width 118 height 20
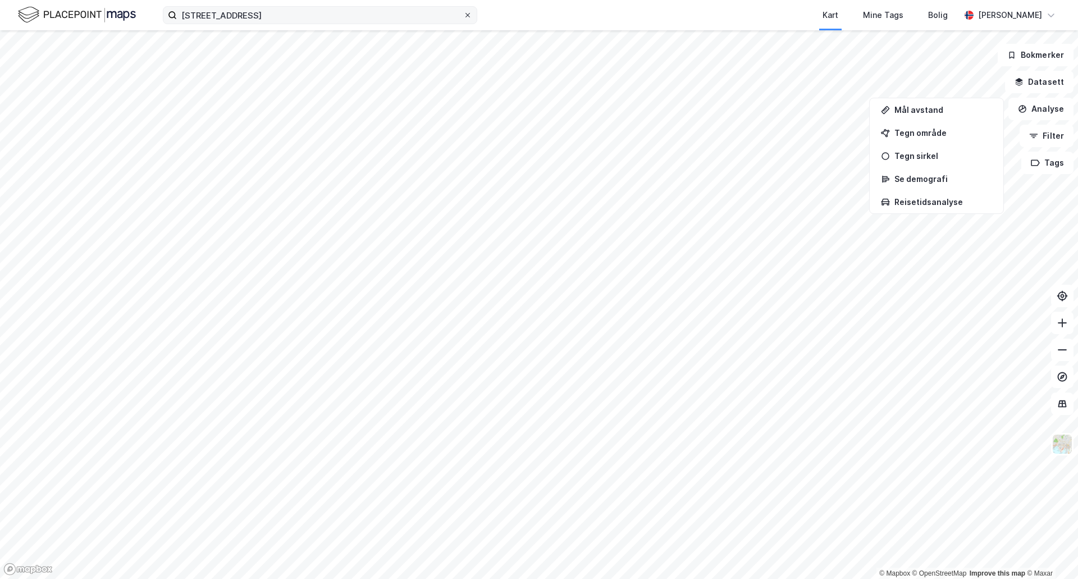
click at [466, 16] on icon at bounding box center [467, 15] width 7 height 7
click at [463, 16] on input "[STREET_ADDRESS]" at bounding box center [320, 15] width 286 height 17
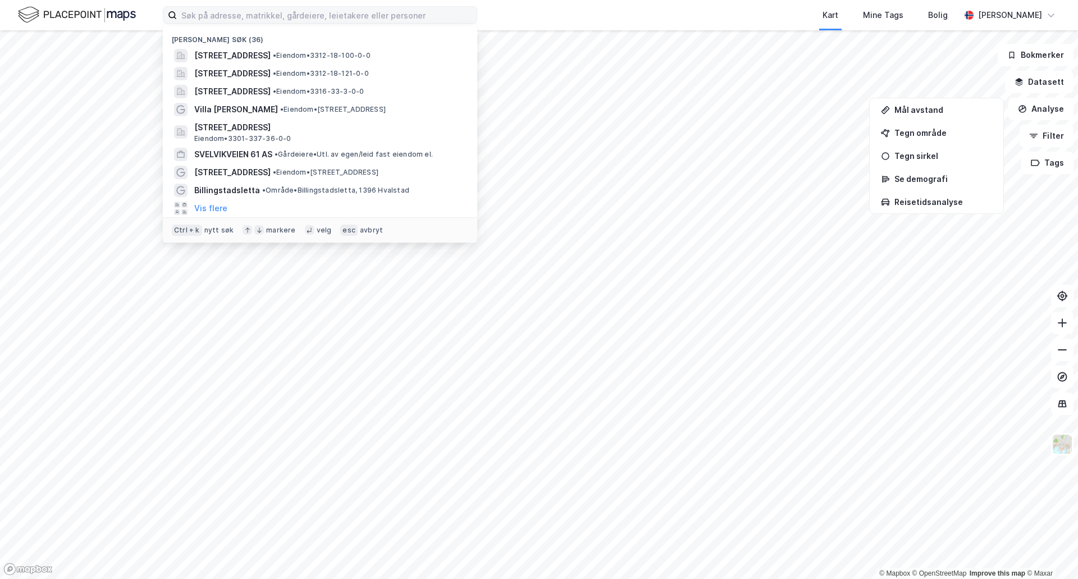
click at [511, 17] on div "Nylige søk (36) [STREET_ADDRESS], LIER • Eiendom • 3312-18-100-0-0 [STREET_ADDR…" at bounding box center [539, 15] width 1078 height 30
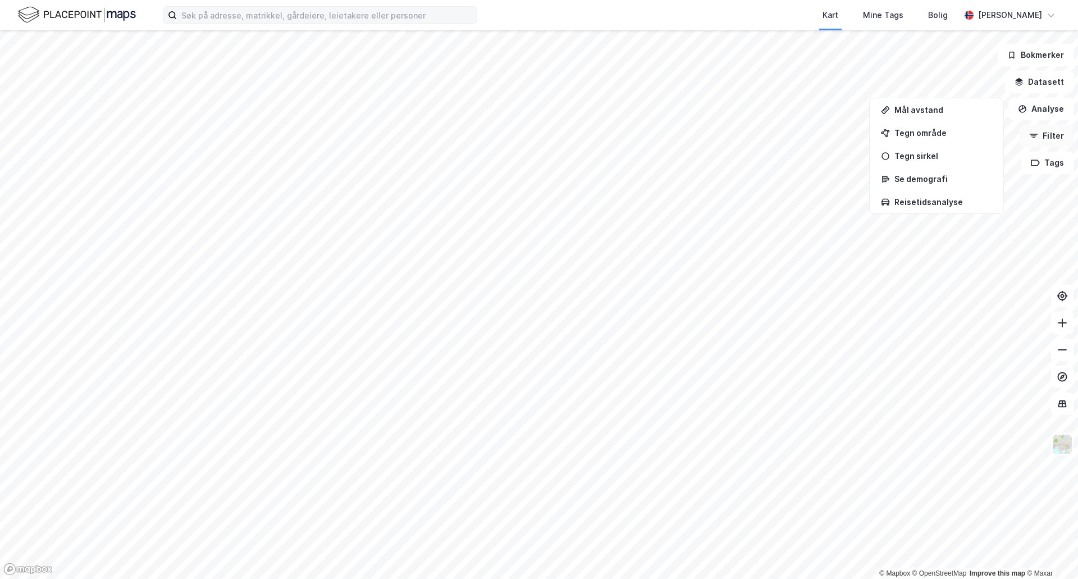
click at [1054, 139] on button "Filter" at bounding box center [1047, 136] width 54 height 22
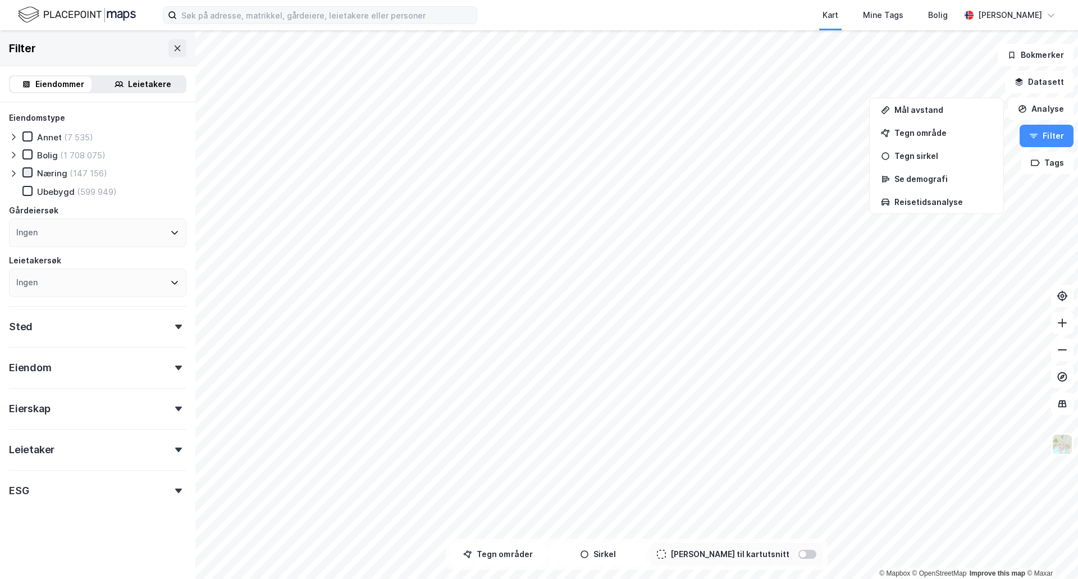
click at [25, 173] on icon at bounding box center [28, 172] width 8 height 8
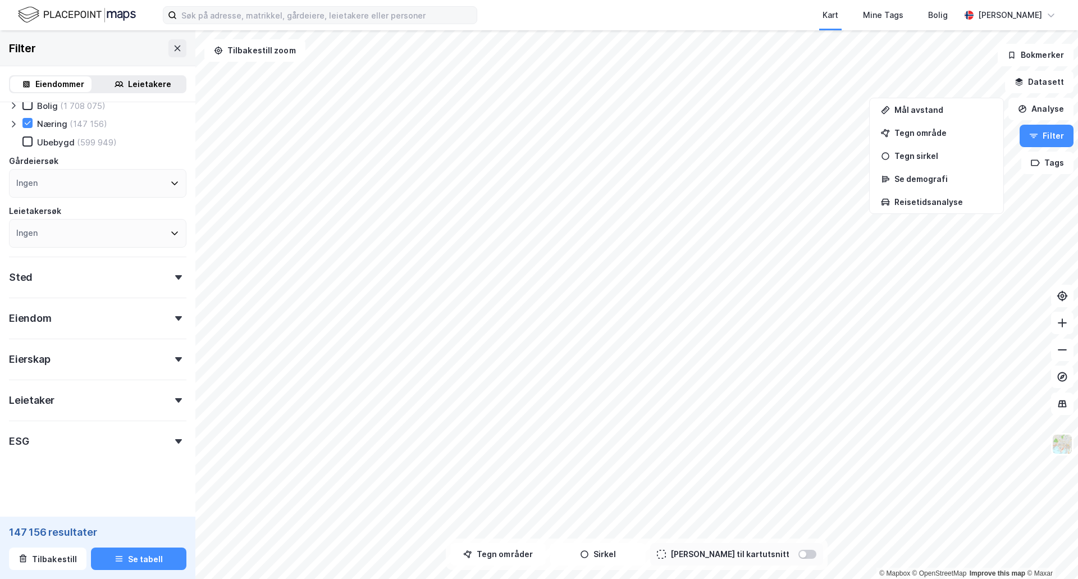
scroll to position [51, 0]
click at [175, 276] on icon at bounding box center [178, 276] width 7 height 4
click at [168, 323] on icon at bounding box center [172, 325] width 9 height 9
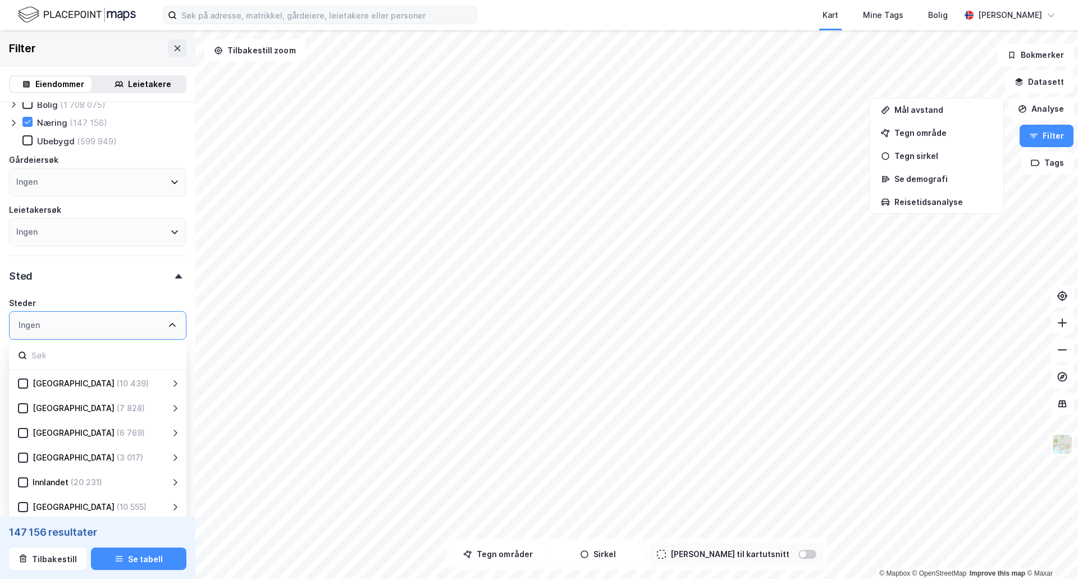
scroll to position [107, 0]
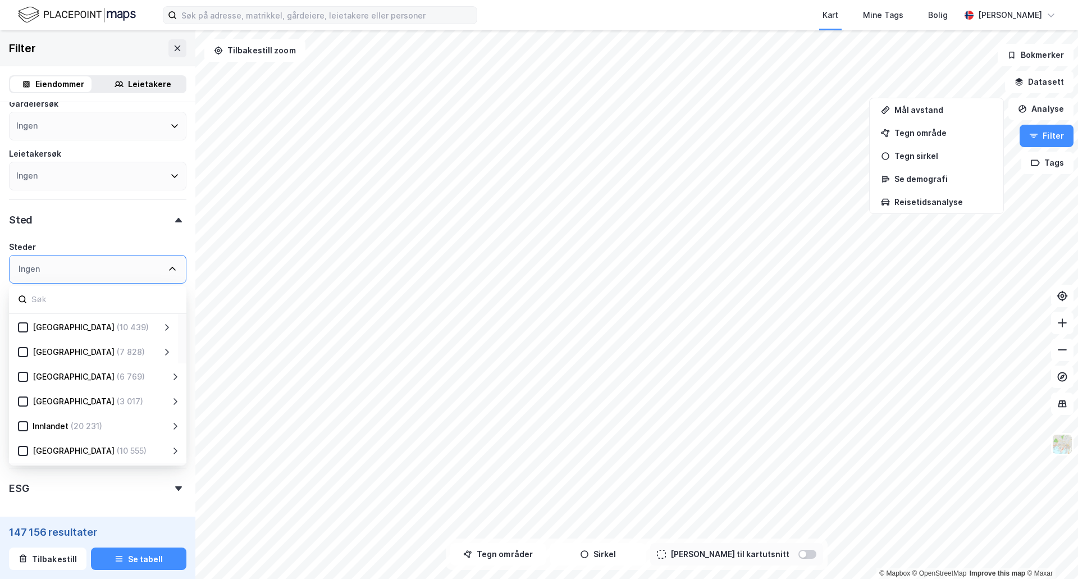
click at [17, 353] on div "[GEOGRAPHIC_DATA] (7 828)" at bounding box center [93, 351] width 169 height 25
click at [26, 350] on icon at bounding box center [23, 352] width 6 height 4
click at [163, 350] on icon at bounding box center [166, 352] width 9 height 9
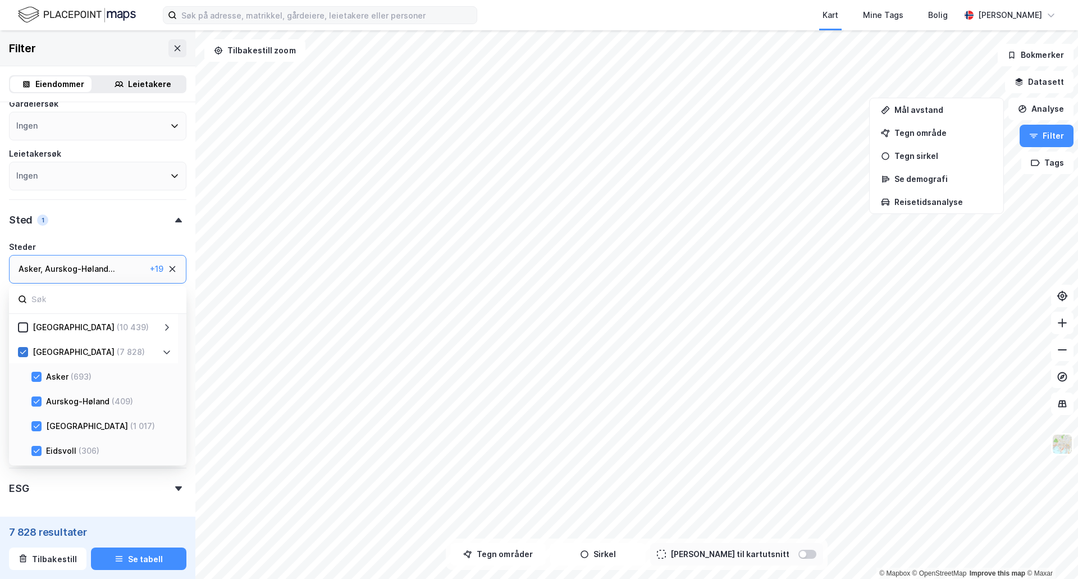
click at [21, 350] on icon at bounding box center [23, 352] width 8 height 8
click at [34, 377] on icon at bounding box center [37, 377] width 8 height 8
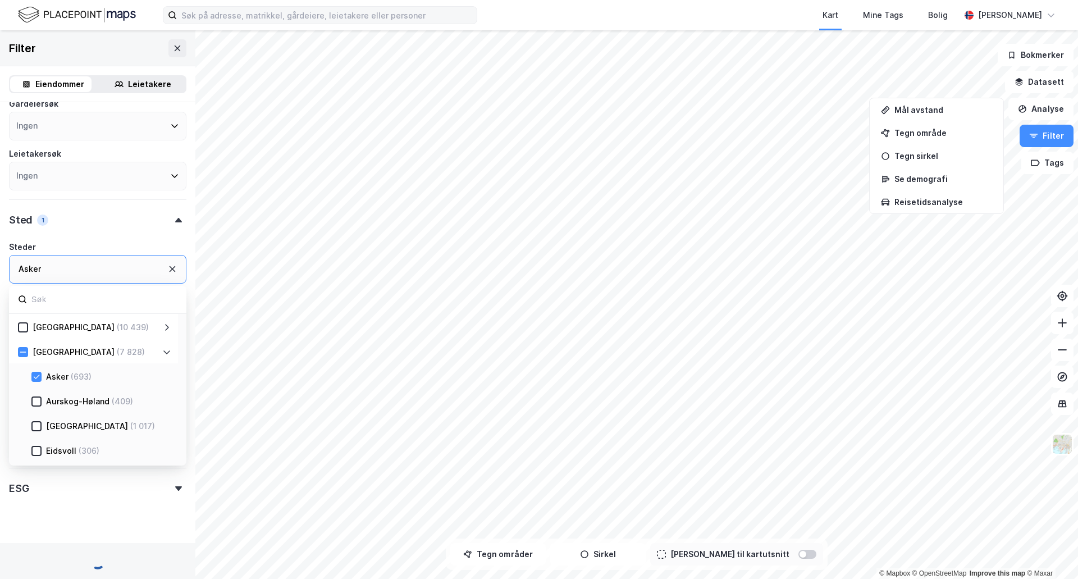
scroll to position [56, 0]
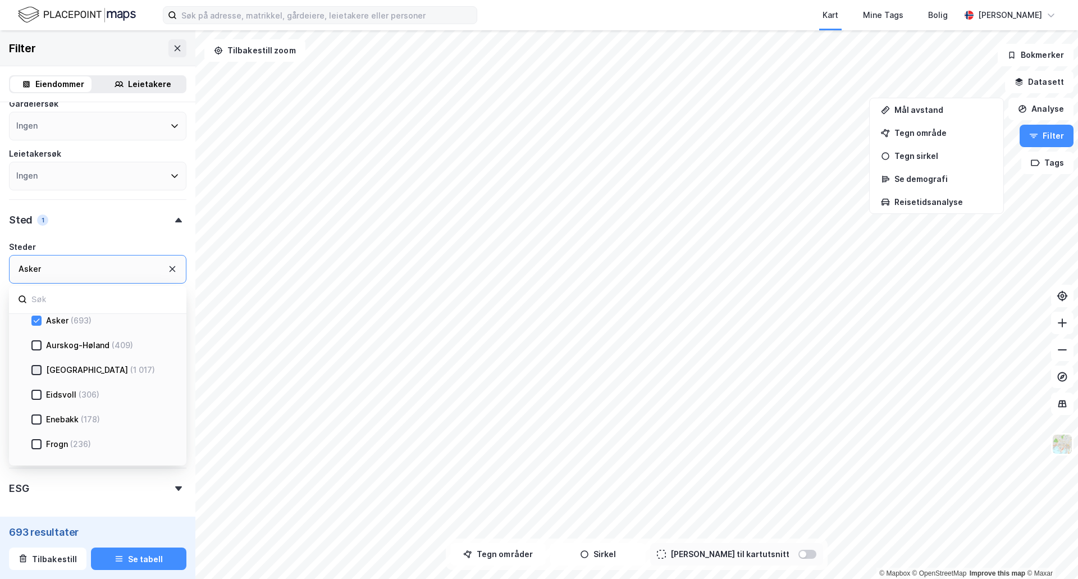
click at [36, 372] on icon at bounding box center [37, 370] width 8 height 8
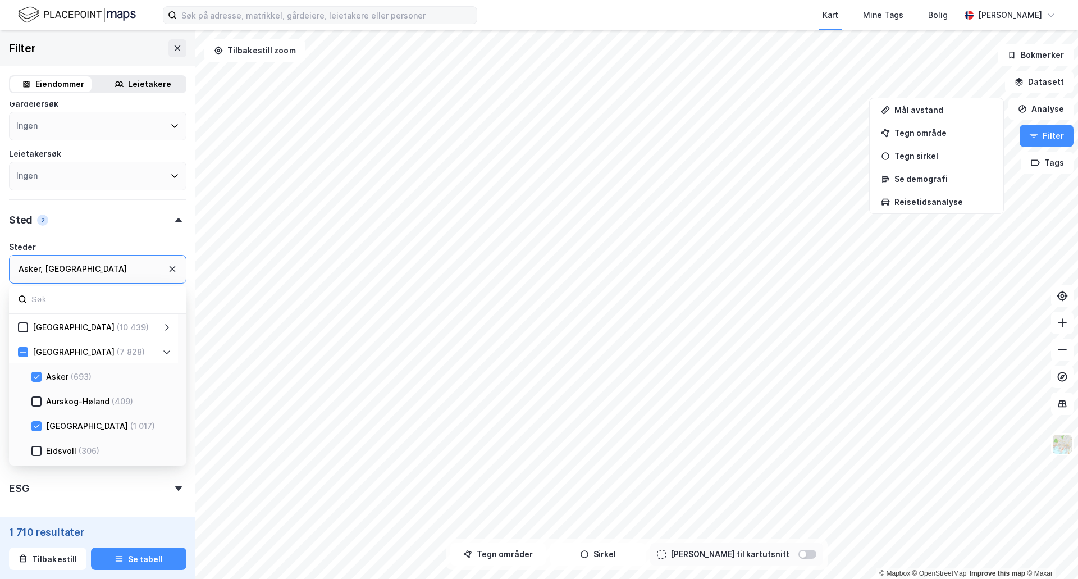
click at [171, 491] on div "ESG" at bounding box center [97, 484] width 177 height 32
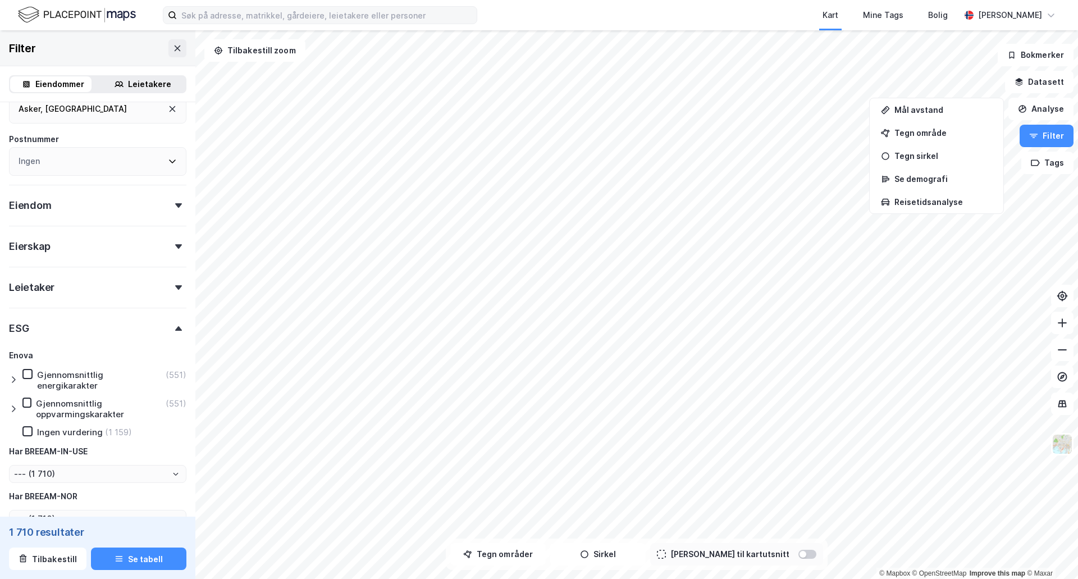
scroll to position [331, 0]
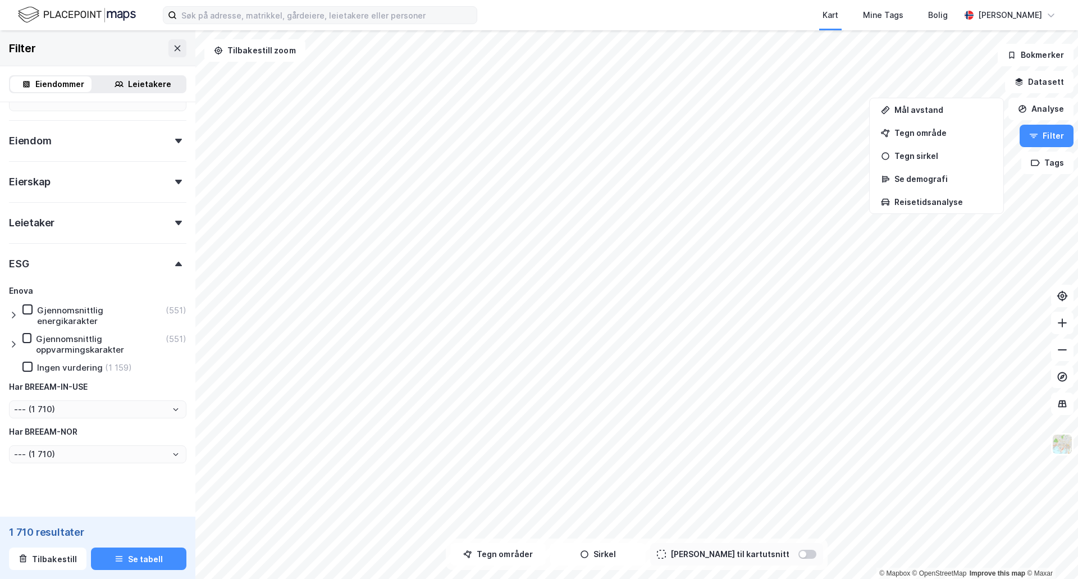
click at [17, 317] on icon at bounding box center [13, 314] width 9 height 9
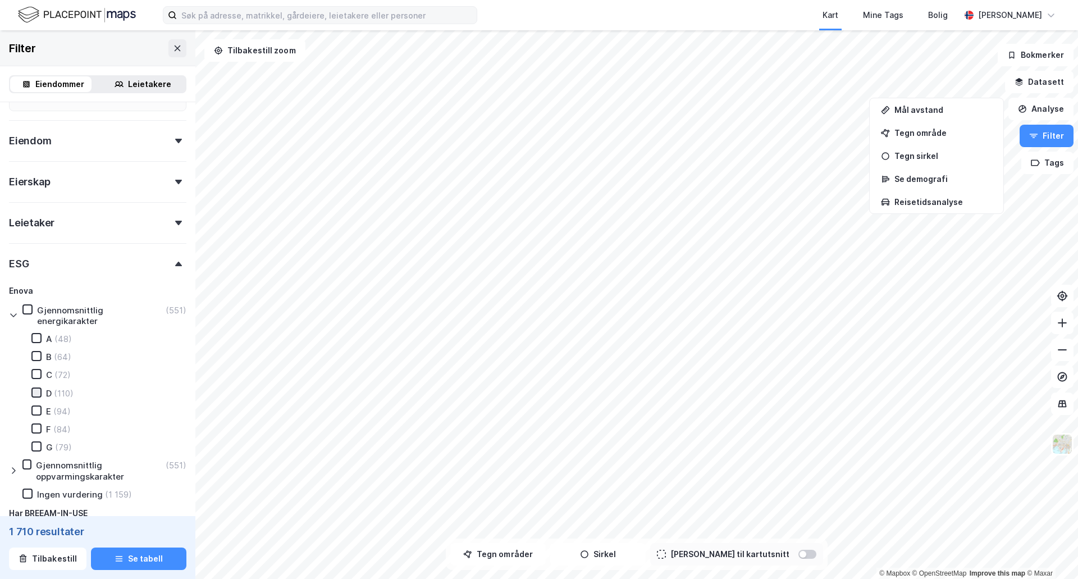
click at [38, 395] on icon at bounding box center [37, 393] width 8 height 8
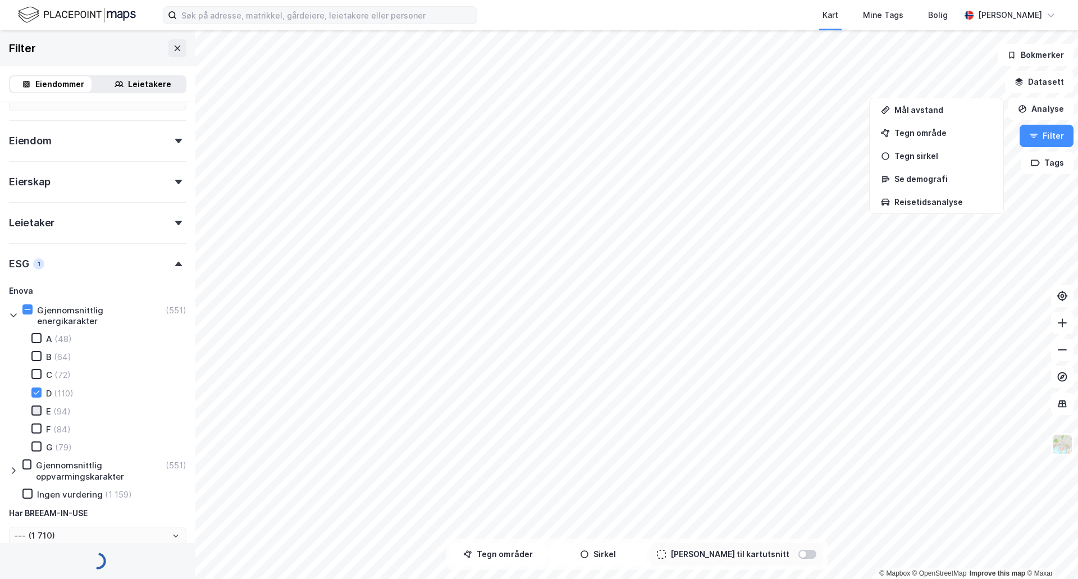
click at [35, 411] on icon at bounding box center [37, 410] width 6 height 4
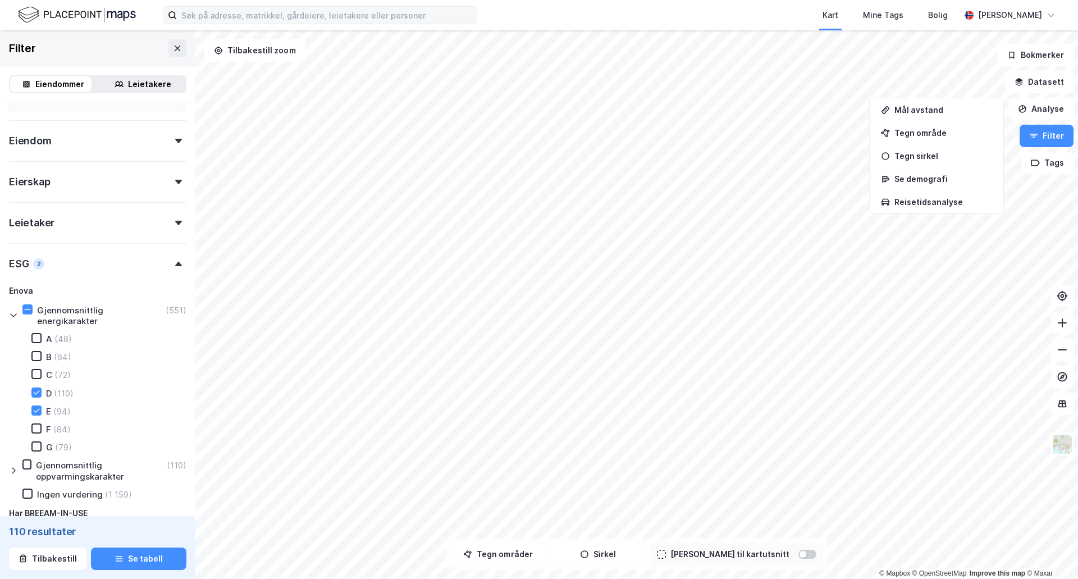
type input "--- (110)"
click at [34, 424] on icon at bounding box center [37, 428] width 8 height 8
type input "--- (204)"
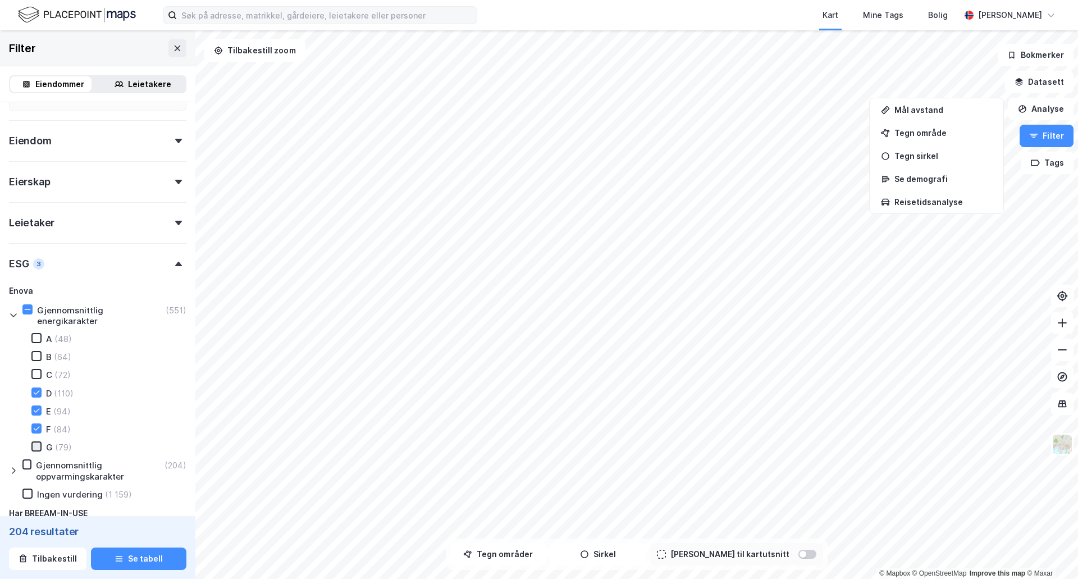
click at [35, 446] on icon at bounding box center [37, 446] width 8 height 8
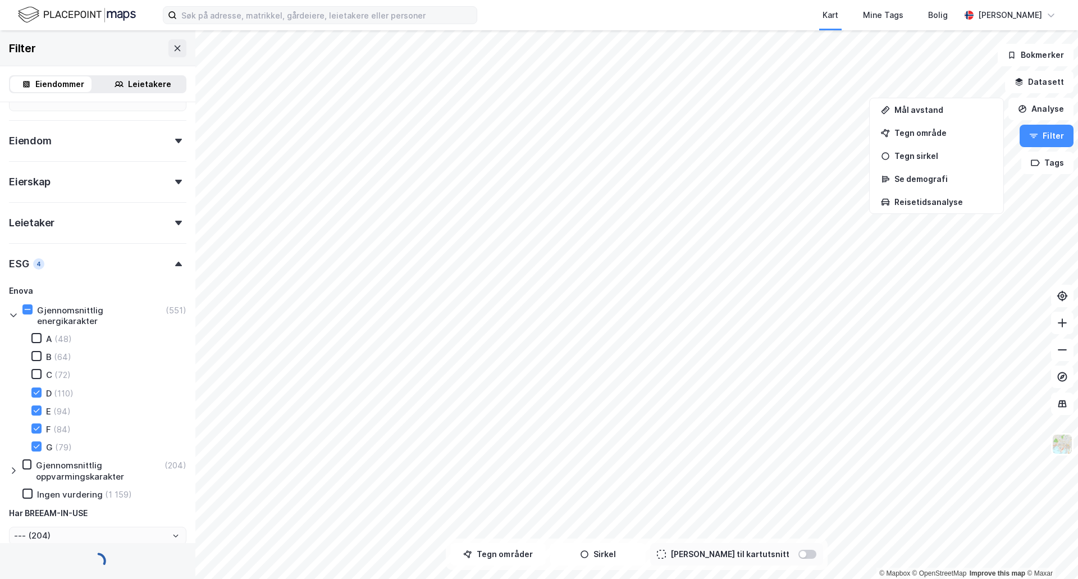
type input "--- (367)"
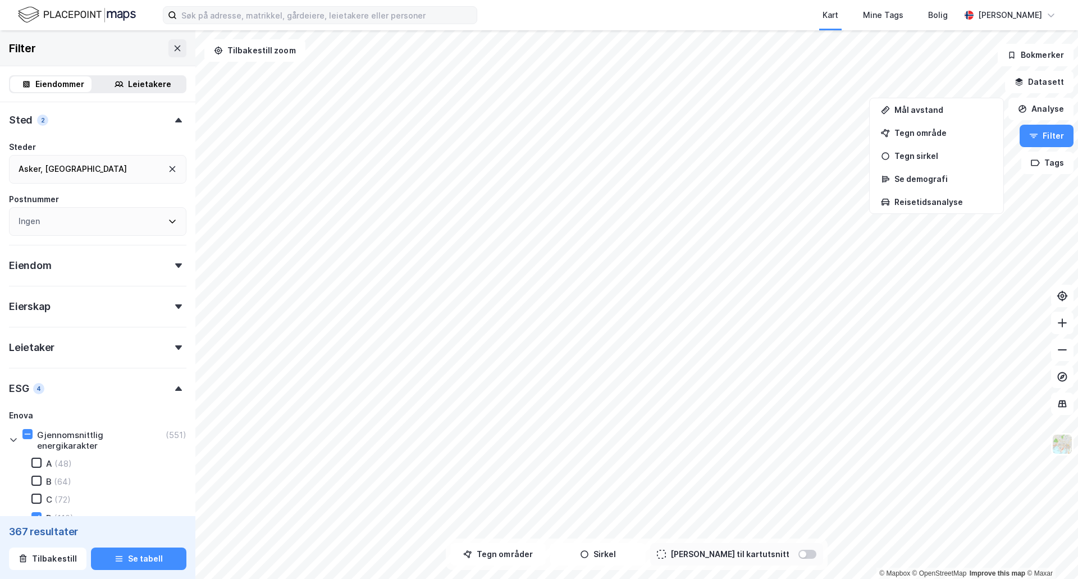
scroll to position [189, 0]
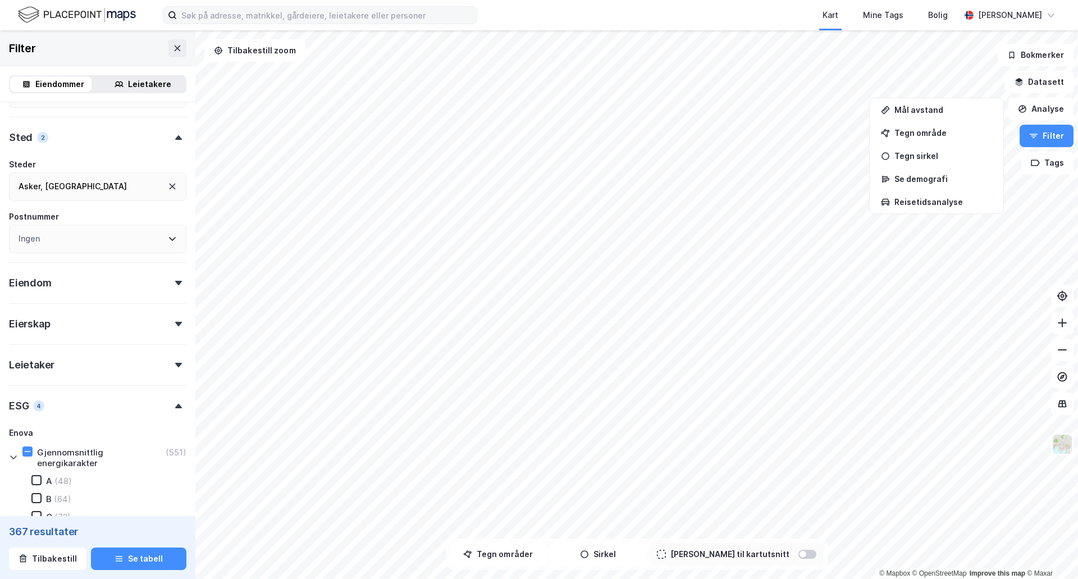
click at [175, 325] on icon at bounding box center [178, 324] width 7 height 4
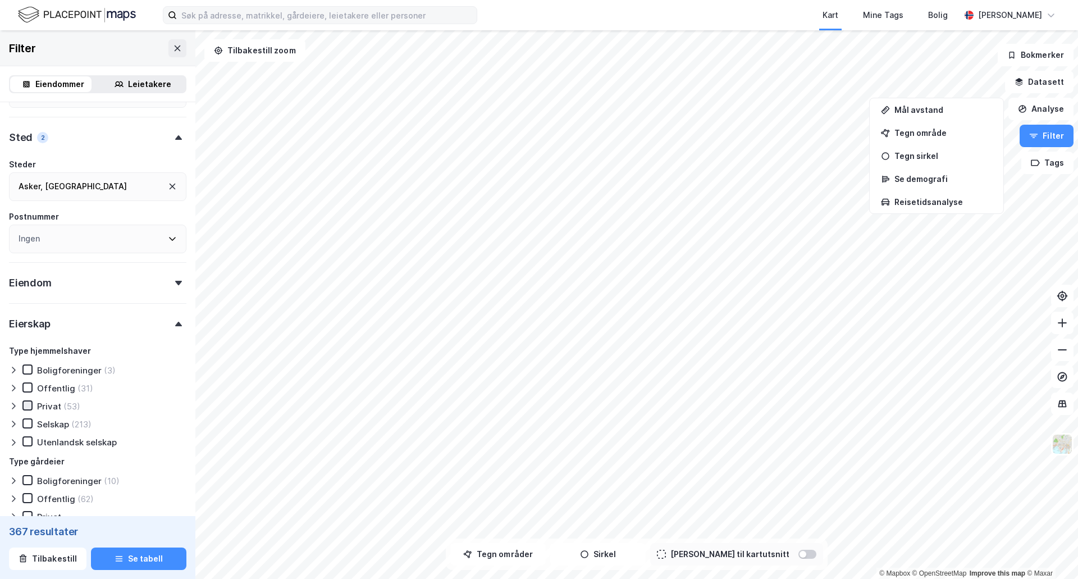
click at [25, 401] on icon at bounding box center [28, 405] width 8 height 8
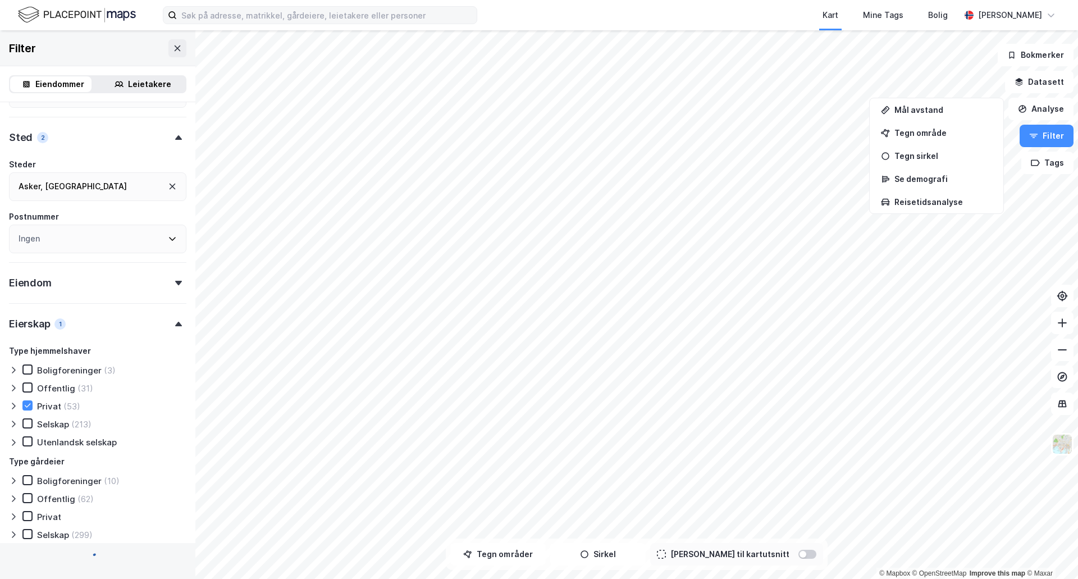
click at [28, 387] on icon at bounding box center [28, 387] width 8 height 8
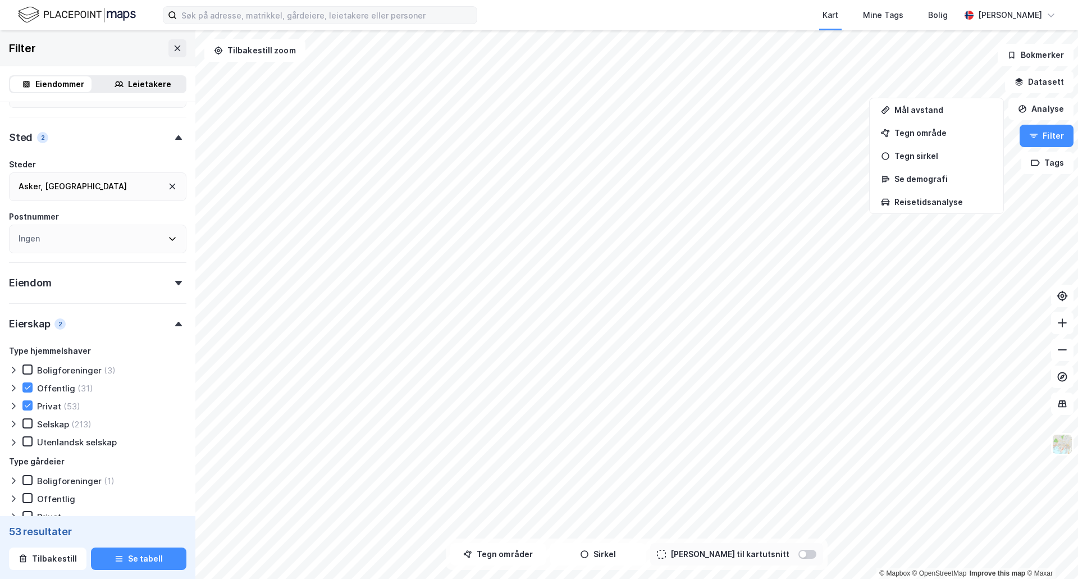
type input "--- (53)"
type input "--- (84)"
click at [24, 428] on div at bounding box center [27, 423] width 10 height 10
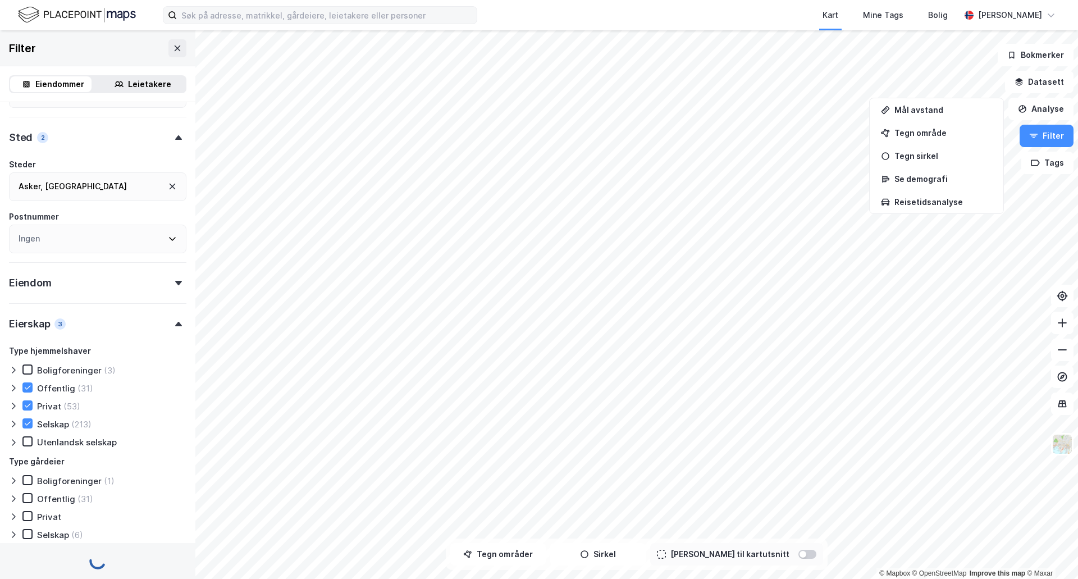
scroll to position [245, 0]
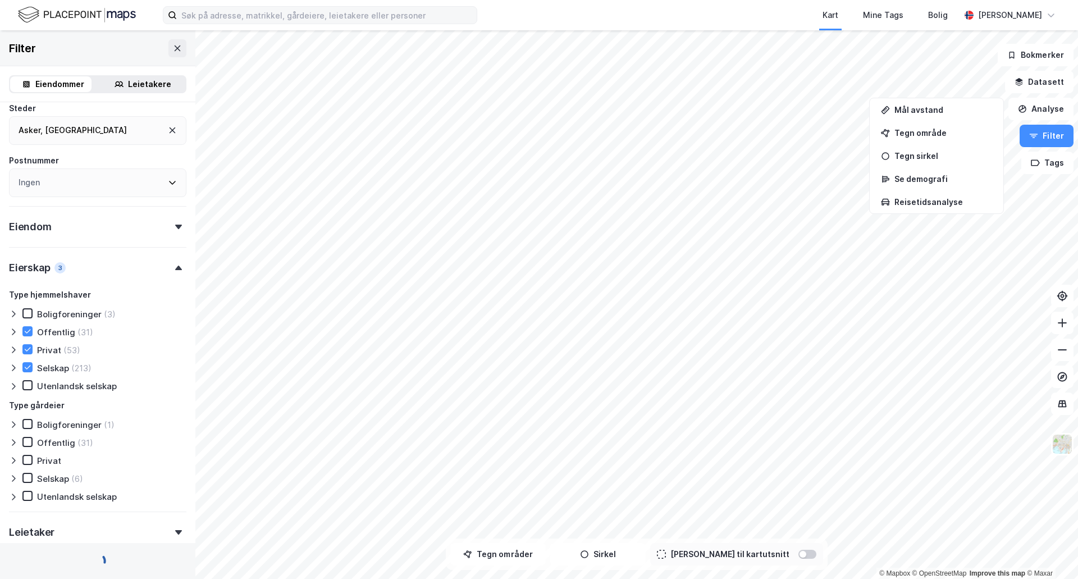
type input "--- (297)"
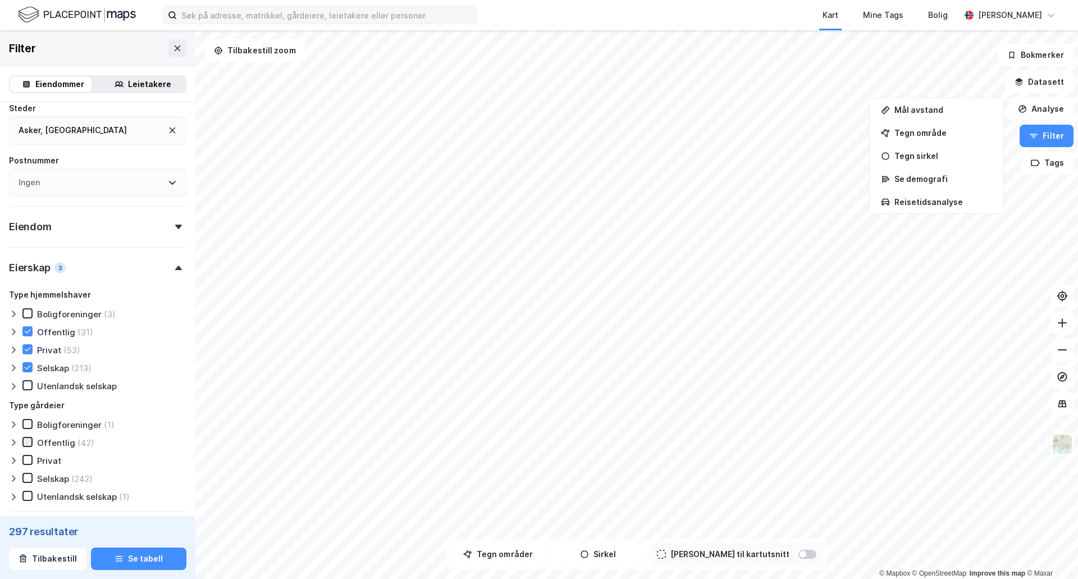
click at [26, 441] on icon at bounding box center [28, 442] width 8 height 8
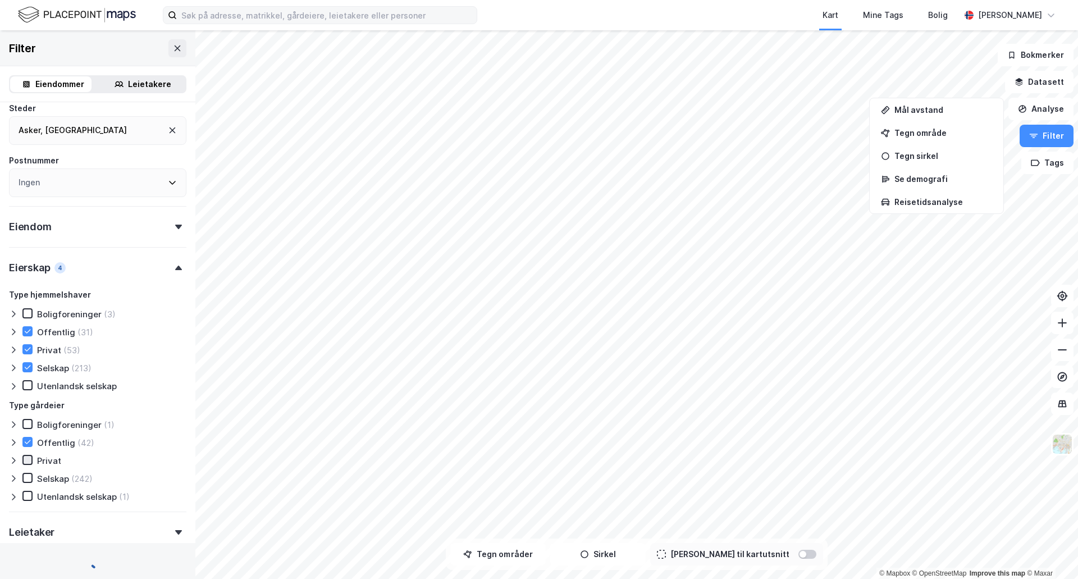
click at [30, 458] on icon at bounding box center [28, 460] width 6 height 4
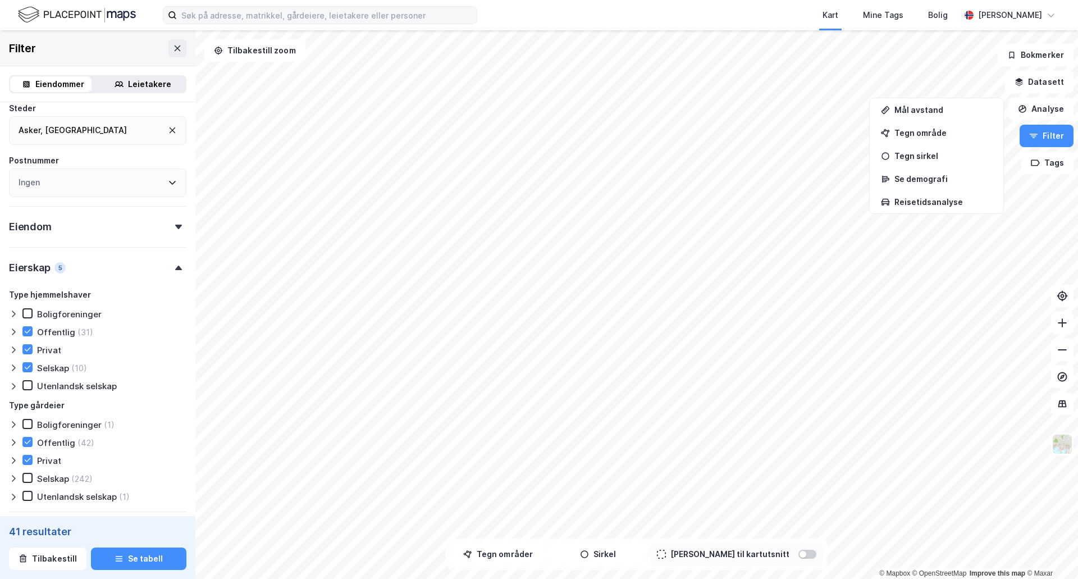
type input "--- (41)"
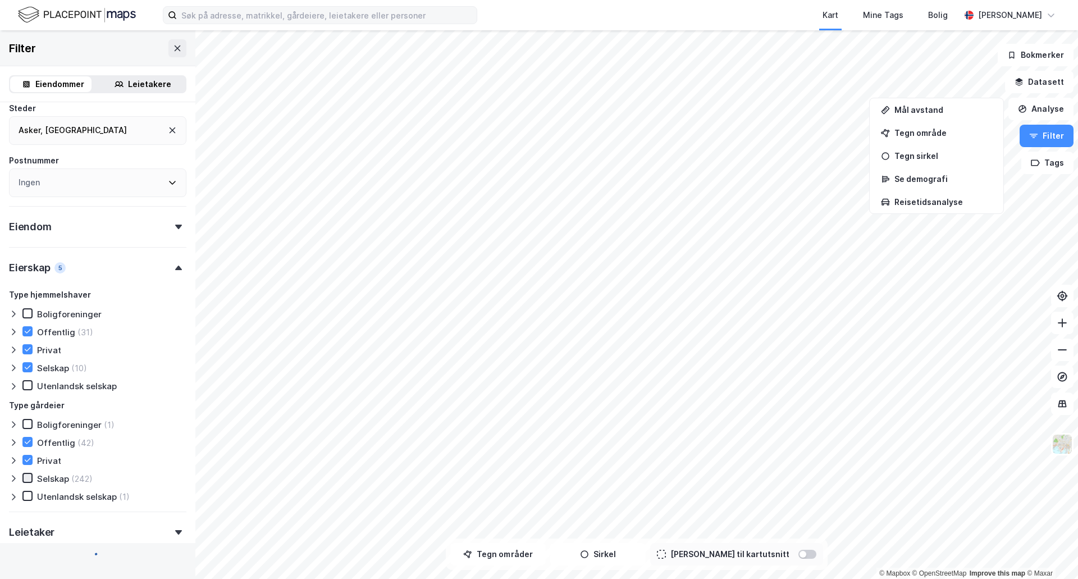
click at [26, 478] on icon at bounding box center [28, 478] width 8 height 8
type input "--- (247)"
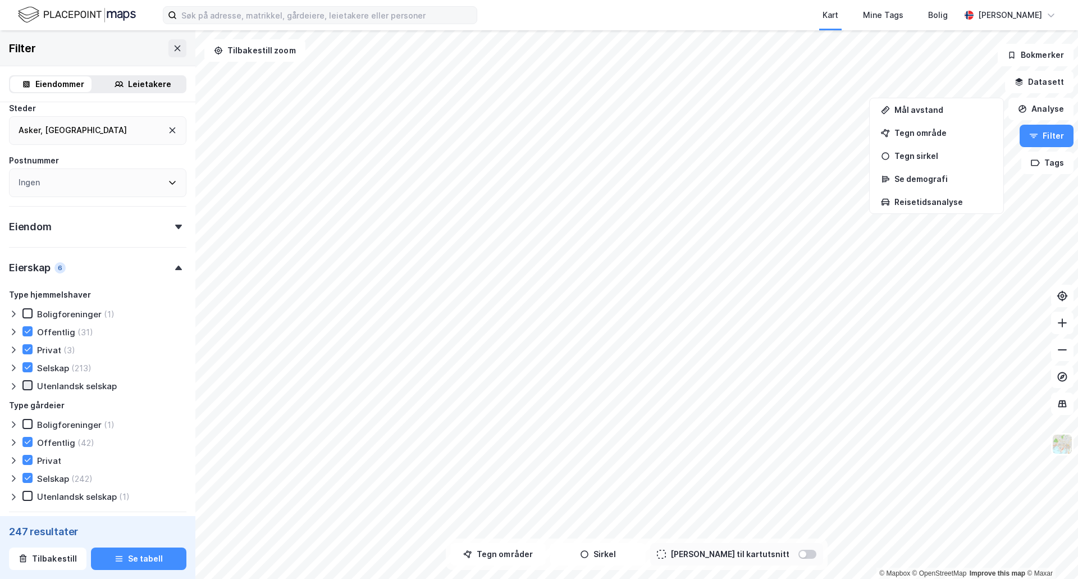
click at [29, 390] on div at bounding box center [27, 385] width 10 height 10
click at [28, 494] on icon at bounding box center [28, 496] width 8 height 8
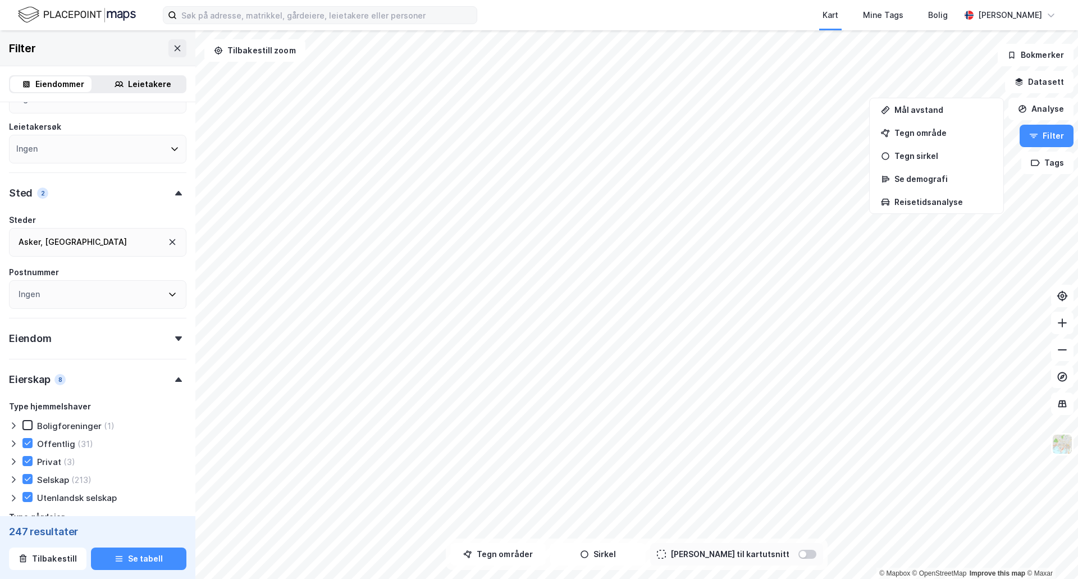
scroll to position [133, 0]
click at [175, 339] on icon at bounding box center [178, 339] width 7 height 4
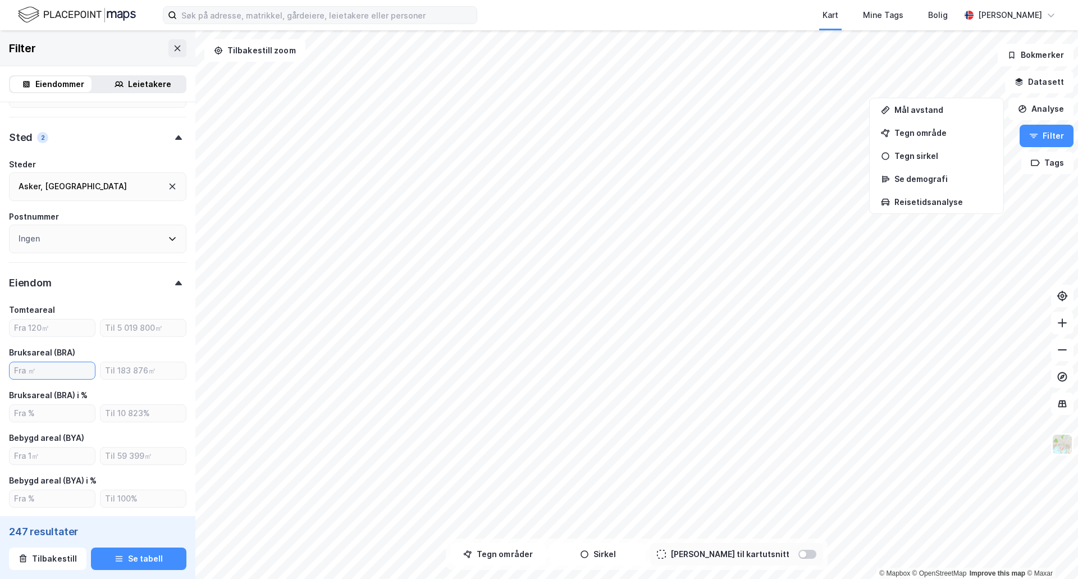
drag, startPoint x: 46, startPoint y: 372, endPoint x: 16, endPoint y: 380, distance: 30.6
click at [17, 374] on input "number" at bounding box center [52, 370] width 85 height 17
type input "1000"
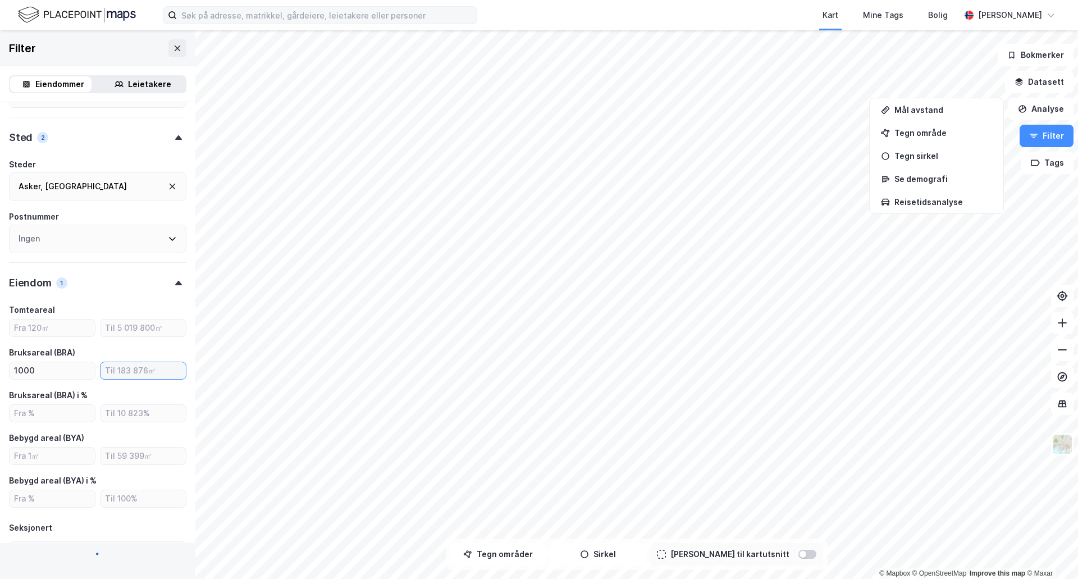
type input "--- (194)"
type input "Inkluder (194)"
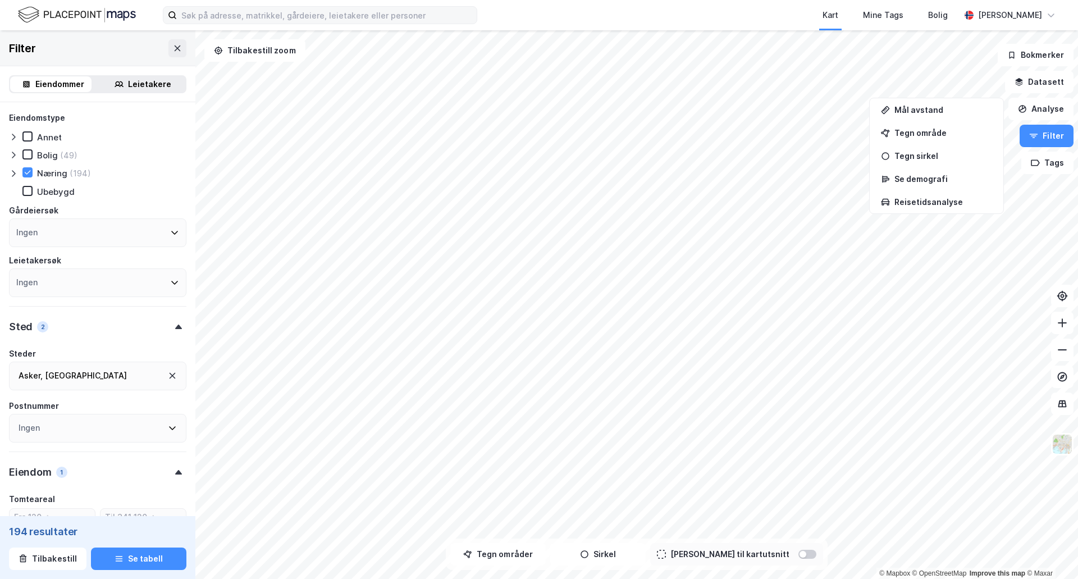
click at [171, 234] on icon at bounding box center [174, 233] width 7 height 4
click at [170, 234] on icon at bounding box center [174, 232] width 9 height 9
click at [166, 196] on div "Ubebygd" at bounding box center [104, 191] width 164 height 11
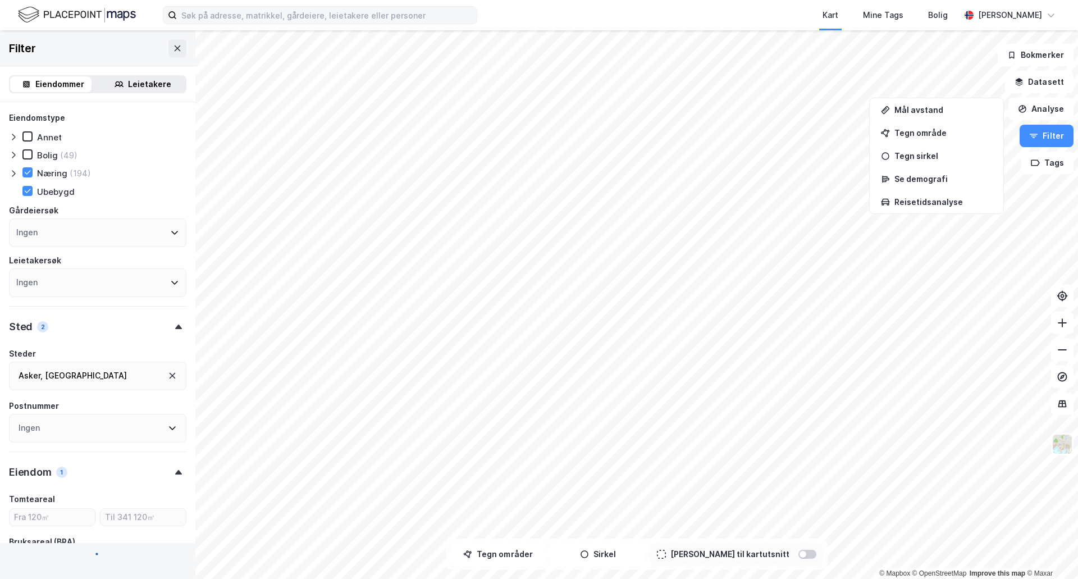
click at [72, 231] on div "Ingen" at bounding box center [97, 232] width 177 height 29
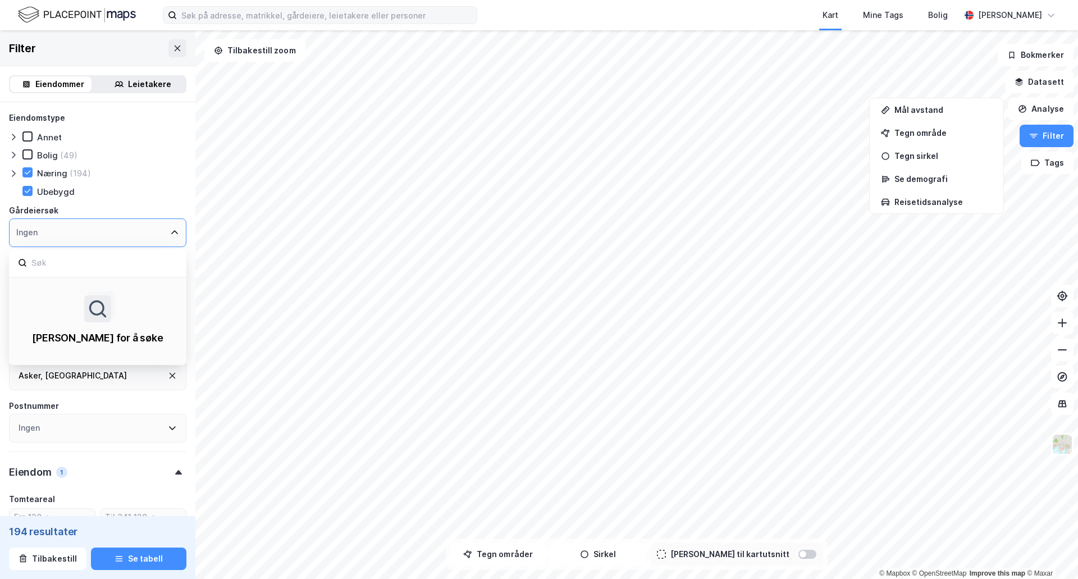
click at [170, 231] on icon at bounding box center [174, 232] width 9 height 9
click at [176, 183] on div "Eiendomstype [PERSON_NAME] (49) Næring (194) [GEOGRAPHIC_DATA] Gårdeiersøk Inge…" at bounding box center [97, 204] width 177 height 186
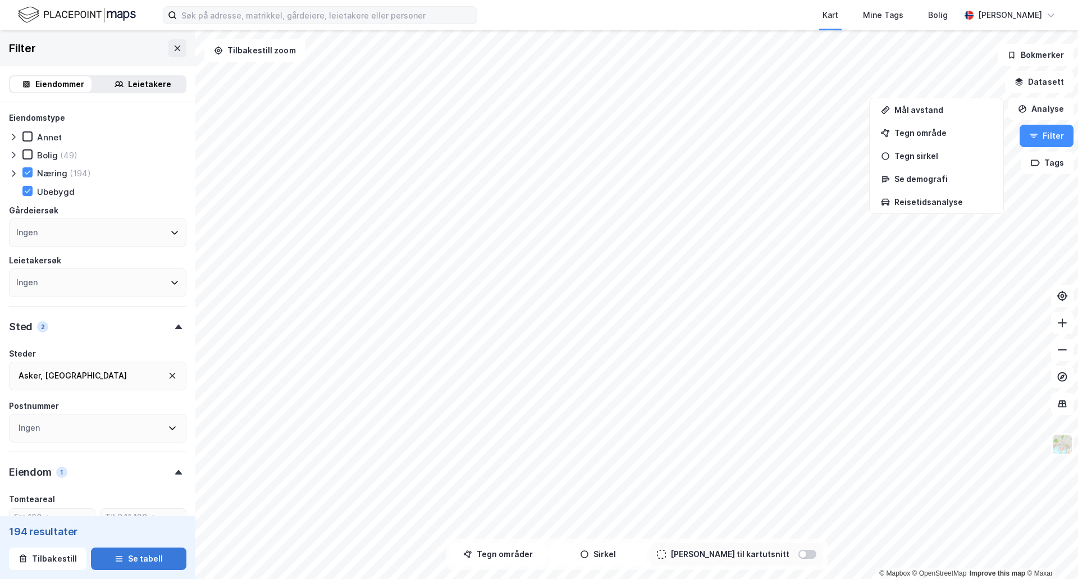
click at [134, 561] on button "Se tabell" at bounding box center [138, 558] width 95 height 22
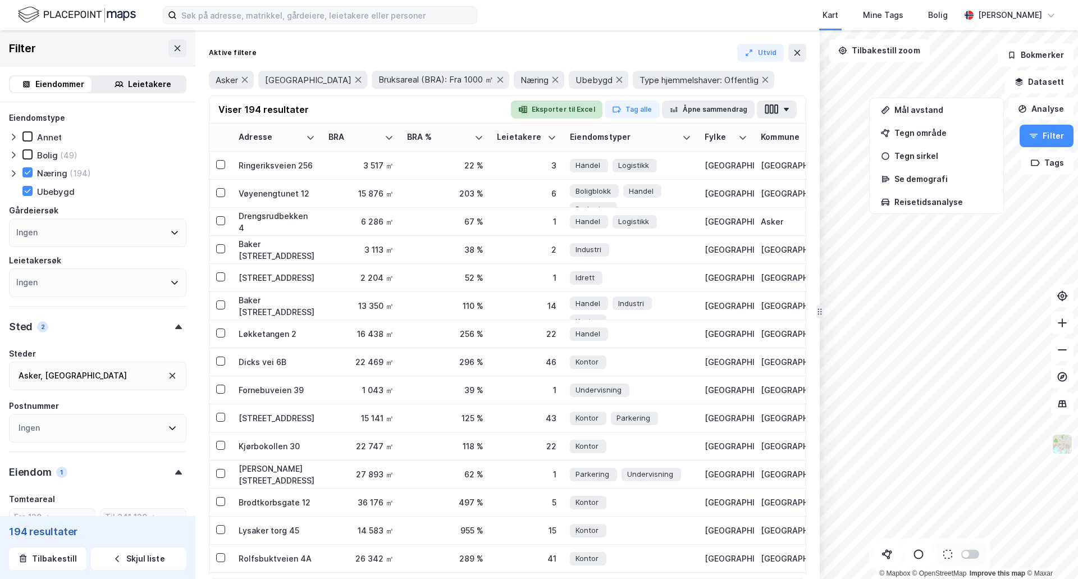
click at [558, 113] on button "Eksporter til Excel" at bounding box center [557, 109] width 92 height 18
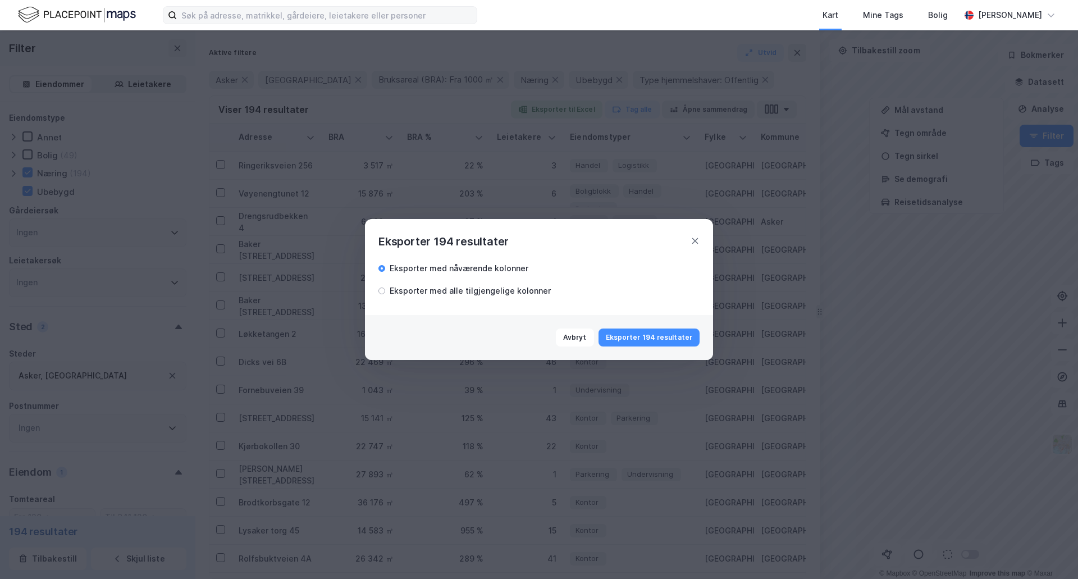
click at [666, 341] on button "Eksporter 194 resultater" at bounding box center [648, 337] width 101 height 18
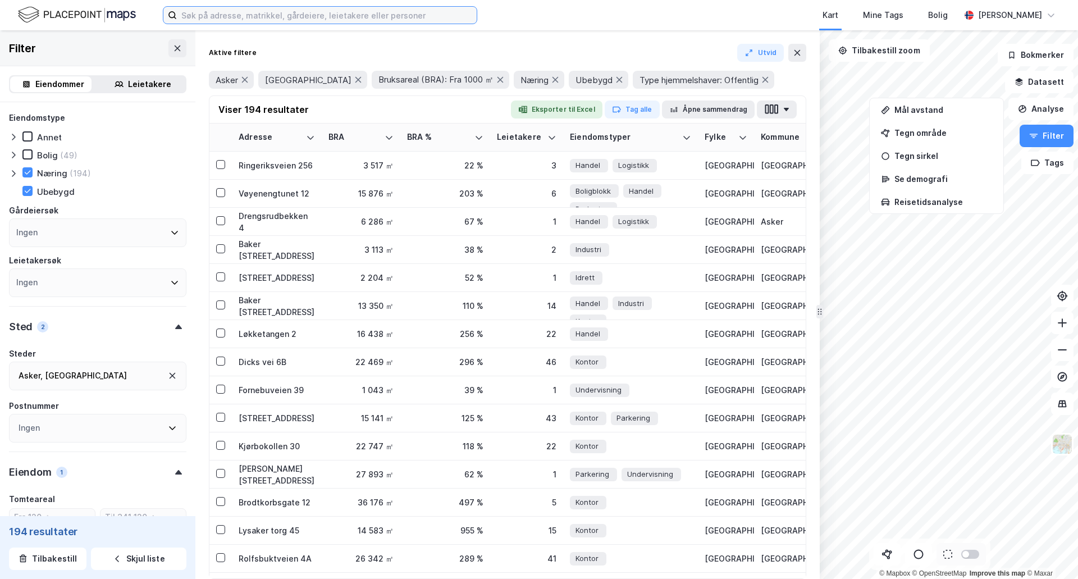
click at [278, 16] on input at bounding box center [327, 15] width 300 height 17
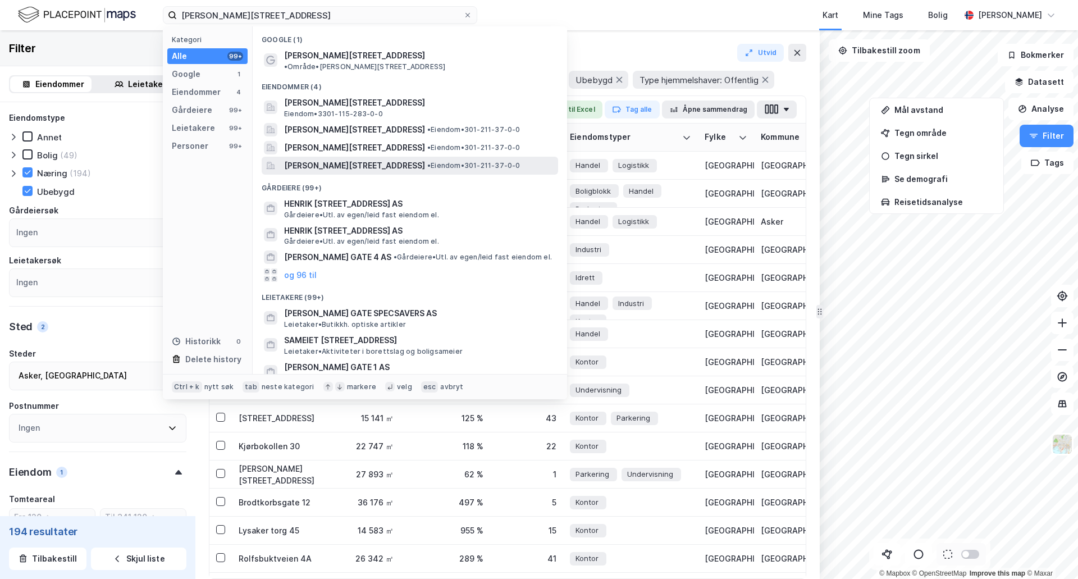
click at [392, 159] on span "[PERSON_NAME][STREET_ADDRESS]" at bounding box center [354, 165] width 141 height 13
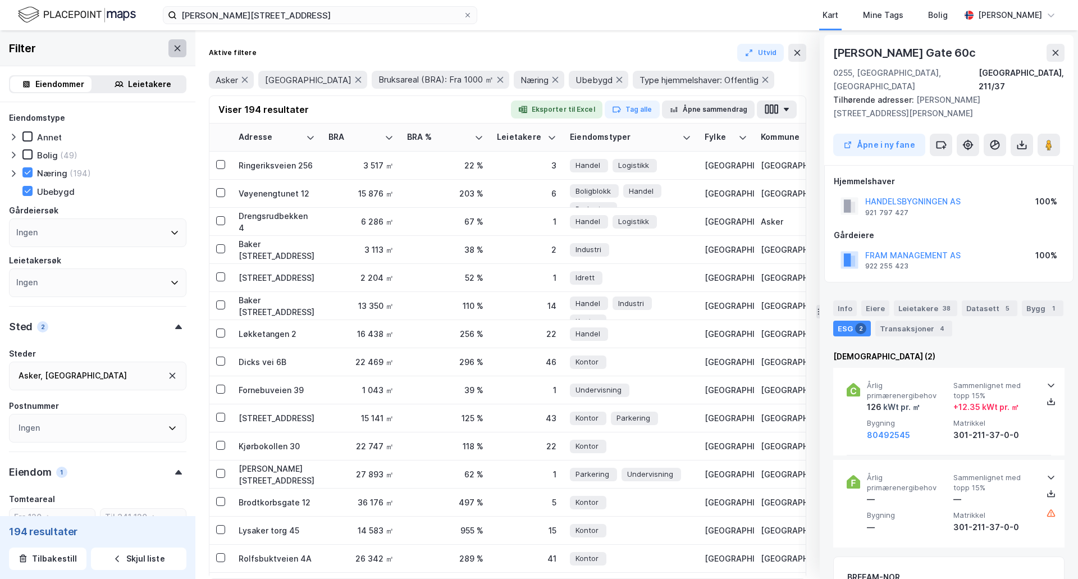
click at [173, 52] on icon at bounding box center [177, 48] width 9 height 9
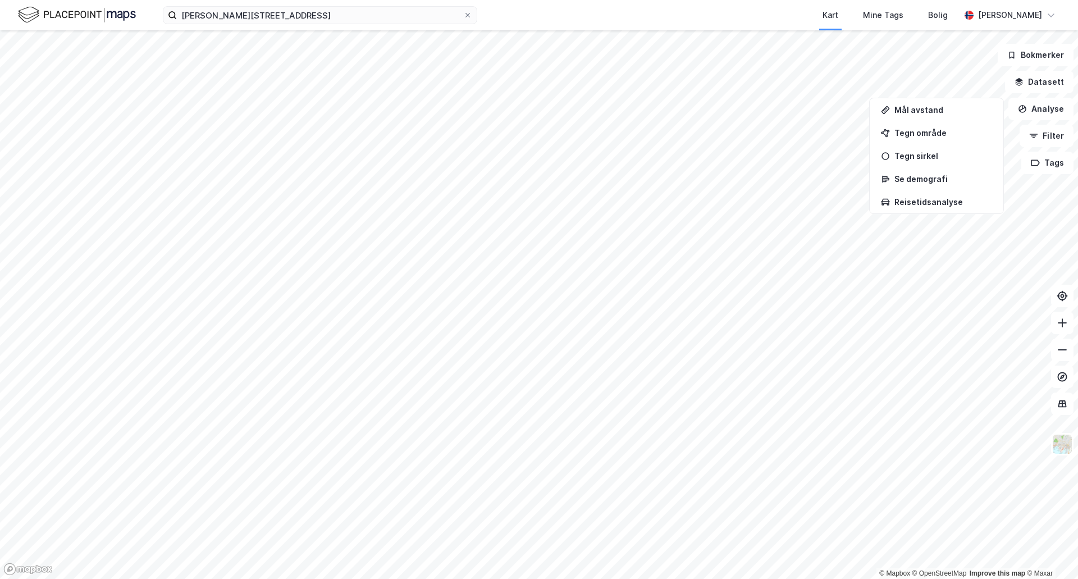
click at [282, 24] on div "[PERSON_NAME][STREET_ADDRESS] Kart Mine Tags Bolig [PERSON_NAME]" at bounding box center [539, 15] width 1078 height 30
click at [291, 15] on input "[PERSON_NAME][STREET_ADDRESS]" at bounding box center [320, 15] width 286 height 17
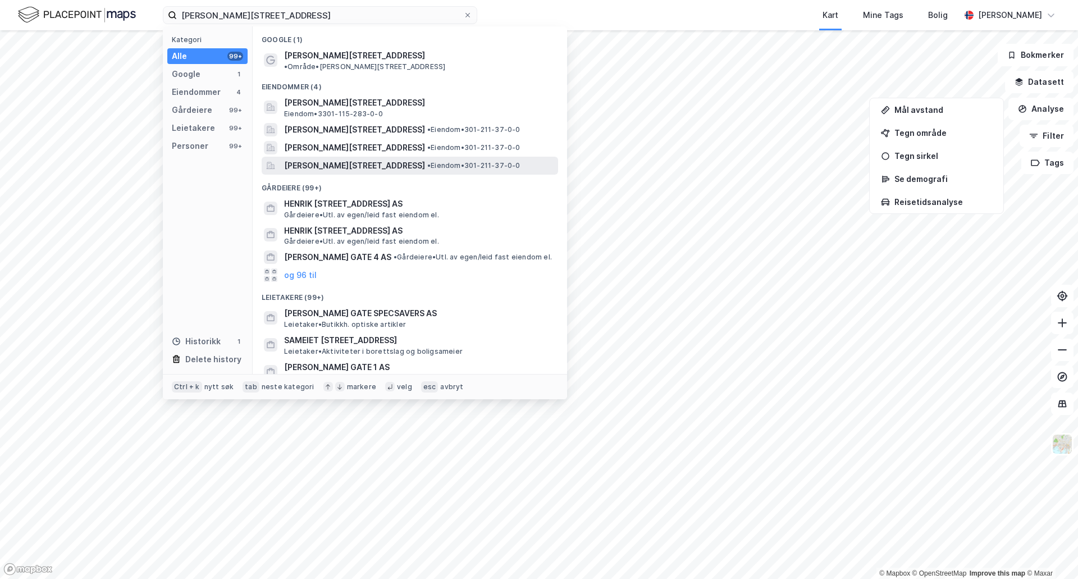
click at [405, 159] on span "[PERSON_NAME][STREET_ADDRESS]" at bounding box center [354, 165] width 141 height 13
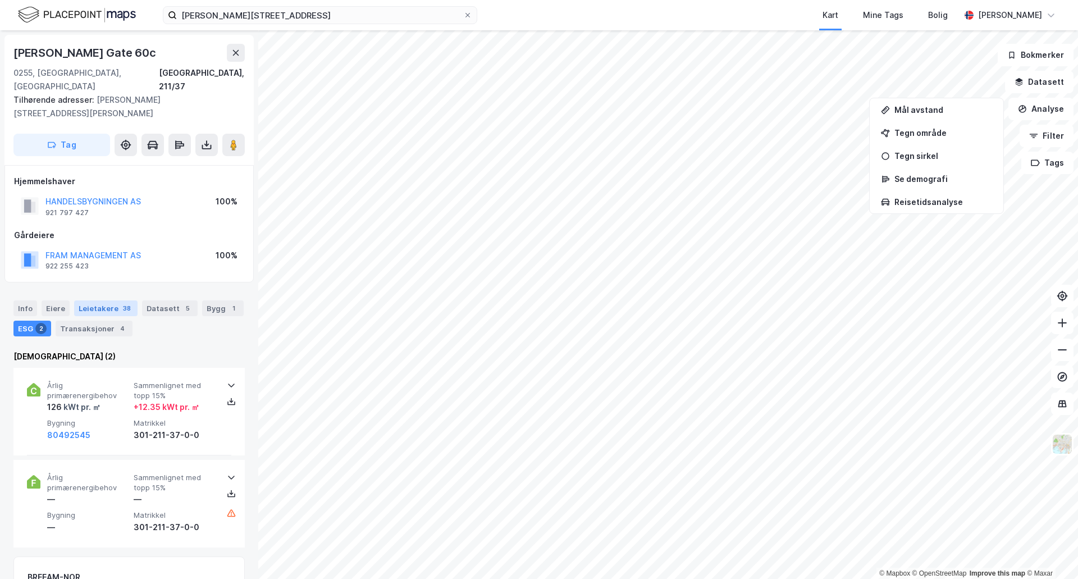
click at [92, 300] on div "Leietakere 38" at bounding box center [105, 308] width 63 height 16
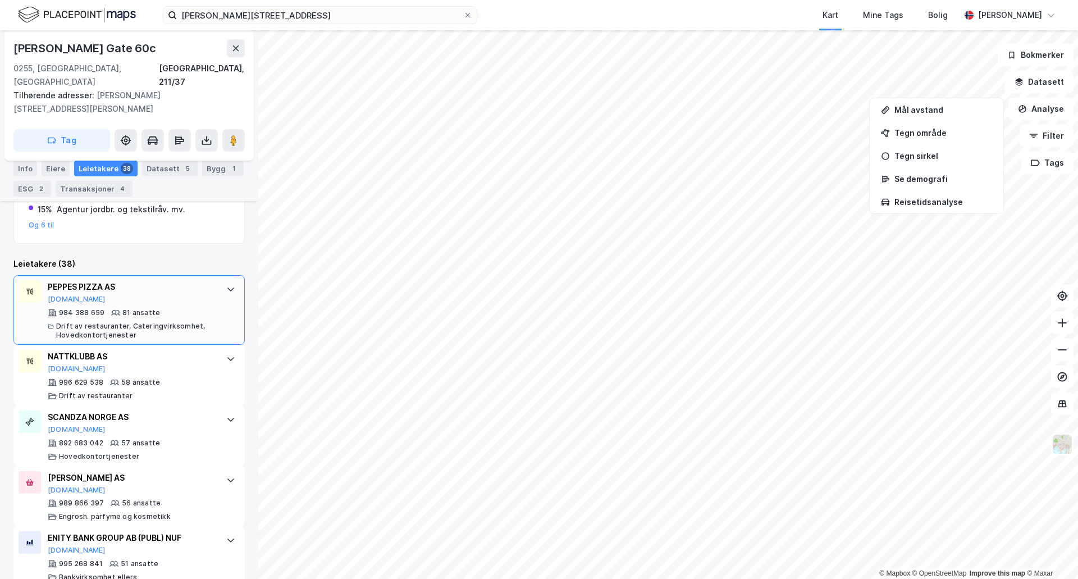
scroll to position [281, 0]
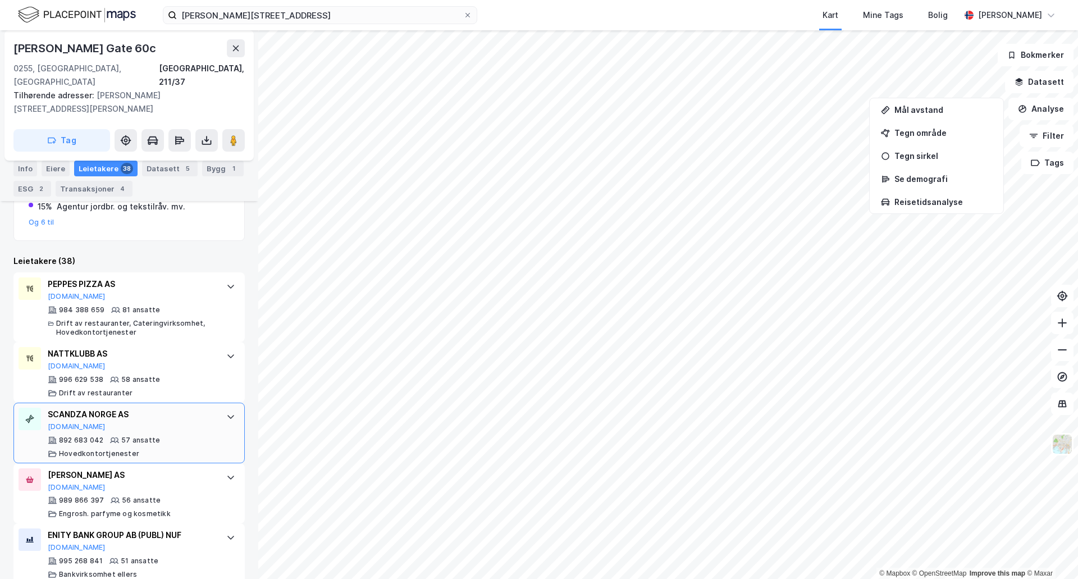
click at [109, 408] on div "SCANDZA NORGE AS" at bounding box center [131, 414] width 167 height 13
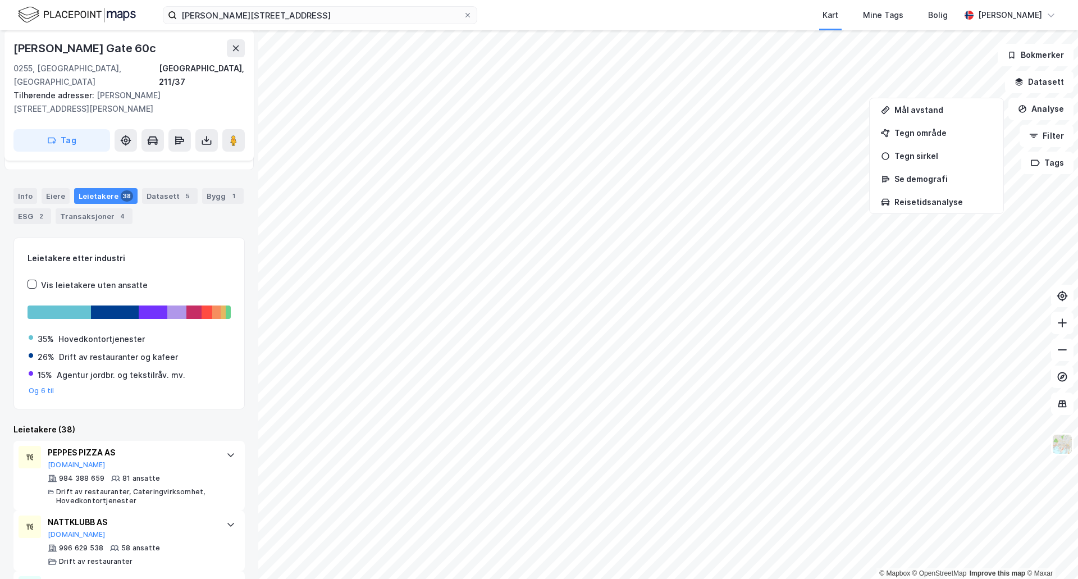
scroll to position [0, 0]
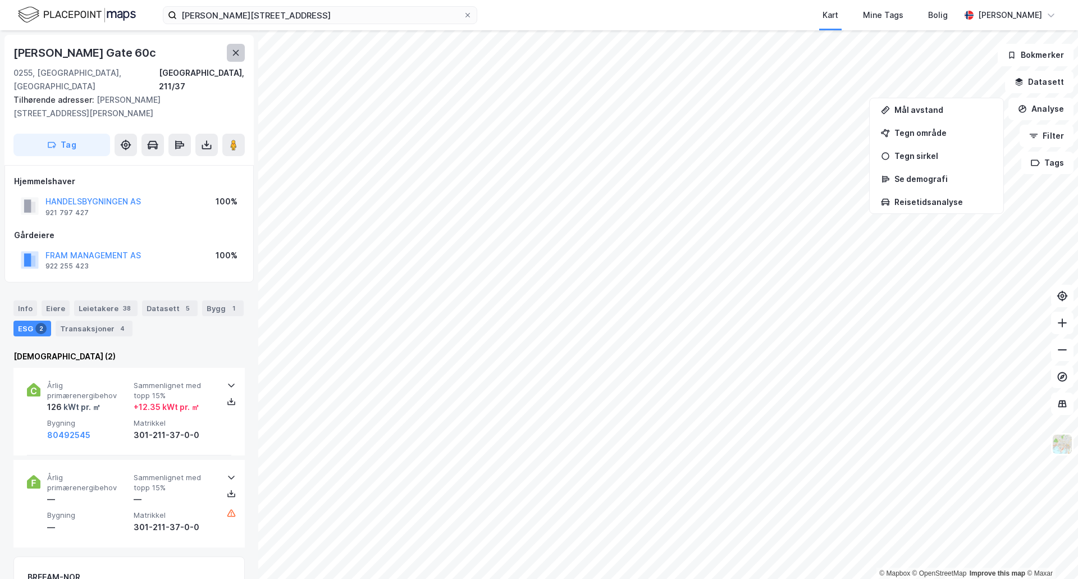
click at [231, 57] on button at bounding box center [236, 53] width 18 height 18
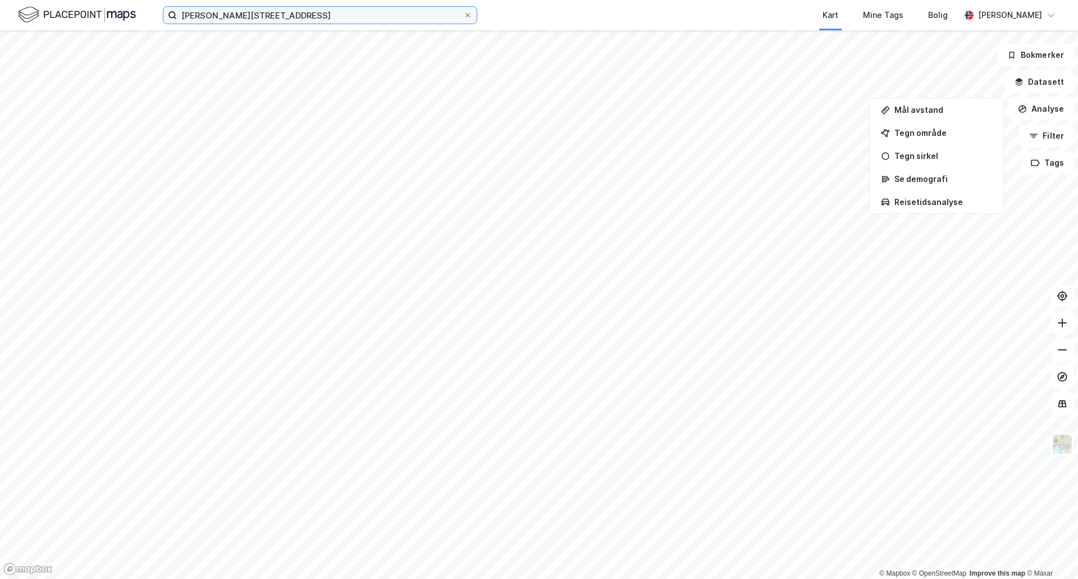
click at [342, 8] on input "[PERSON_NAME][STREET_ADDRESS]" at bounding box center [320, 15] width 286 height 17
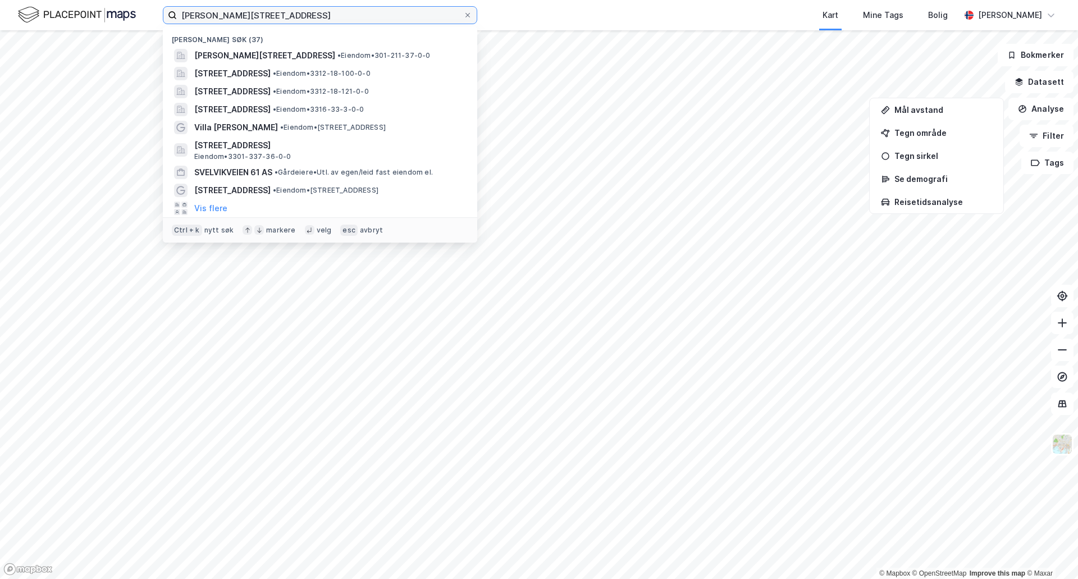
click at [341, 10] on input "[PERSON_NAME][STREET_ADDRESS]" at bounding box center [320, 15] width 286 height 17
paste input "Rudsletta 12"
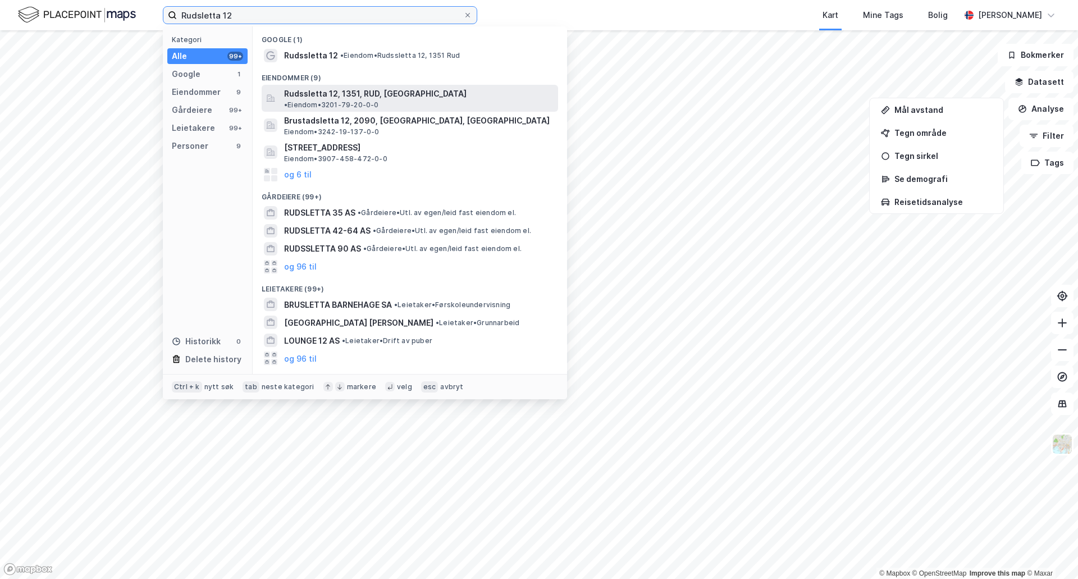
type input "Rudsletta 12"
click at [331, 96] on span "Rudssletta 12, 1351, RUD, [GEOGRAPHIC_DATA]" at bounding box center [375, 93] width 182 height 13
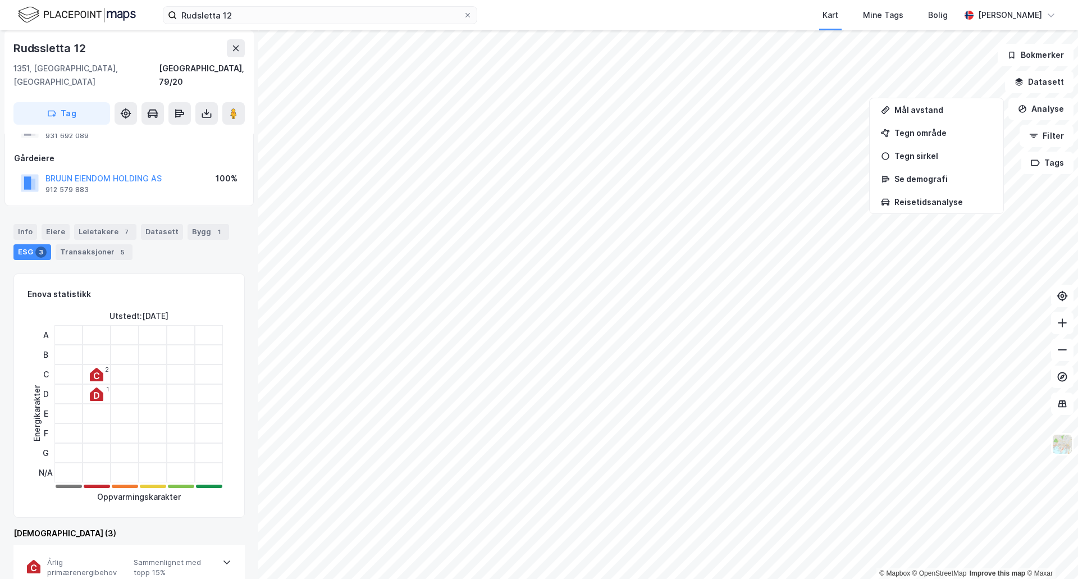
scroll to position [168, 0]
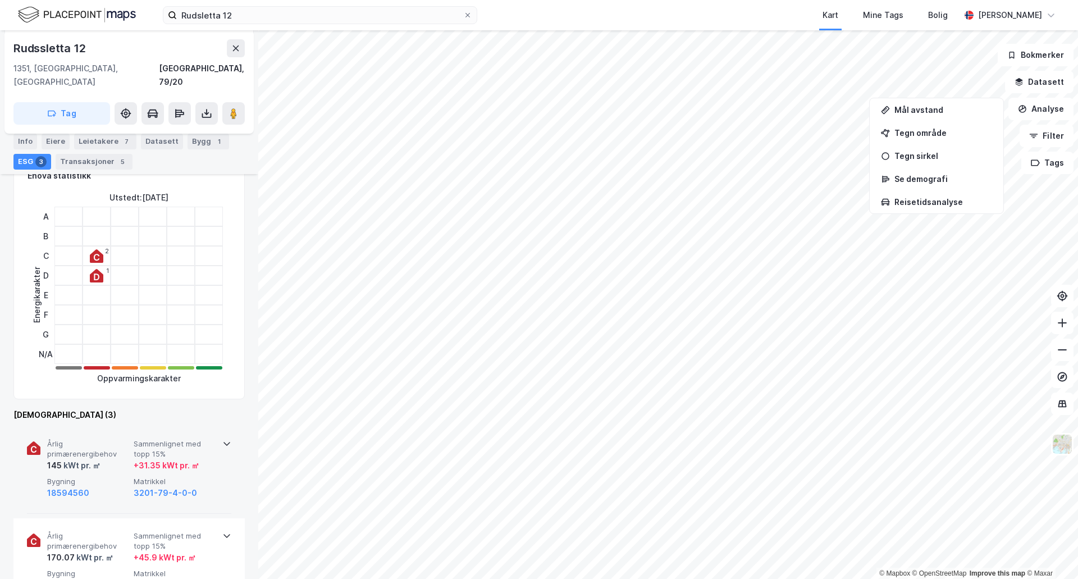
click at [218, 429] on div "Årlig primærenergibehov 145 kWt pr. ㎡ Sammenlignet med topp 15% + 31.35 kWt pr.…" at bounding box center [129, 470] width 204 height 88
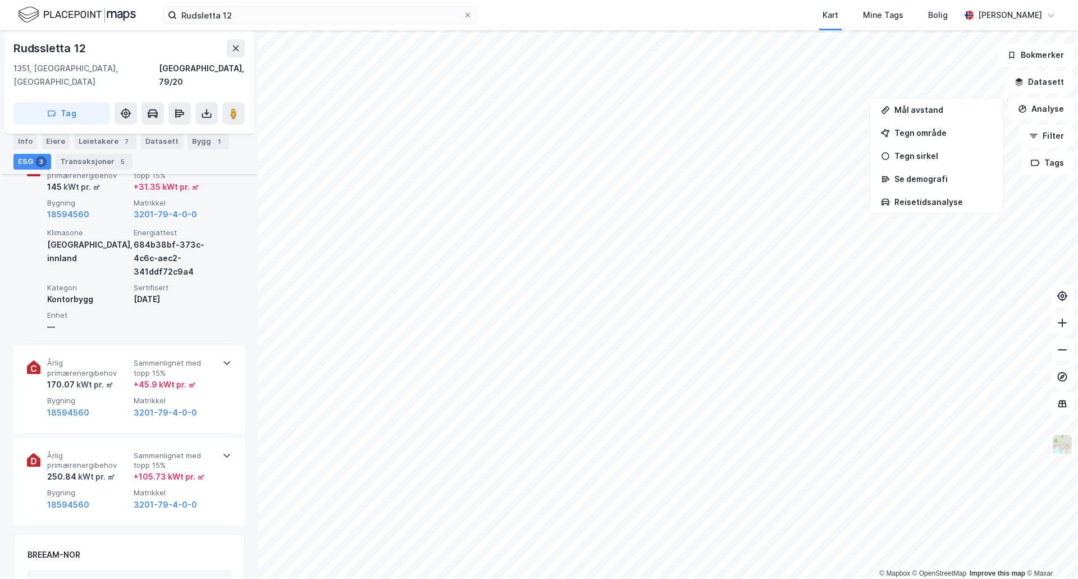
scroll to position [449, 0]
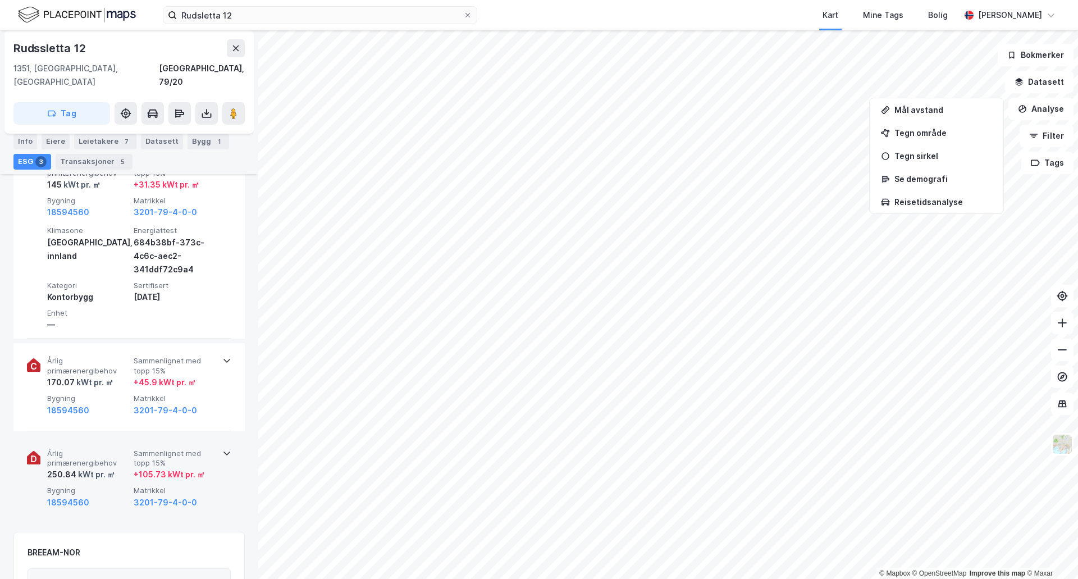
click at [216, 440] on div "Årlig primærenergibehov 250.84 kWt pr. ㎡ Sammenlignet med topp 15% + 105.73 kWt…" at bounding box center [129, 479] width 204 height 87
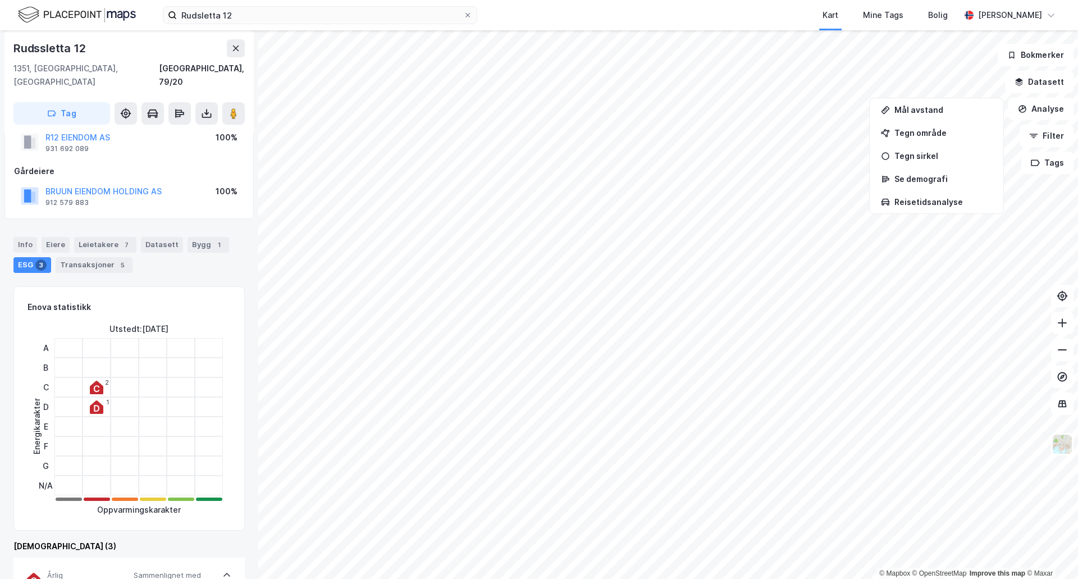
scroll to position [0, 0]
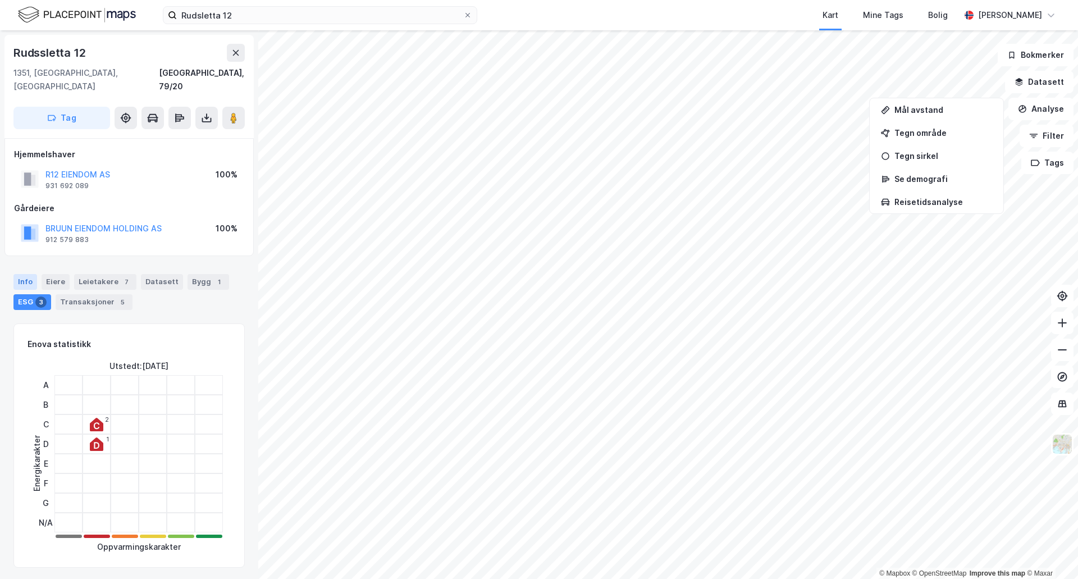
click at [30, 274] on div "Info" at bounding box center [25, 282] width 24 height 16
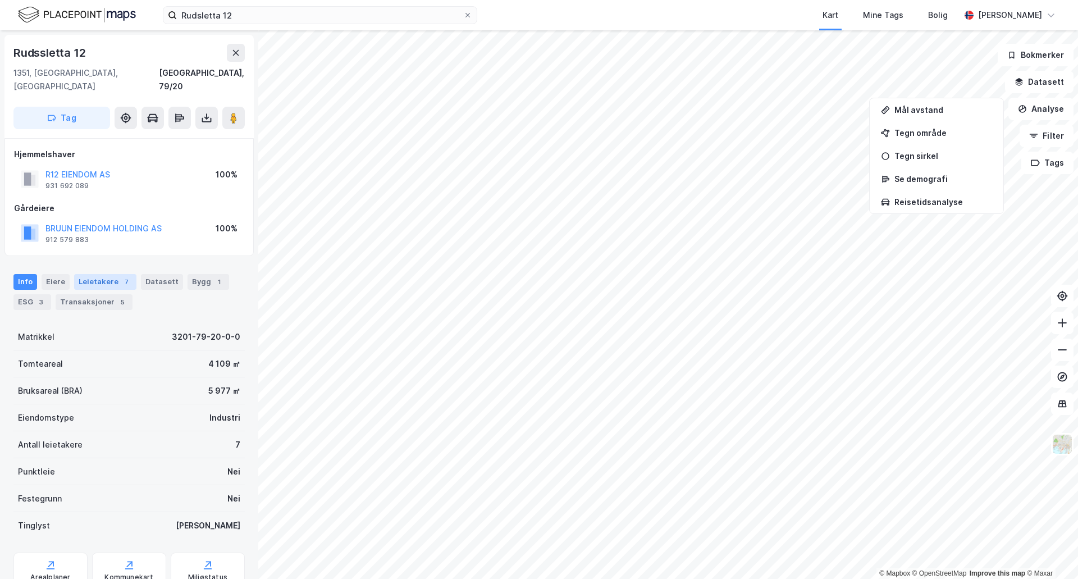
click at [98, 274] on div "Leietakere 7" at bounding box center [105, 282] width 62 height 16
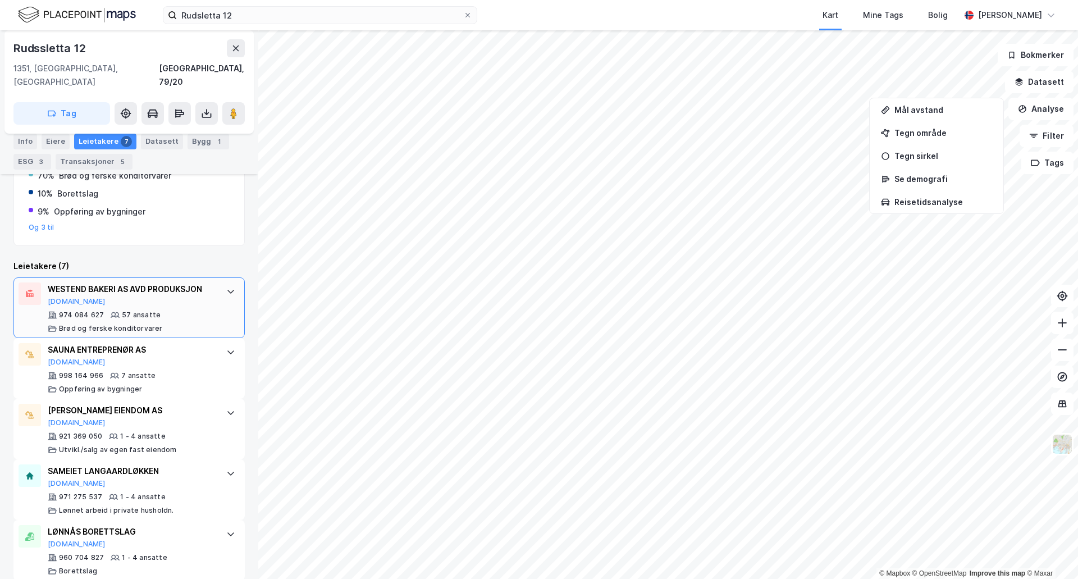
scroll to position [91, 0]
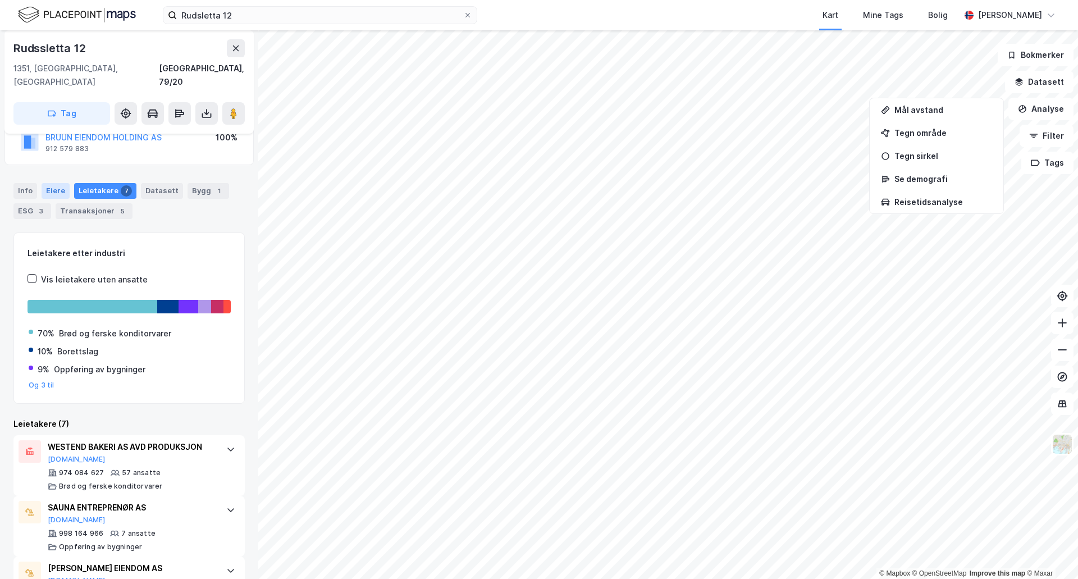
click at [54, 183] on div "Eiere" at bounding box center [56, 191] width 28 height 16
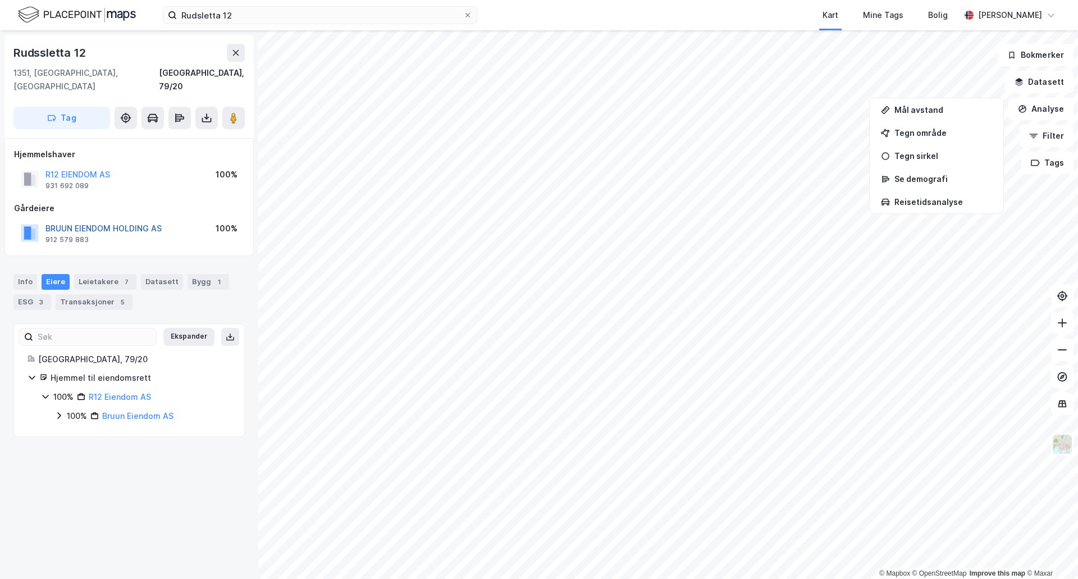
click at [0, 0] on button "BRUUN EIENDOM HOLDING AS" at bounding box center [0, 0] width 0 height 0
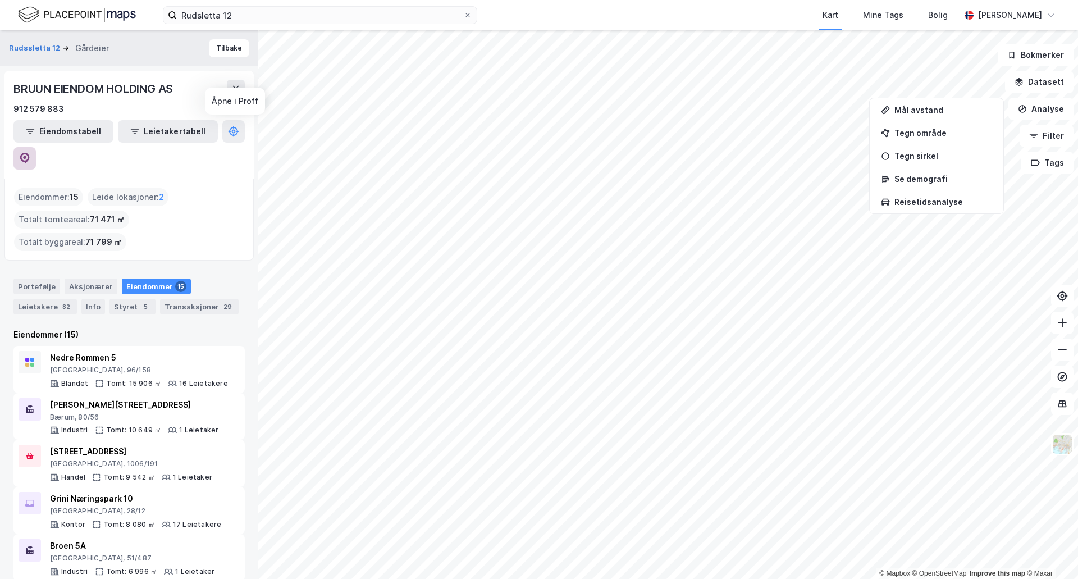
click at [30, 153] on icon at bounding box center [24, 158] width 11 height 11
